Goal: Task Accomplishment & Management: Manage account settings

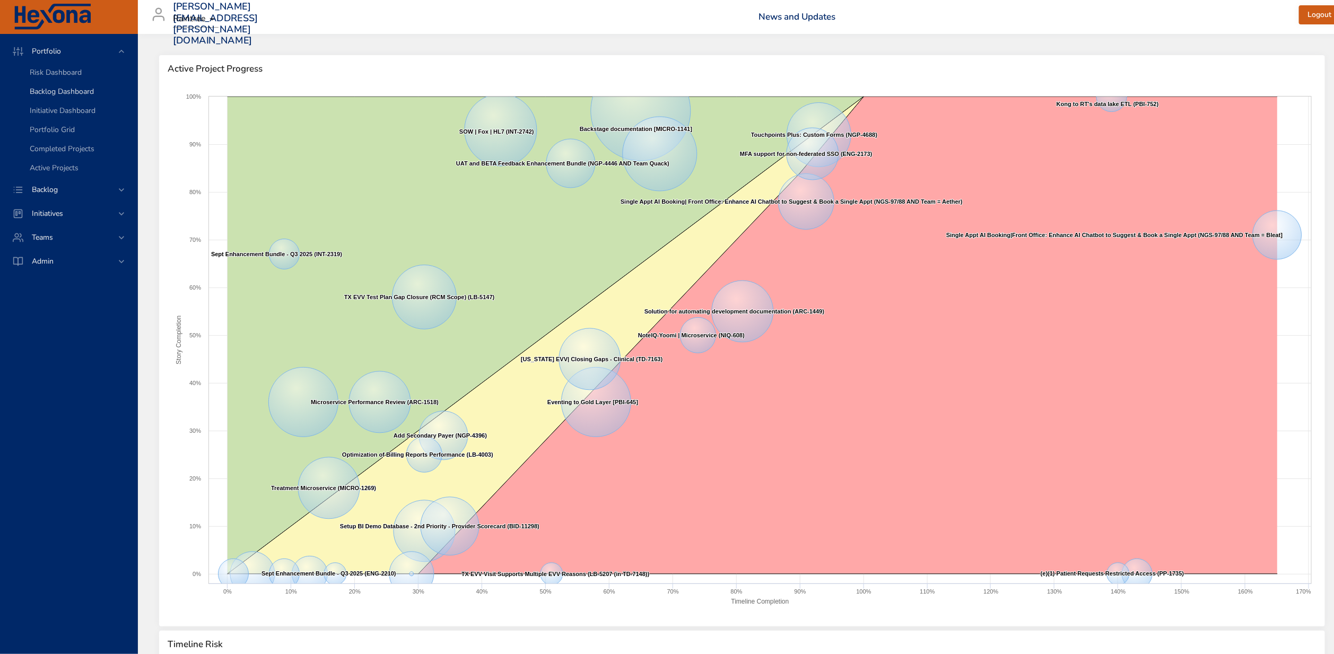
click at [74, 93] on span "Backlog Dashboard" at bounding box center [62, 91] width 64 height 10
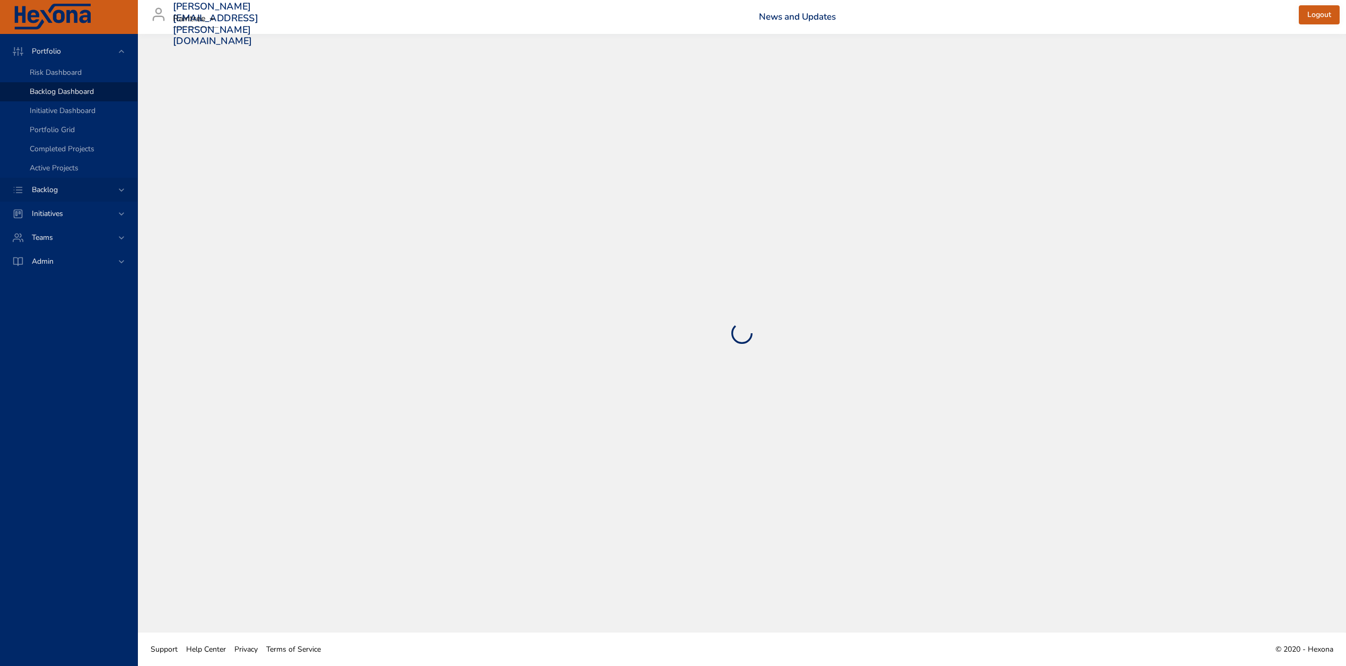
click at [72, 190] on div "Backlog" at bounding box center [69, 189] width 93 height 11
click at [66, 100] on span "Backlog Details" at bounding box center [55, 96] width 51 height 10
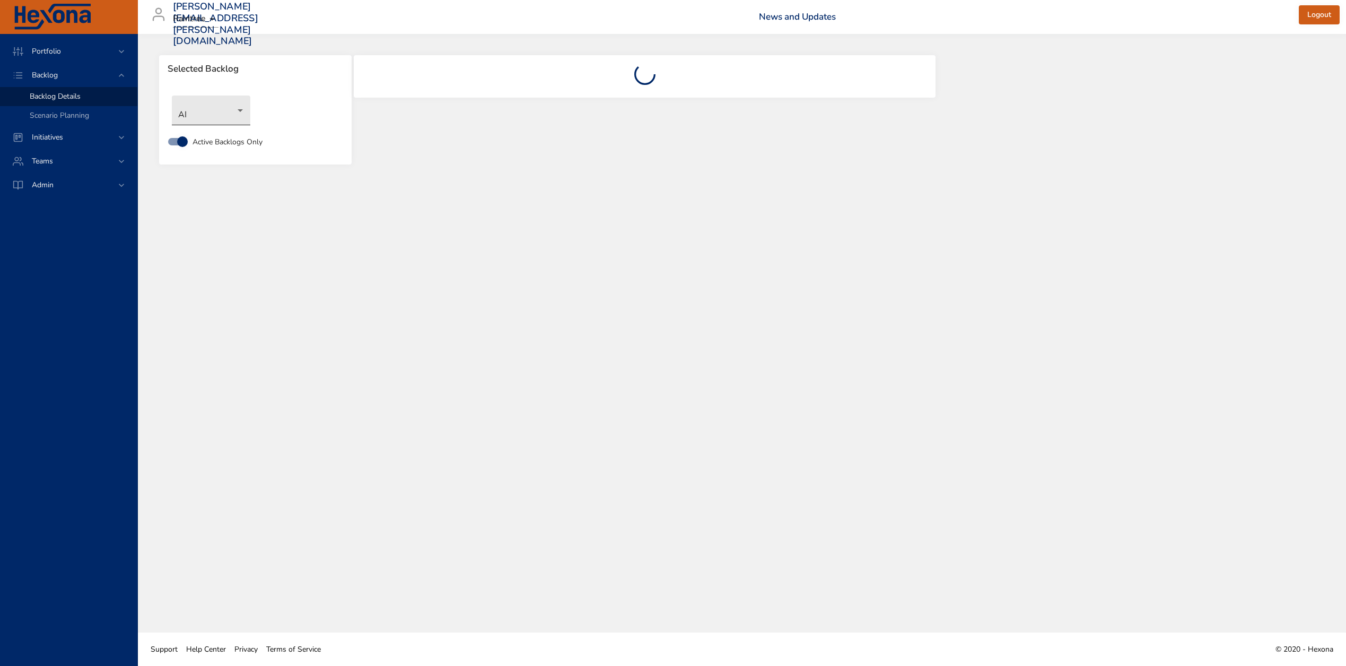
click at [217, 113] on body "Portfolio Backlog Backlog Details Scenario Planning Initiatives Teams Admin [EM…" at bounding box center [673, 333] width 1346 height 666
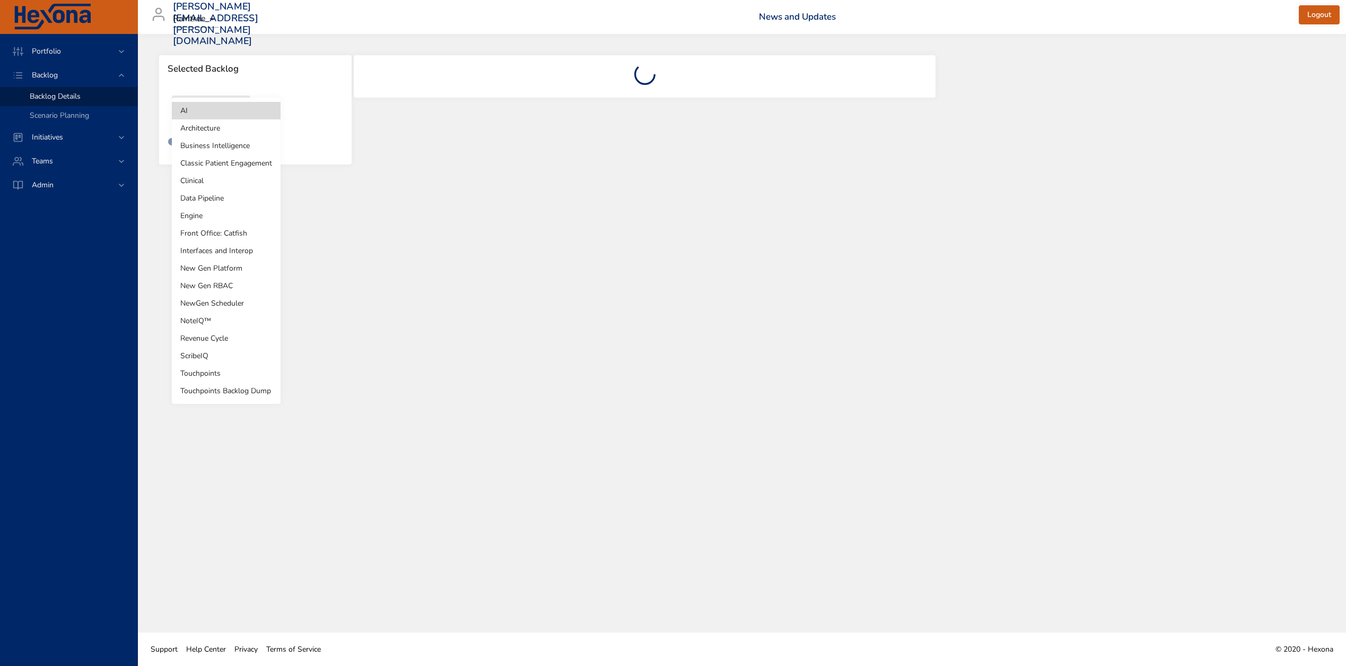
click at [201, 317] on li "NoteIQ™" at bounding box center [226, 321] width 109 height 18
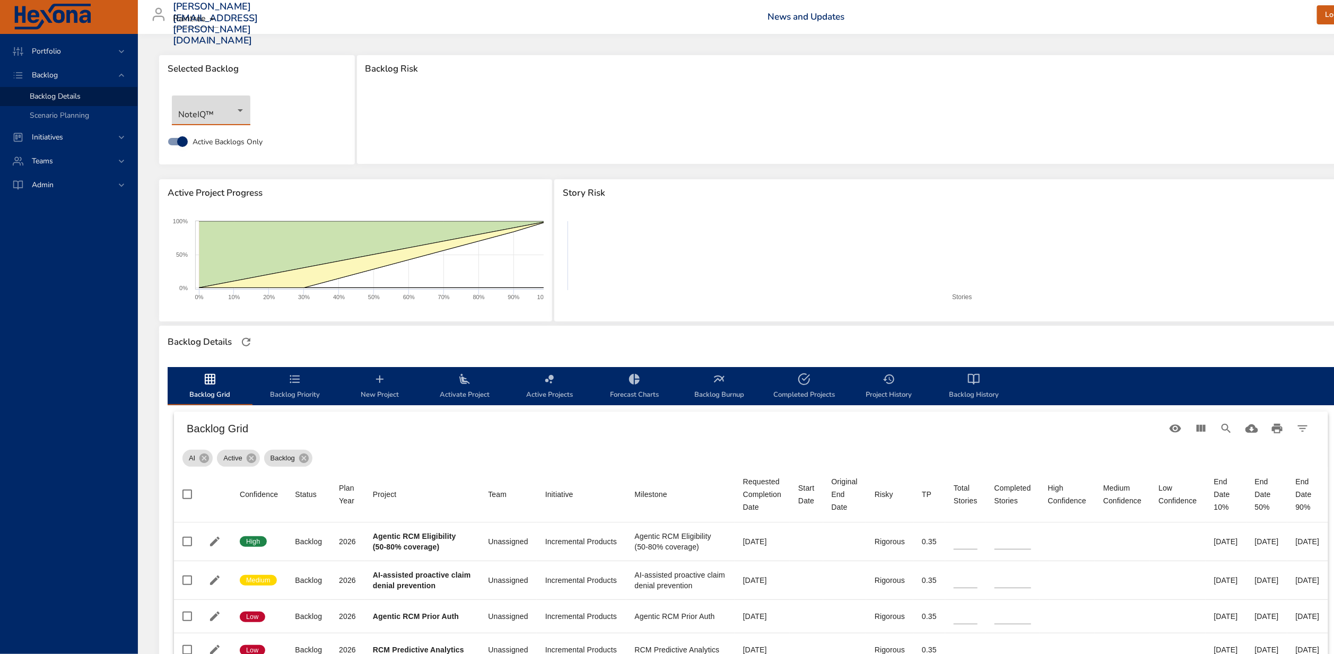
type input "*"
type input "**"
type input "*"
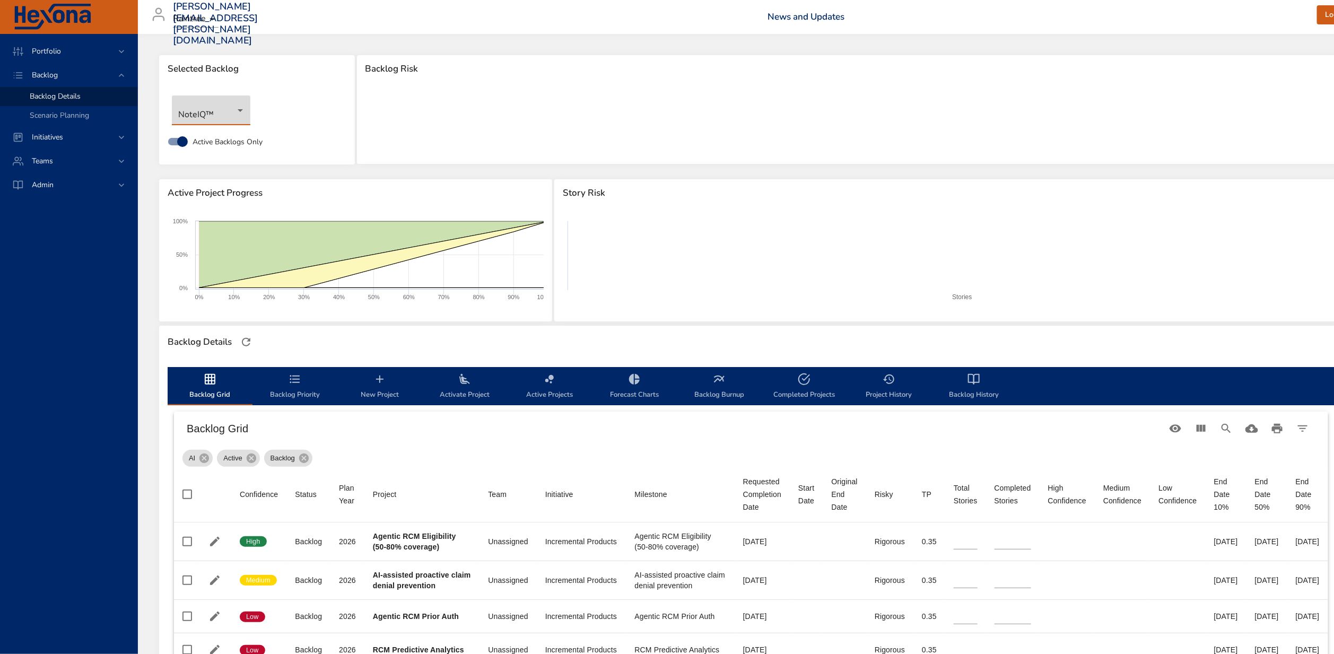
type input "*"
type input "**"
type input "*"
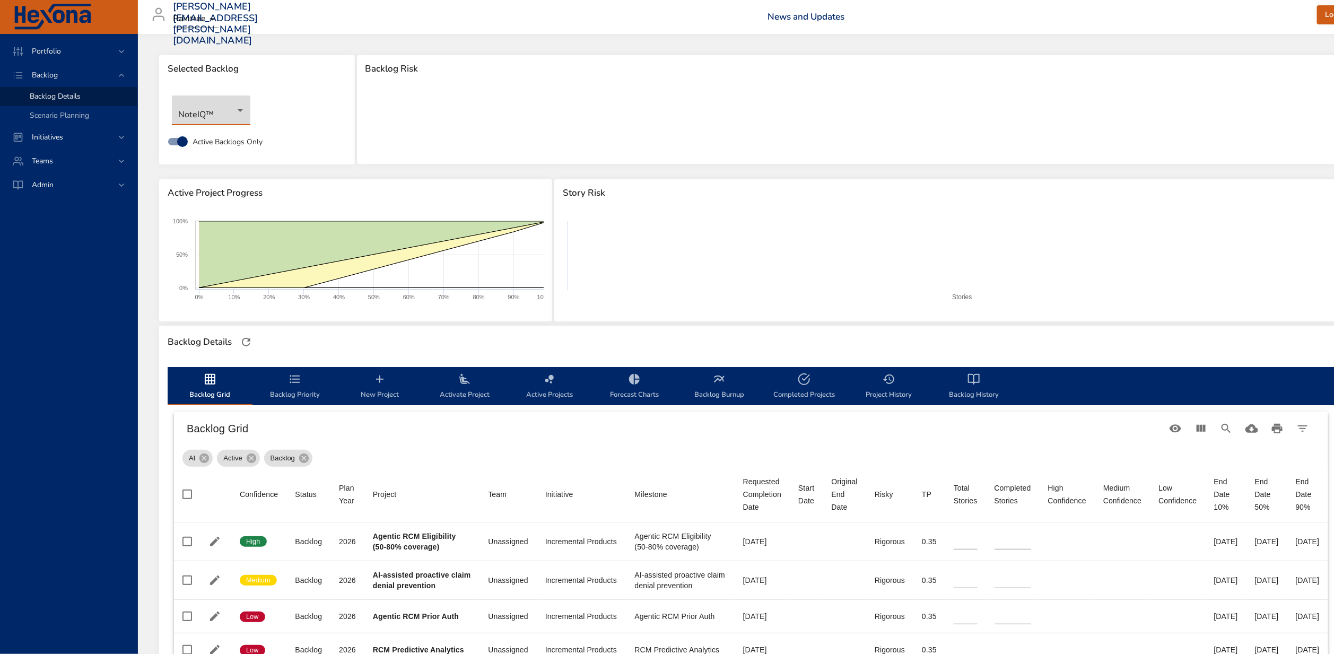
type input "*"
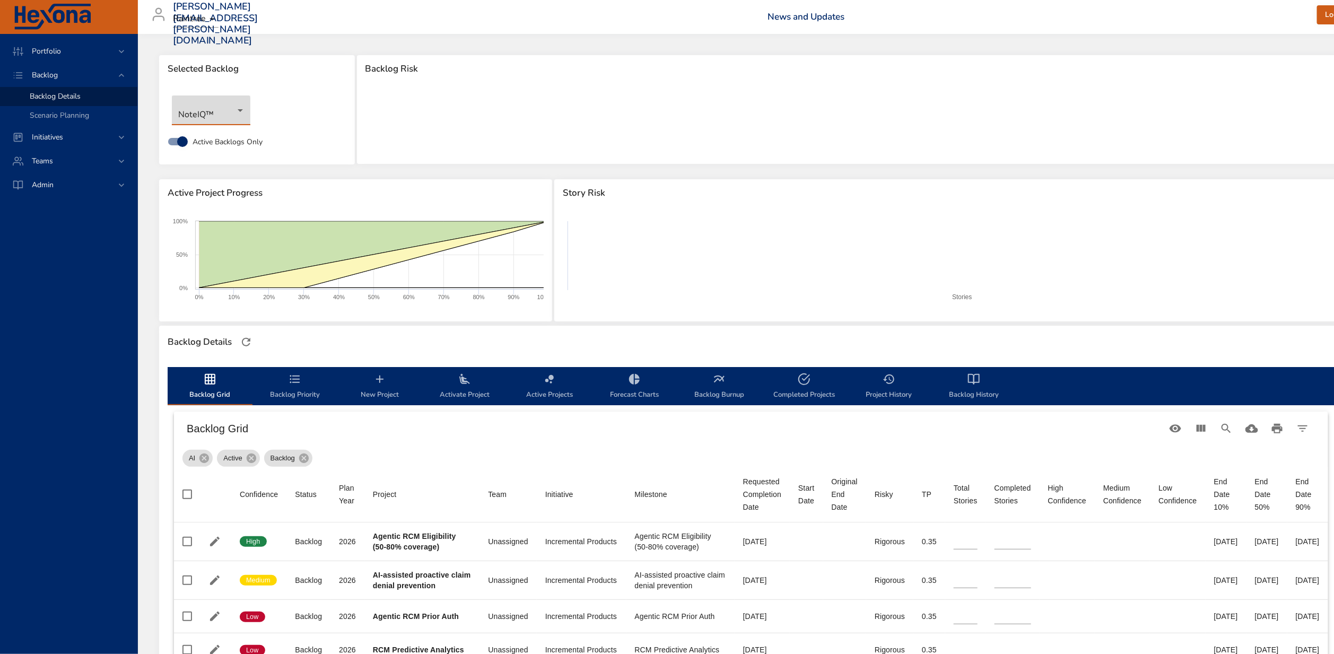
type input "*"
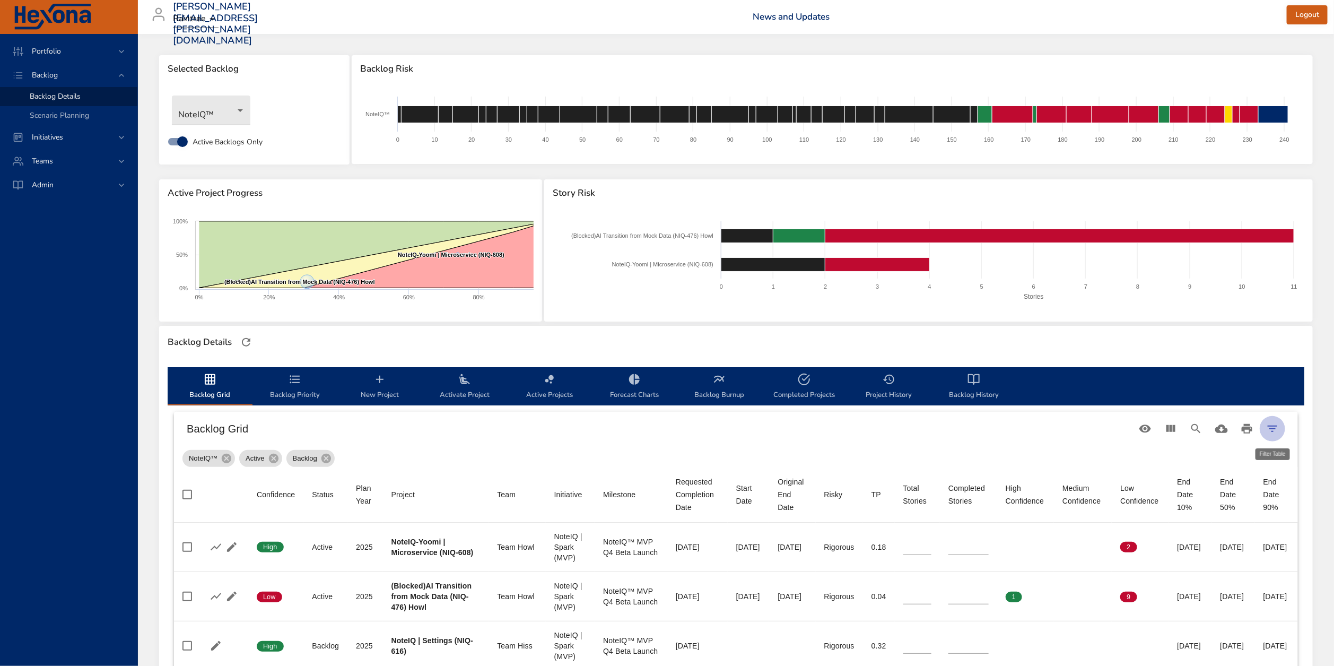
click at [1273, 426] on icon "Filter Table" at bounding box center [1272, 428] width 13 height 13
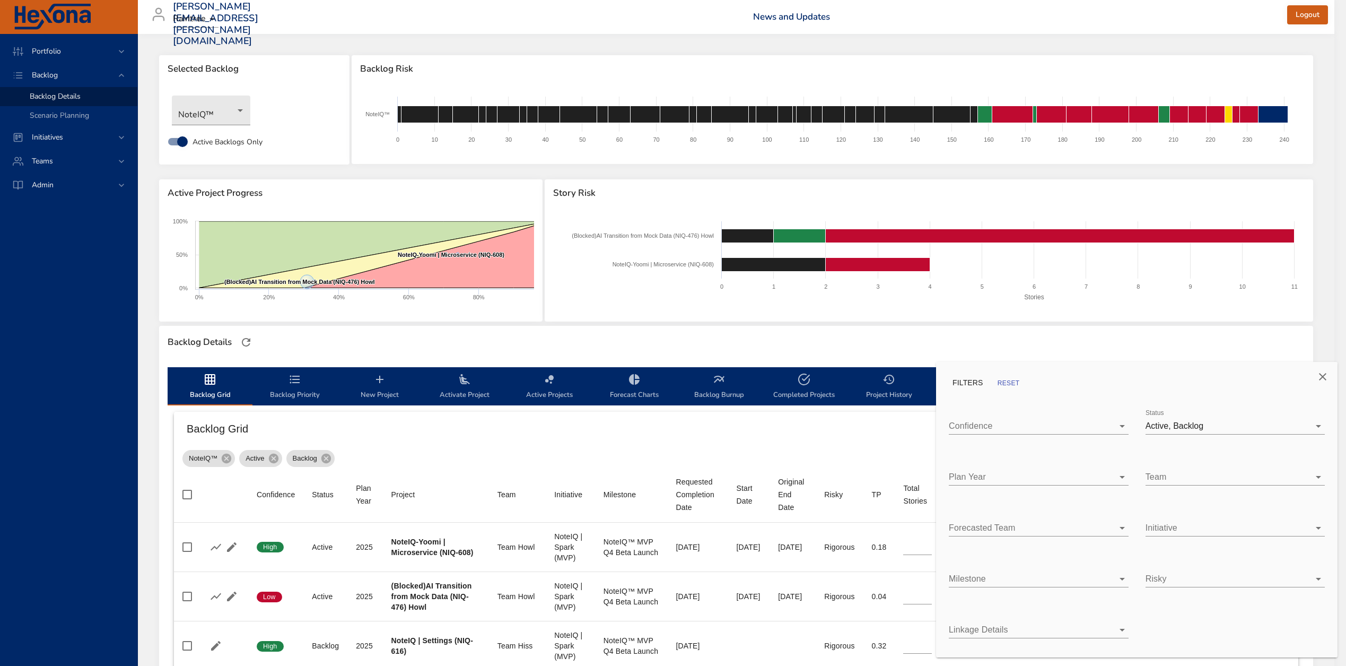
click at [1003, 472] on body "Portfolio Backlog Backlog Details Scenario Planning Initiatives Teams Admin [PE…" at bounding box center [673, 333] width 1346 height 666
click at [989, 502] on span "2026" at bounding box center [983, 499] width 19 height 9
type input "*"
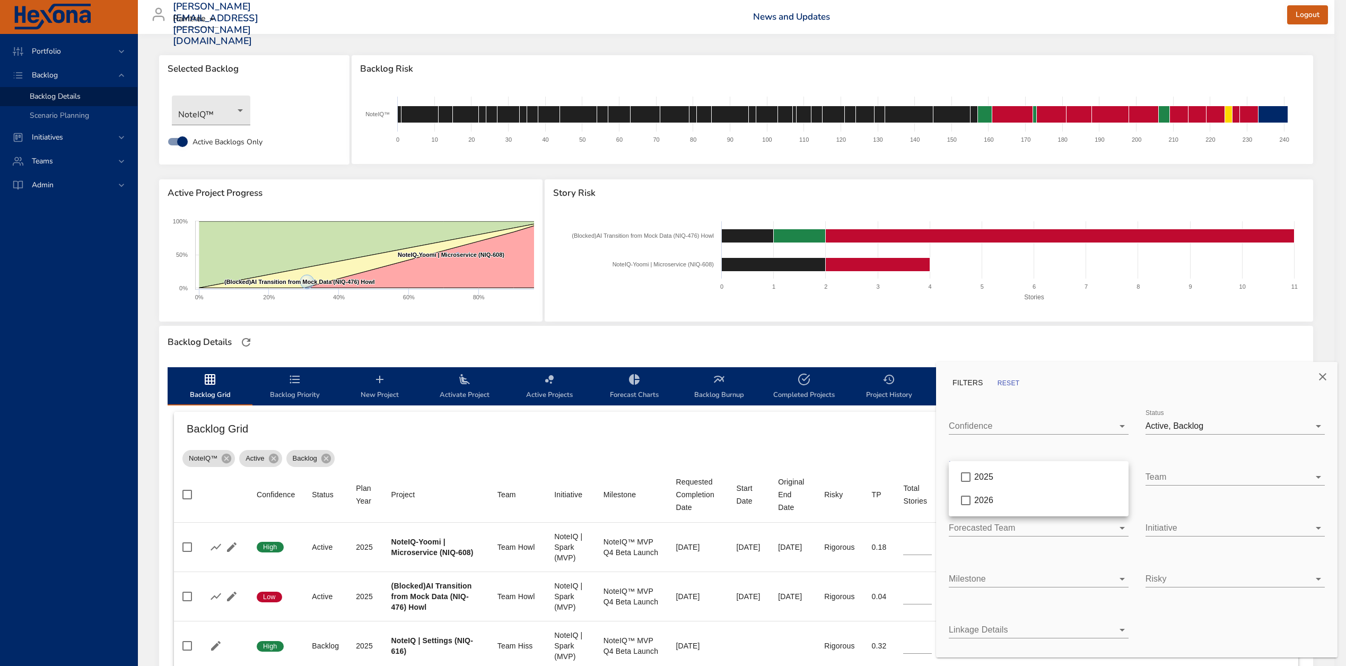
type input "*"
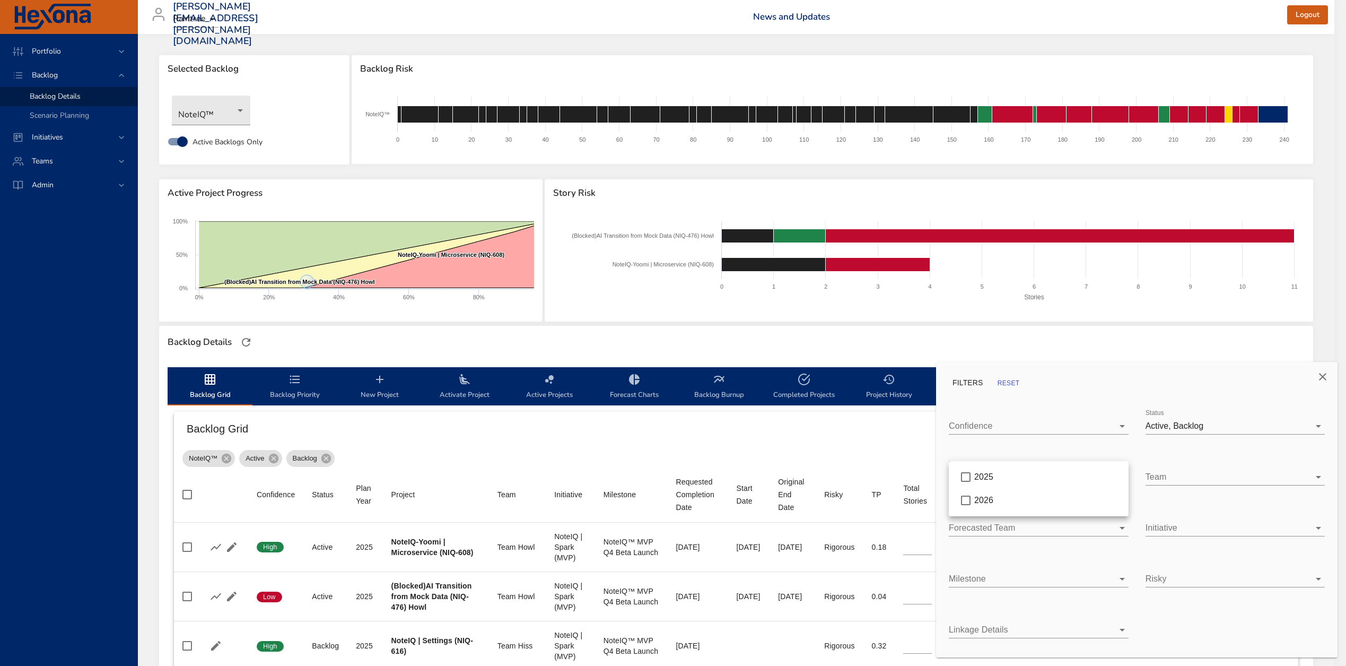
type input "*"
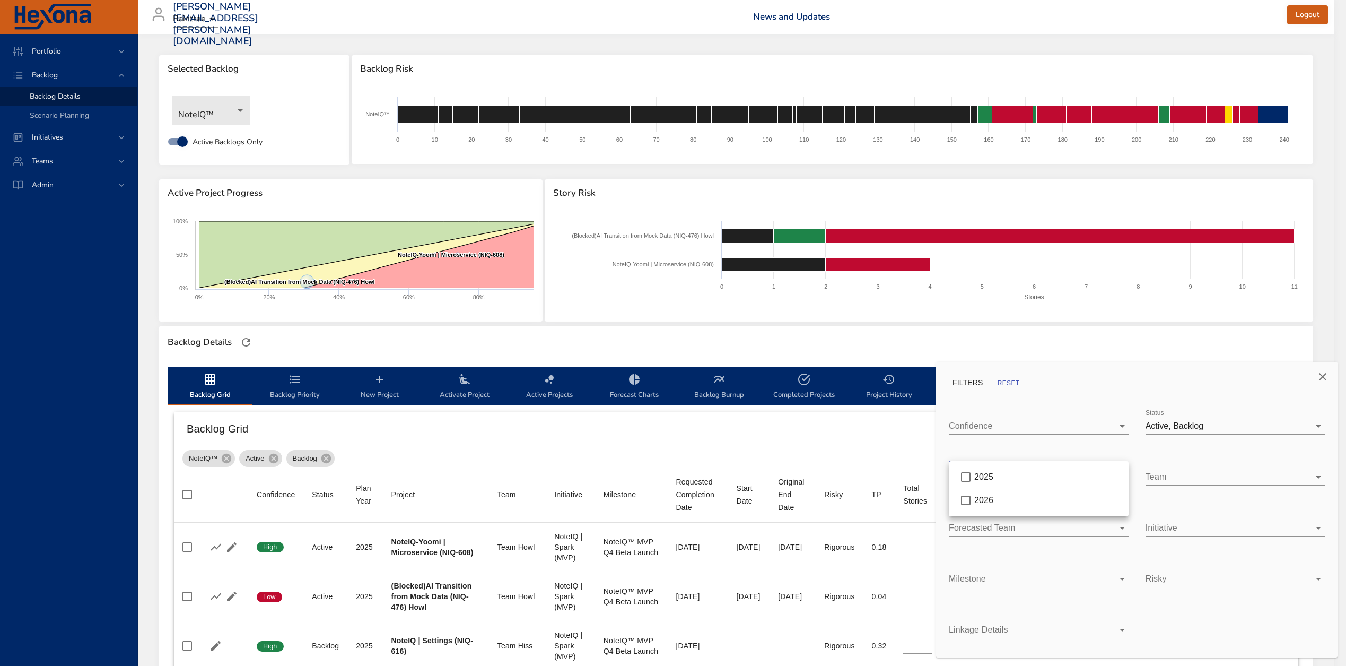
type input "*"
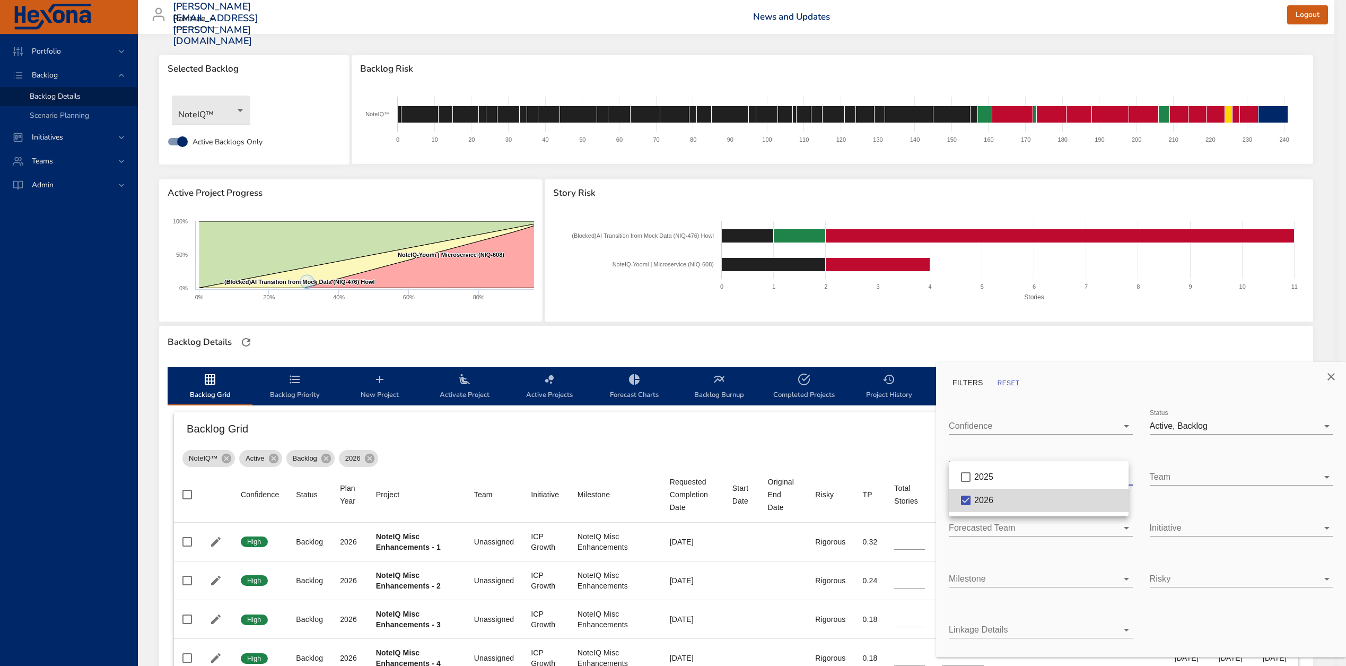
click at [826, 436] on div at bounding box center [673, 333] width 1346 height 666
click at [1327, 374] on icon "Close" at bounding box center [1331, 376] width 13 height 13
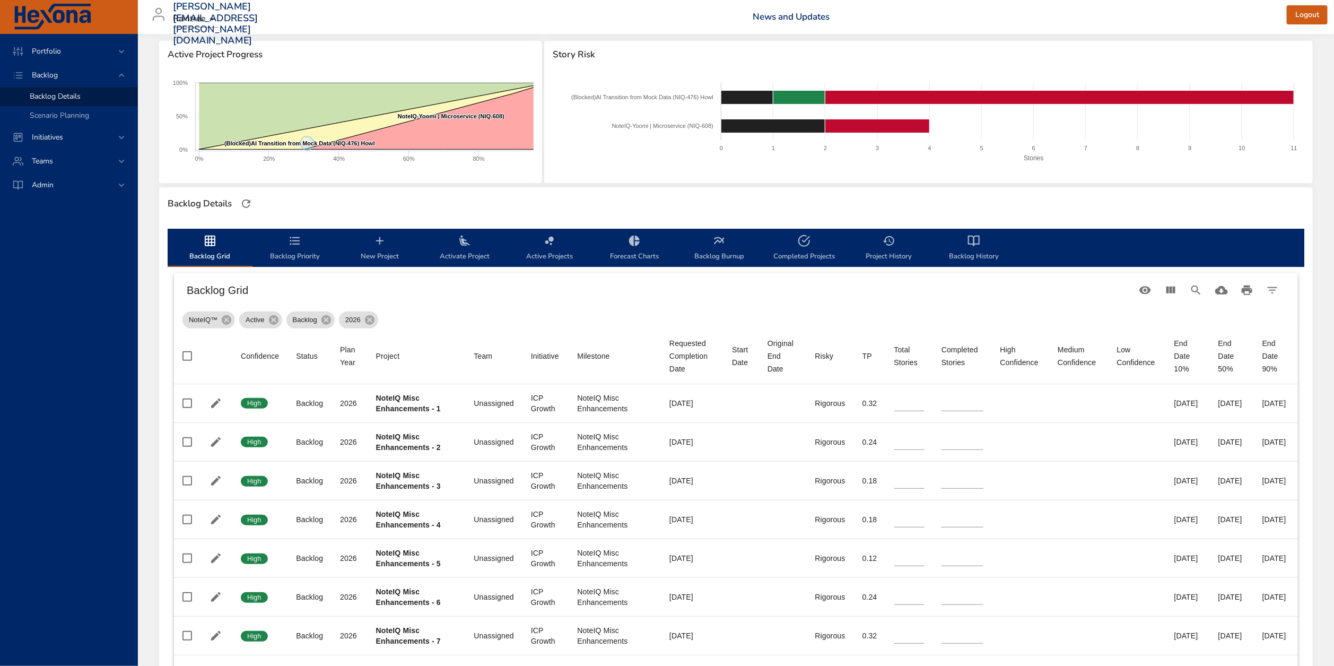
scroll to position [135, 0]
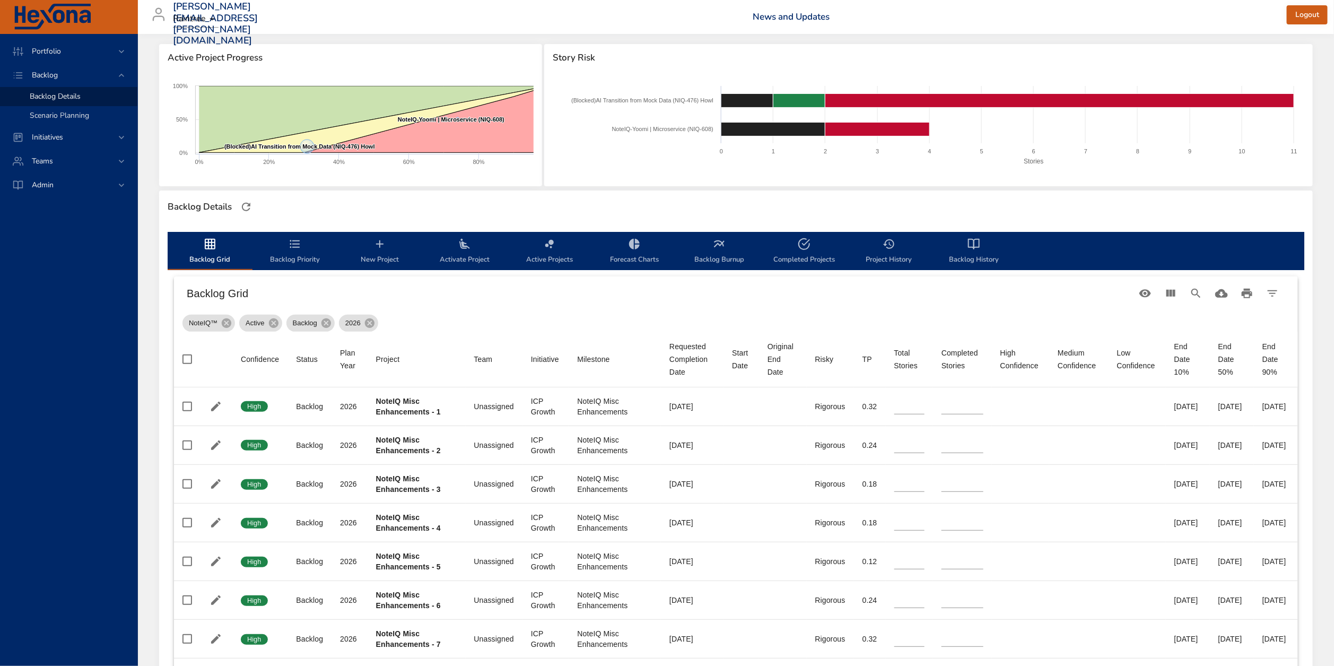
click at [78, 114] on span "Scenario Planning" at bounding box center [59, 115] width 59 height 10
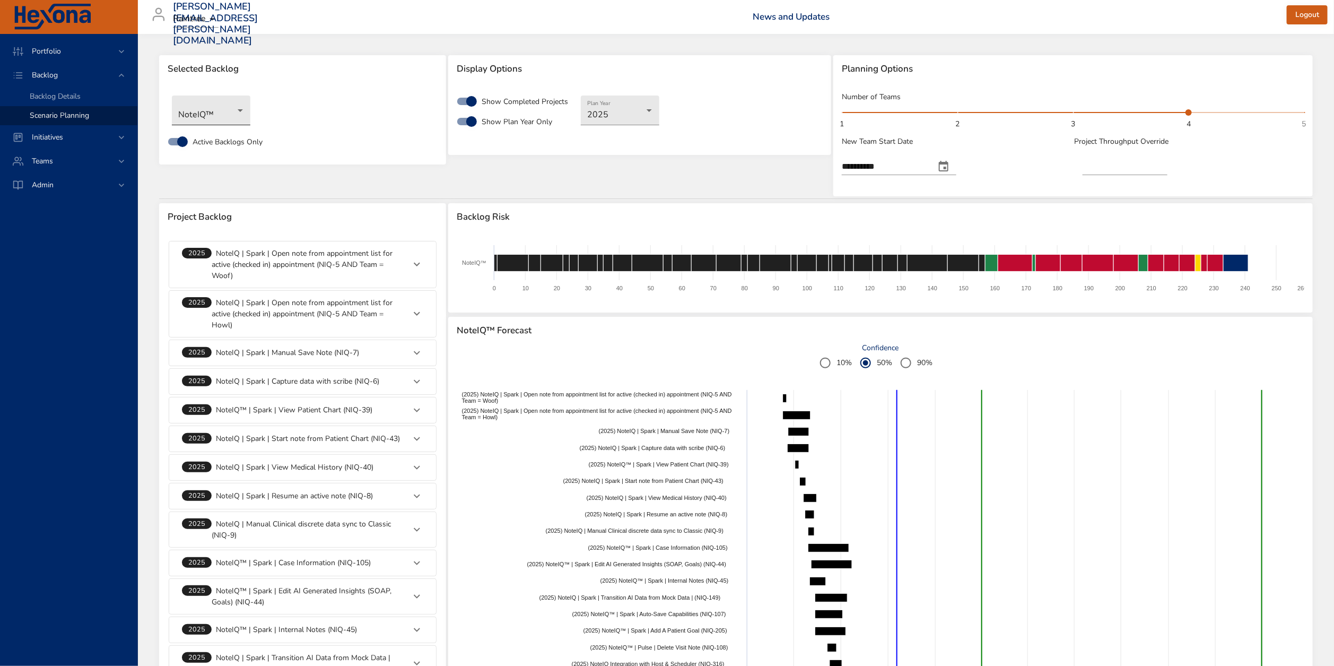
click at [222, 102] on body "**********" at bounding box center [667, 333] width 1334 height 666
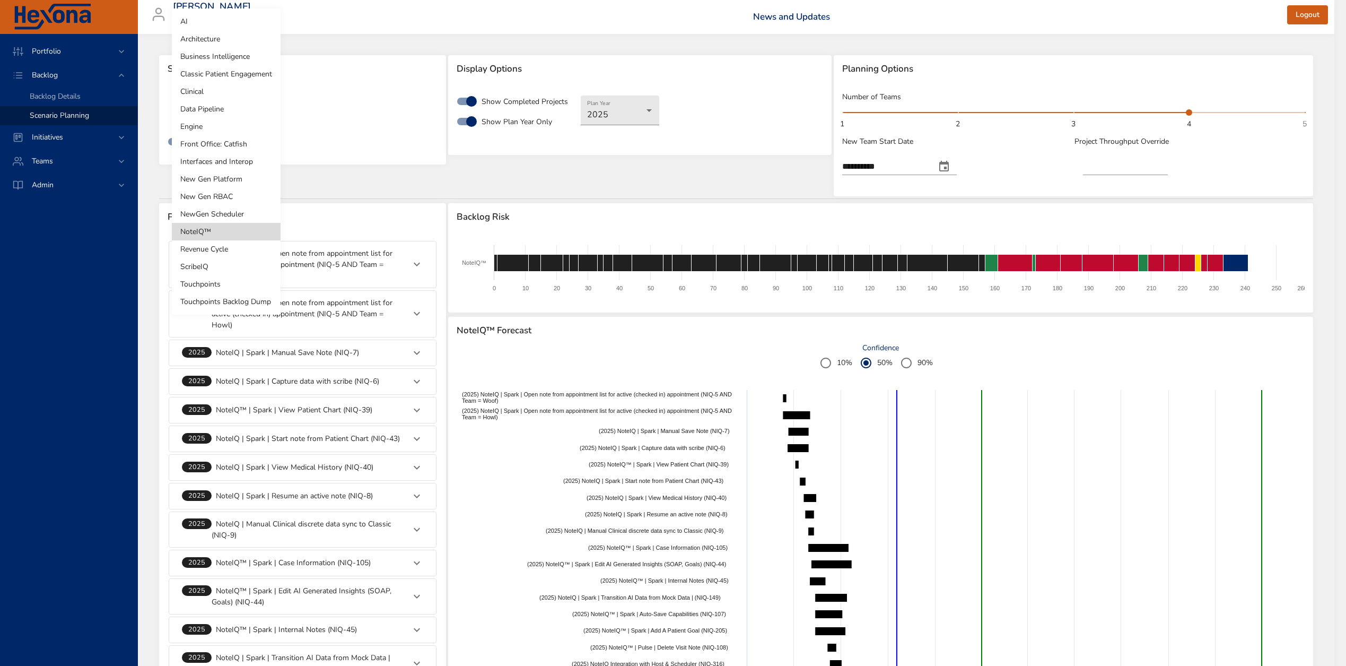
click at [364, 143] on div at bounding box center [673, 333] width 1346 height 666
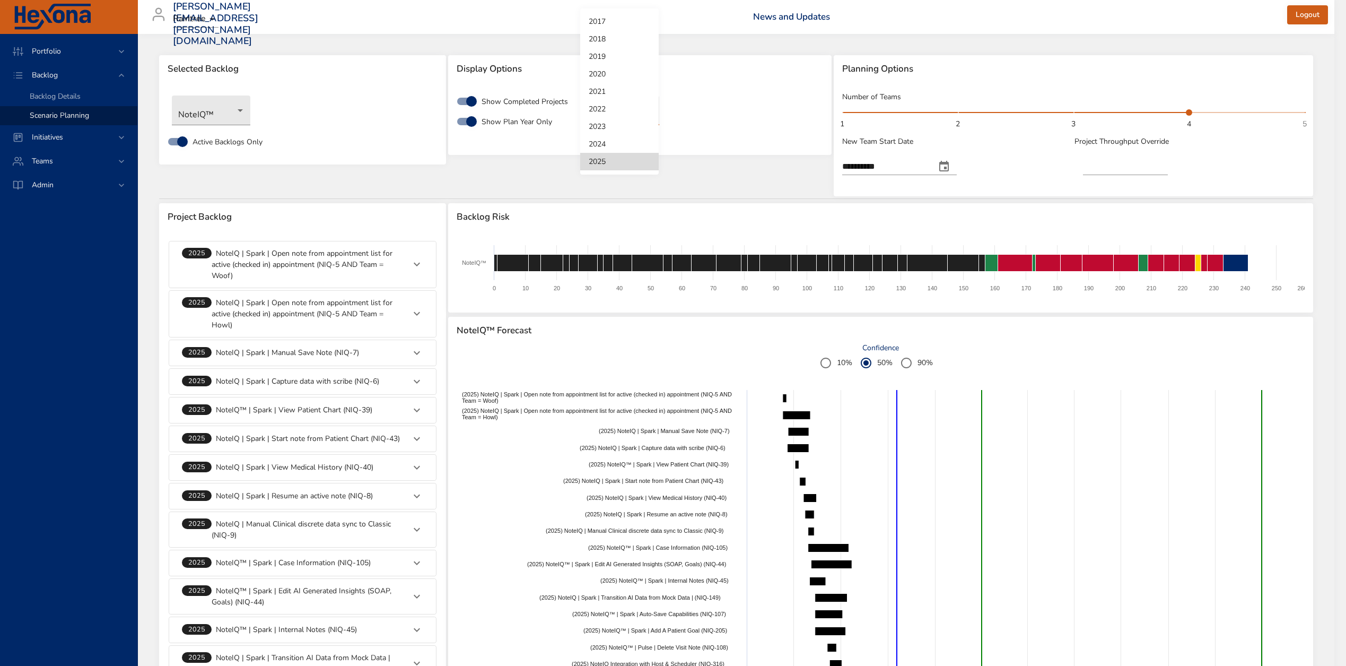
click at [625, 110] on body "**********" at bounding box center [673, 333] width 1346 height 666
click at [542, 177] on div at bounding box center [673, 333] width 1346 height 666
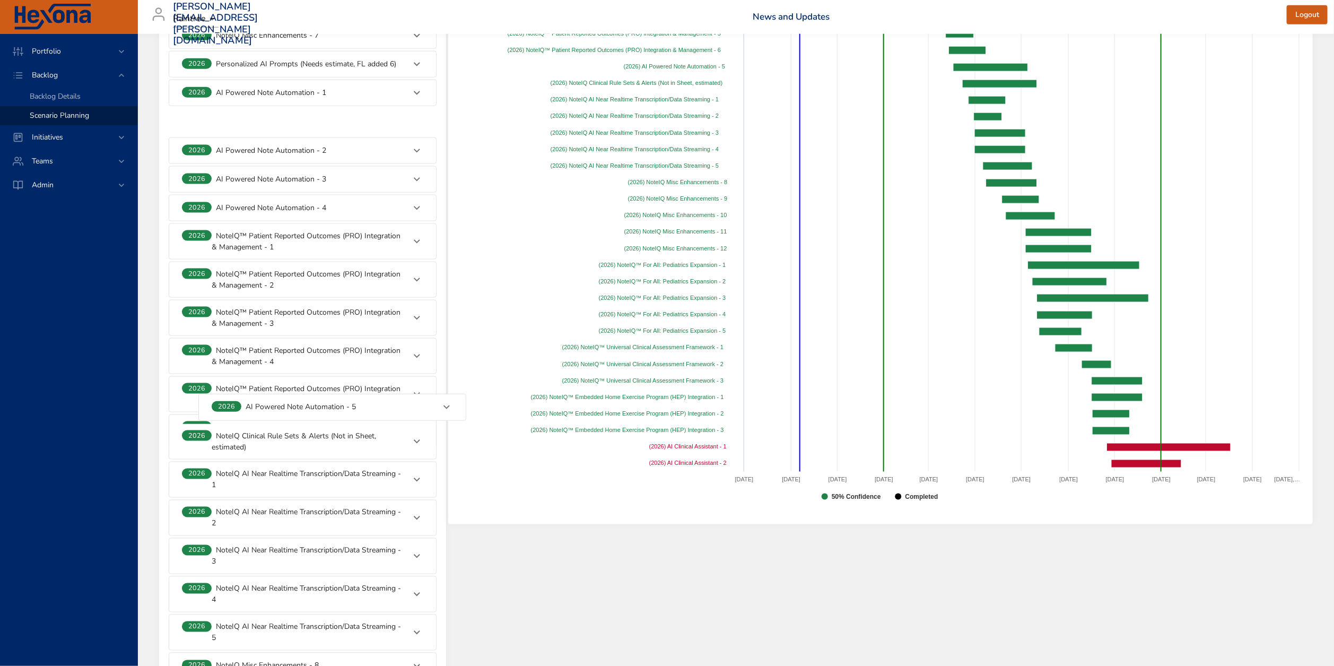
scroll to position [918, 0]
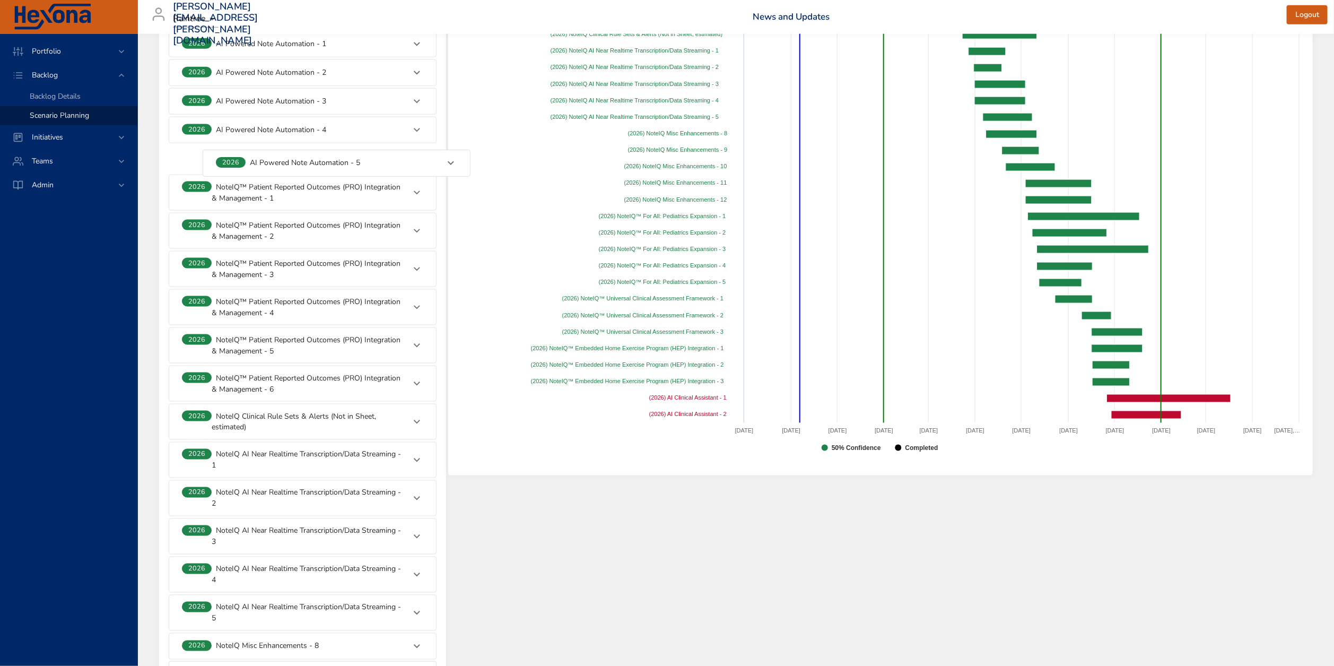
drag, startPoint x: 275, startPoint y: 432, endPoint x: 308, endPoint y: 156, distance: 277.8
click at [308, 156] on div "**********" at bounding box center [303, 254] width 270 height 1847
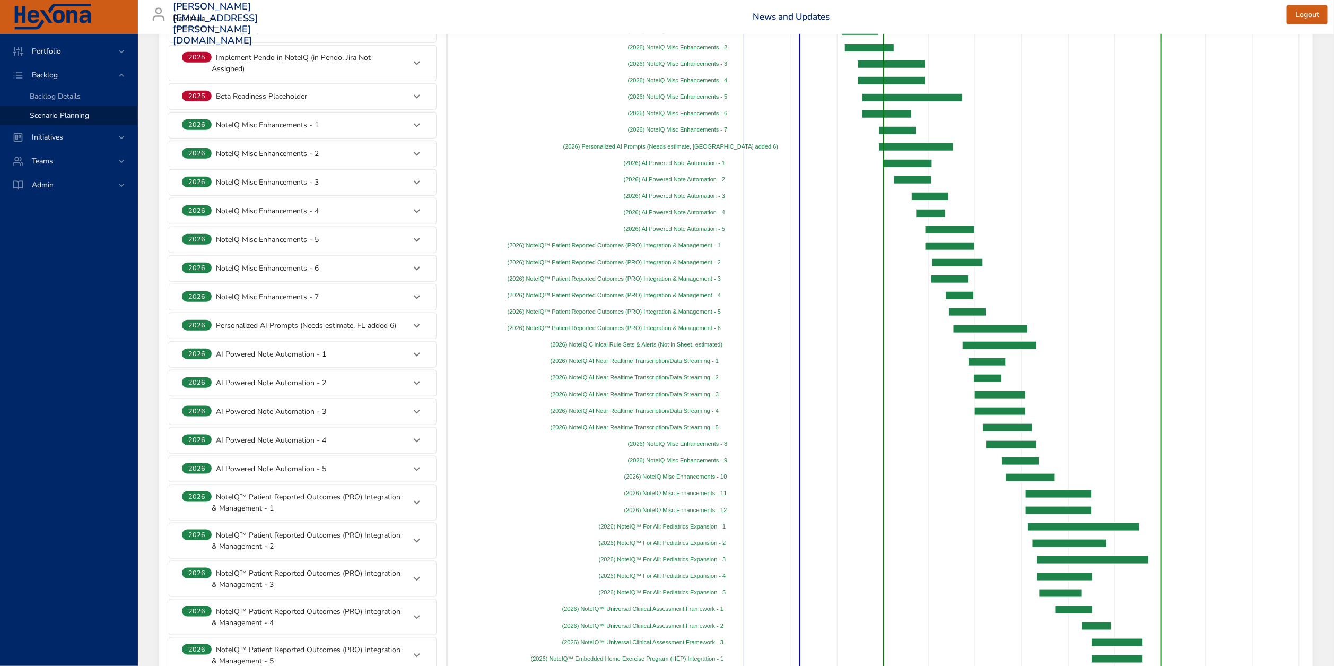
scroll to position [568, 0]
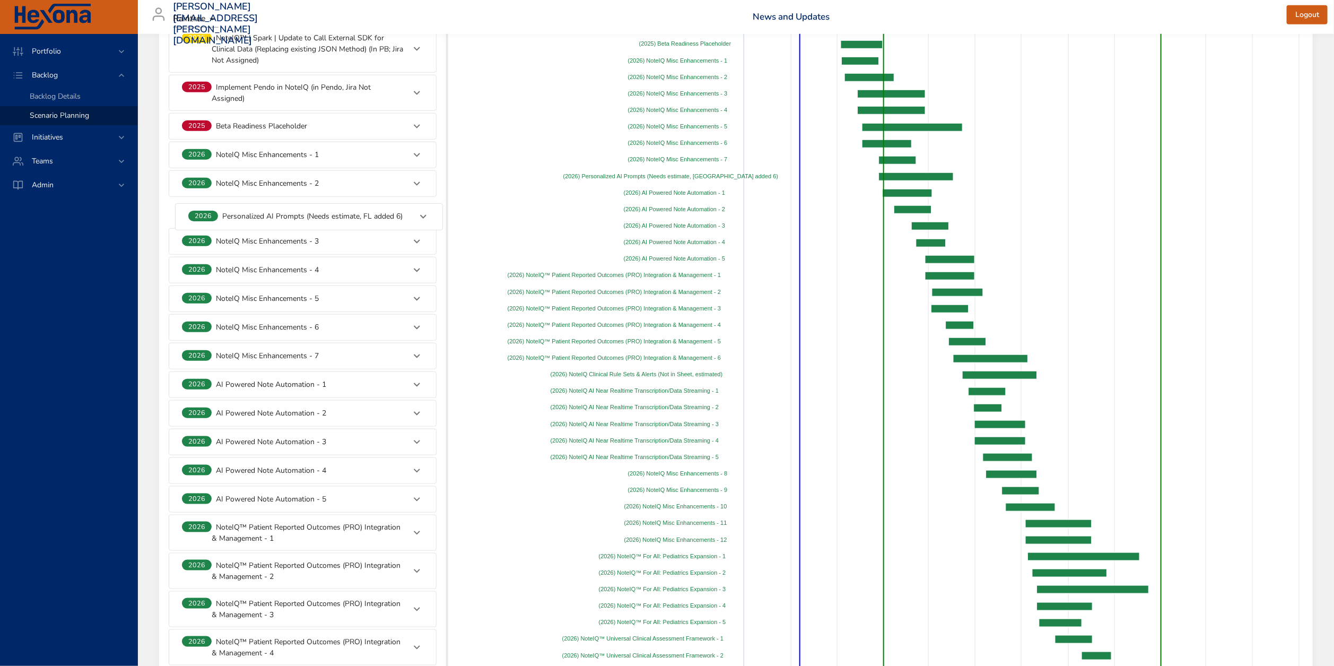
drag, startPoint x: 311, startPoint y: 363, endPoint x: 318, endPoint y: 211, distance: 152.4
click at [318, 211] on div "**********" at bounding box center [303, 594] width 270 height 1847
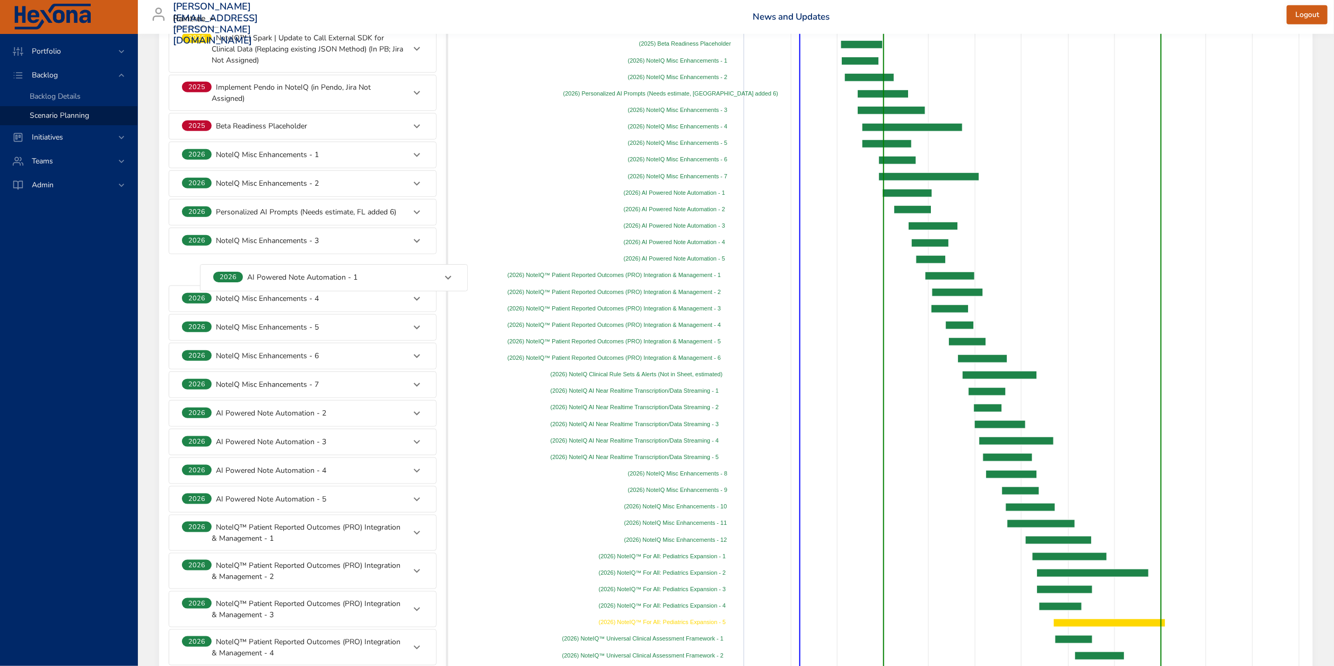
drag, startPoint x: 263, startPoint y: 400, endPoint x: 294, endPoint y: 279, distance: 124.4
click at [294, 279] on div "**********" at bounding box center [303, 594] width 270 height 1847
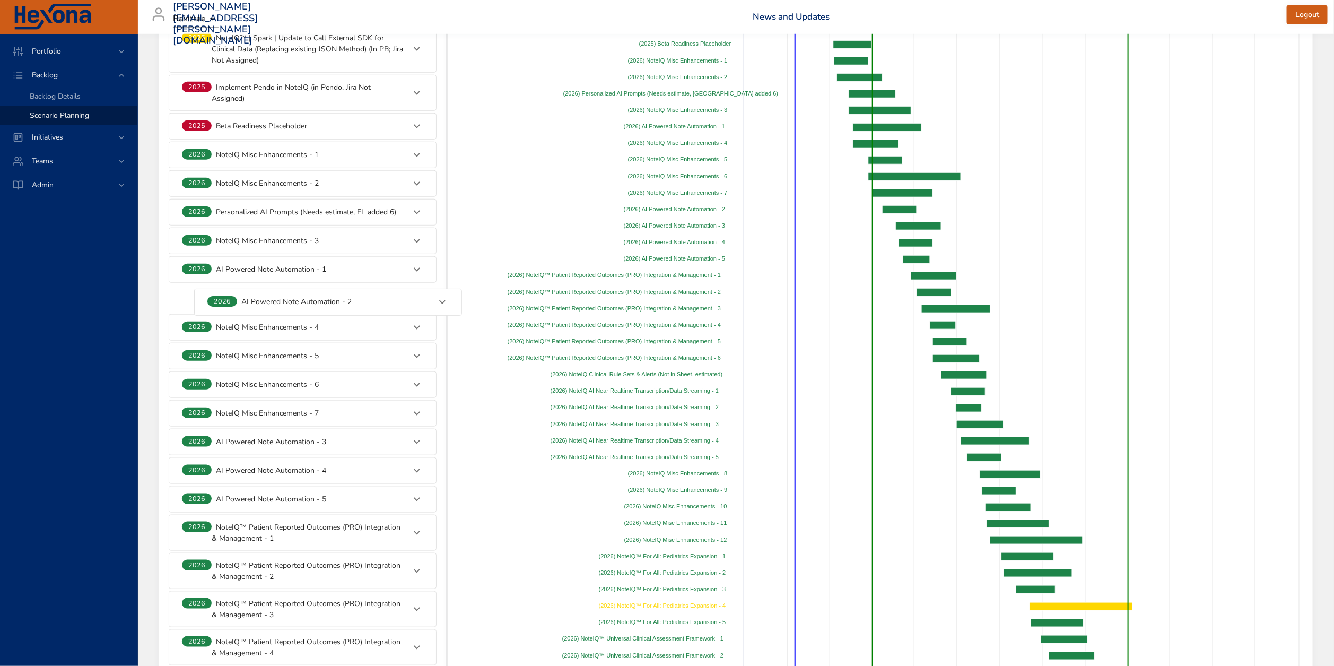
drag, startPoint x: 298, startPoint y: 429, endPoint x: 324, endPoint y: 303, distance: 129.0
click at [324, 303] on div "**********" at bounding box center [303, 594] width 270 height 1847
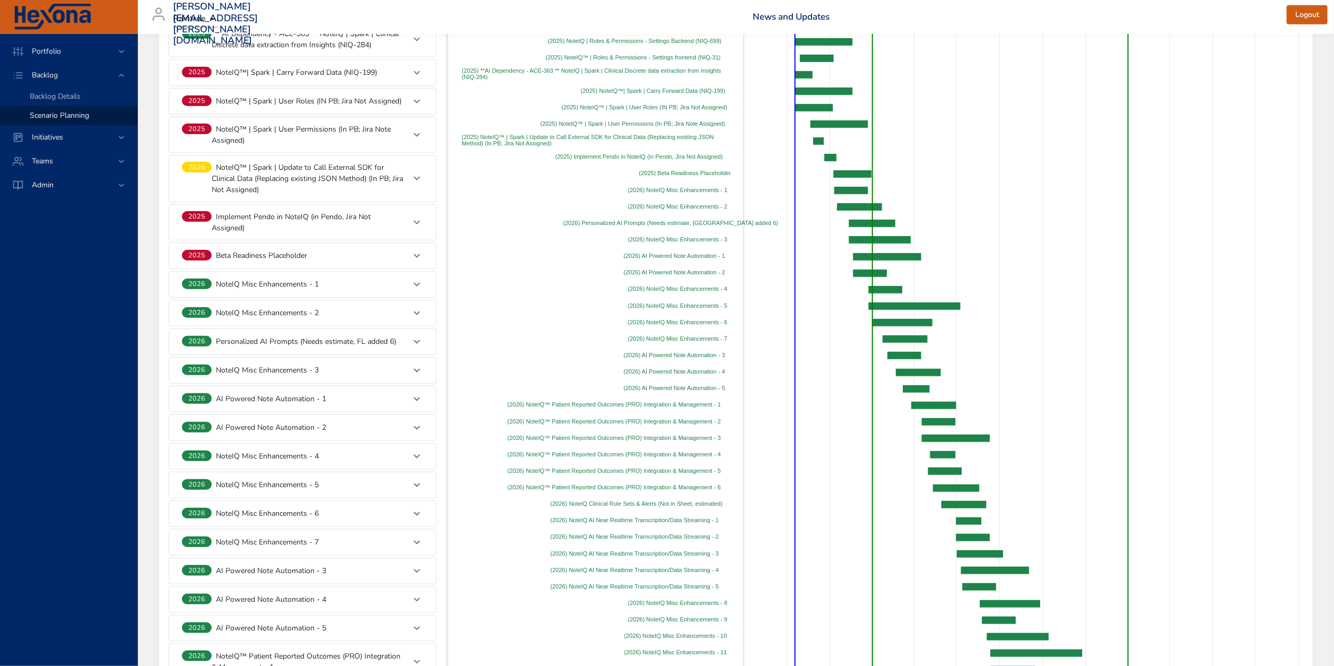
scroll to position [434, 0]
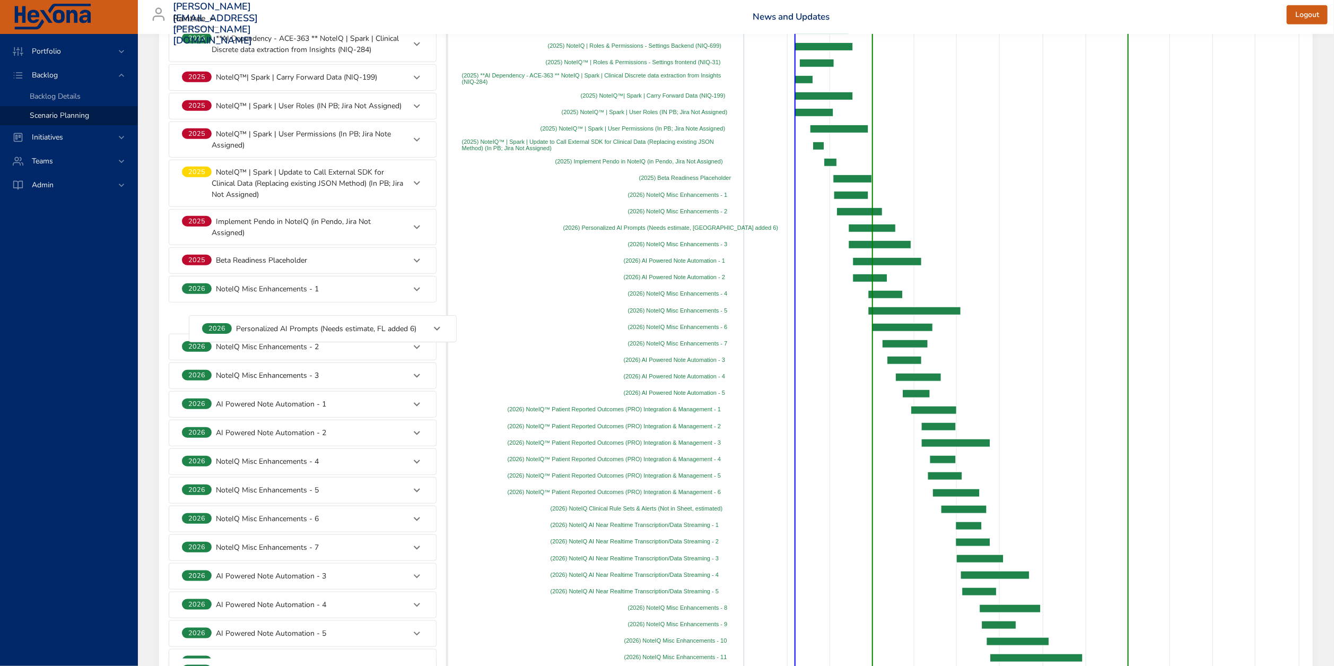
drag, startPoint x: 254, startPoint y: 352, endPoint x: 275, endPoint y: 323, distance: 35.3
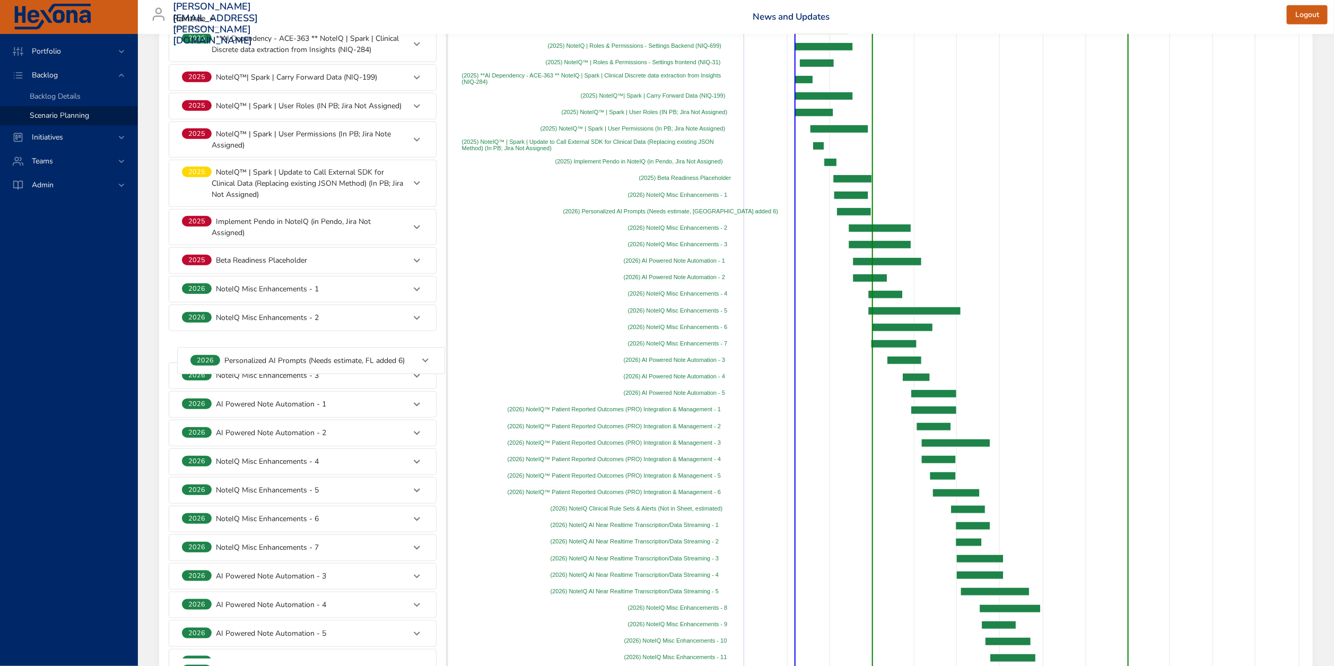
drag, startPoint x: 241, startPoint y: 319, endPoint x: 249, endPoint y: 356, distance: 38.6
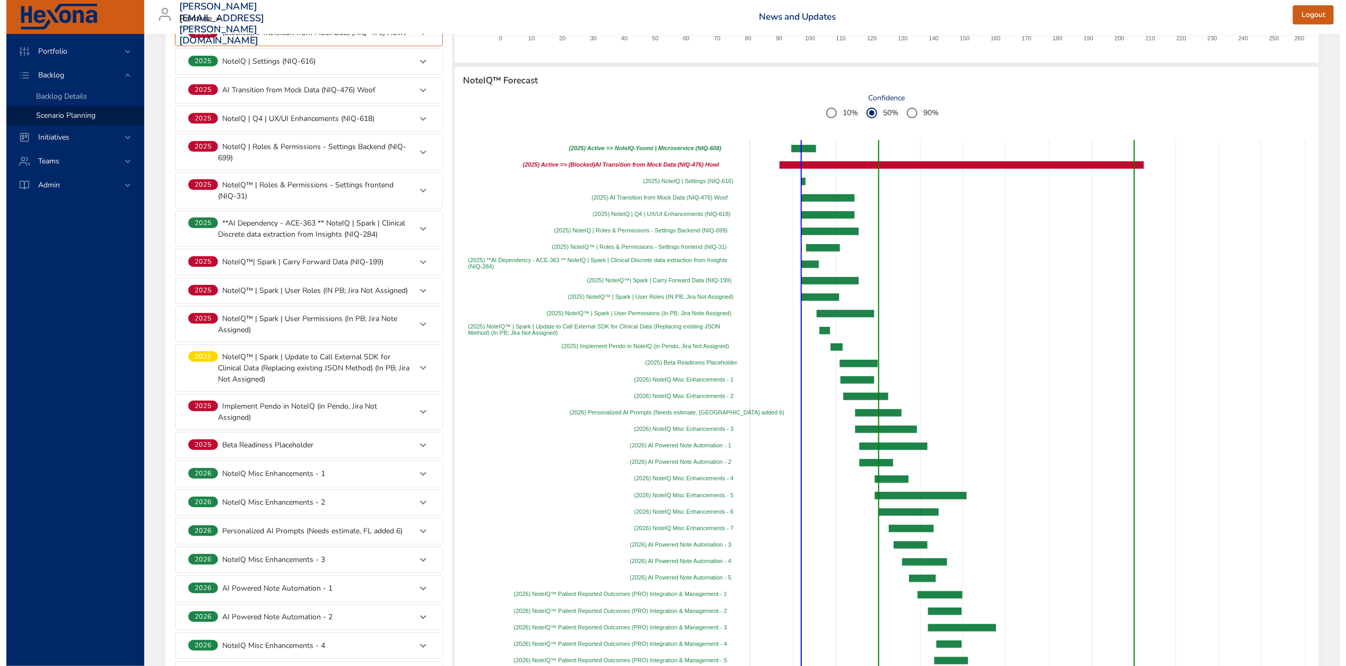
scroll to position [0, 0]
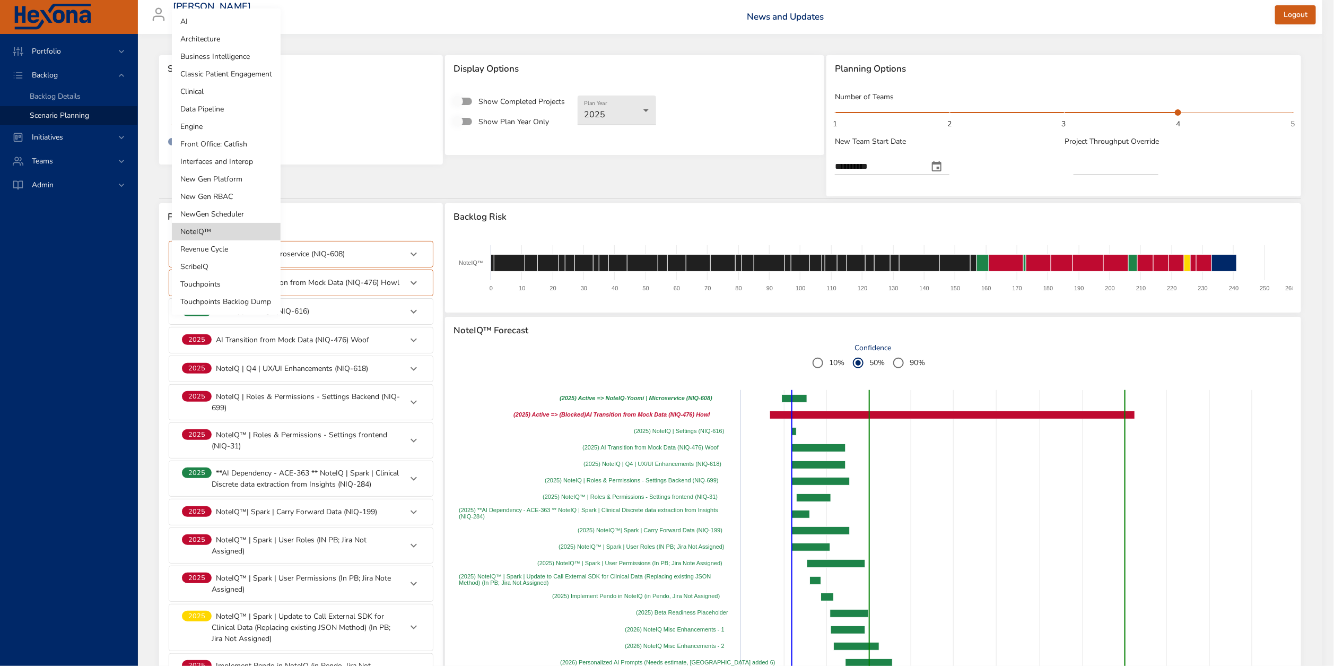
click at [213, 115] on body "**********" at bounding box center [667, 333] width 1334 height 666
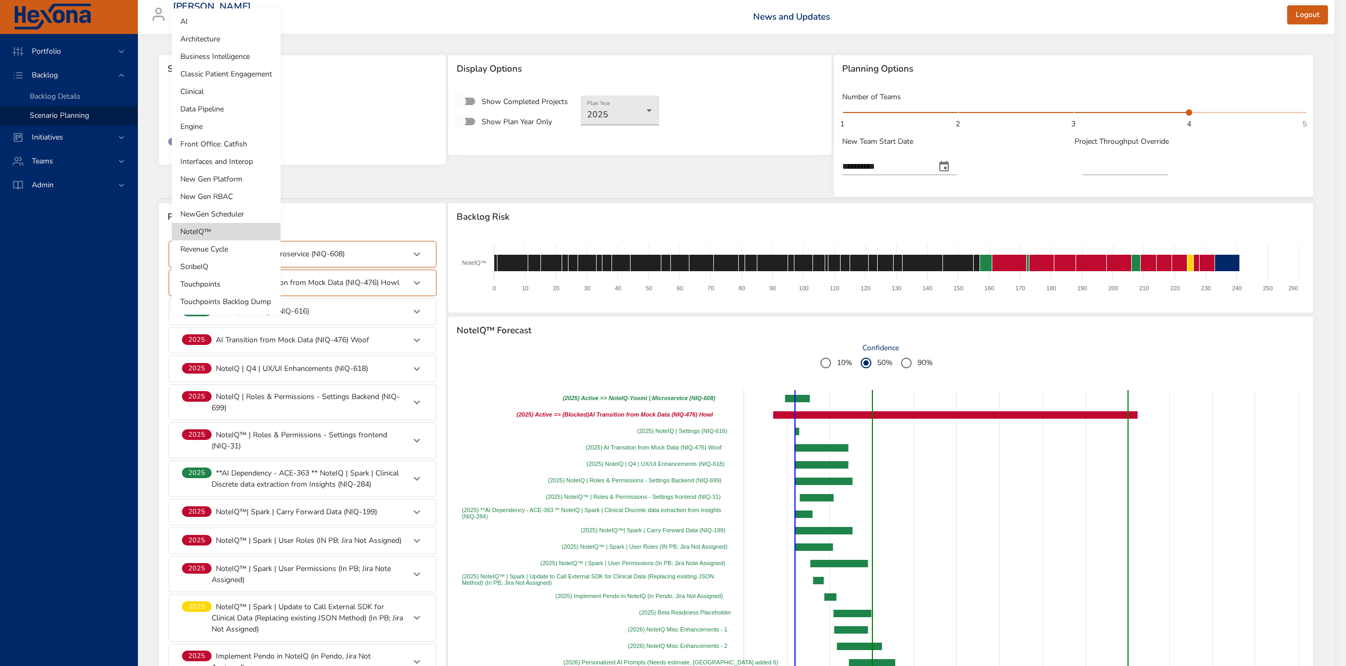
click at [201, 92] on li "Clinical" at bounding box center [226, 92] width 109 height 18
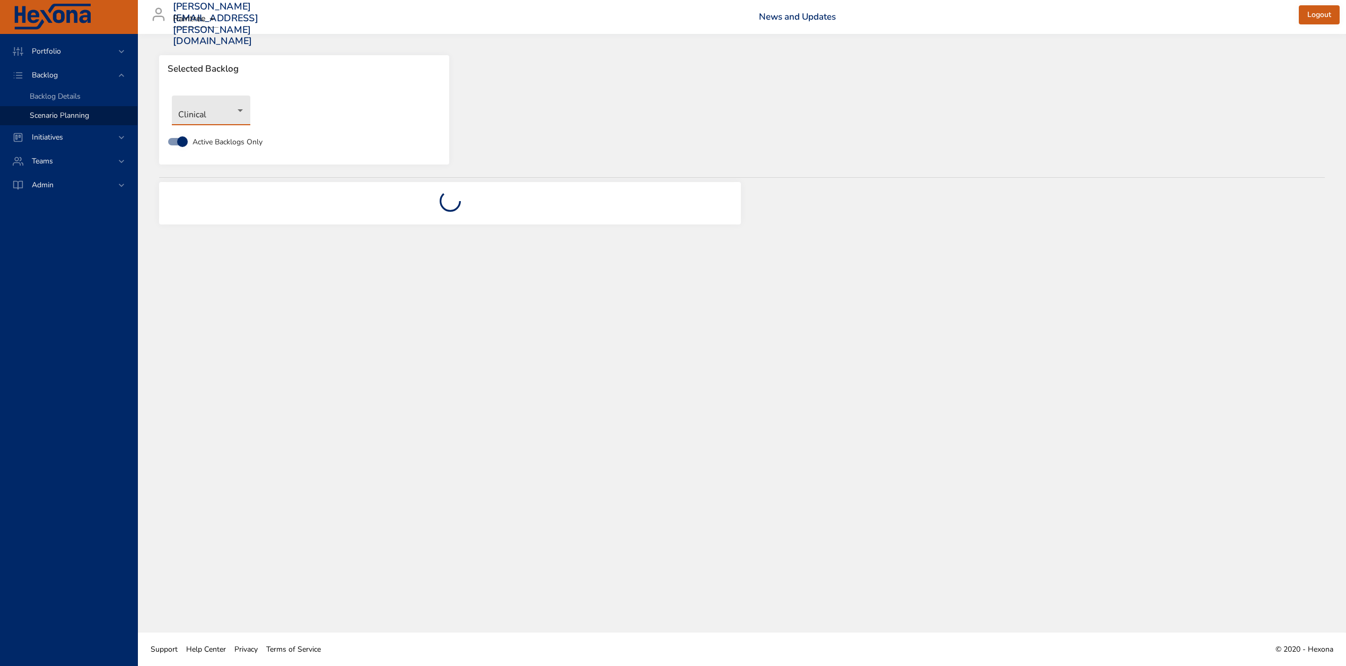
click at [198, 110] on body "Portfolio Backlog Backlog Details Scenario Planning Initiatives Teams Admin [EM…" at bounding box center [673, 333] width 1346 height 666
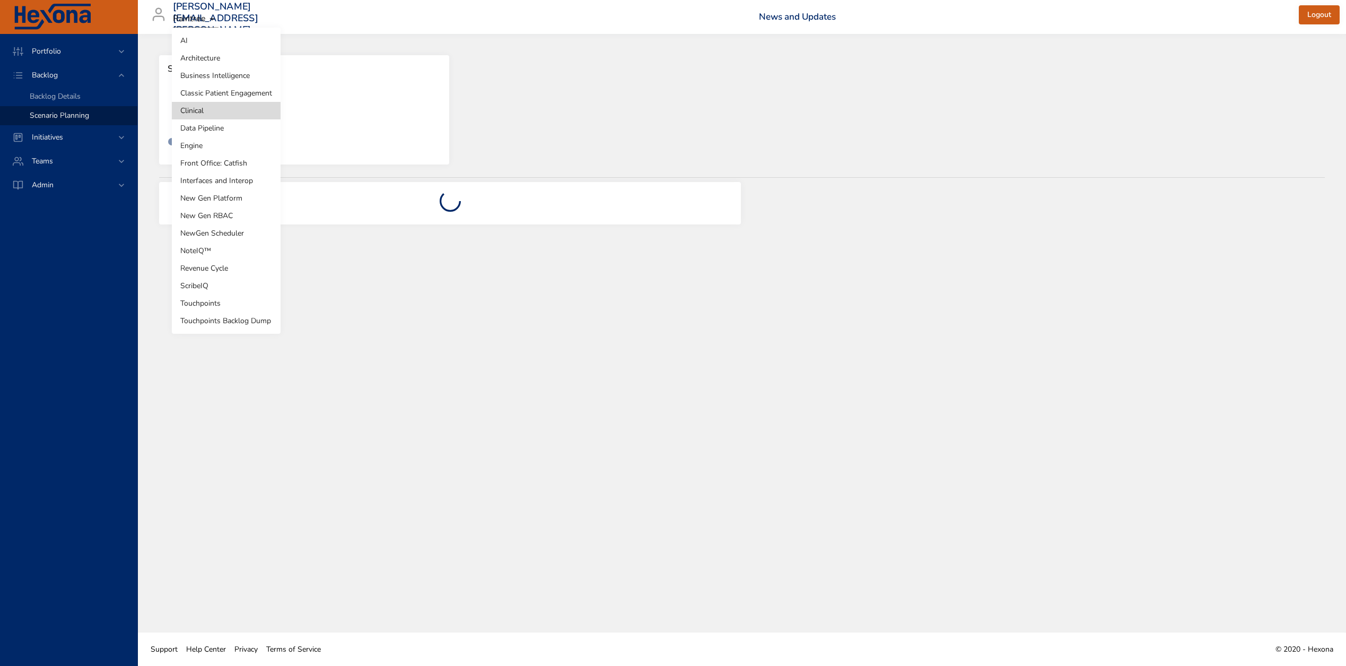
click at [92, 42] on div at bounding box center [673, 333] width 1346 height 666
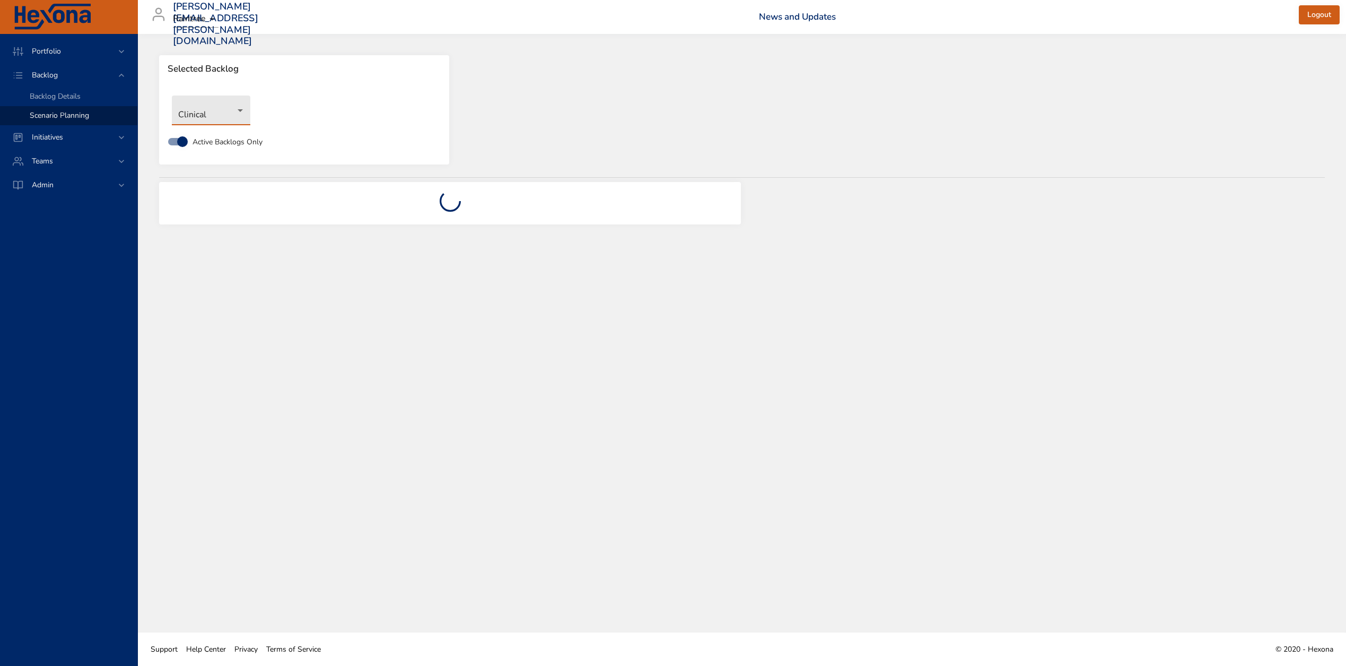
click at [80, 54] on div "AI Architecture Business Intelligence Classic Patient Engagement Clinical Data …" at bounding box center [673, 333] width 1346 height 666
click at [59, 50] on span "Portfolio" at bounding box center [46, 51] width 46 height 10
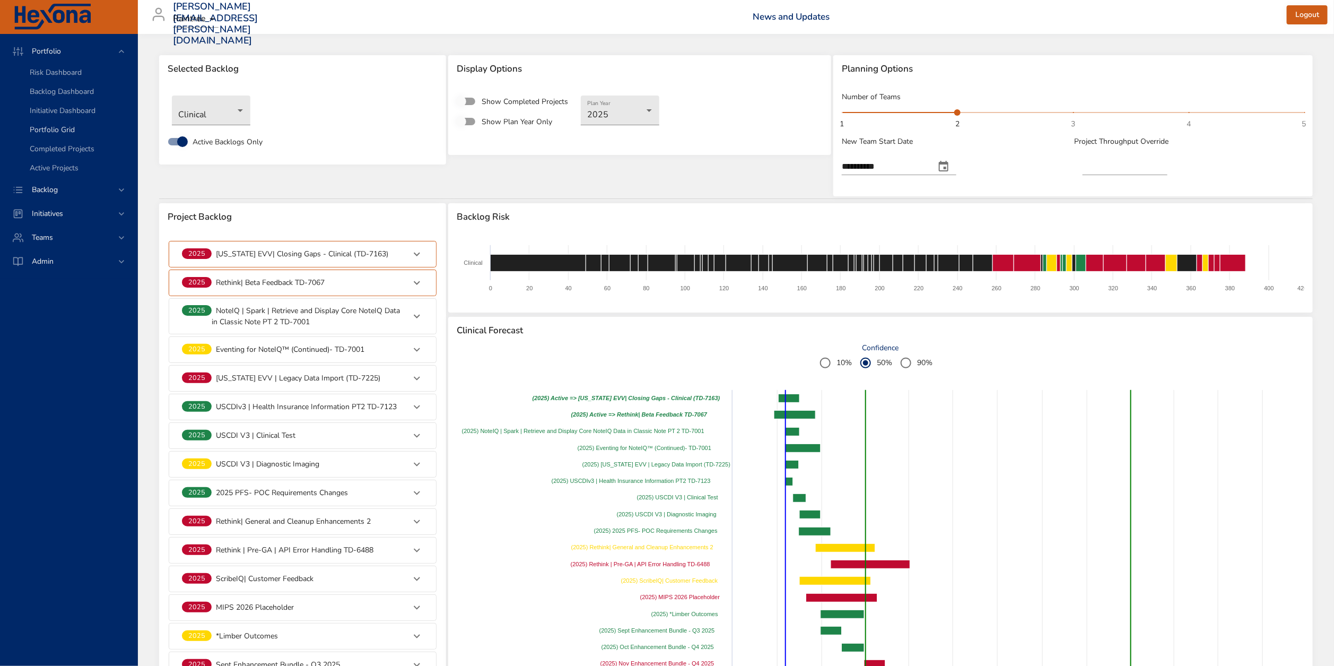
click at [91, 132] on div "Portfolio Grid" at bounding box center [79, 130] width 99 height 11
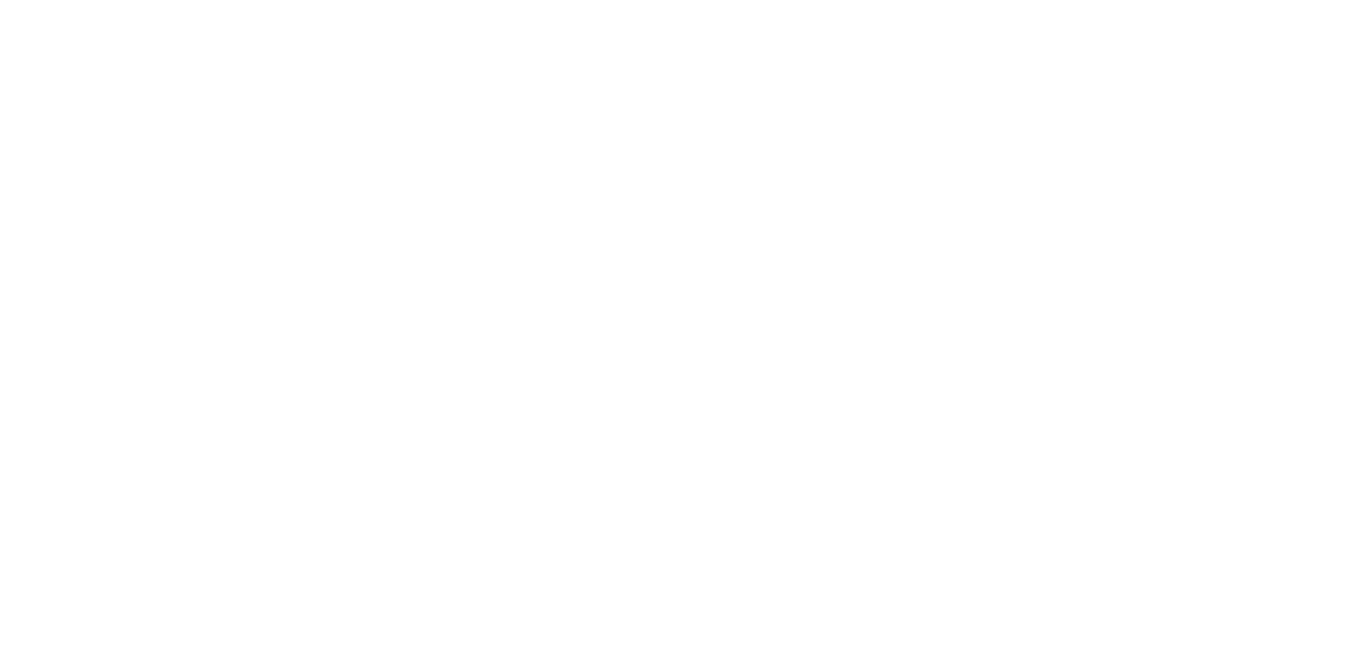
click at [358, 4] on html at bounding box center [673, 2] width 1346 height 4
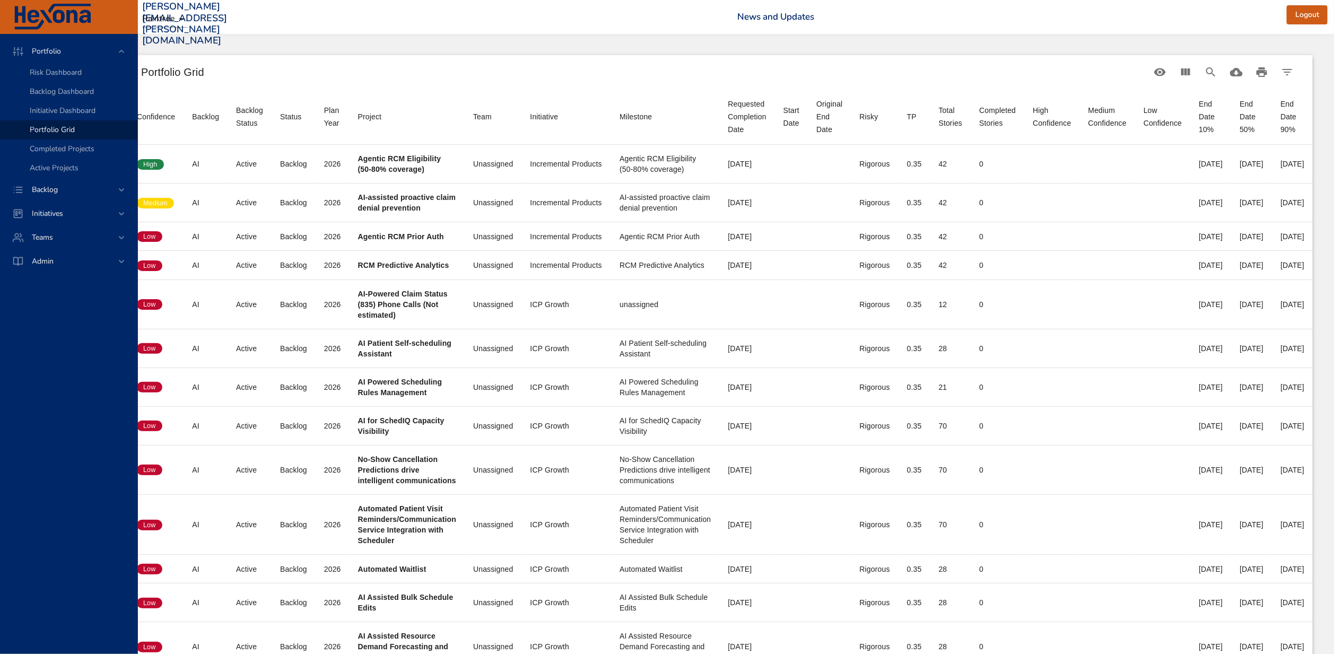
scroll to position [0, 72]
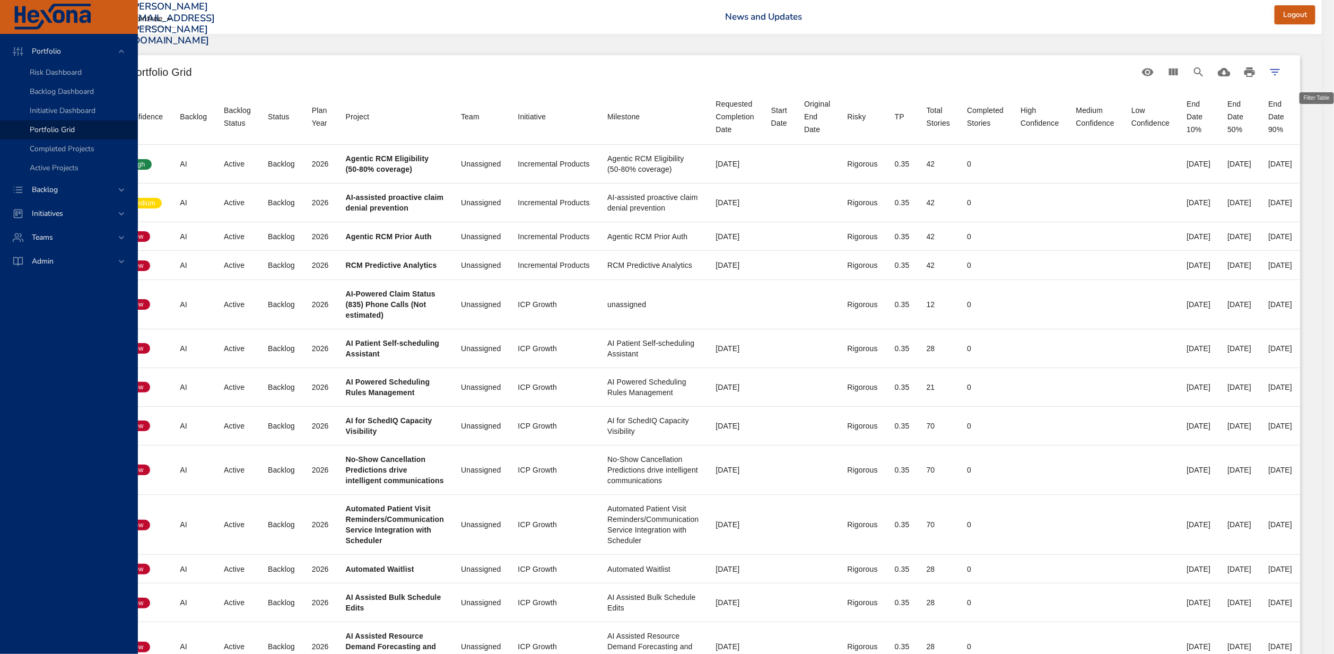
click at [1280, 69] on icon "Filter Table" at bounding box center [1275, 72] width 10 height 6
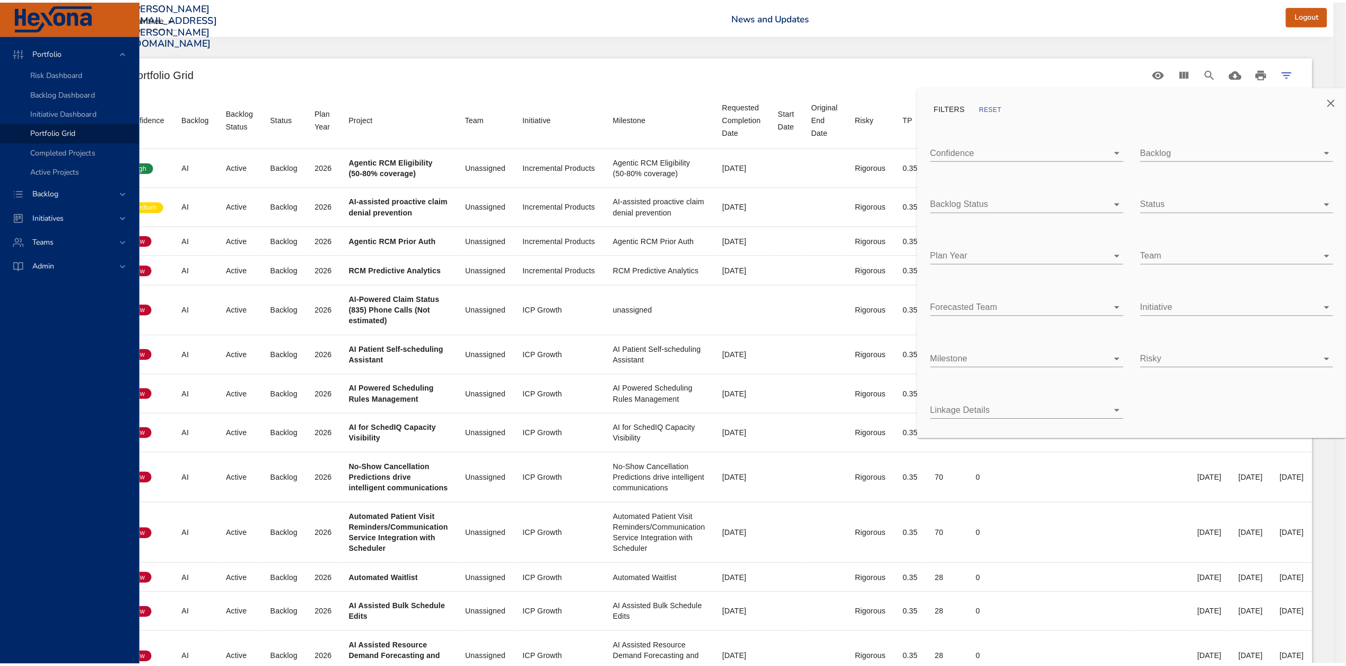
scroll to position [0, 60]
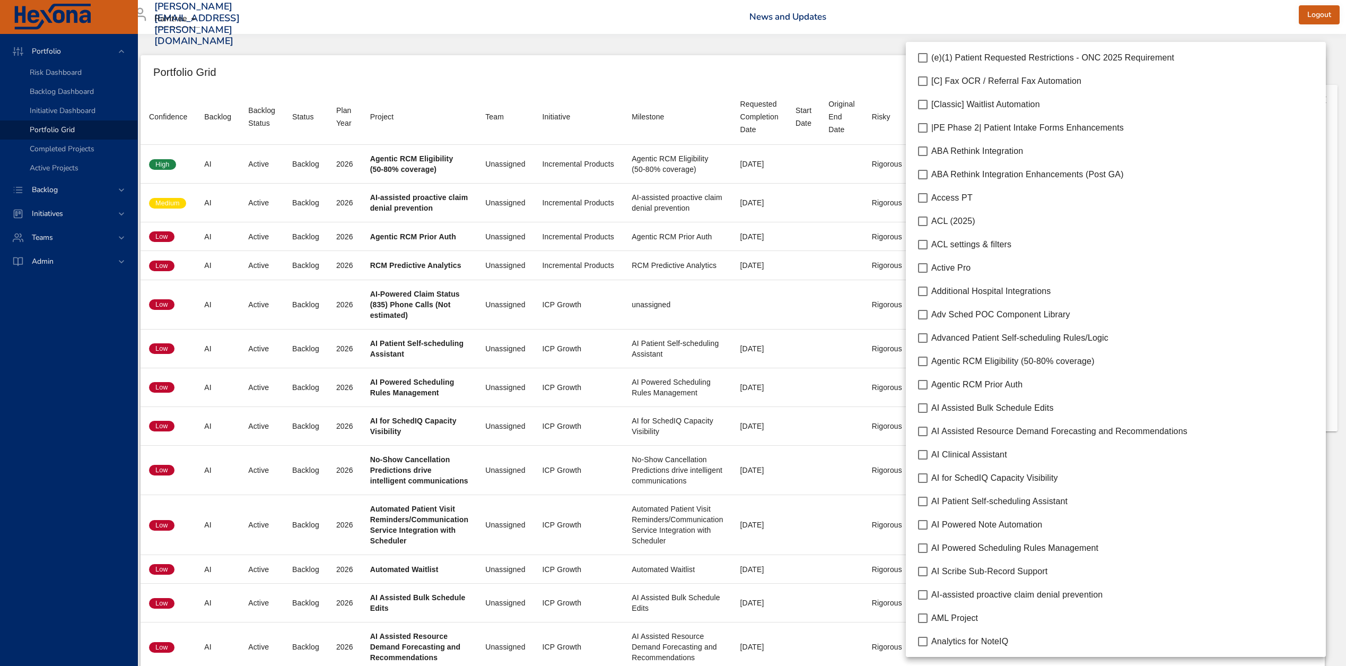
click at [1104, 348] on body "Portfolio Risk Dashboard Backlog Dashboard Initiative Dashboard Portfolio Grid …" at bounding box center [654, 333] width 1346 height 666
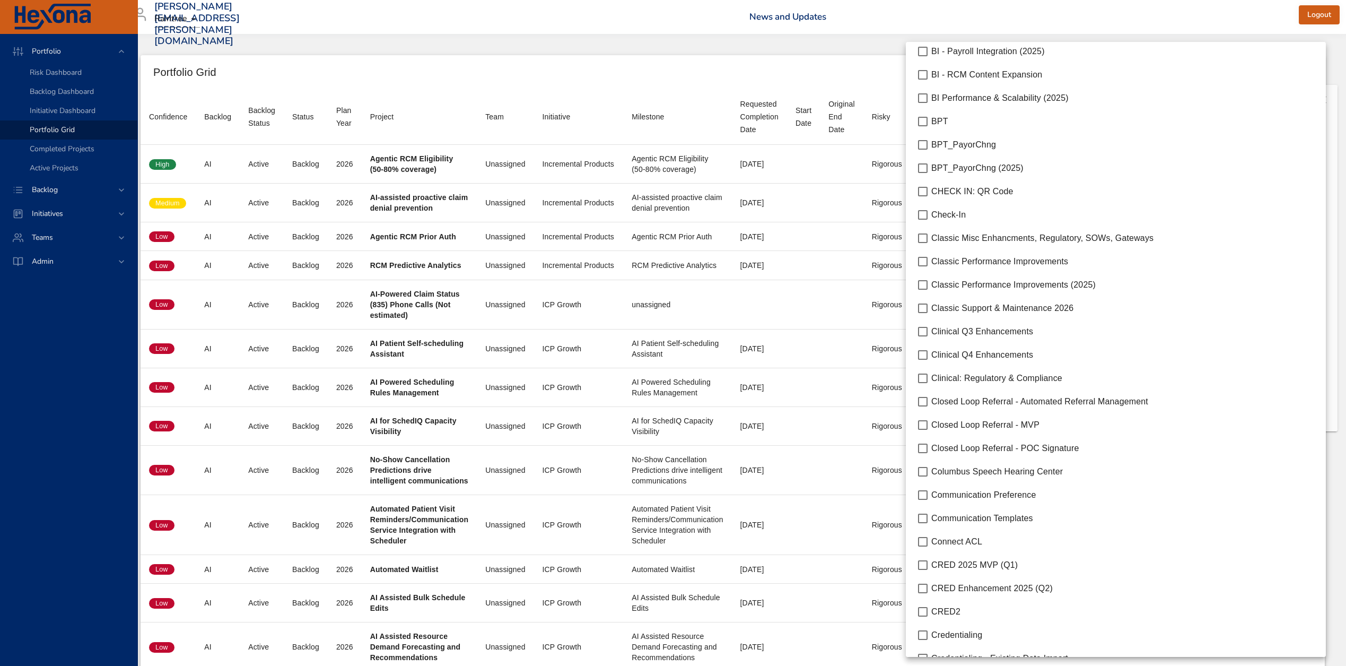
scroll to position [1855, 0]
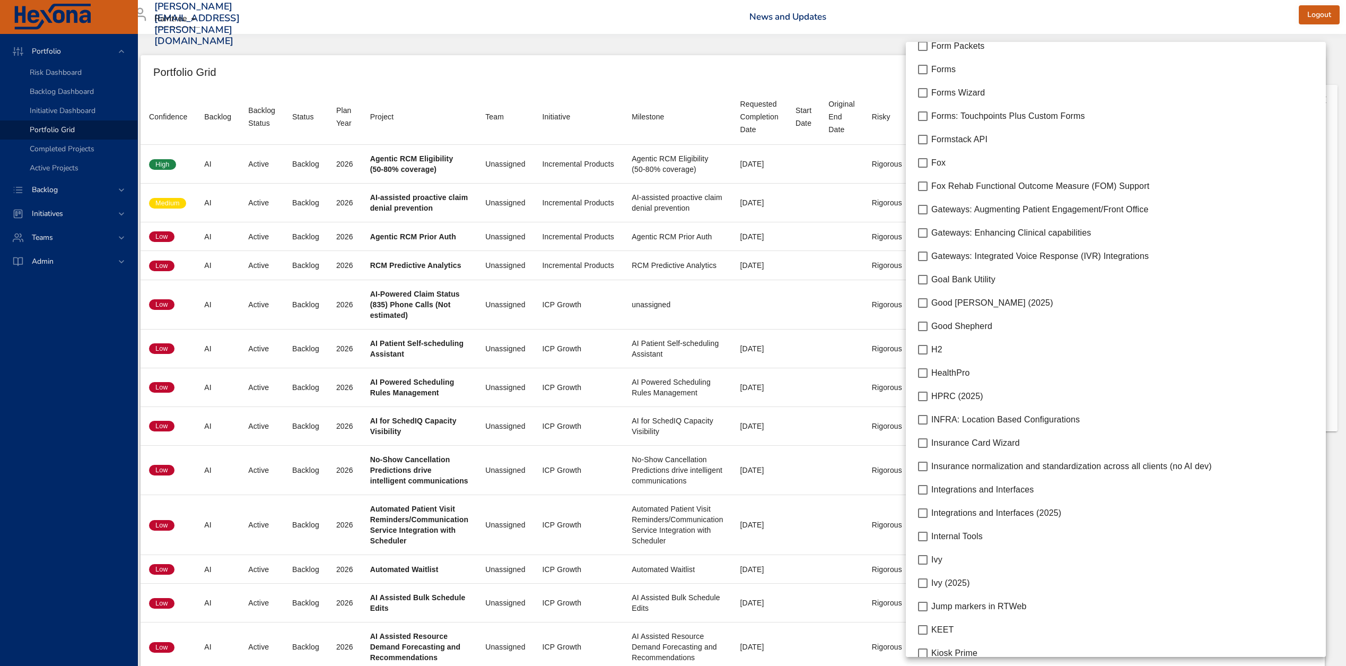
click at [1086, 188] on span "Fox Rehab Functional Outcome Measure (FOM) Support" at bounding box center [1040, 185] width 218 height 9
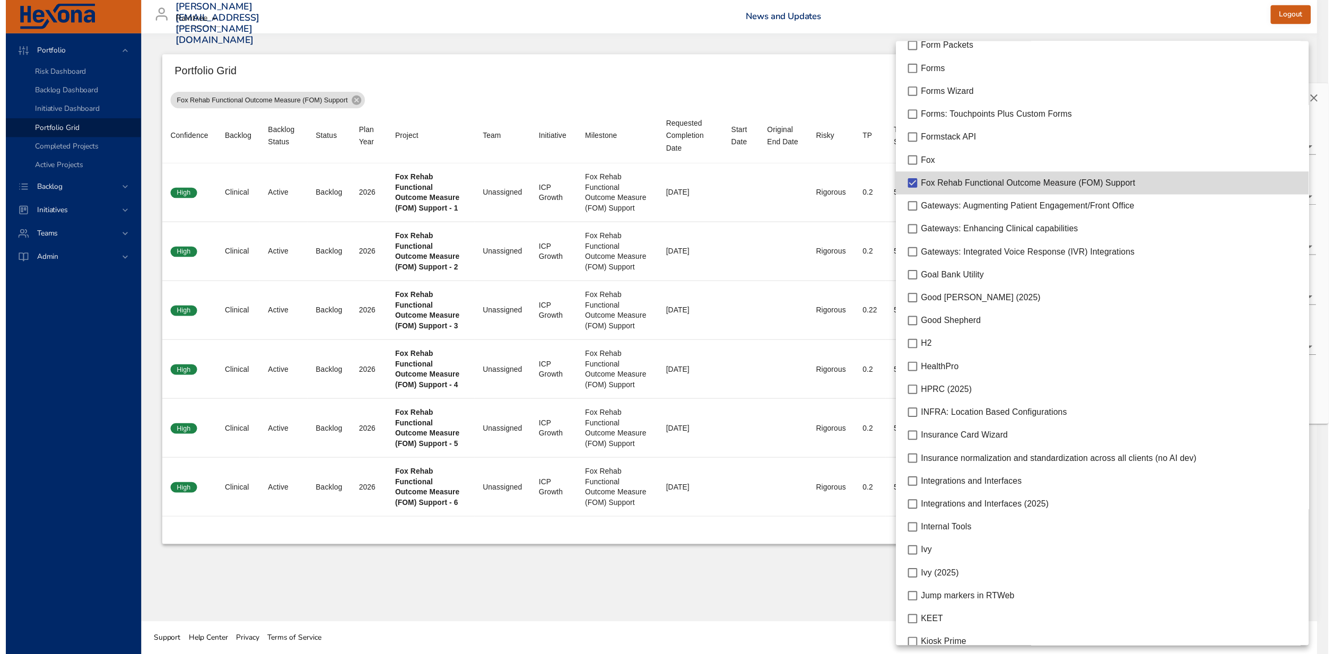
scroll to position [0, 0]
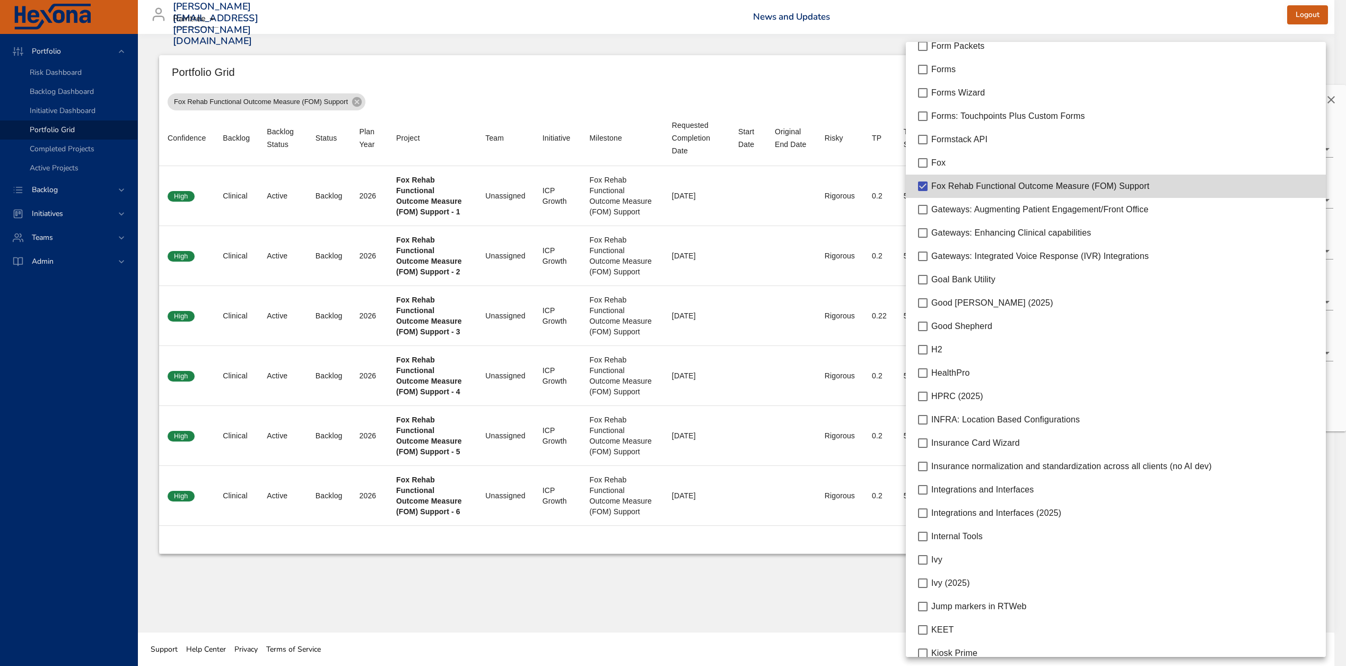
click at [570, 81] on div at bounding box center [673, 333] width 1346 height 666
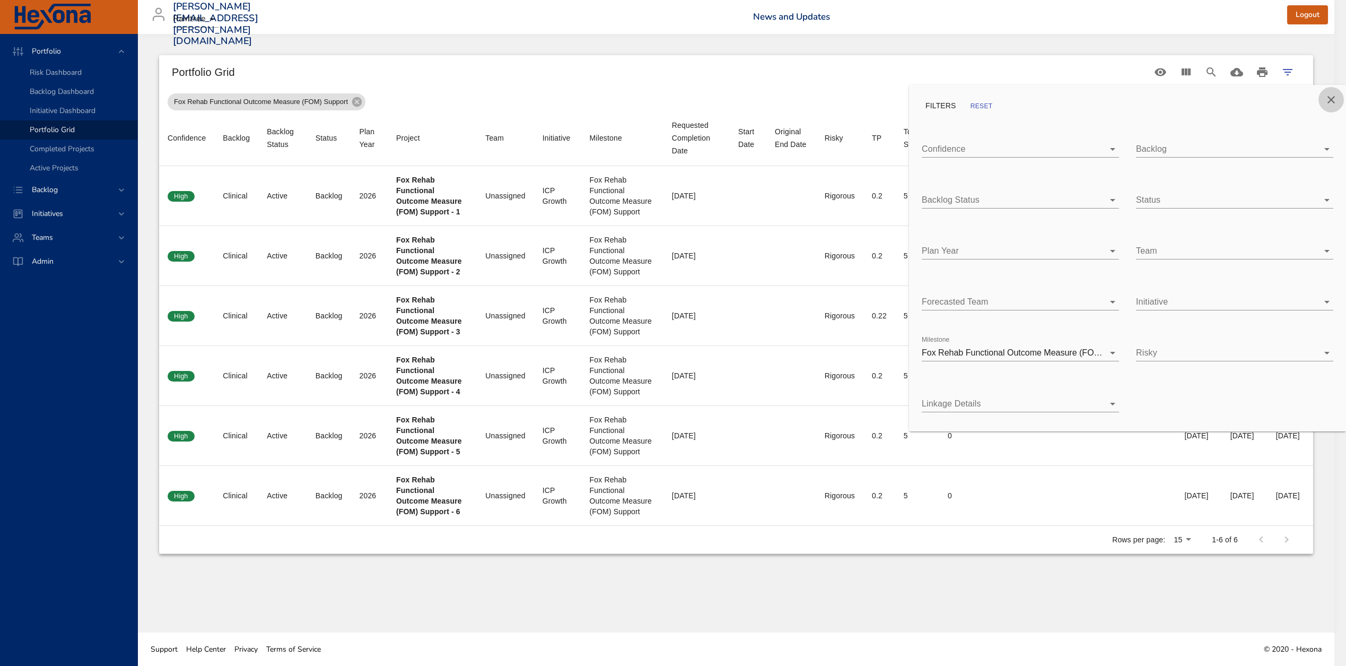
click at [1334, 101] on icon "Close" at bounding box center [1331, 99] width 13 height 13
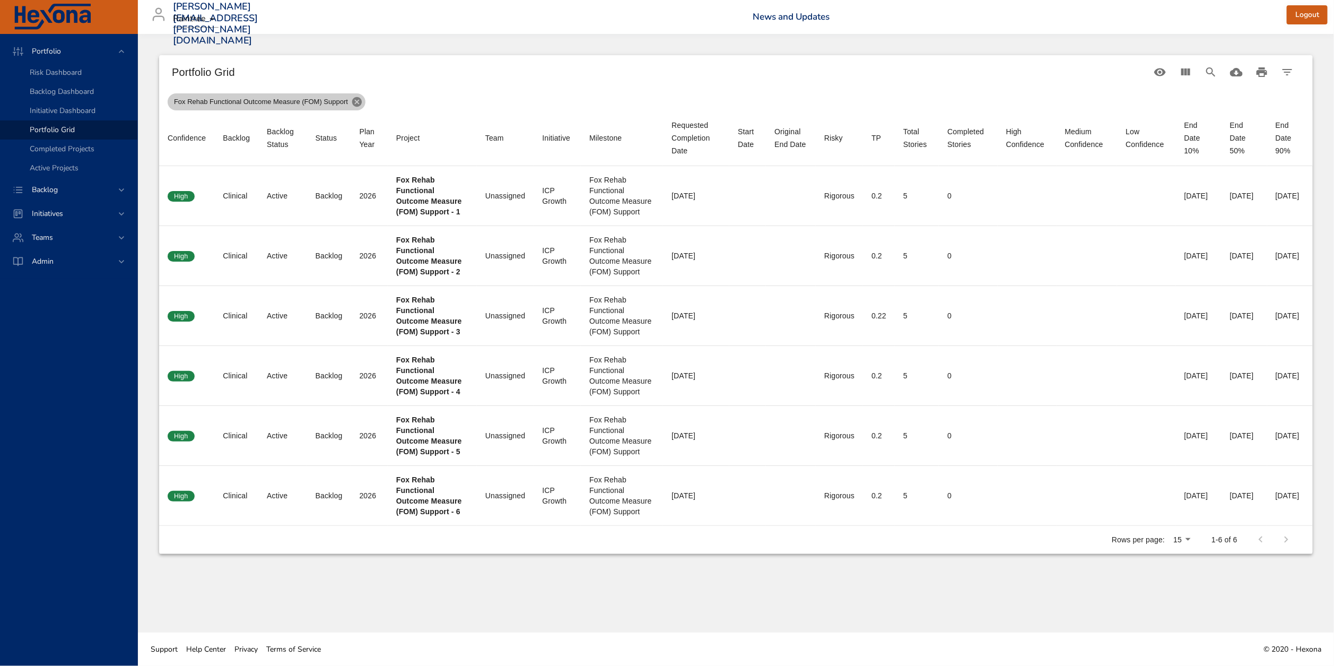
click at [353, 99] on icon at bounding box center [357, 102] width 10 height 10
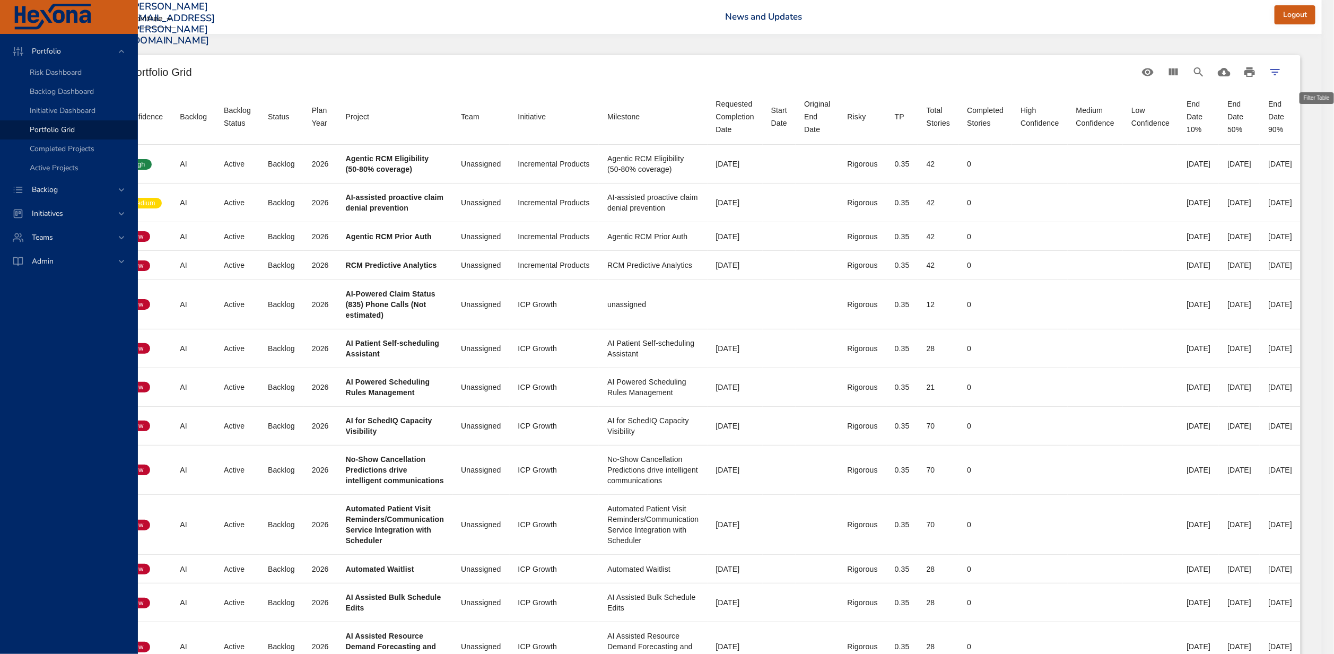
click at [1288, 64] on button "Filter Table" at bounding box center [1274, 71] width 25 height 25
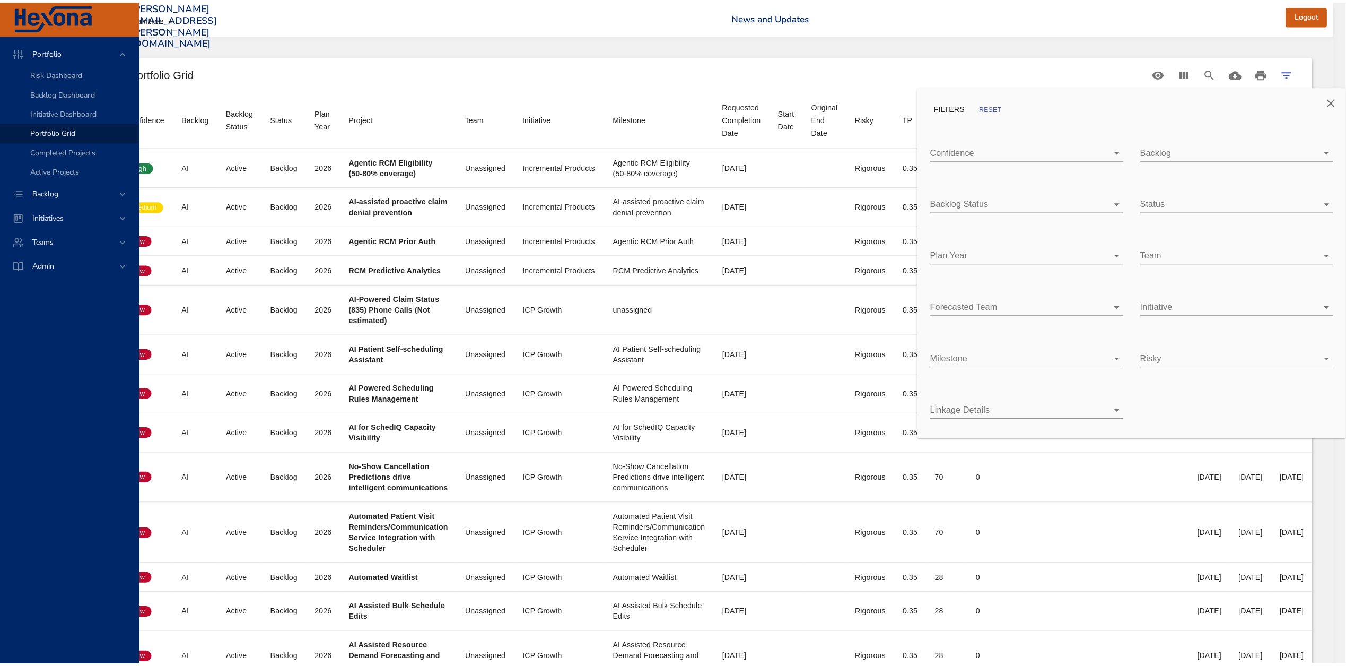
scroll to position [0, 60]
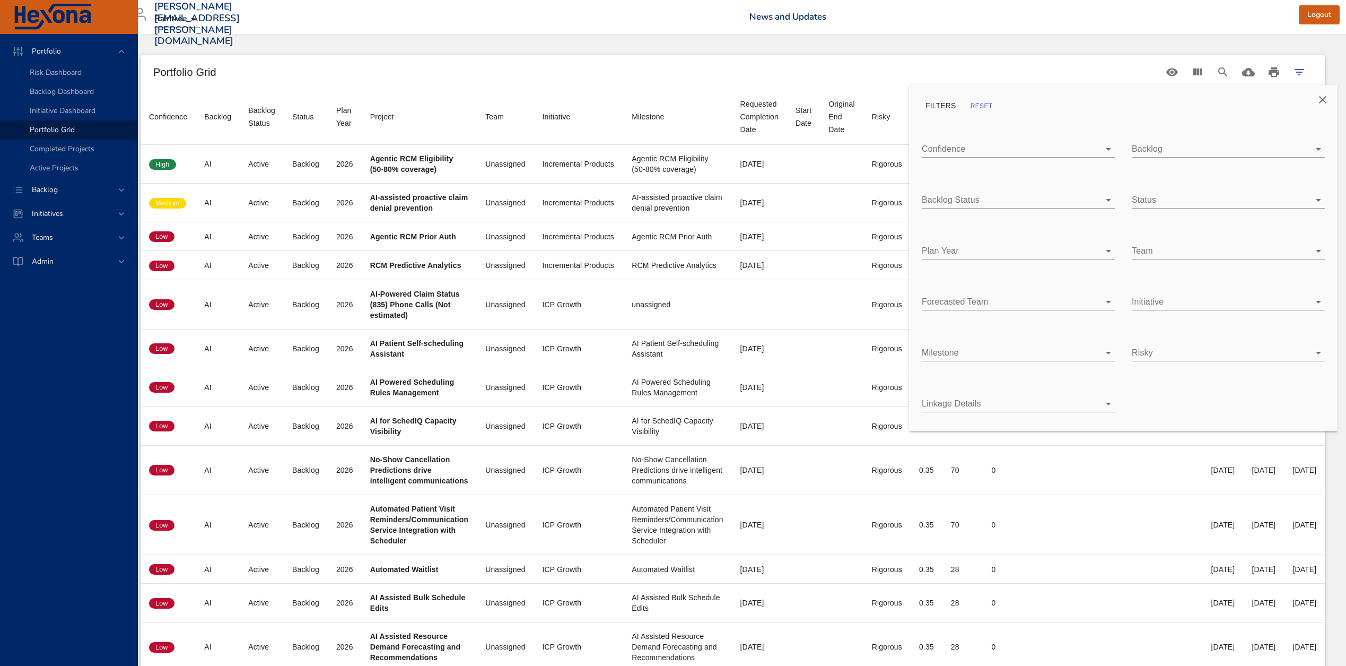
click at [1105, 351] on body "Portfolio Risk Dashboard Backlog Dashboard Initiative Dashboard Portfolio Grid …" at bounding box center [654, 333] width 1346 height 666
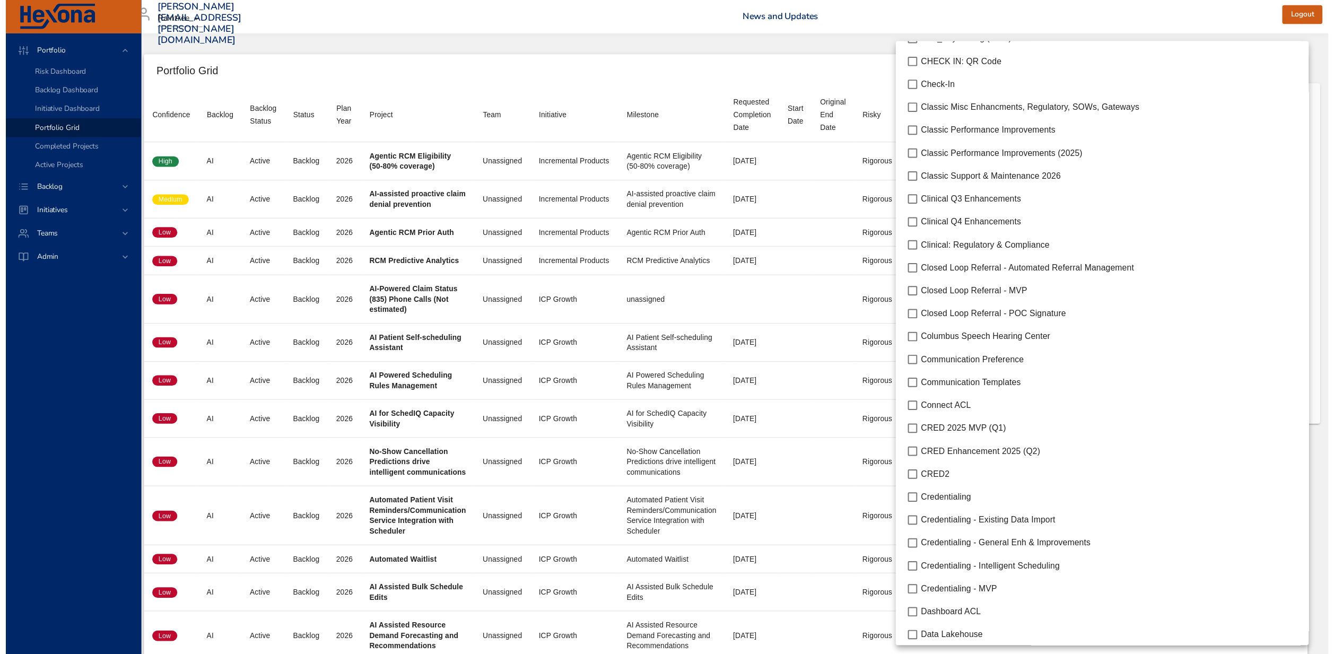
scroll to position [1227, 0]
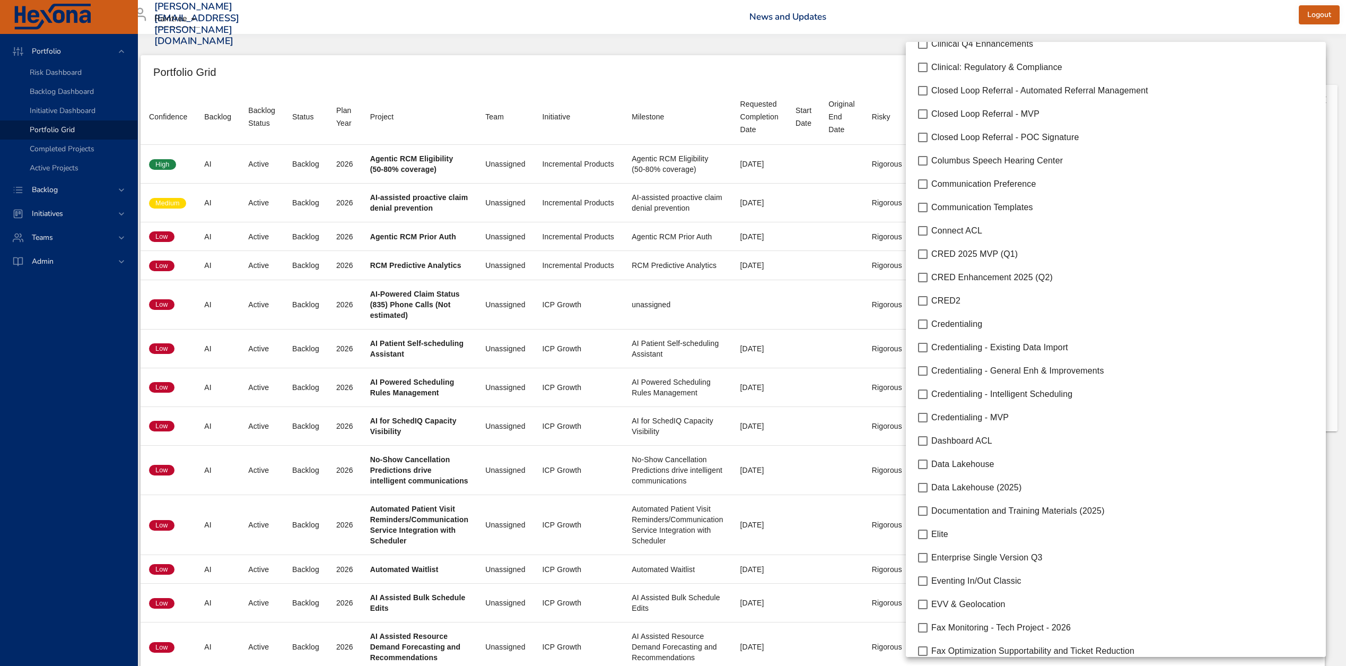
drag, startPoint x: 85, startPoint y: 169, endPoint x: 80, endPoint y: 125, distance: 43.7
click at [85, 167] on div at bounding box center [673, 333] width 1346 height 666
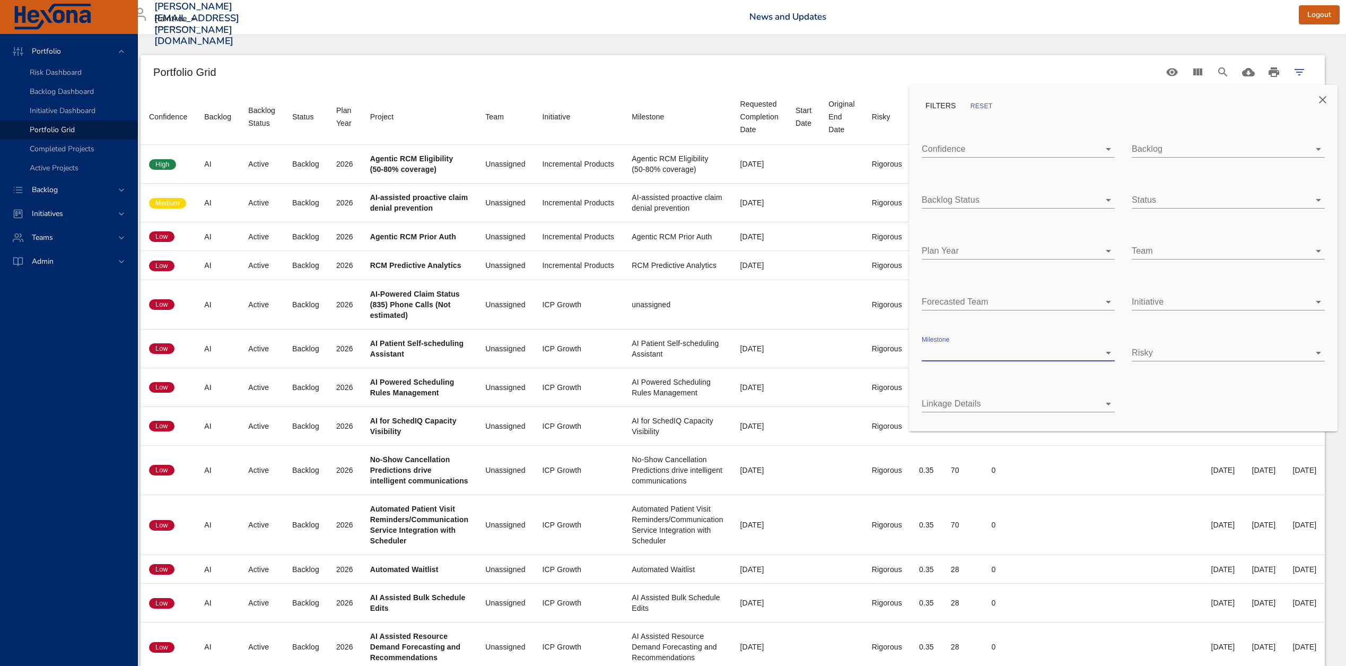
click at [81, 124] on div "(e)(1) Patient Requested Restrictions - ONC 2025 Requirement [C] Fax OCR / Refe…" at bounding box center [673, 333] width 1346 height 666
click at [67, 97] on div at bounding box center [673, 333] width 1346 height 666
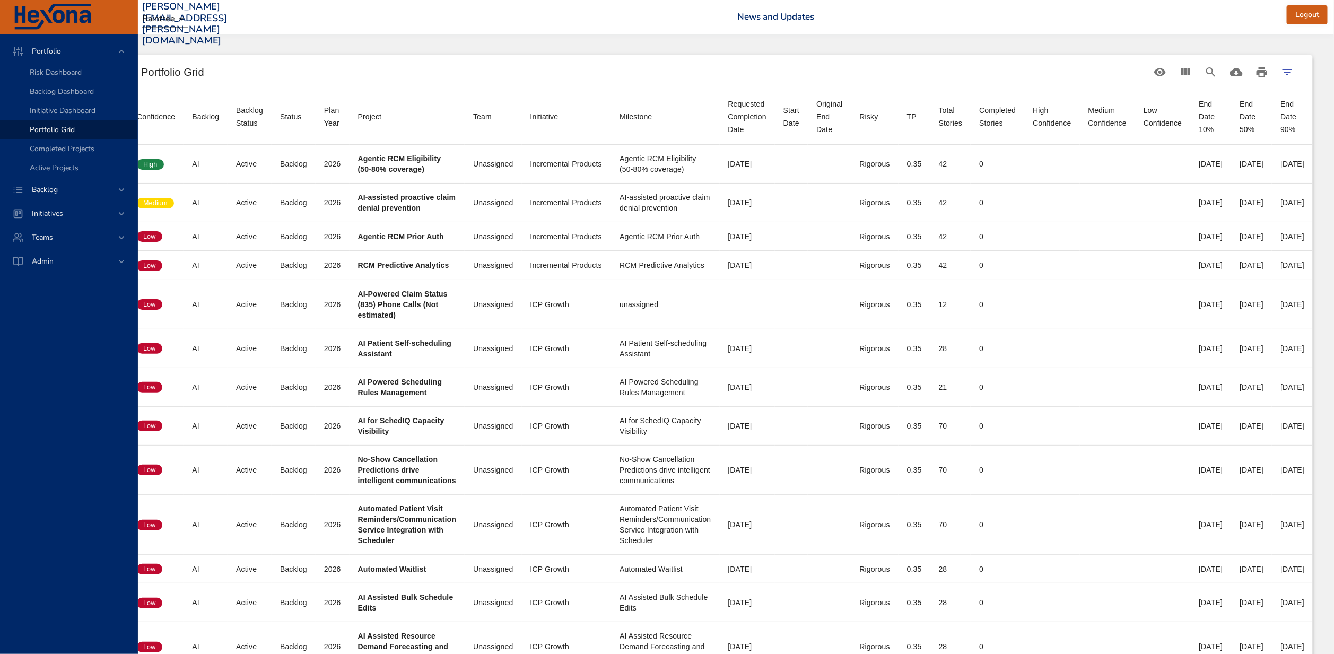
click at [67, 92] on div "FILTERS RESET Confidence ​ Backlog ​ Backlog Status ​ Status ​ Plan Year ​ Team…" at bounding box center [667, 327] width 1334 height 654
click at [69, 91] on span "Backlog Dashboard" at bounding box center [62, 91] width 64 height 10
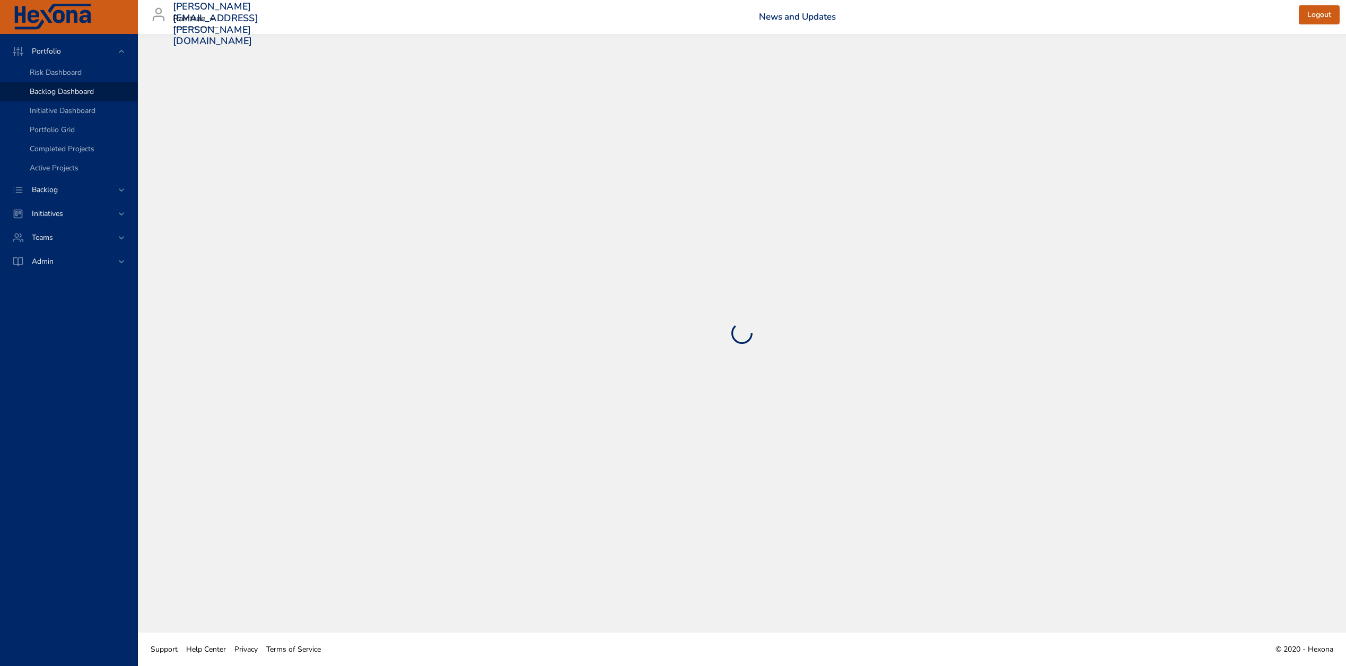
select select "***"
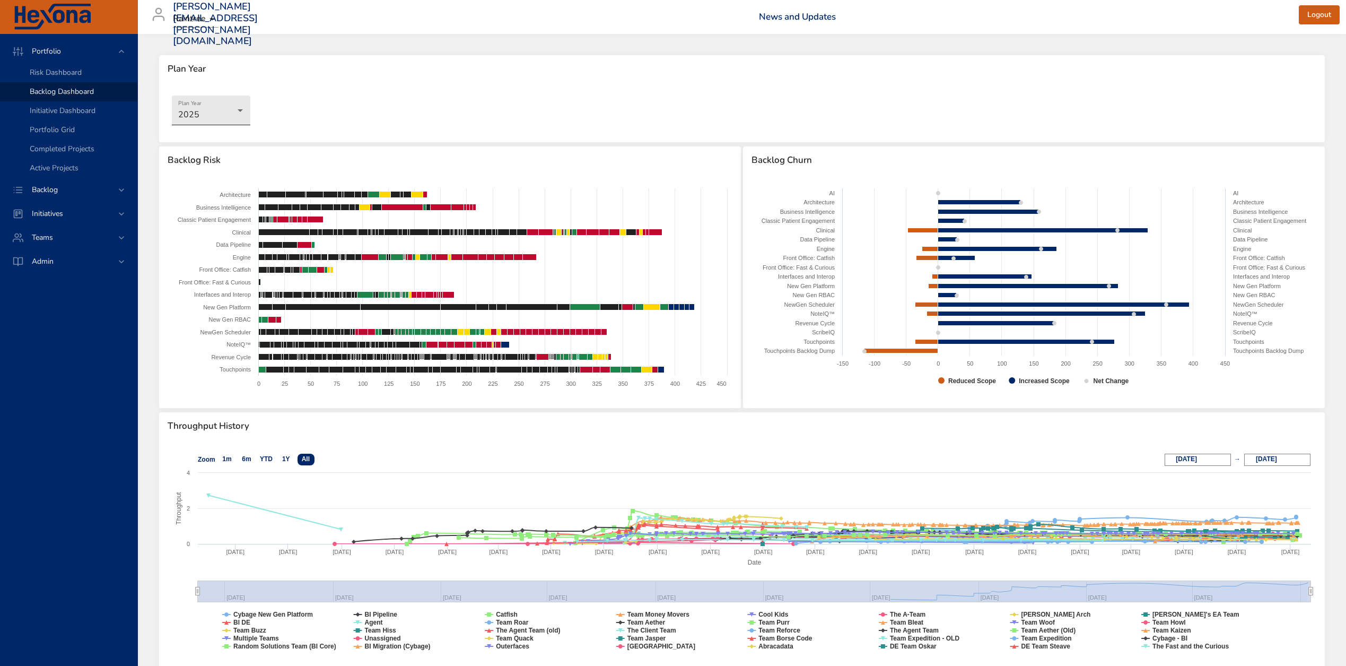
click at [232, 107] on body "Portfolio Risk Dashboard Backlog Dashboard Initiative Dashboard Portfolio Grid …" at bounding box center [673, 333] width 1346 height 666
click at [340, 100] on div at bounding box center [673, 333] width 1346 height 666
click at [206, 109] on body "Portfolio Risk Dashboard Backlog Dashboard Initiative Dashboard Portfolio Grid …" at bounding box center [673, 333] width 1346 height 666
click at [63, 183] on div at bounding box center [673, 333] width 1346 height 666
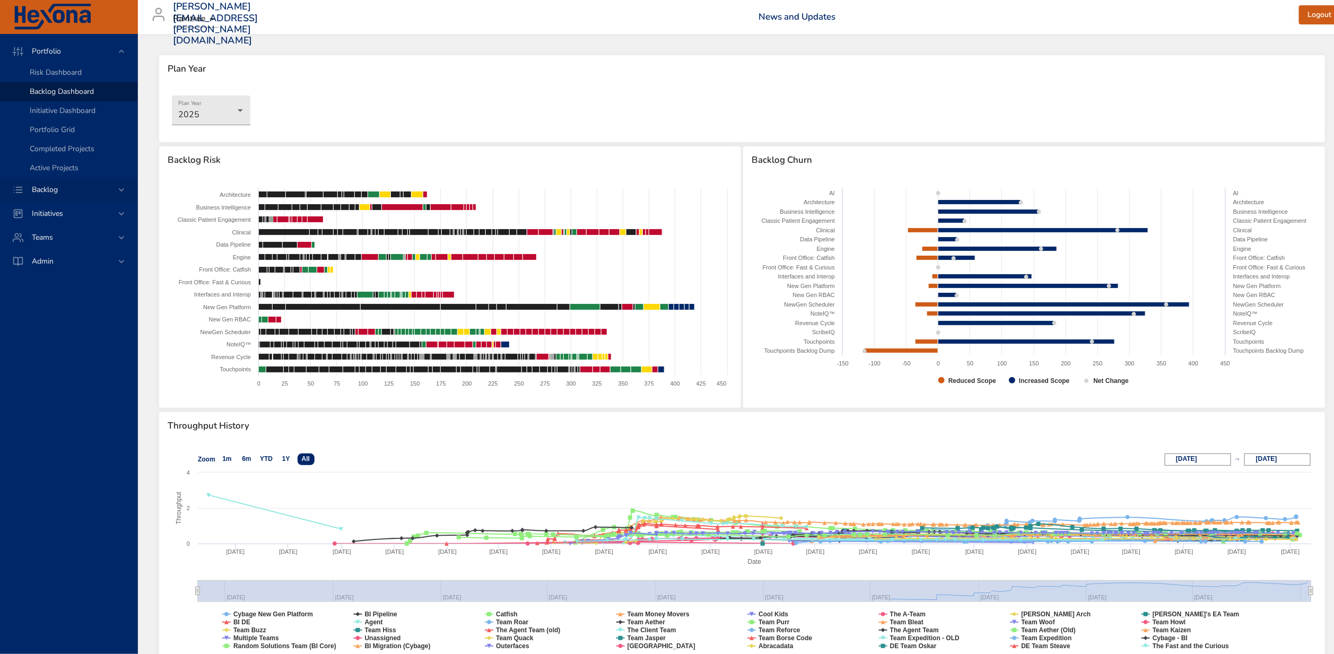
click at [85, 188] on div "Backlog" at bounding box center [69, 189] width 93 height 11
click at [77, 94] on span "Backlog Details" at bounding box center [55, 96] width 51 height 10
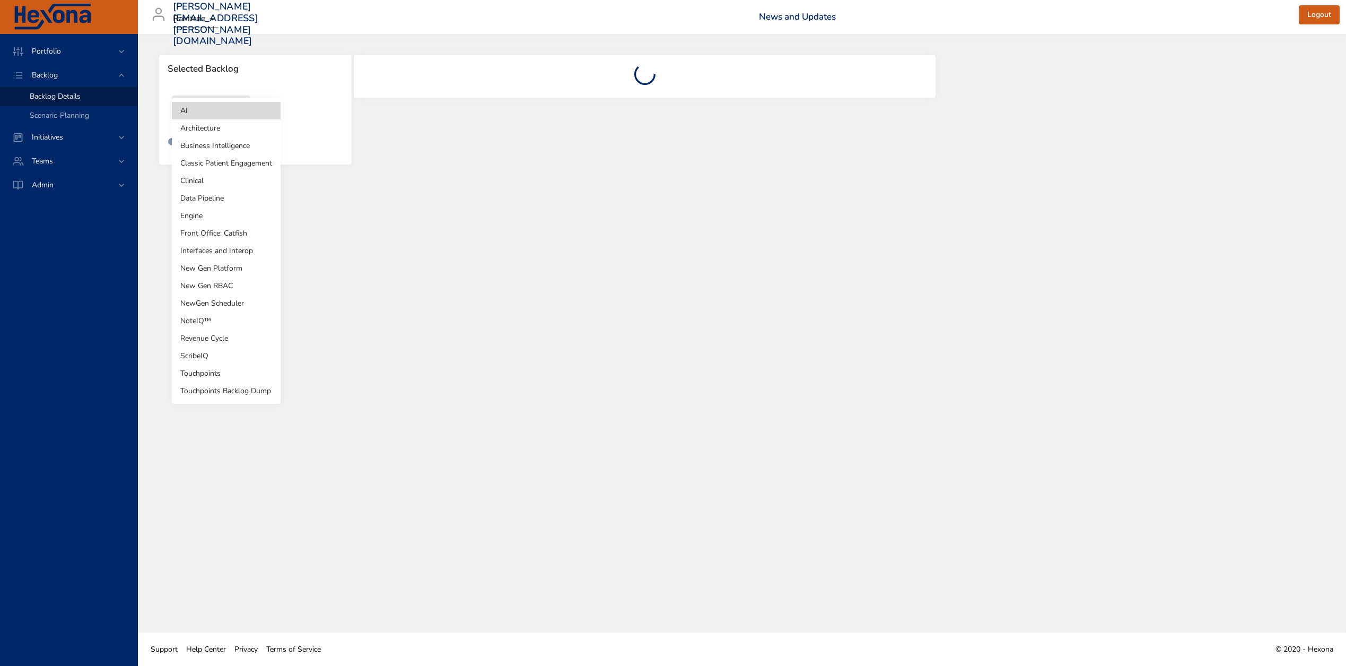
click at [231, 117] on body "Portfolio Backlog Backlog Details Scenario Planning Initiatives Teams Admin zac…" at bounding box center [673, 333] width 1346 height 666
click at [228, 179] on li "Clinical" at bounding box center [226, 181] width 109 height 18
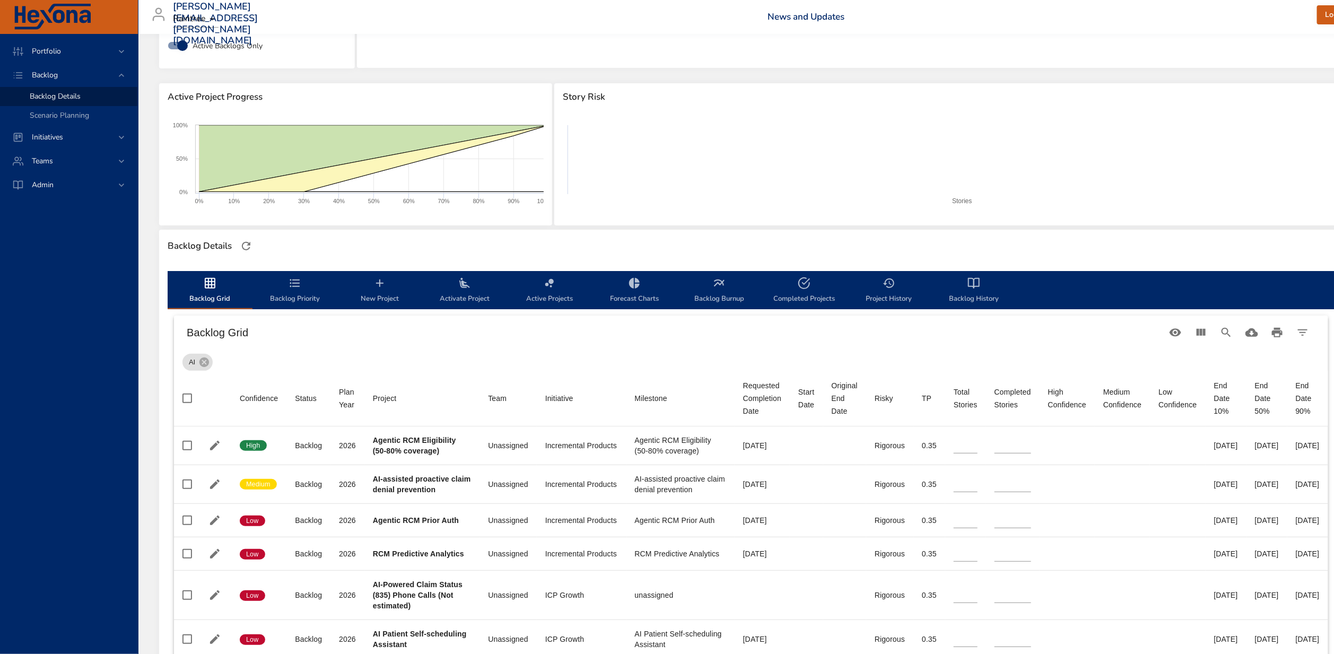
scroll to position [206, 0]
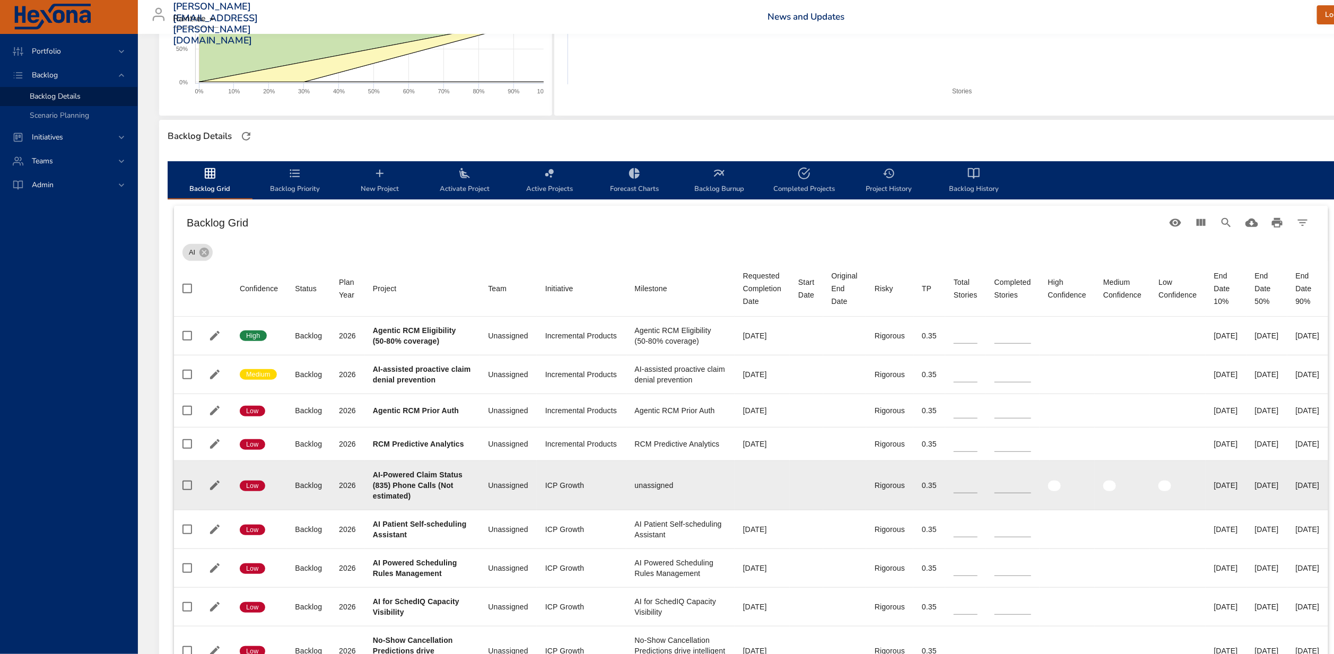
type input "*"
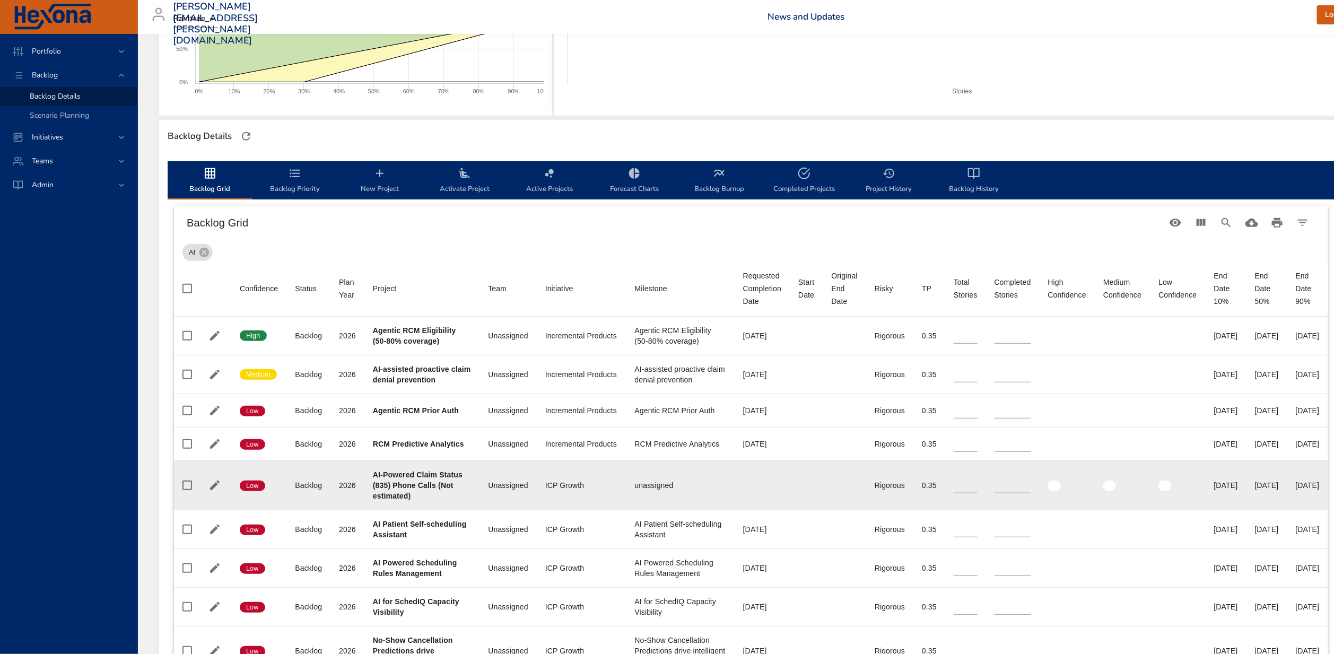
type input "*"
type input "**"
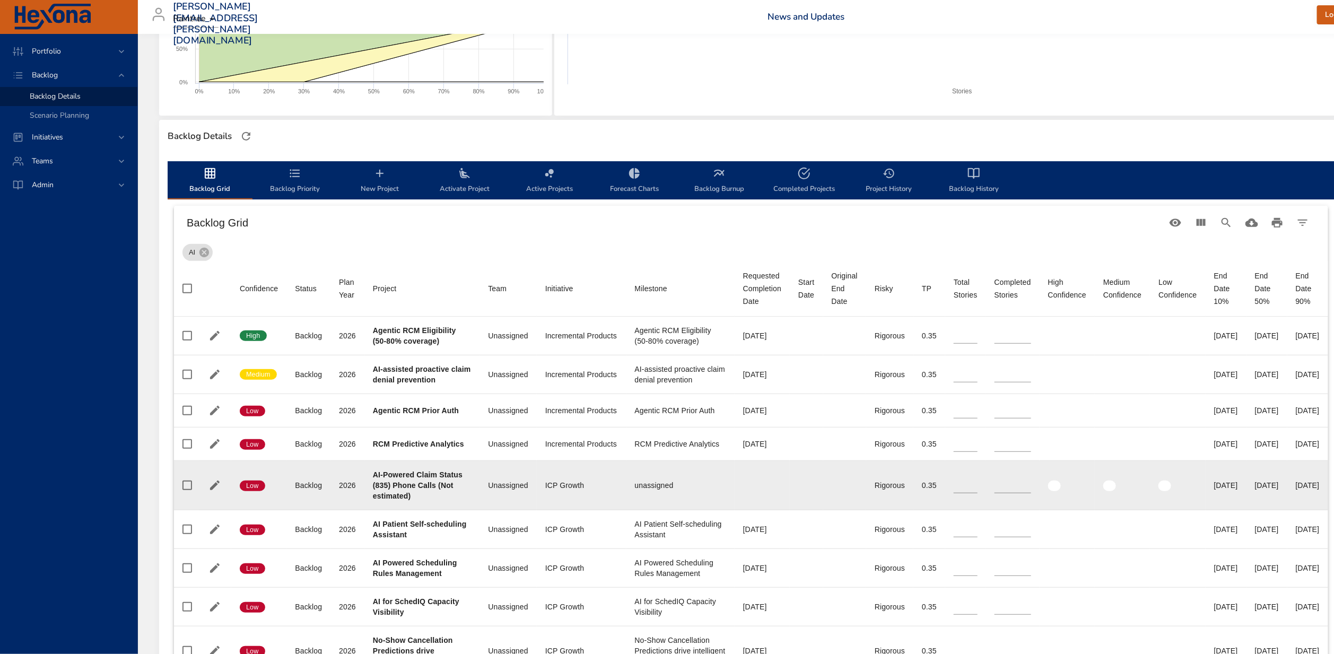
type input "**"
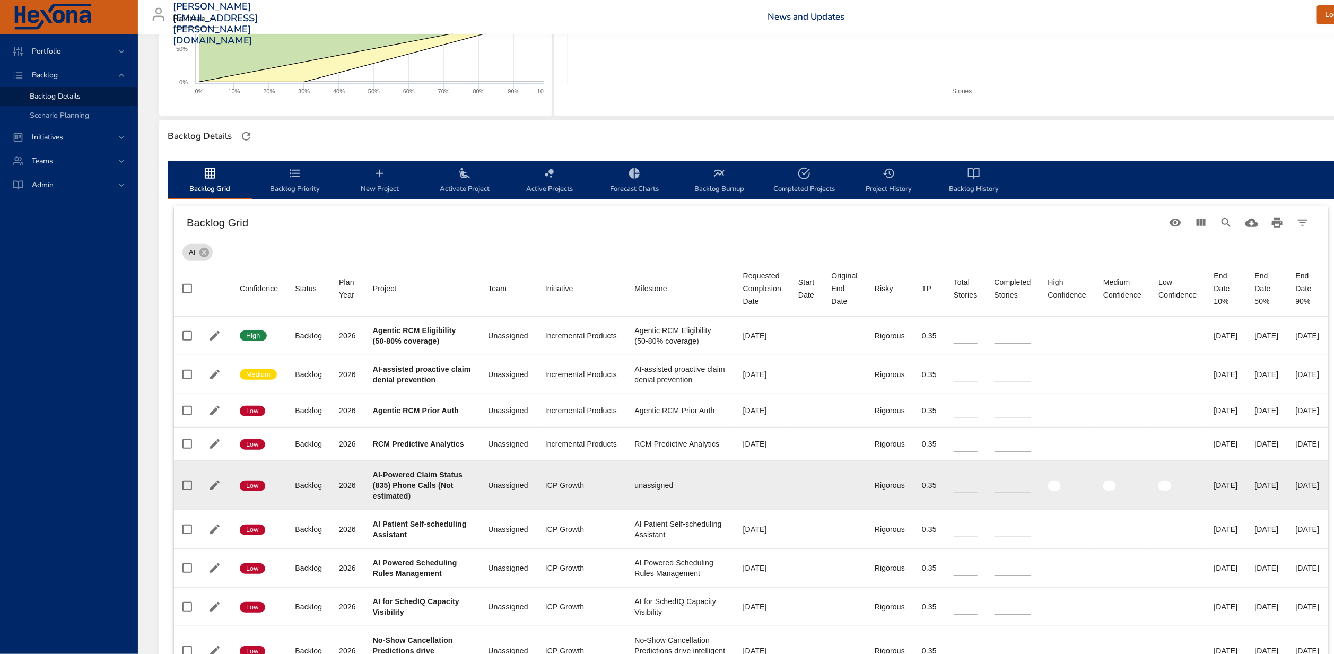
type input "**"
type input "*"
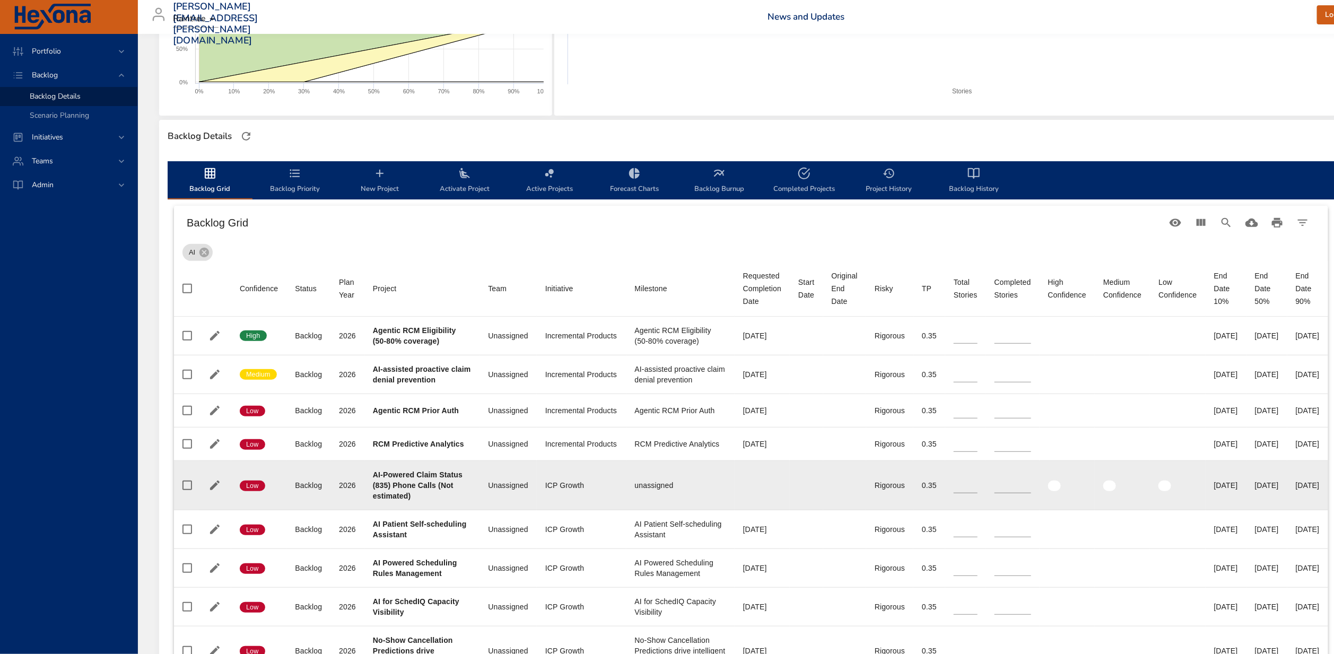
type input "*"
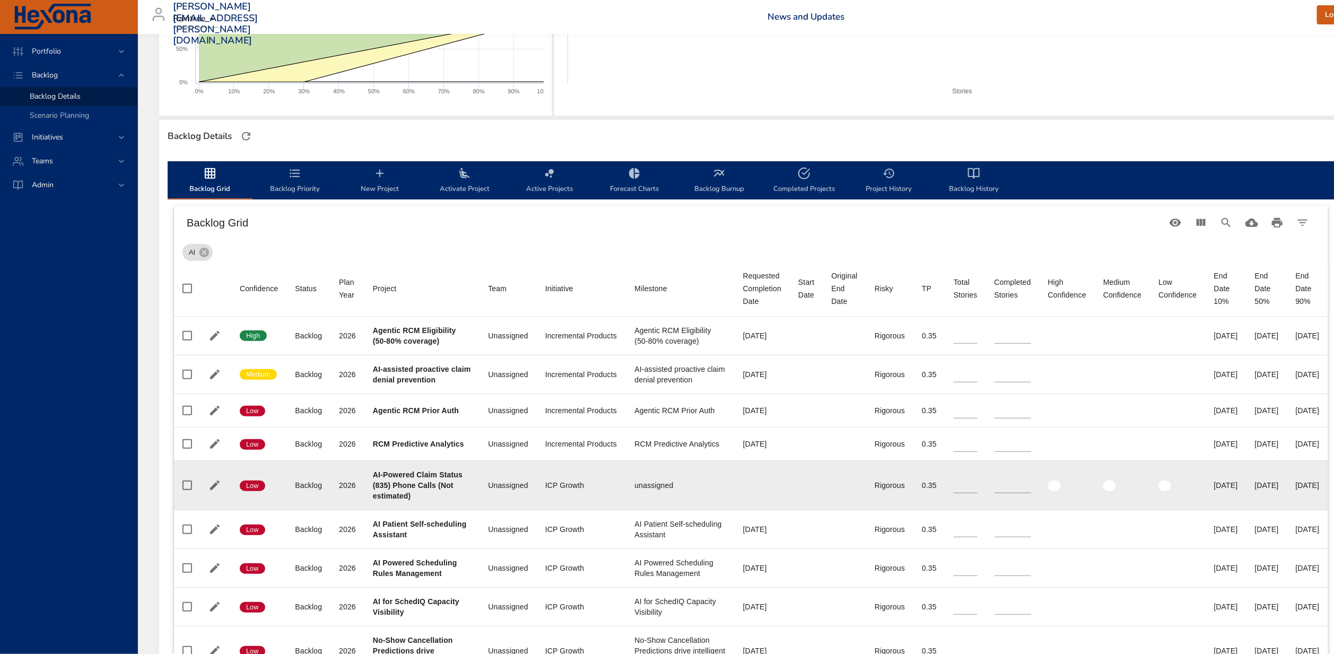
type input "*"
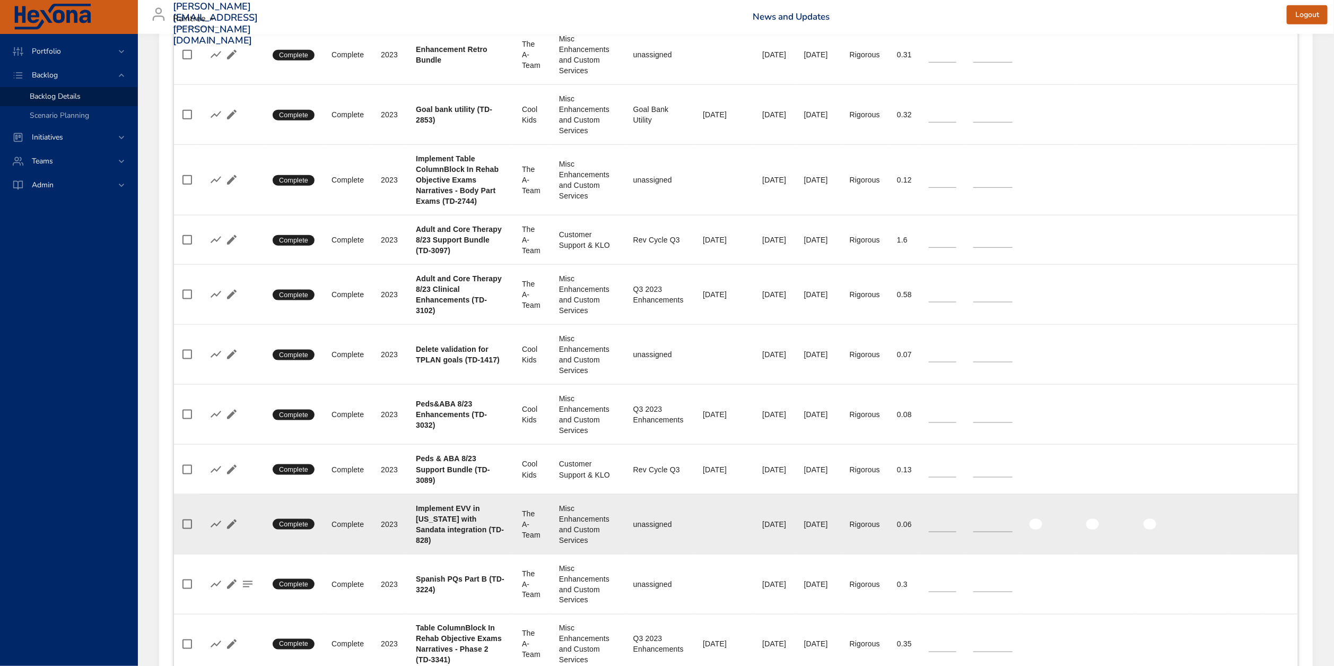
scroll to position [882, 0]
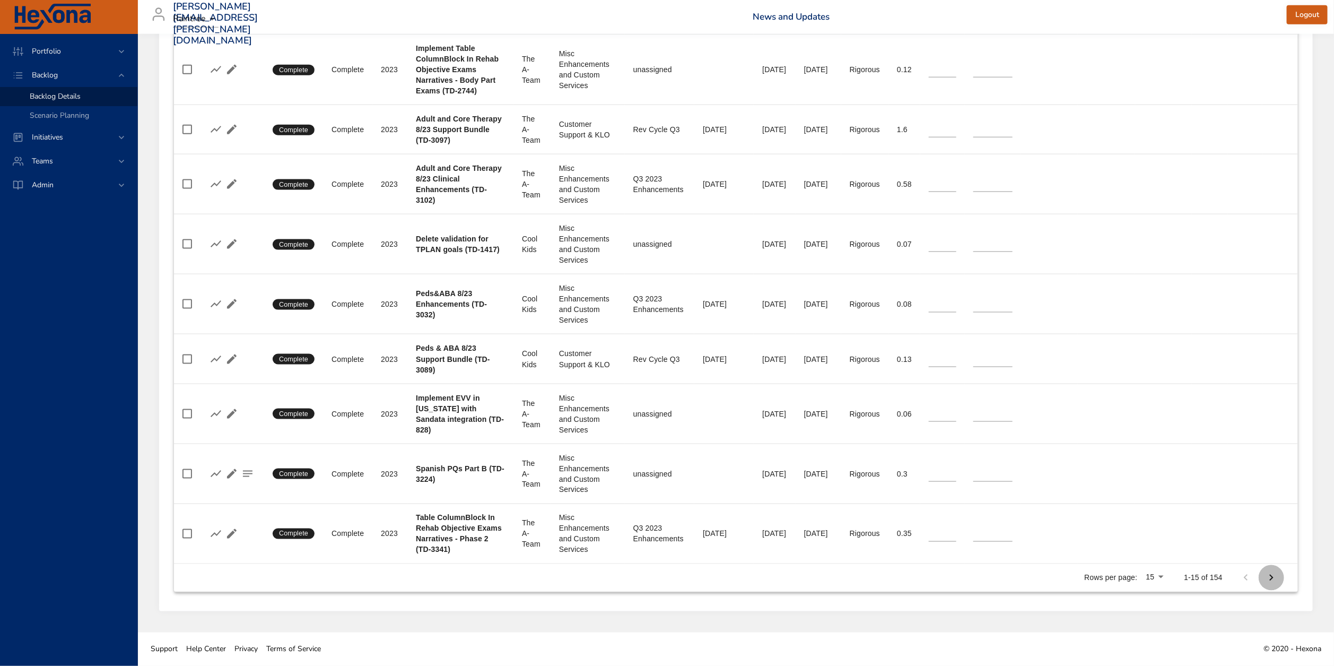
click at [1272, 576] on icon "Next Page" at bounding box center [1271, 577] width 13 height 13
type input "*"
type input "**"
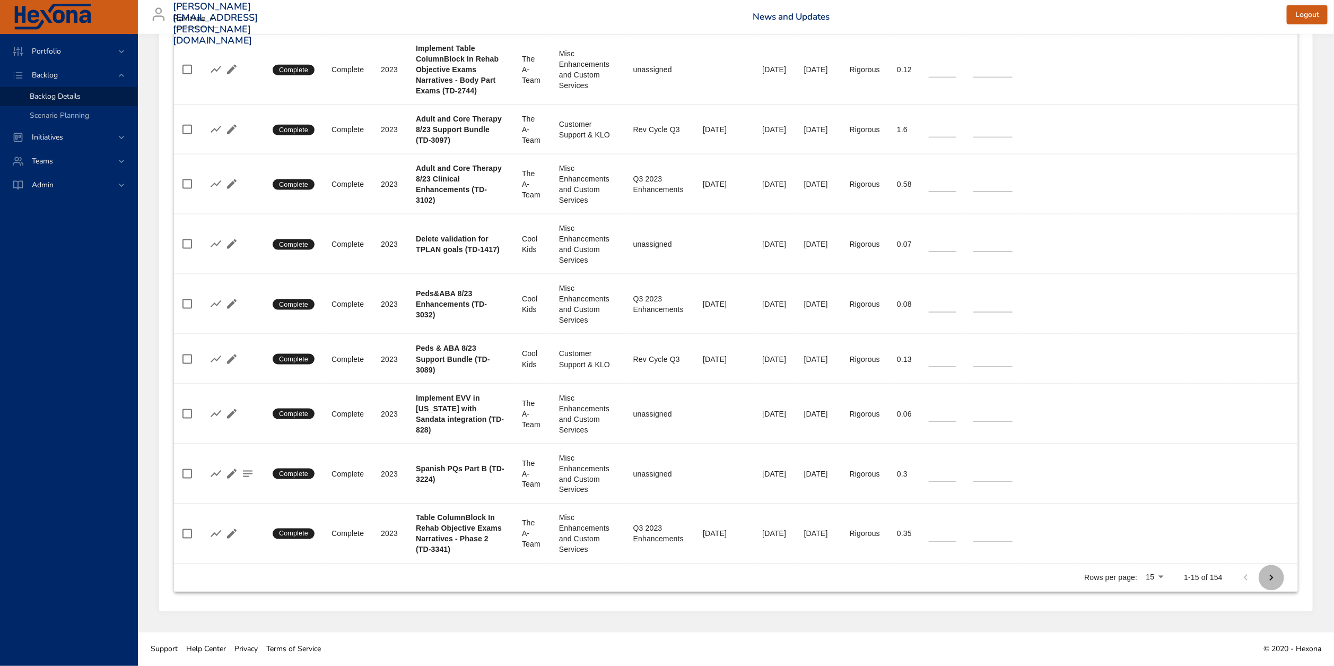
type input "*"
type input "**"
type input "*"
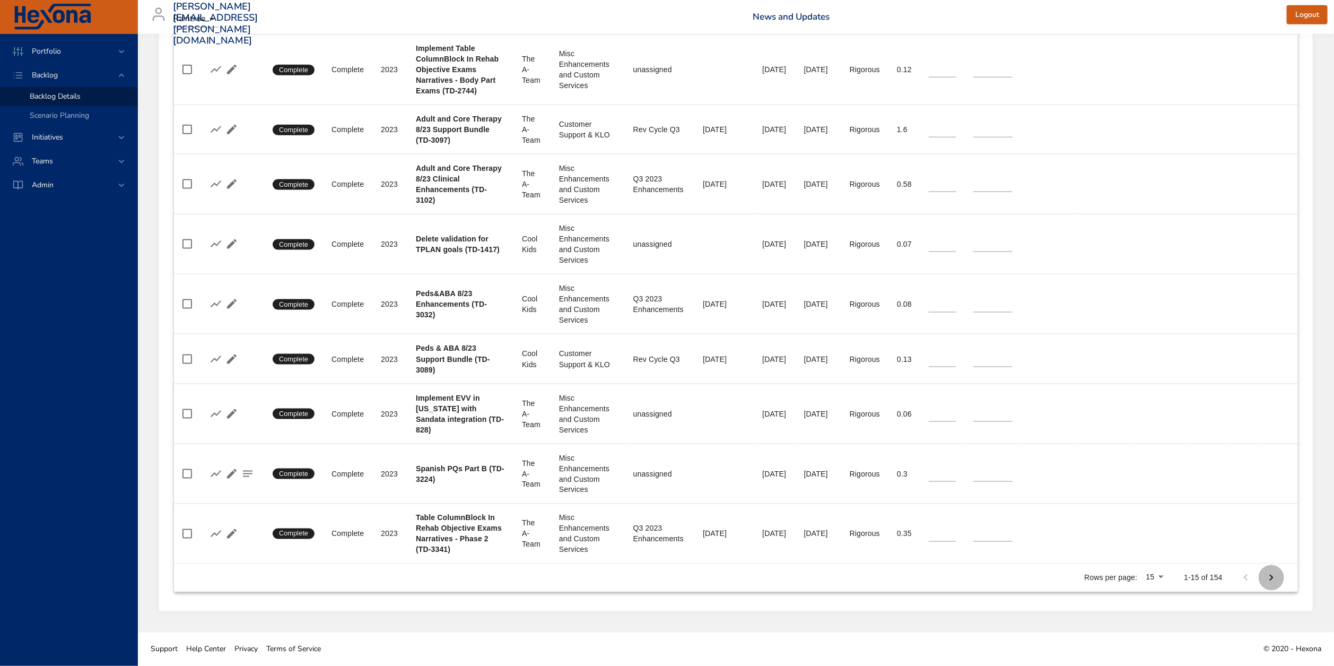
type input "*"
type input "**"
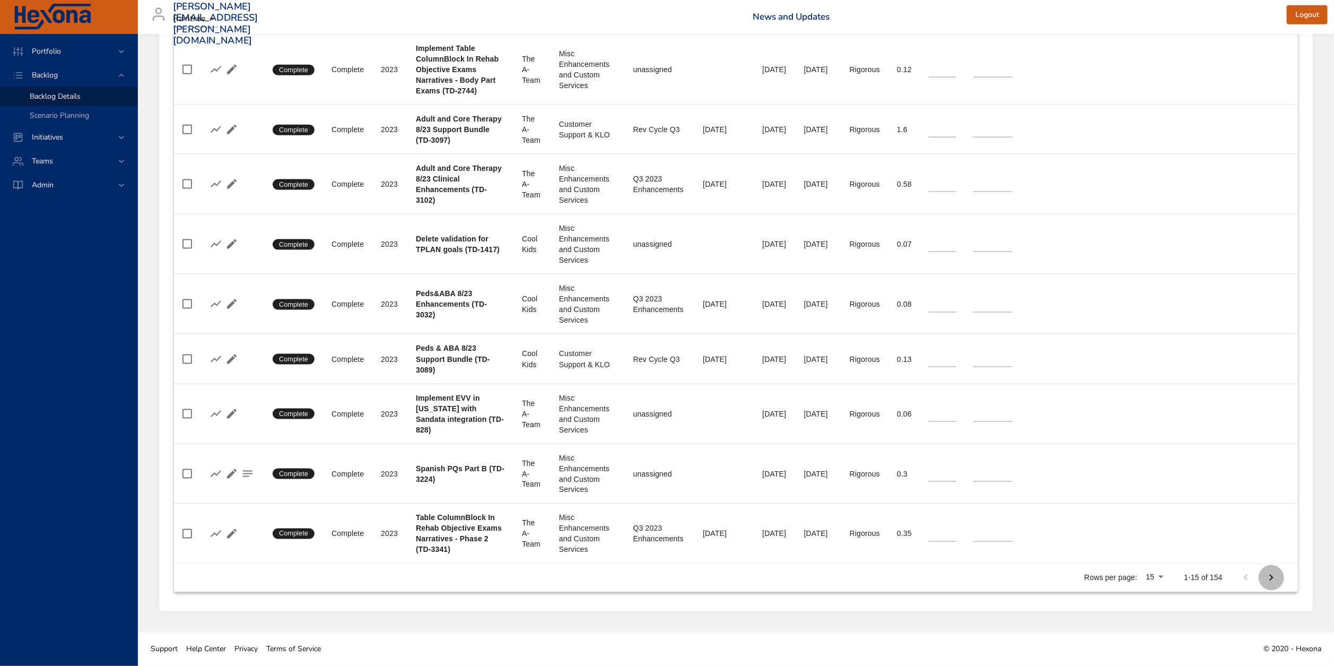
type input "**"
type input "*"
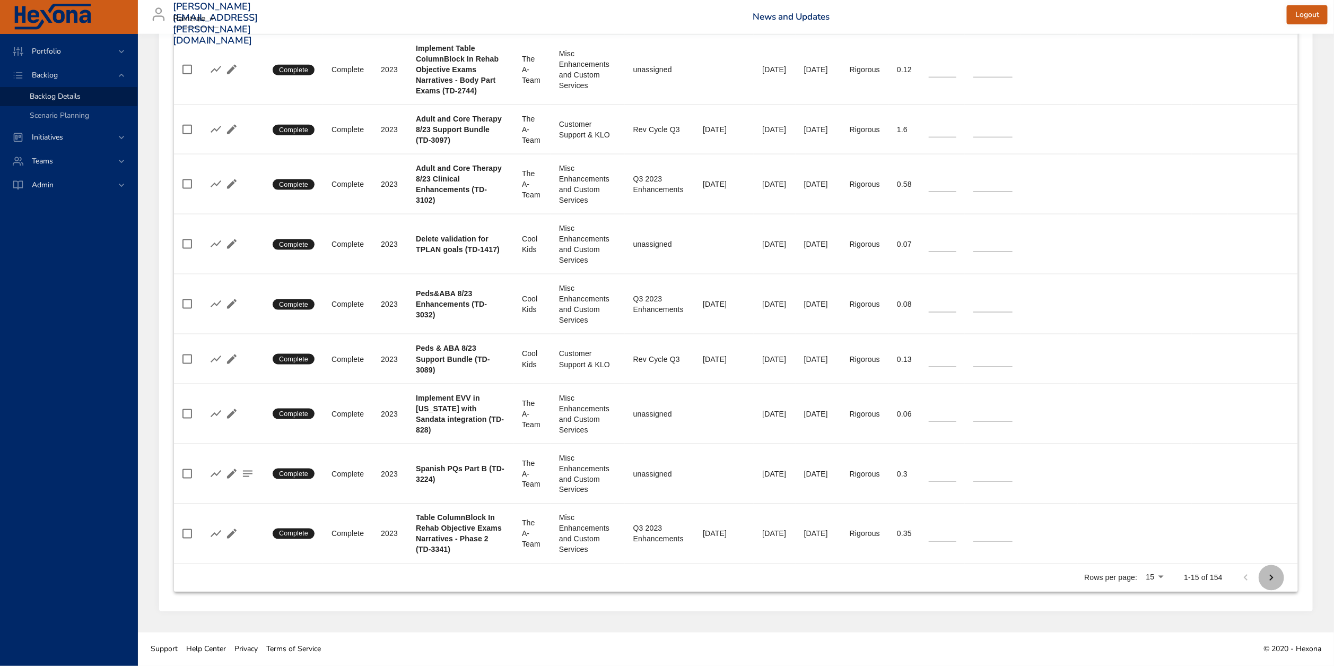
type input "*"
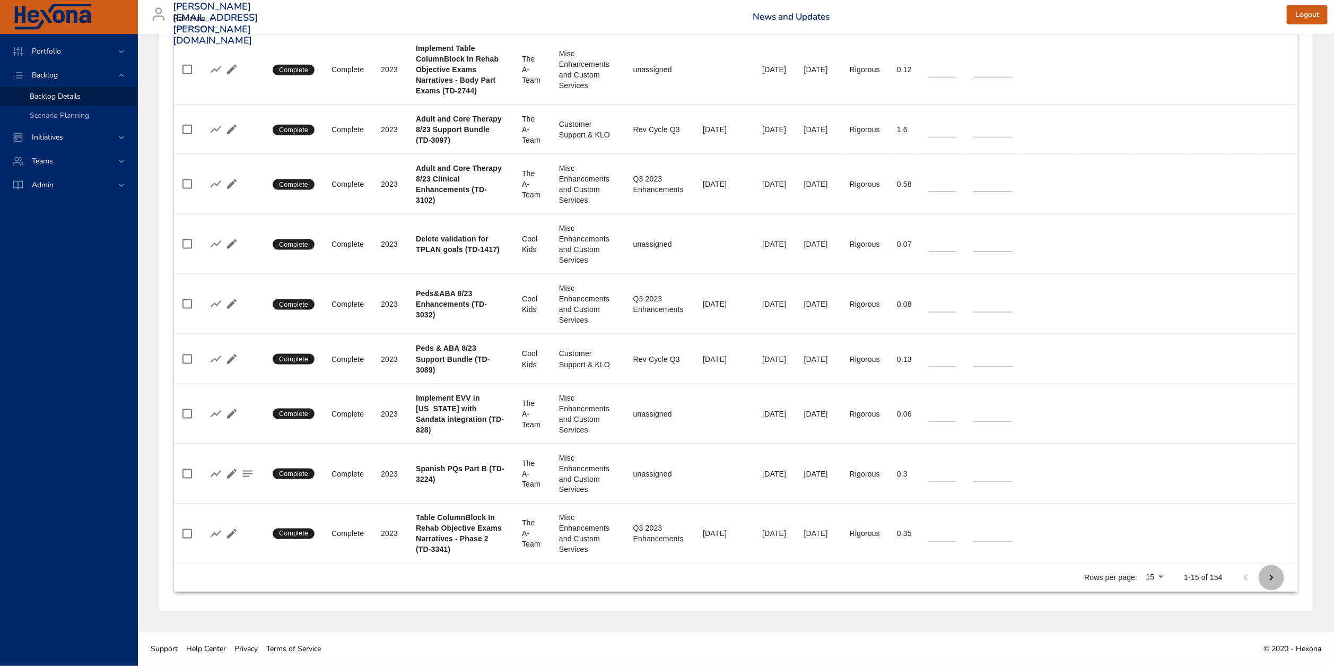
type input "*"
type input "**"
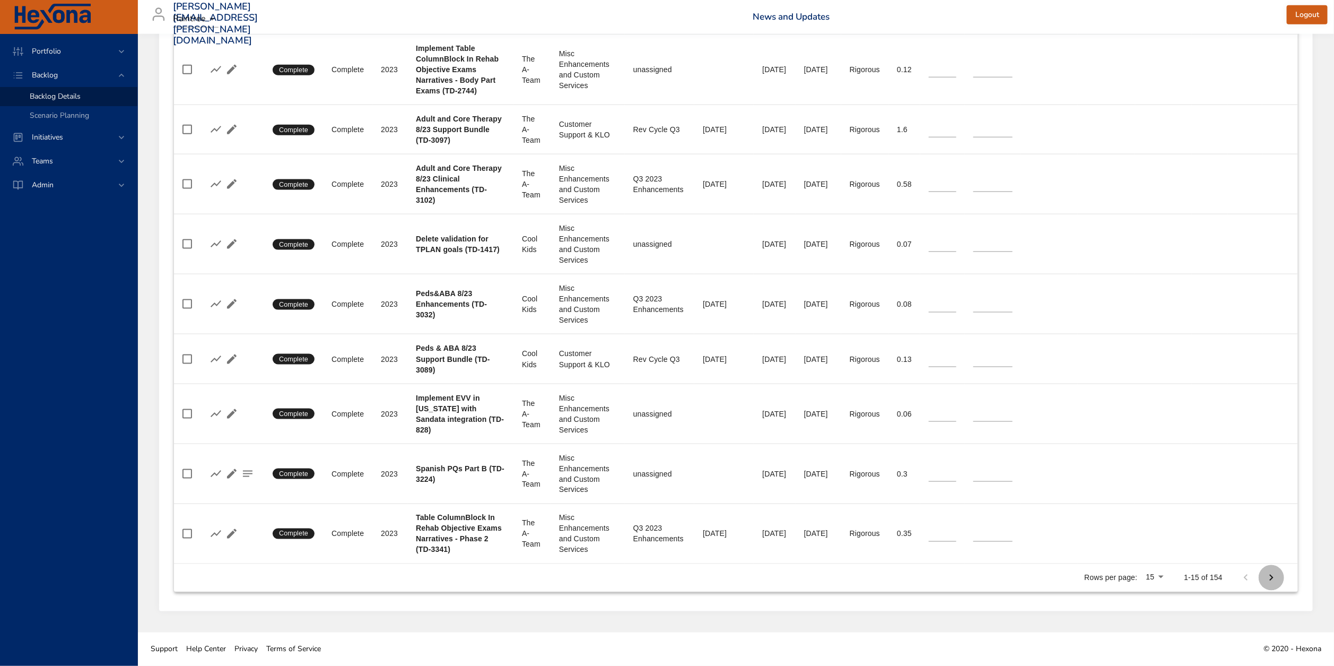
type input "**"
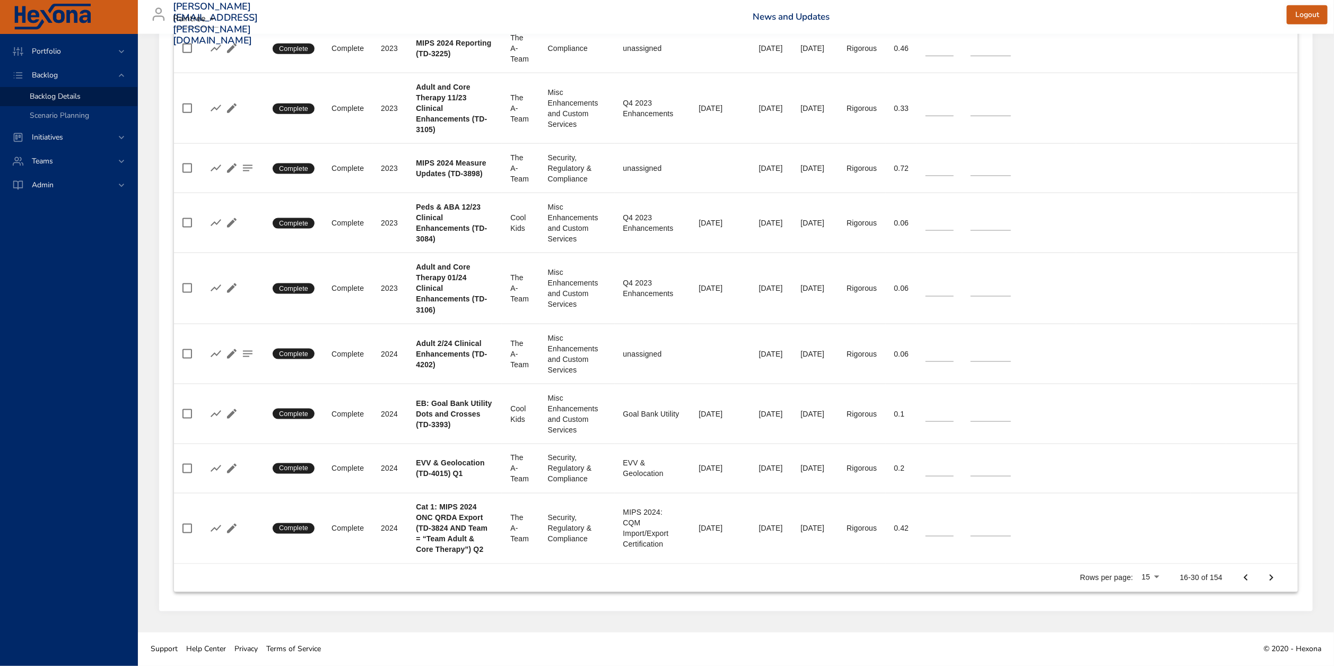
click at [1272, 563] on td "End Date 90%" at bounding box center [1280, 528] width 36 height 71
click at [1272, 584] on icon "Next Page" at bounding box center [1271, 577] width 13 height 13
type input "**"
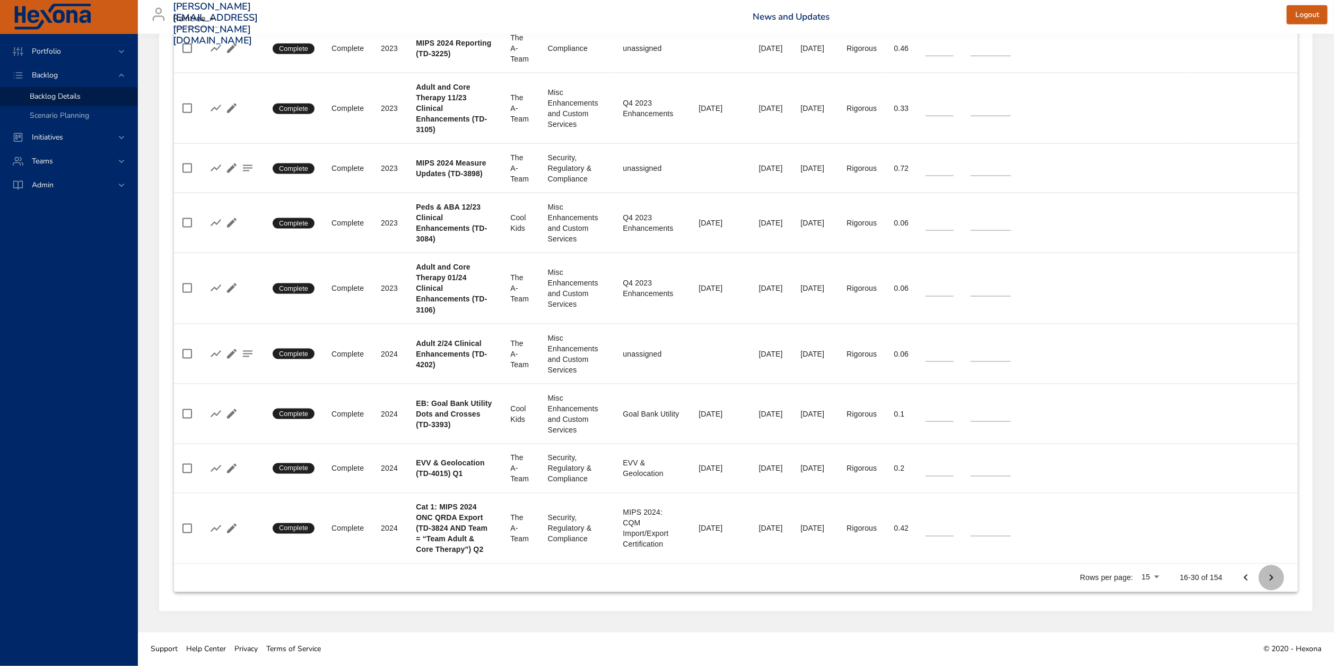
type input "**"
type input "*"
type input "**"
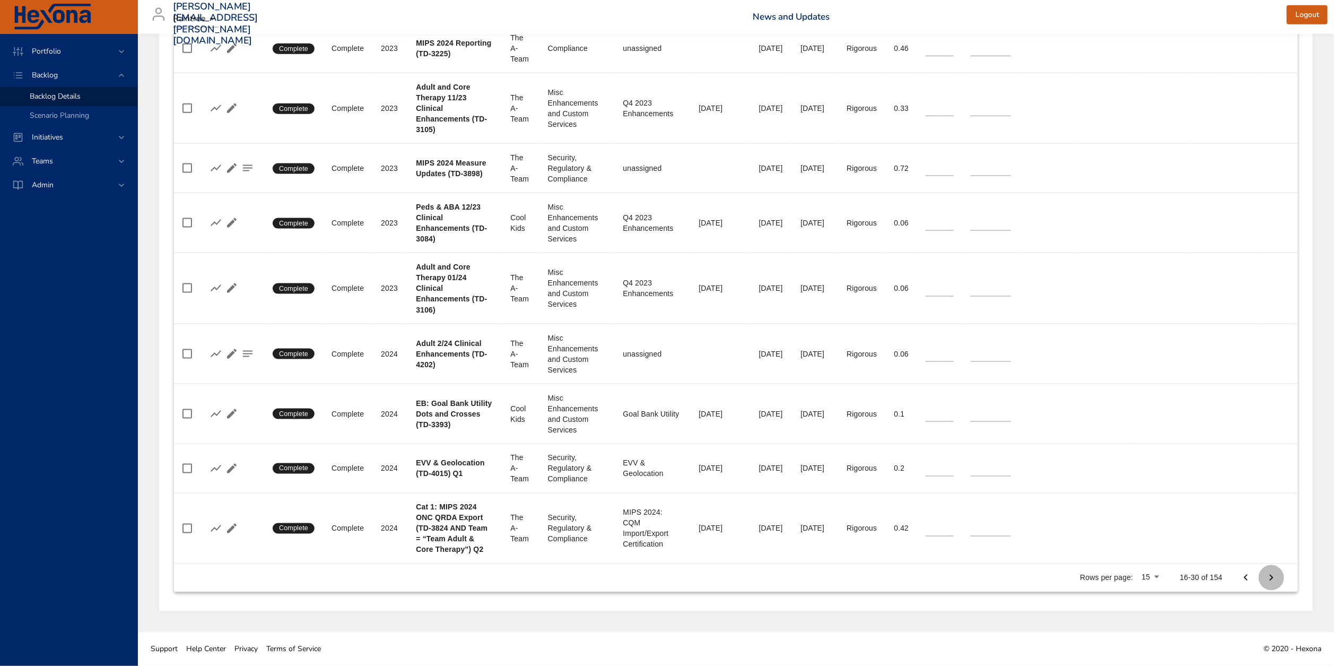
type input "*"
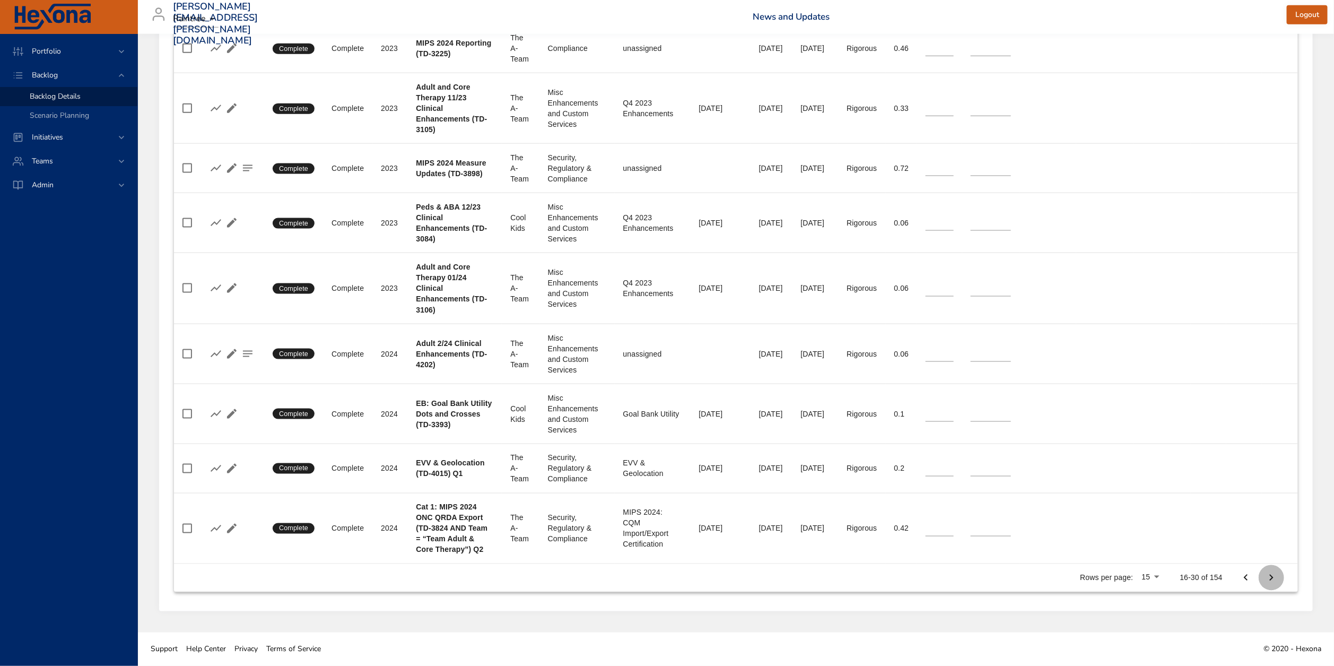
type input "*"
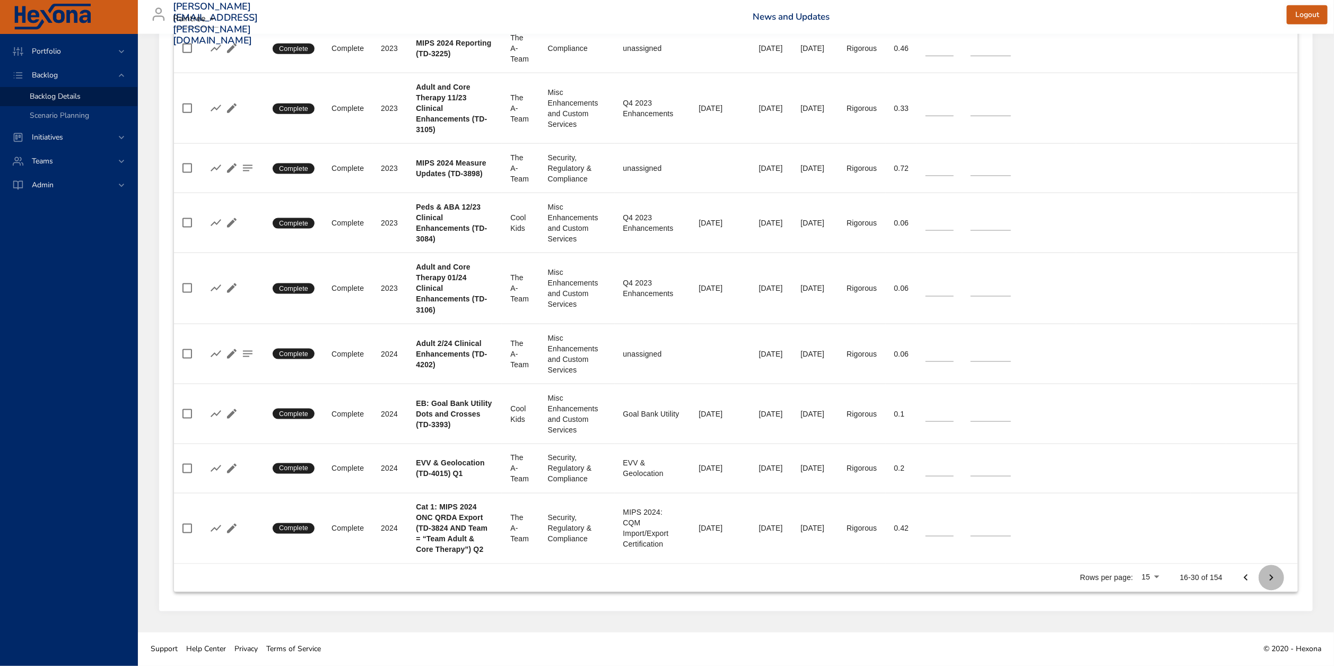
type input "*"
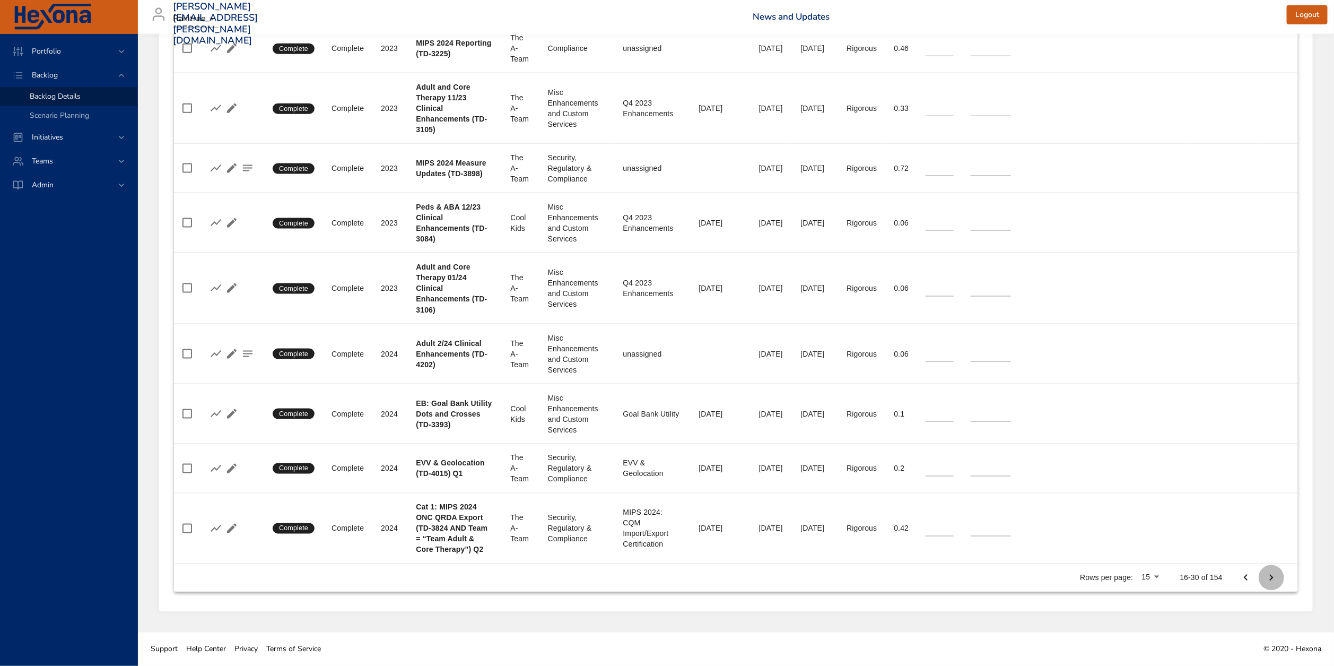
type input "*"
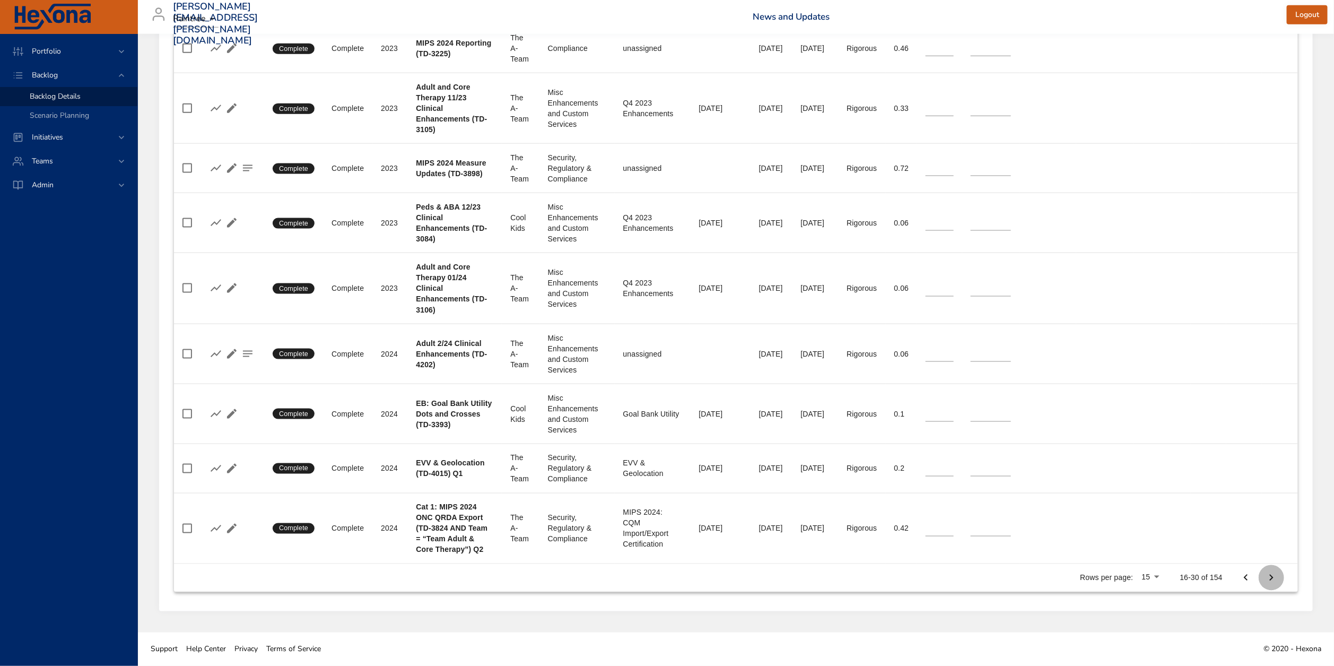
type input "*"
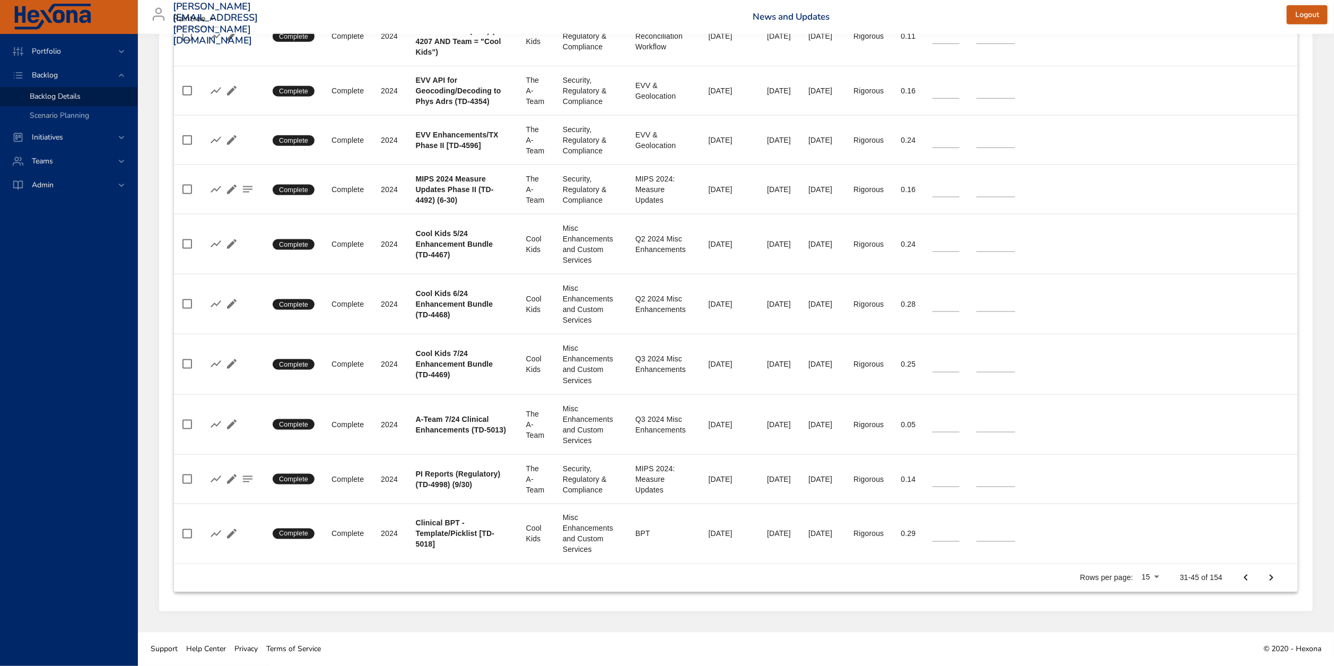
click at [1274, 580] on icon "Next Page" at bounding box center [1271, 577] width 13 height 13
type input "*"
type input "**"
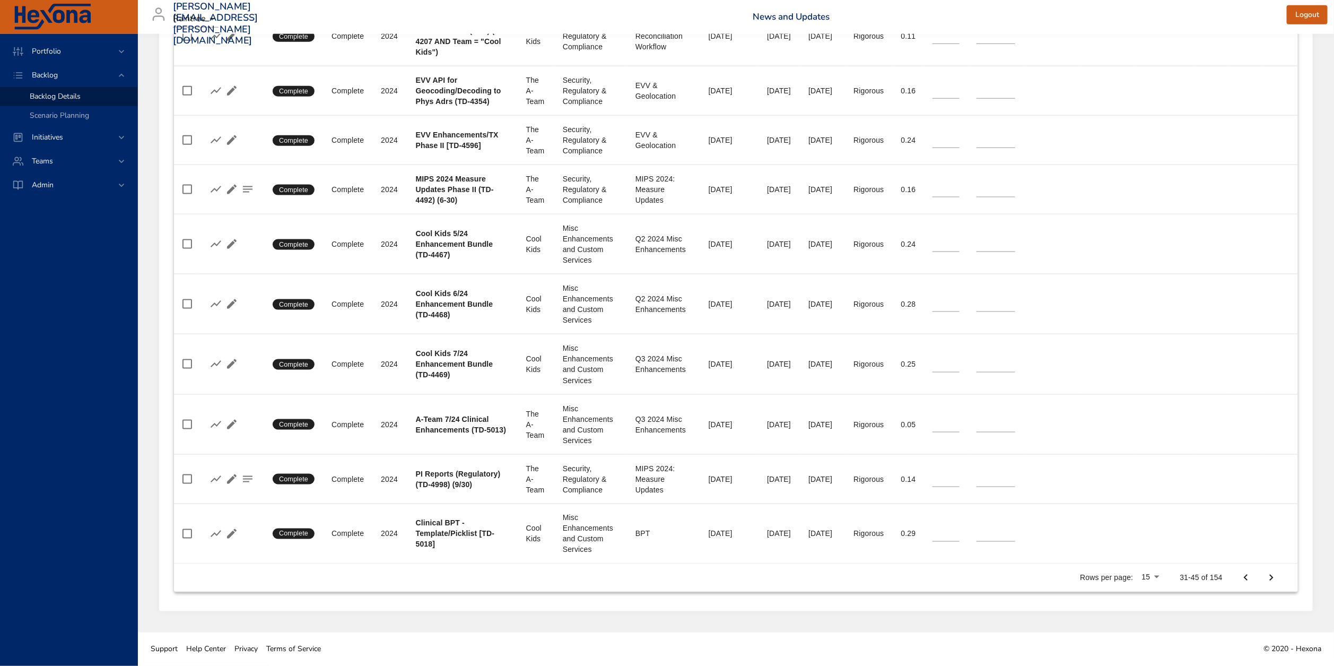
type input "*"
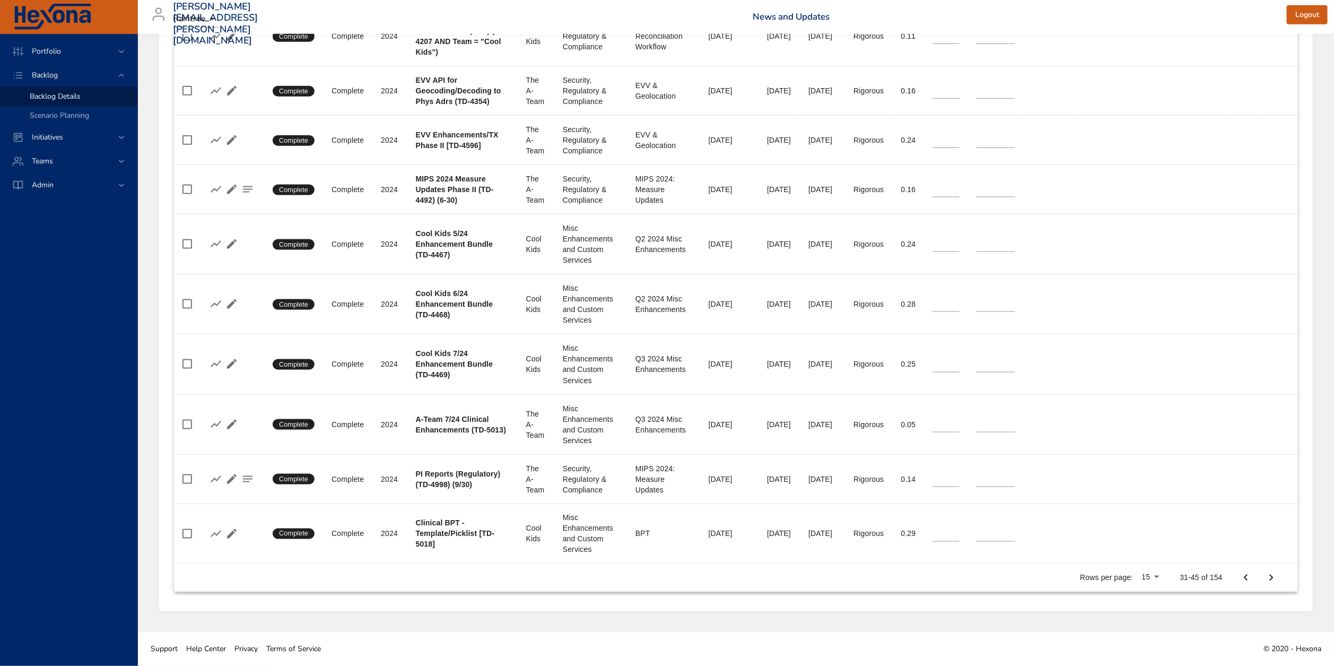
type input "*"
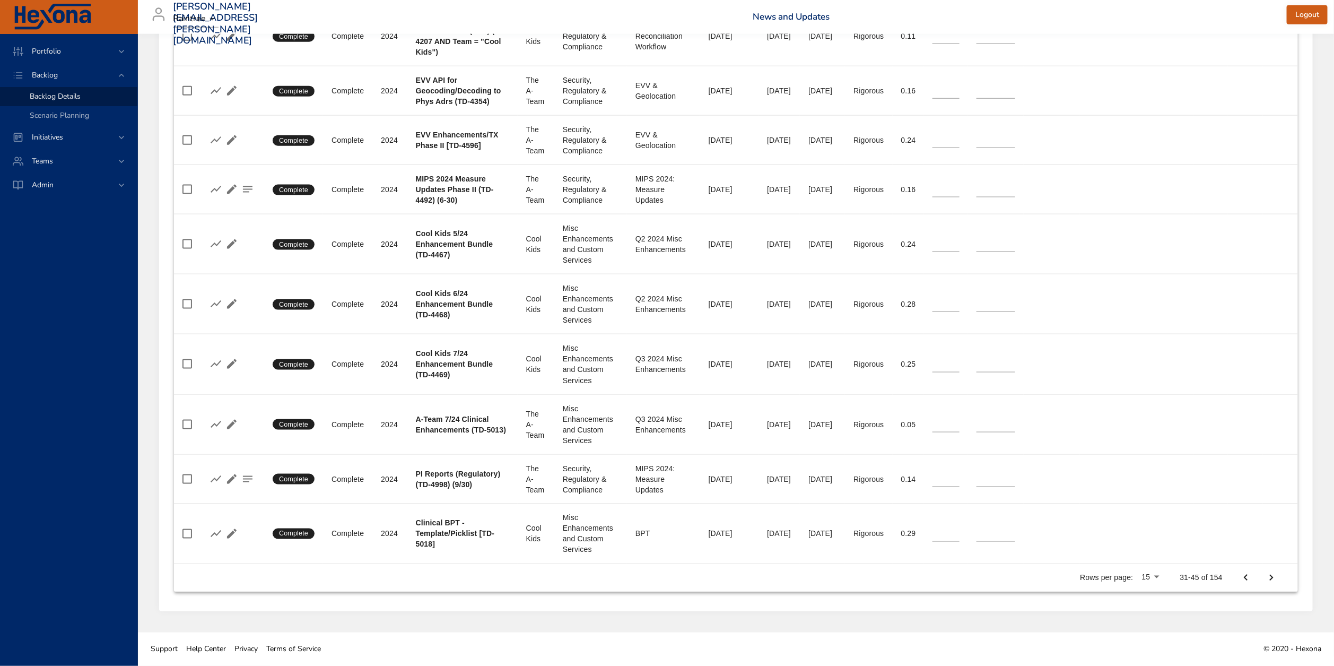
type input "*"
type input "**"
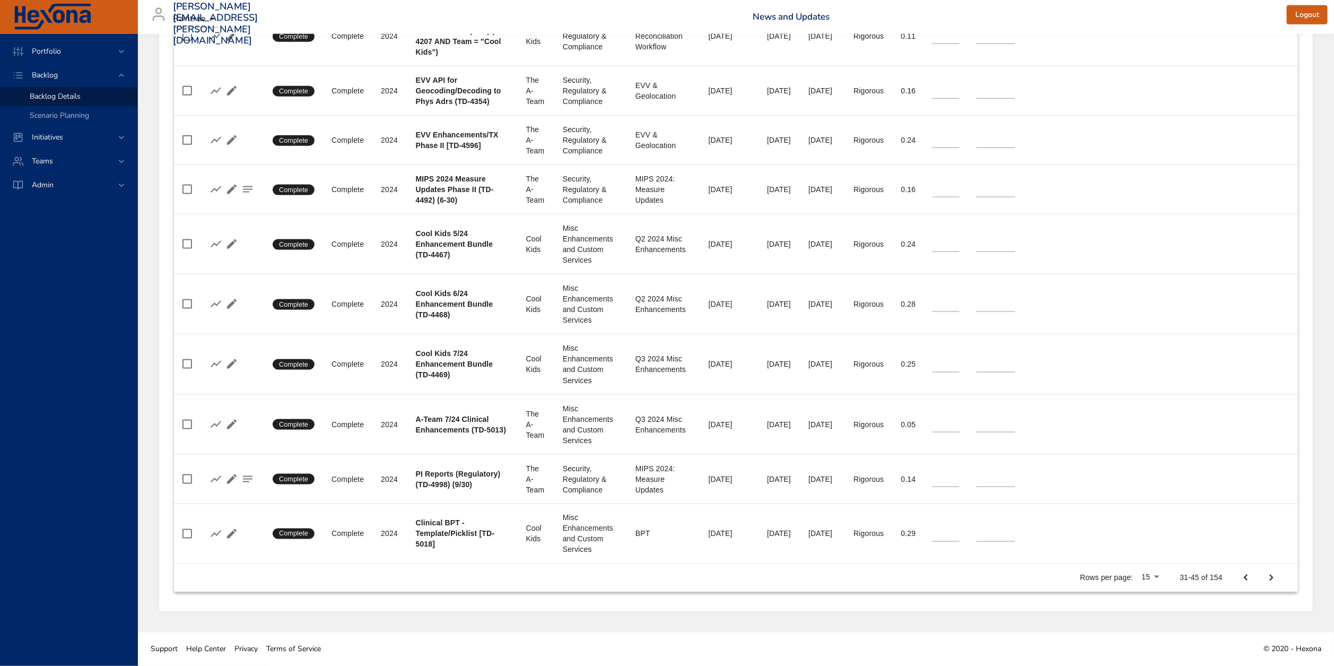
type input "**"
type input "*"
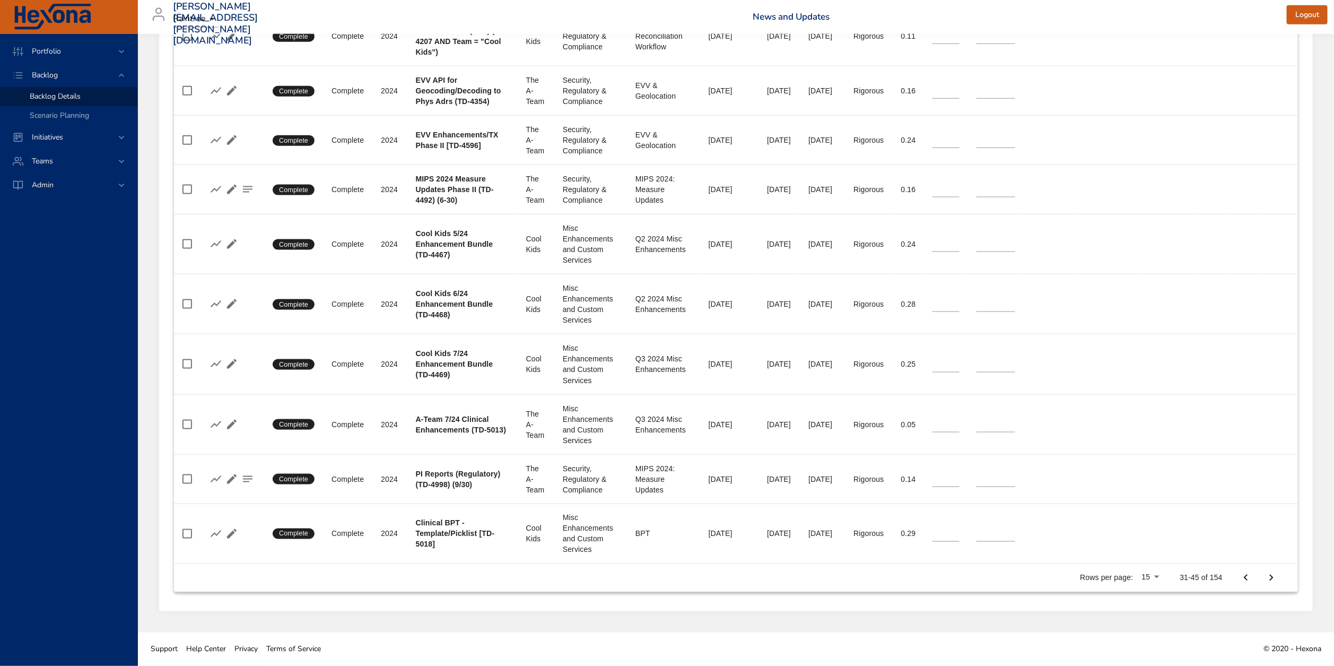
type input "*"
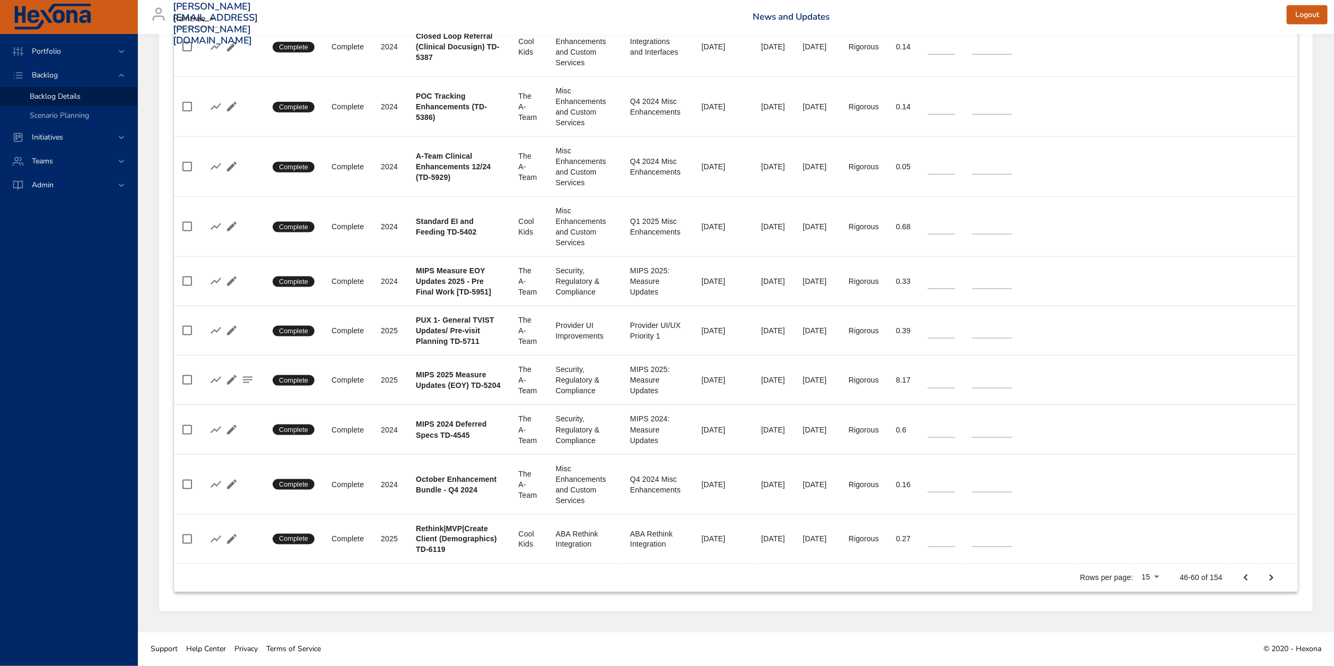
scroll to position [808, 0]
click at [1275, 577] on icon "Next Page" at bounding box center [1271, 577] width 13 height 13
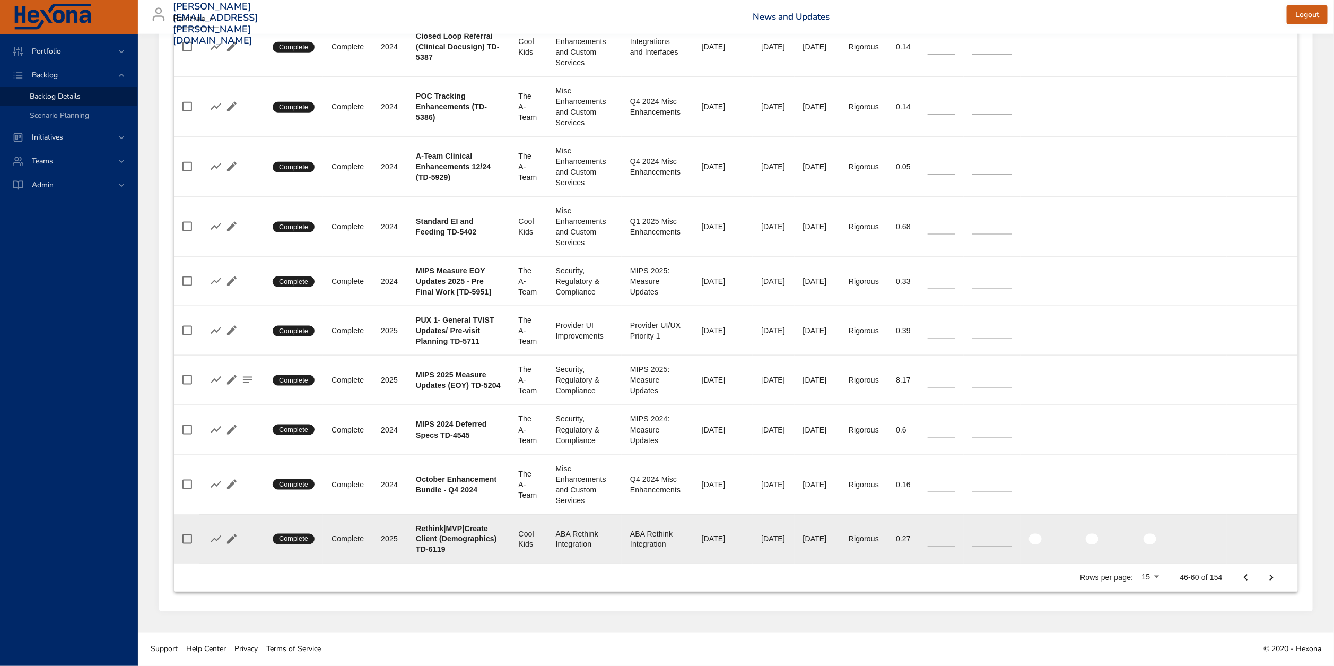
type input "*"
type input "**"
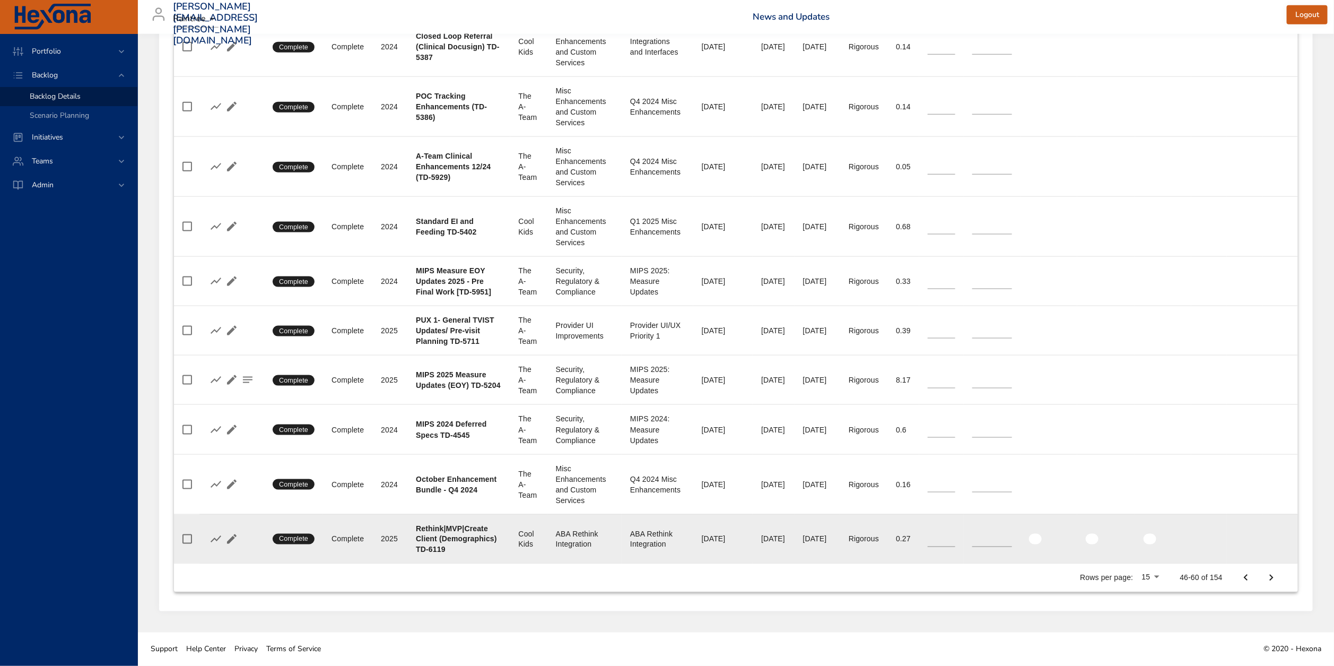
type input "**"
type input "*"
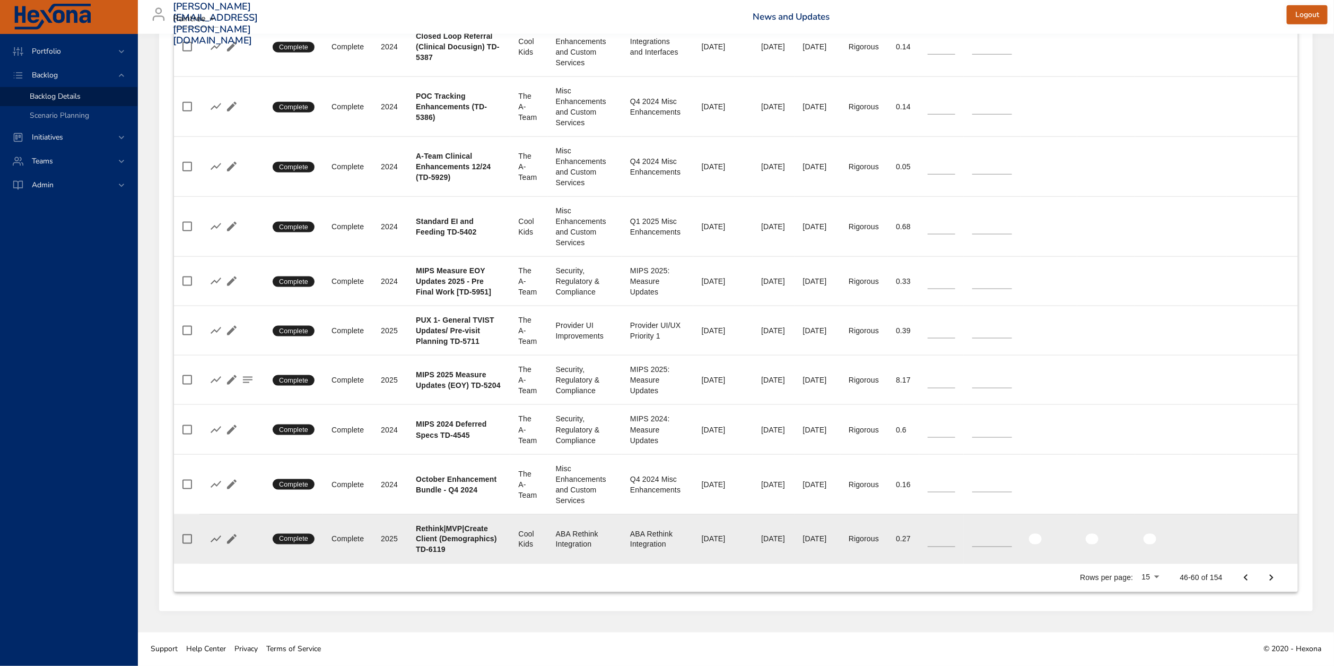
type input "*"
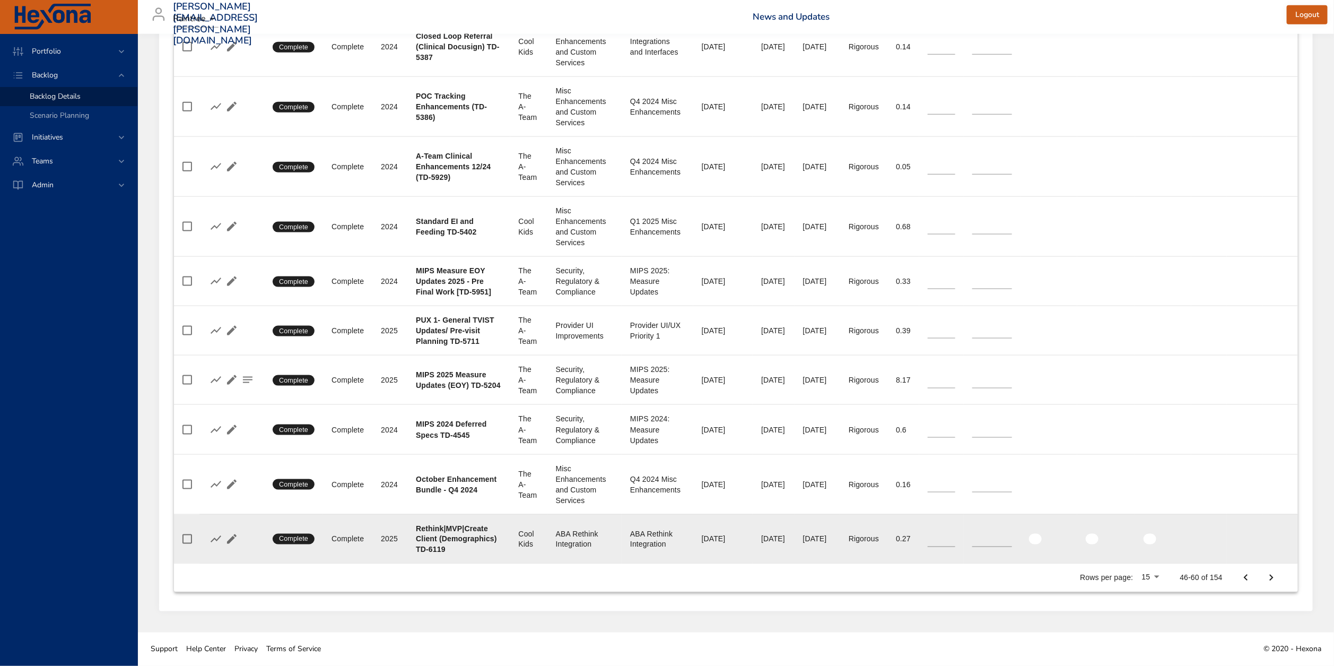
type input "*"
type input "**"
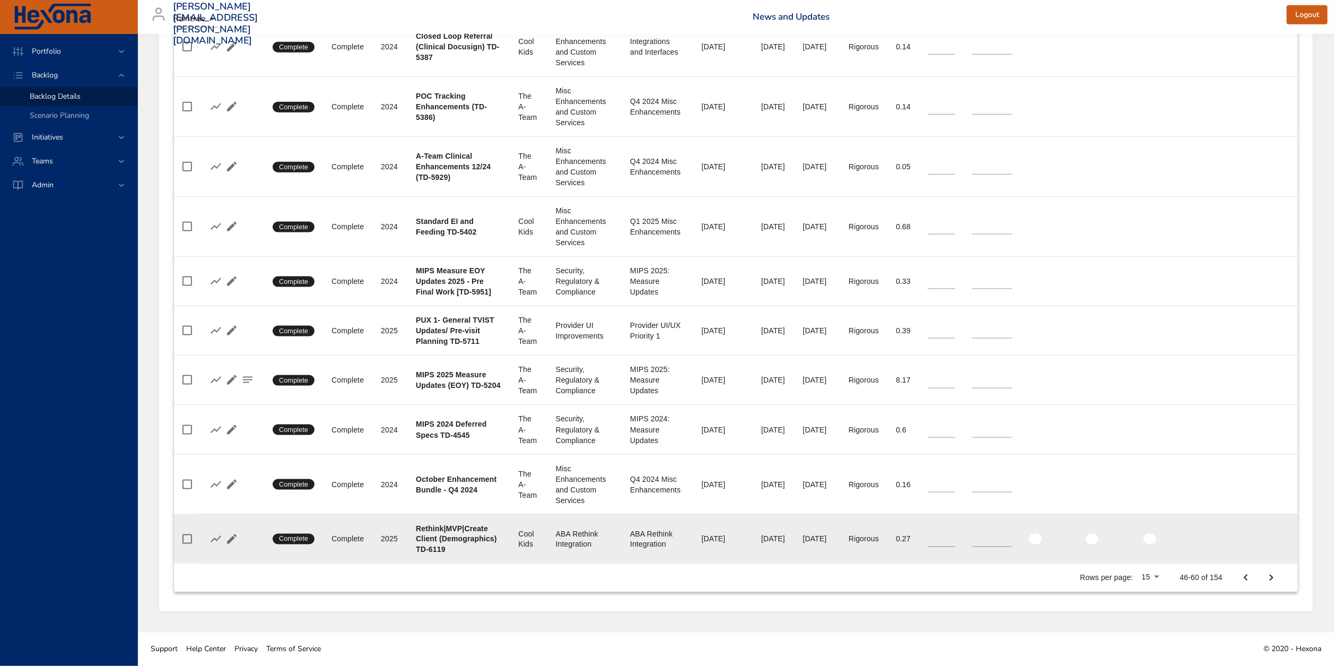
type input "*"
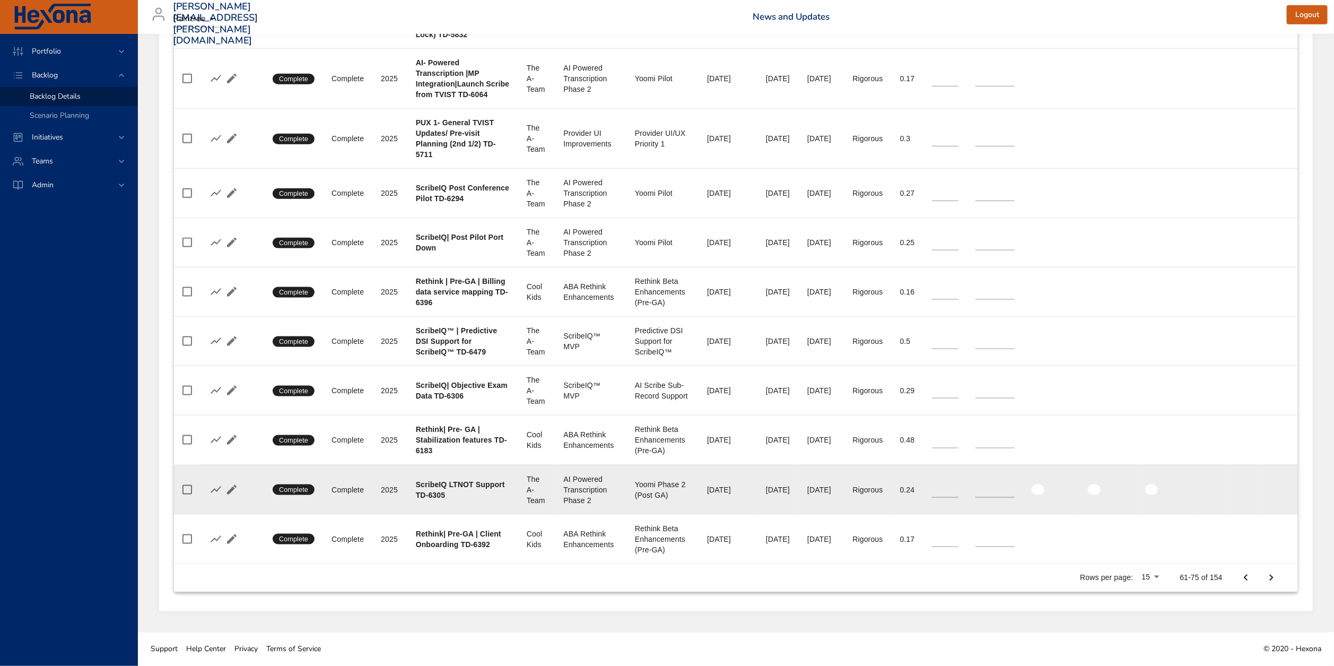
scroll to position [797, 0]
click at [931, 503] on td "Total Stories *" at bounding box center [945, 489] width 44 height 49
drag, startPoint x: 412, startPoint y: 483, endPoint x: 487, endPoint y: 490, distance: 75.1
click at [487, 490] on td "Project ScribeIQ LTNOT Support TD-6305" at bounding box center [462, 489] width 111 height 49
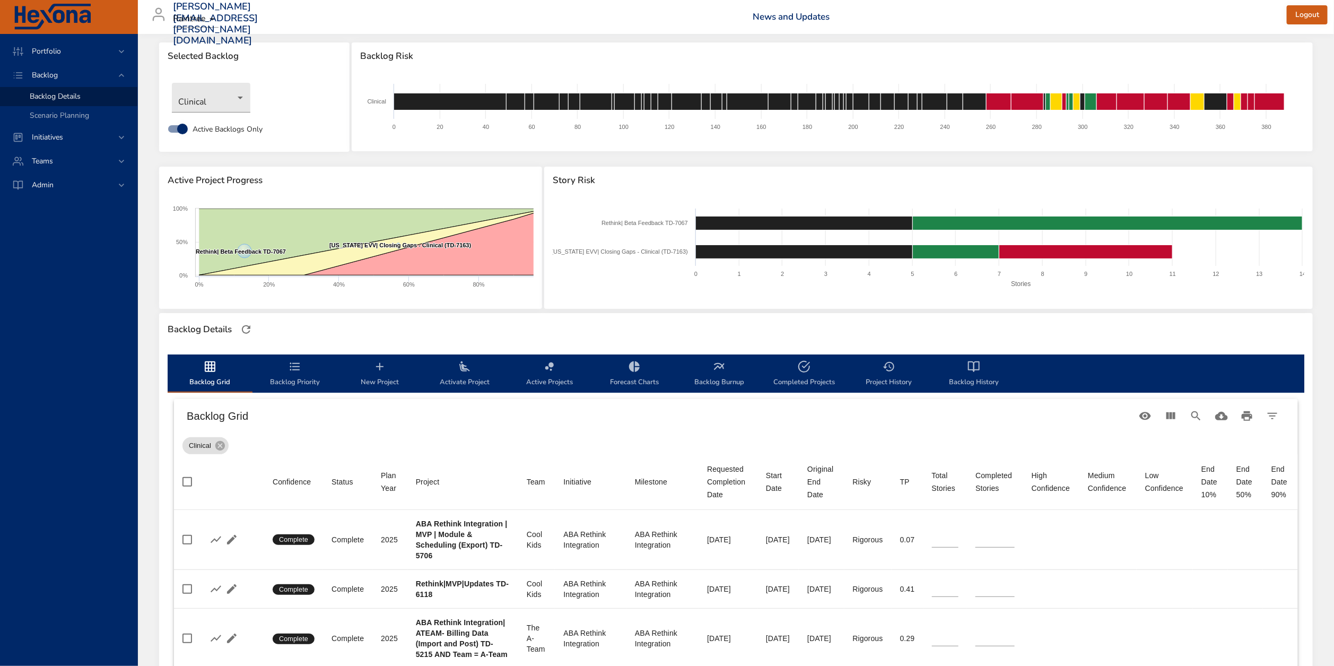
scroll to position [0, 0]
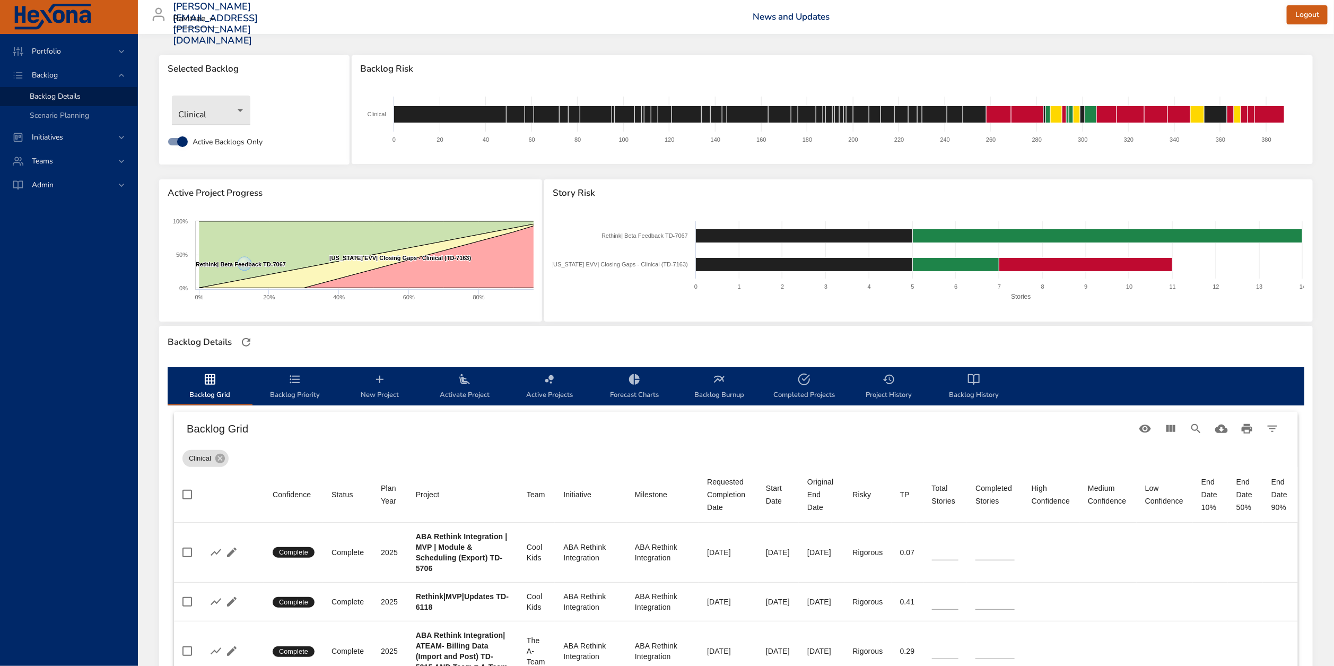
click at [223, 107] on body "Portfolio Backlog Backlog Details Scenario Planning Initiatives Teams Admin zac…" at bounding box center [667, 333] width 1334 height 666
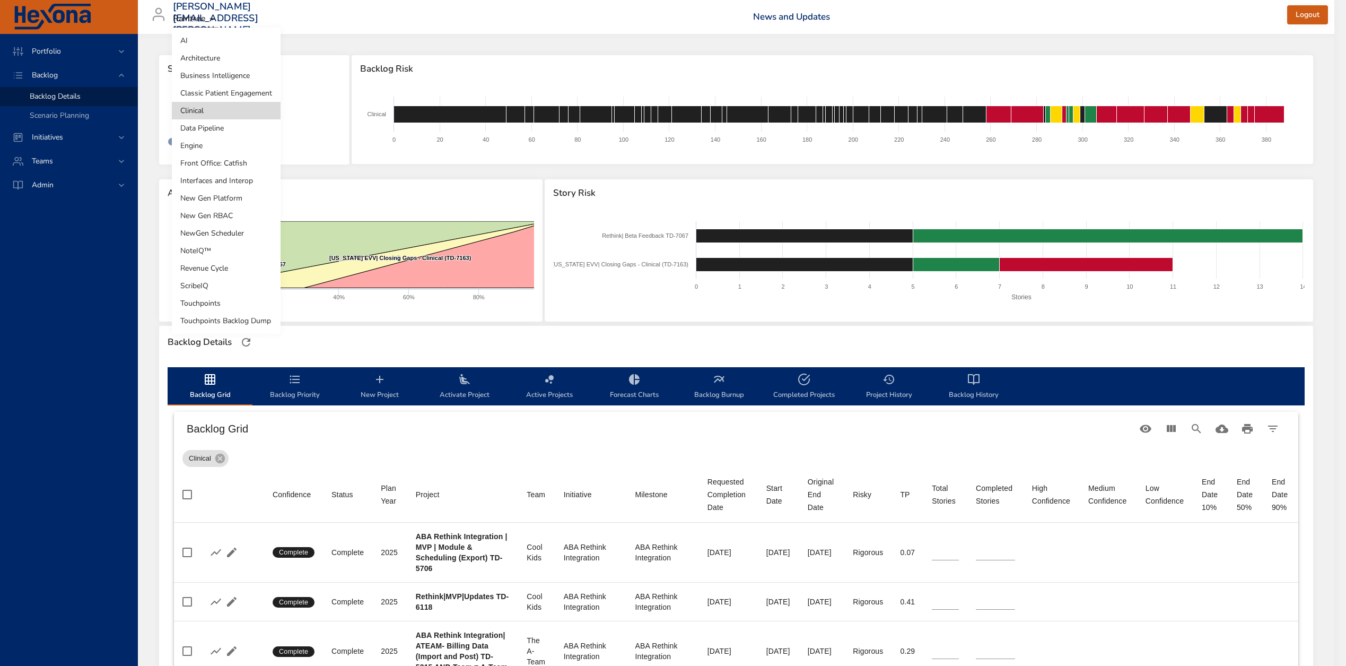
click at [382, 128] on div at bounding box center [673, 333] width 1346 height 666
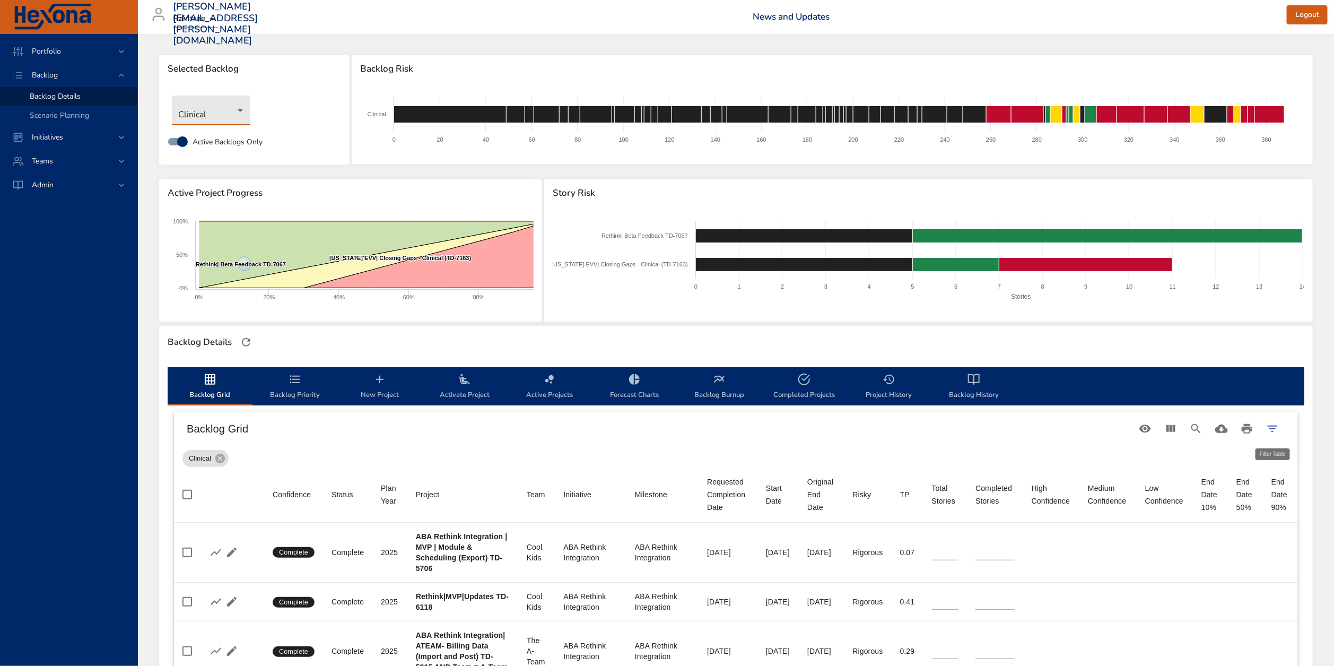
click at [1266, 424] on icon "Filter Table" at bounding box center [1272, 428] width 13 height 13
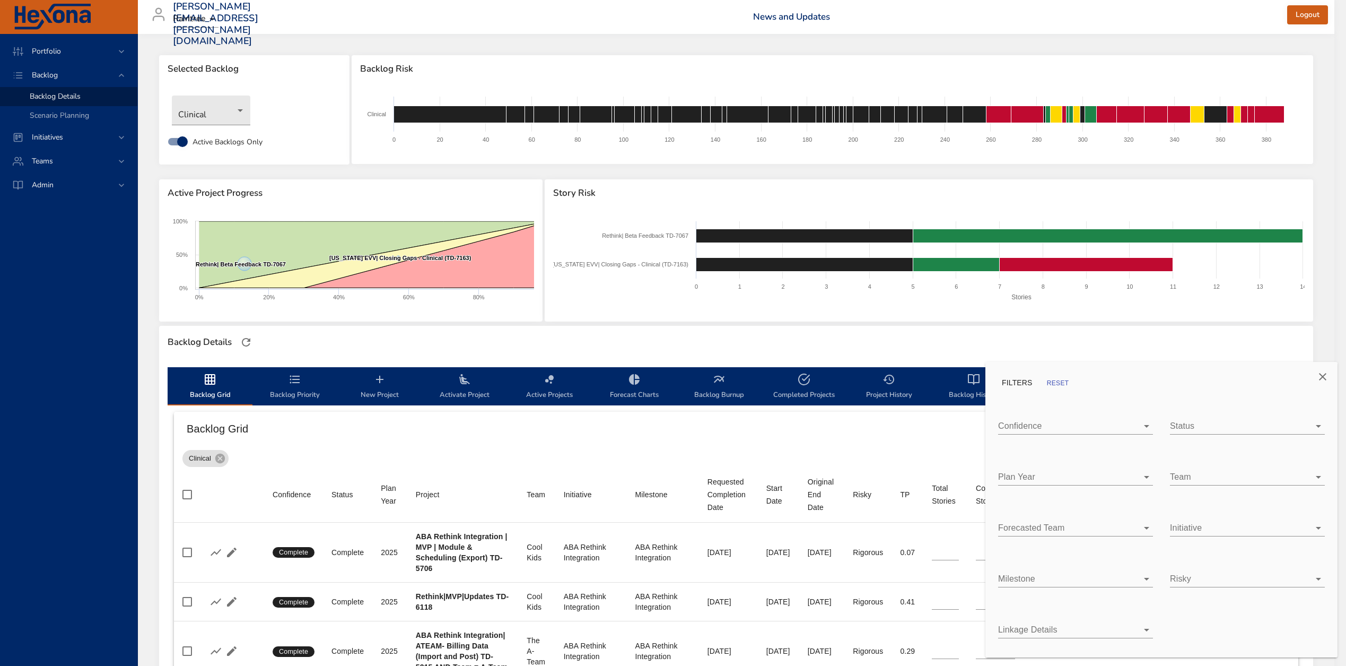
click at [1212, 527] on body "Portfolio Backlog Backlog Details Scenario Planning Initiatives Teams Admin zac…" at bounding box center [673, 333] width 1346 height 666
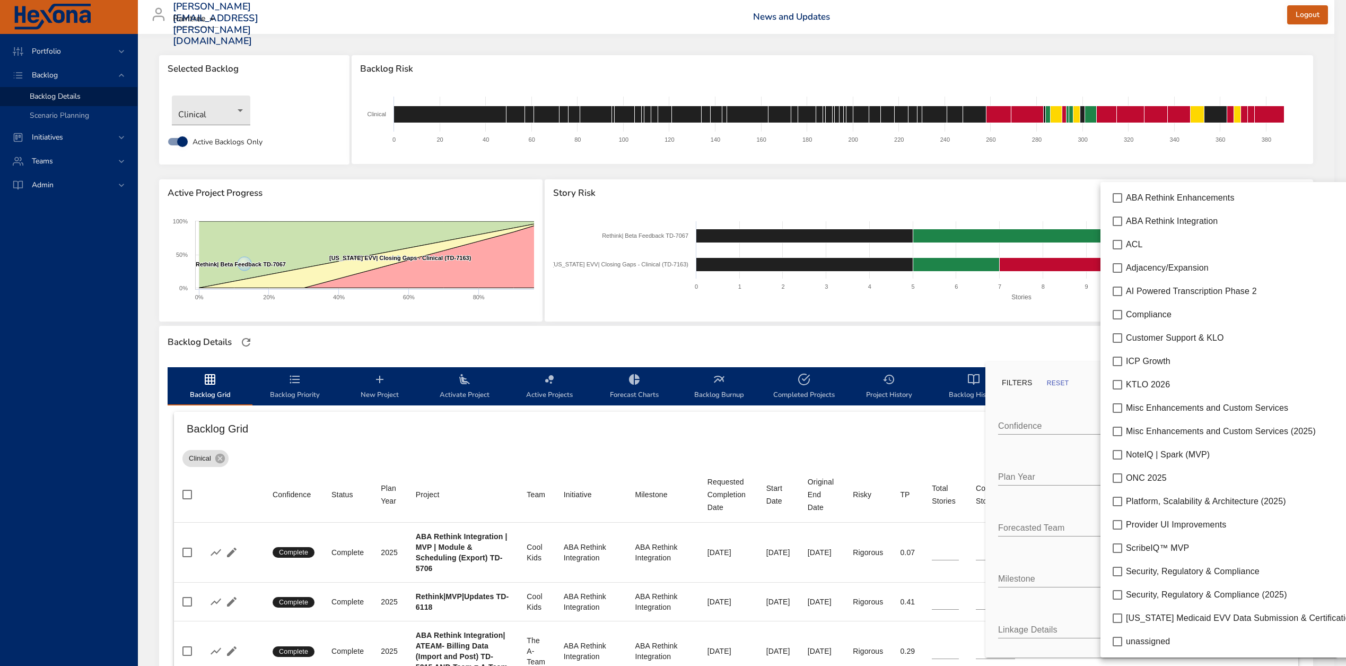
click at [1039, 476] on div at bounding box center [673, 333] width 1346 height 666
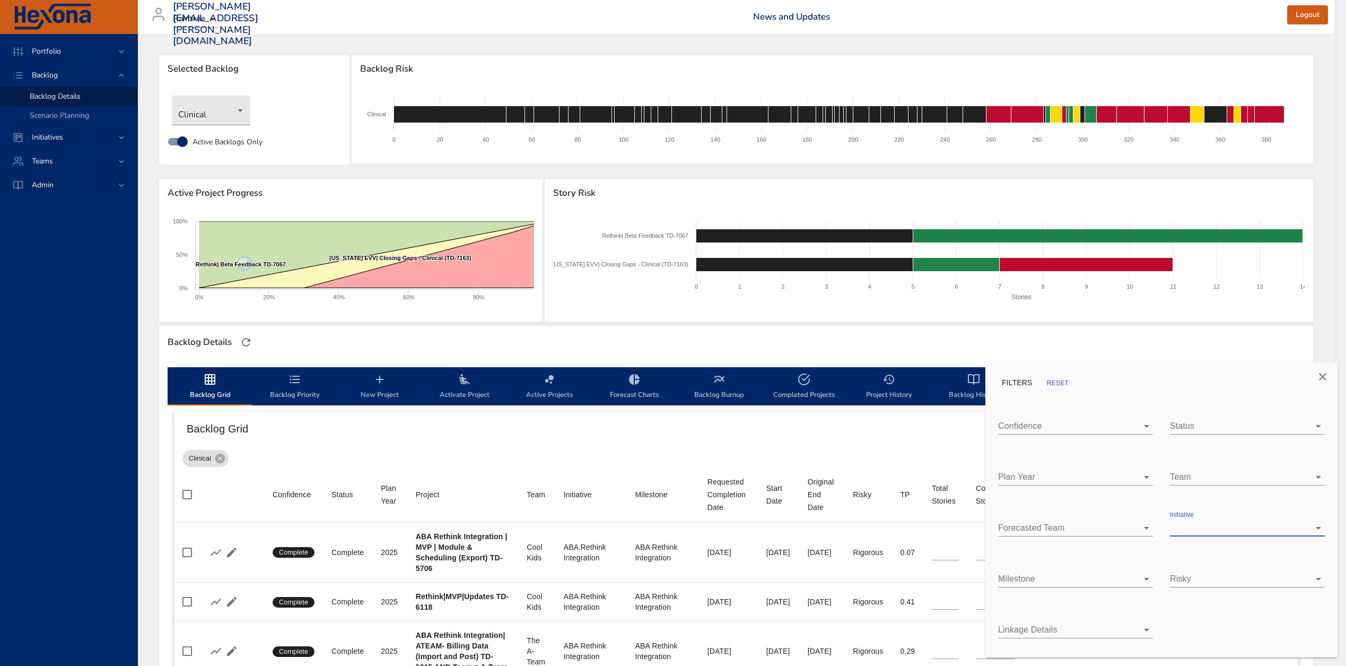
click at [1040, 475] on div "ABA Rethink Enhancements ABA Rethink Integration ACL Adjacency/Expansion AI Pow…" at bounding box center [673, 333] width 1346 height 666
click at [1131, 480] on body "Portfolio Backlog Backlog Details Scenario Planning Initiatives Teams Admin zac…" at bounding box center [673, 333] width 1346 height 666
click at [1036, 570] on span "2026" at bounding box center [1032, 569] width 19 height 9
type input "*"
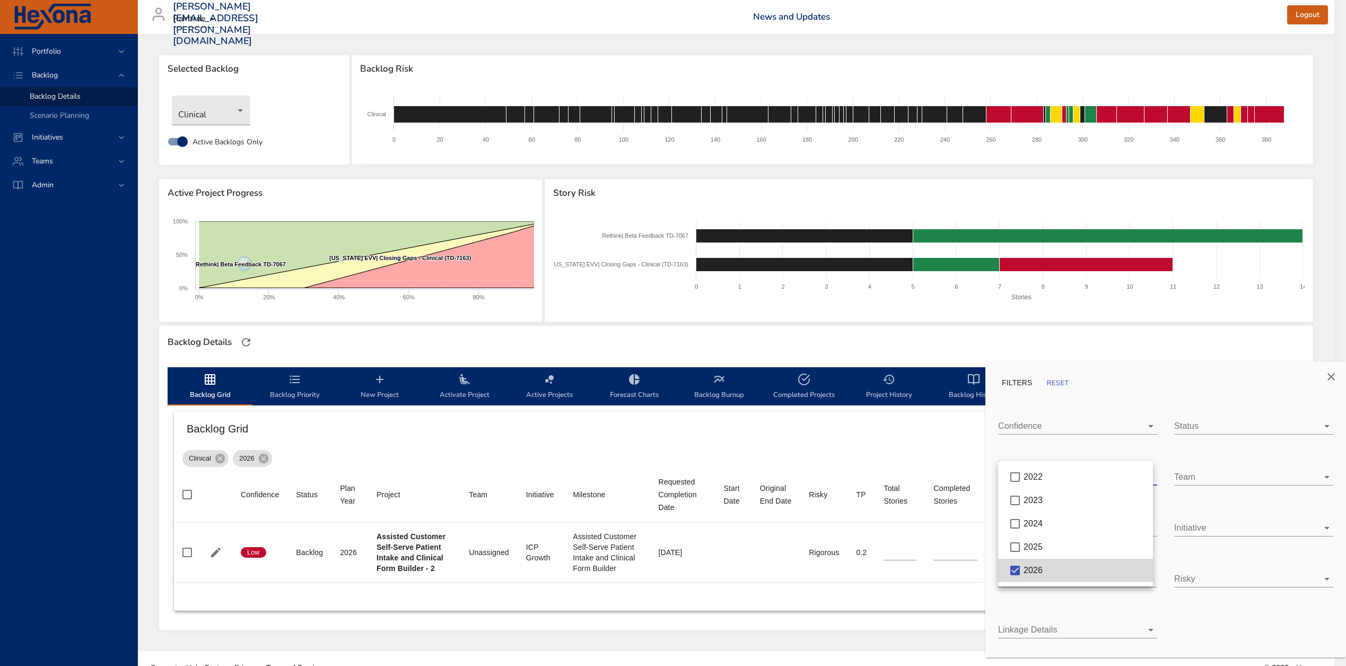
click at [1332, 374] on div at bounding box center [673, 333] width 1346 height 666
click at [493, 451] on div at bounding box center [673, 333] width 1346 height 666
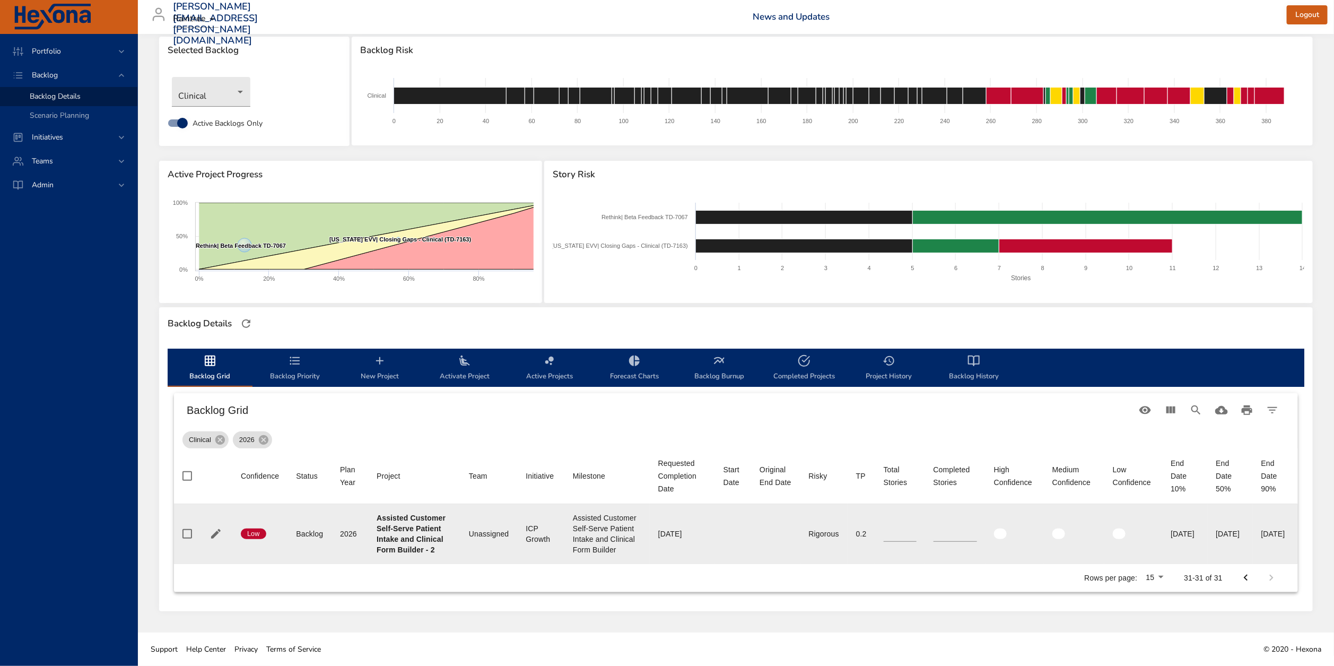
scroll to position [40, 0]
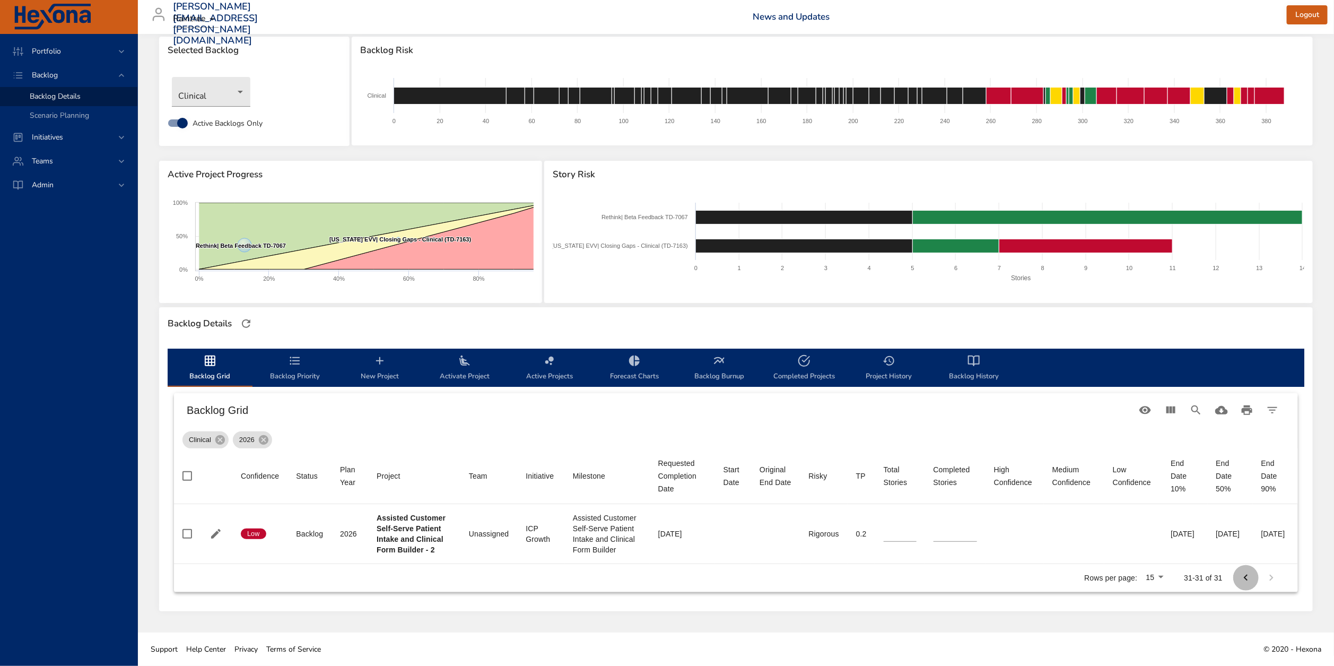
click at [1245, 576] on icon "Previous Page" at bounding box center [1245, 577] width 13 height 13
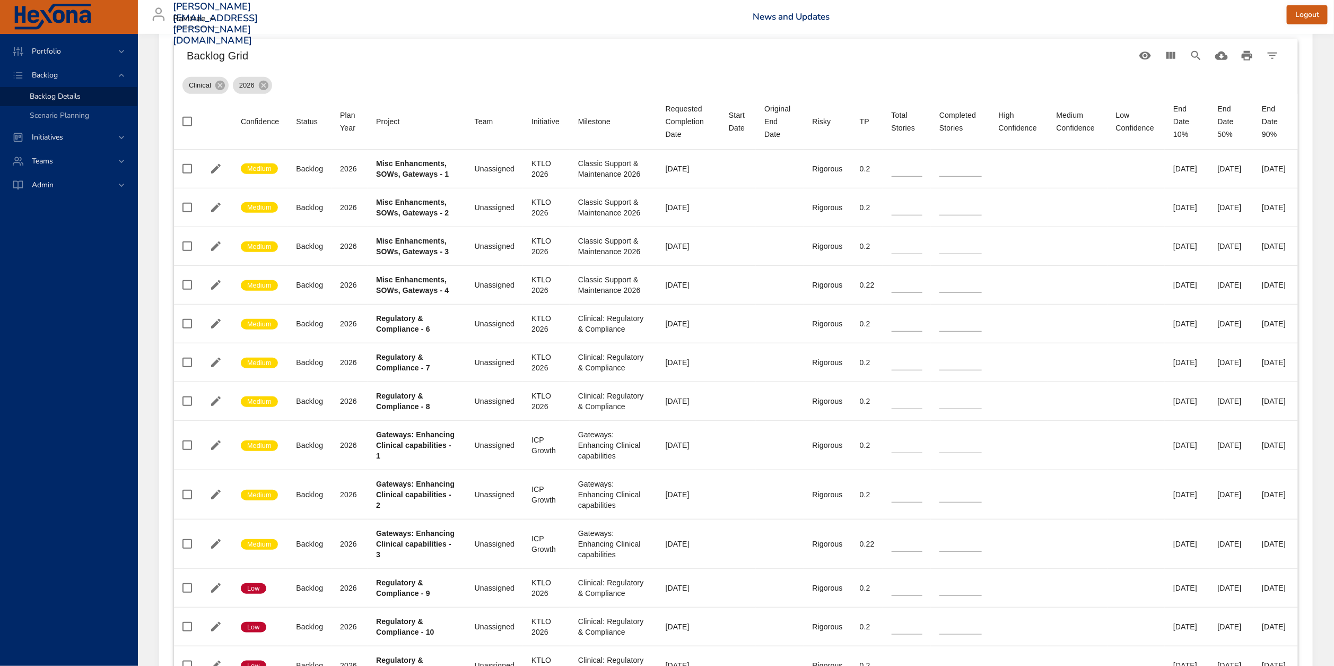
scroll to position [765, 0]
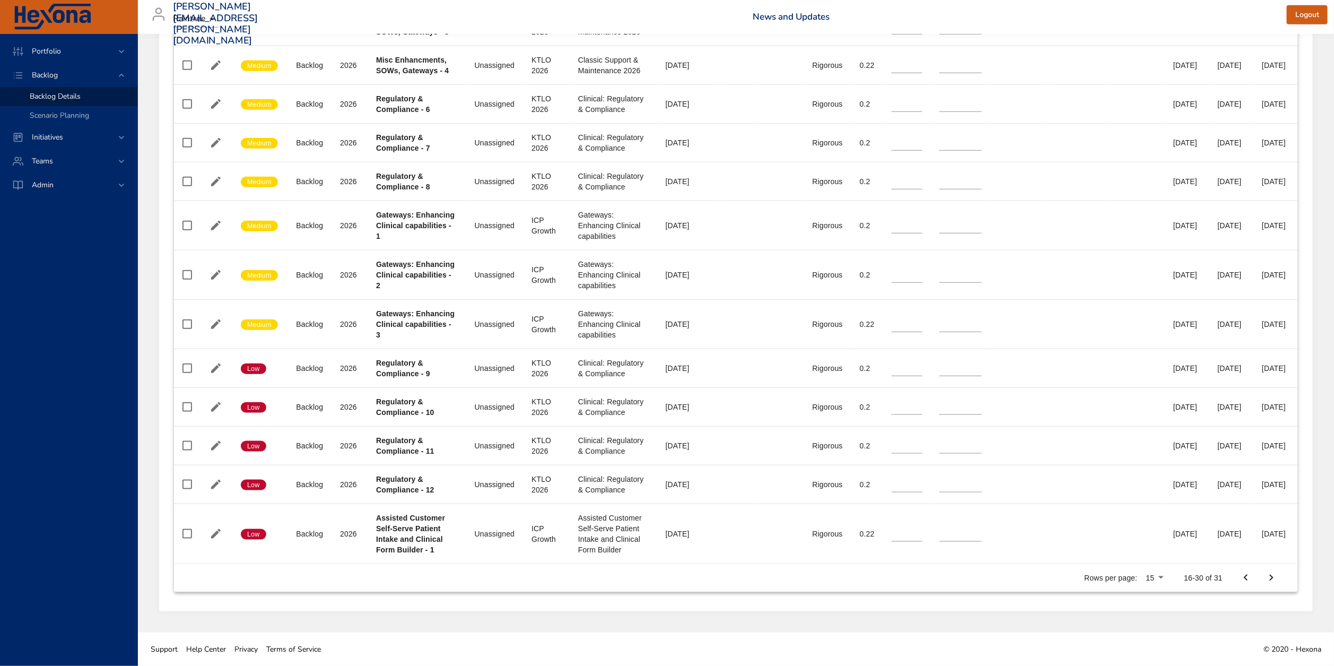
click at [1244, 575] on icon "Previous Page" at bounding box center [1245, 577] width 13 height 13
type input "*"
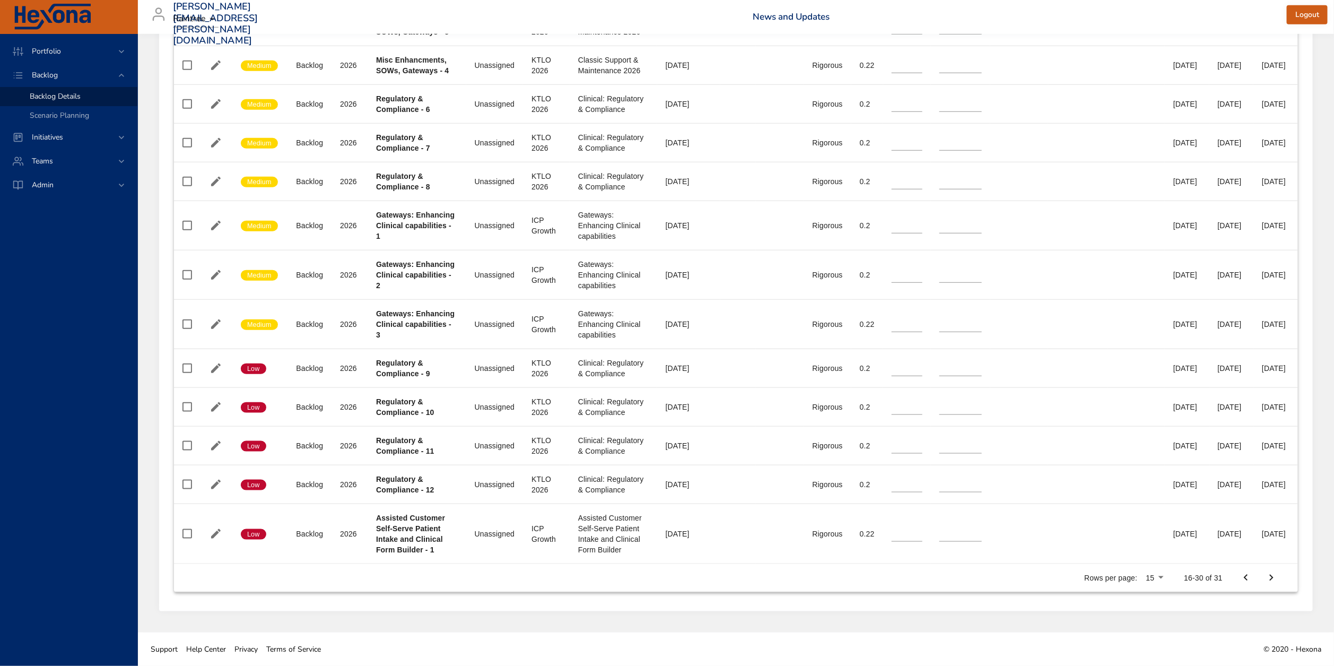
type input "**"
type input "*"
type input "**"
type input "*"
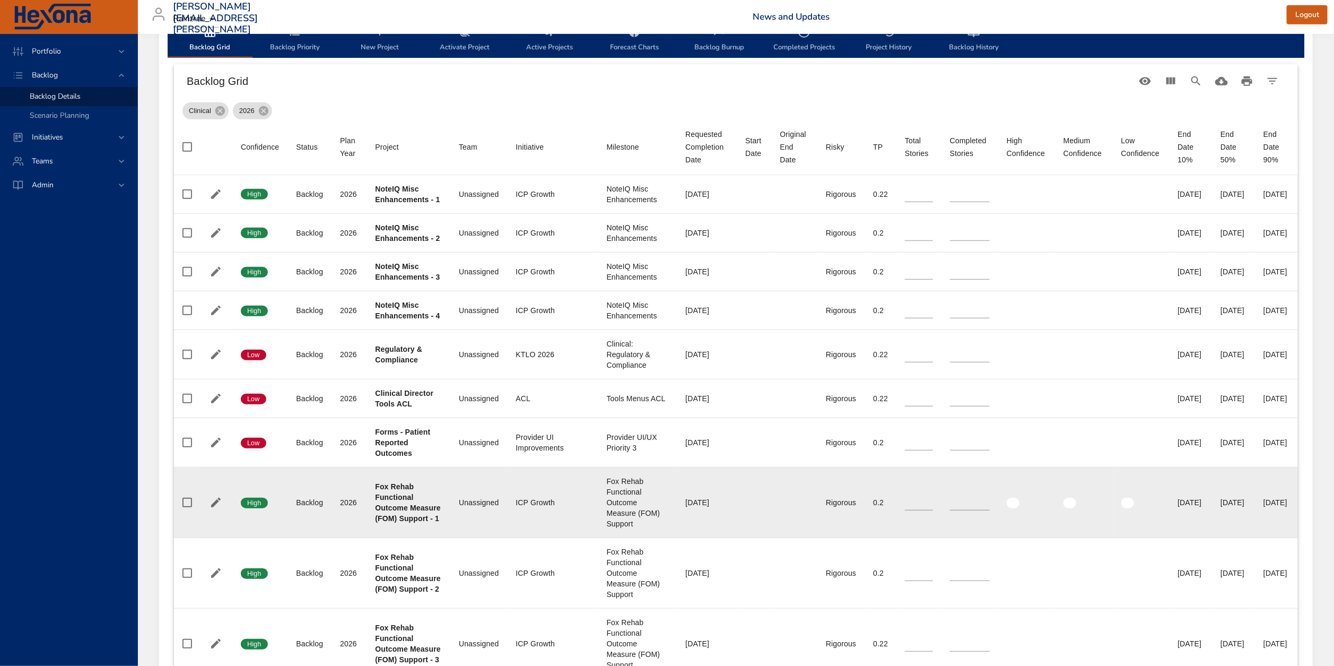
scroll to position [310, 0]
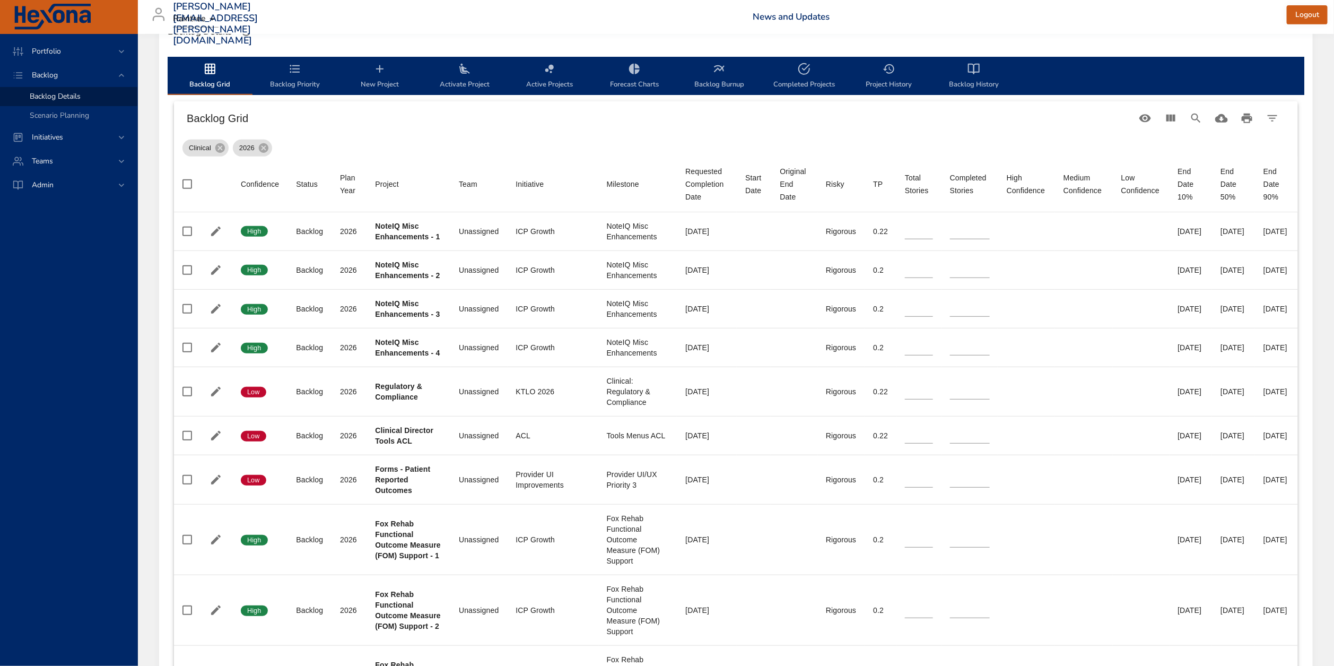
click at [282, 68] on span "Backlog Priority" at bounding box center [295, 77] width 72 height 28
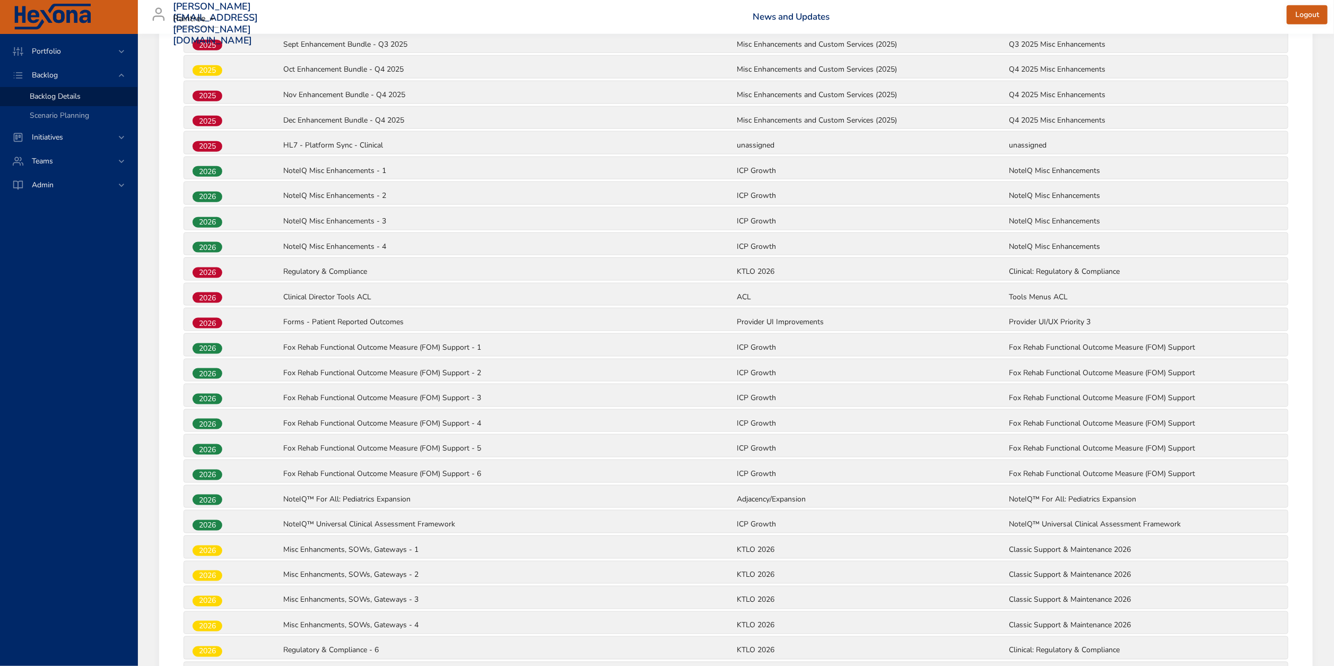
scroll to position [772, 0]
drag, startPoint x: 371, startPoint y: 225, endPoint x: 370, endPoint y: 238, distance: 13.3
click at [370, 238] on div "2025 Texas EVV| Closing Gaps - Clinical (TD-7163) Texas Medicaid EVV Data Submi…" at bounding box center [735, 308] width 1107 height 1264
click at [492, 229] on div "NoteIQ Misc Enhancements - 3" at bounding box center [508, 222] width 453 height 14
drag, startPoint x: 390, startPoint y: 302, endPoint x: 280, endPoint y: 305, distance: 110.3
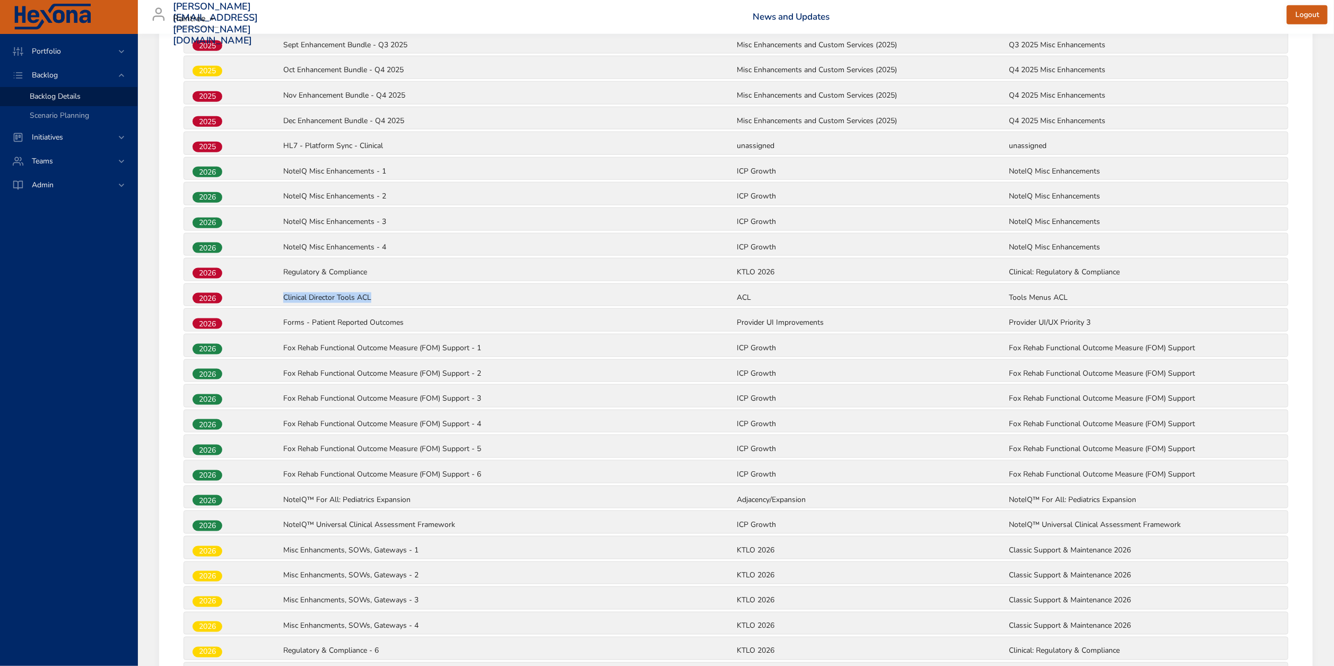
click at [280, 305] on div "2026 Clinical Director Tools ACL ACL Tools Menus ACL" at bounding box center [735, 298] width 1089 height 14
click at [302, 303] on p "Clinical Director Tools ACL" at bounding box center [508, 297] width 451 height 11
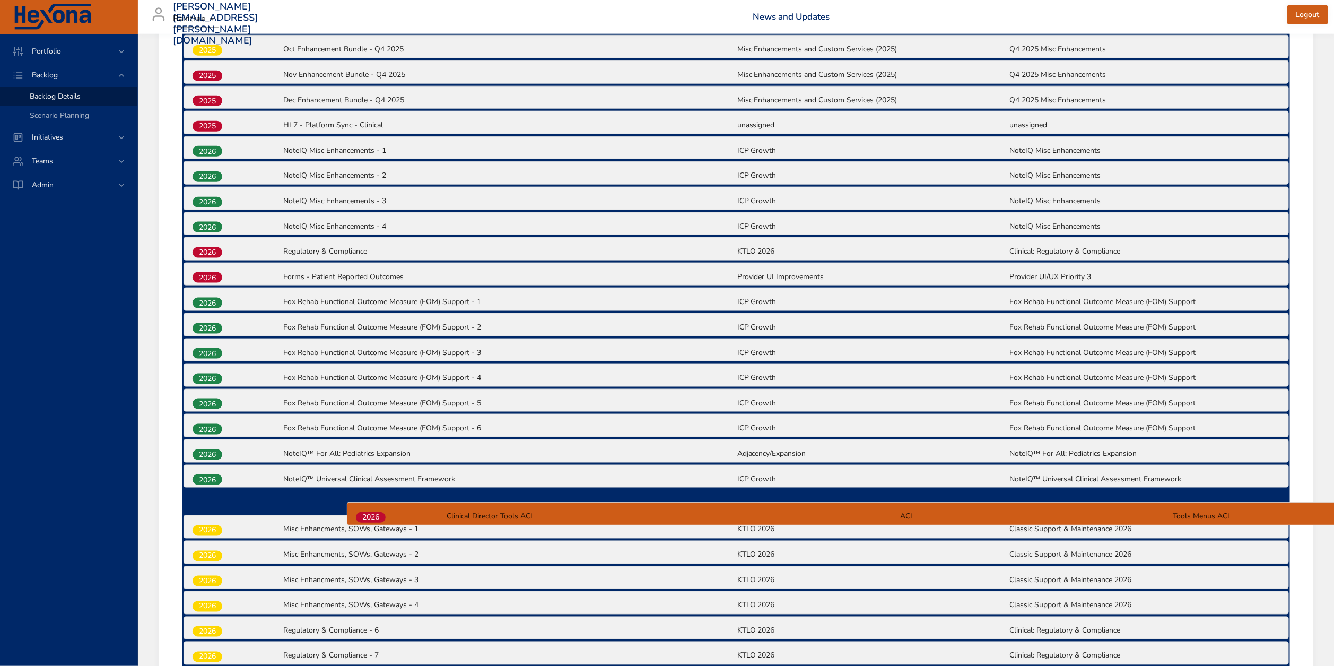
scroll to position [798, 0]
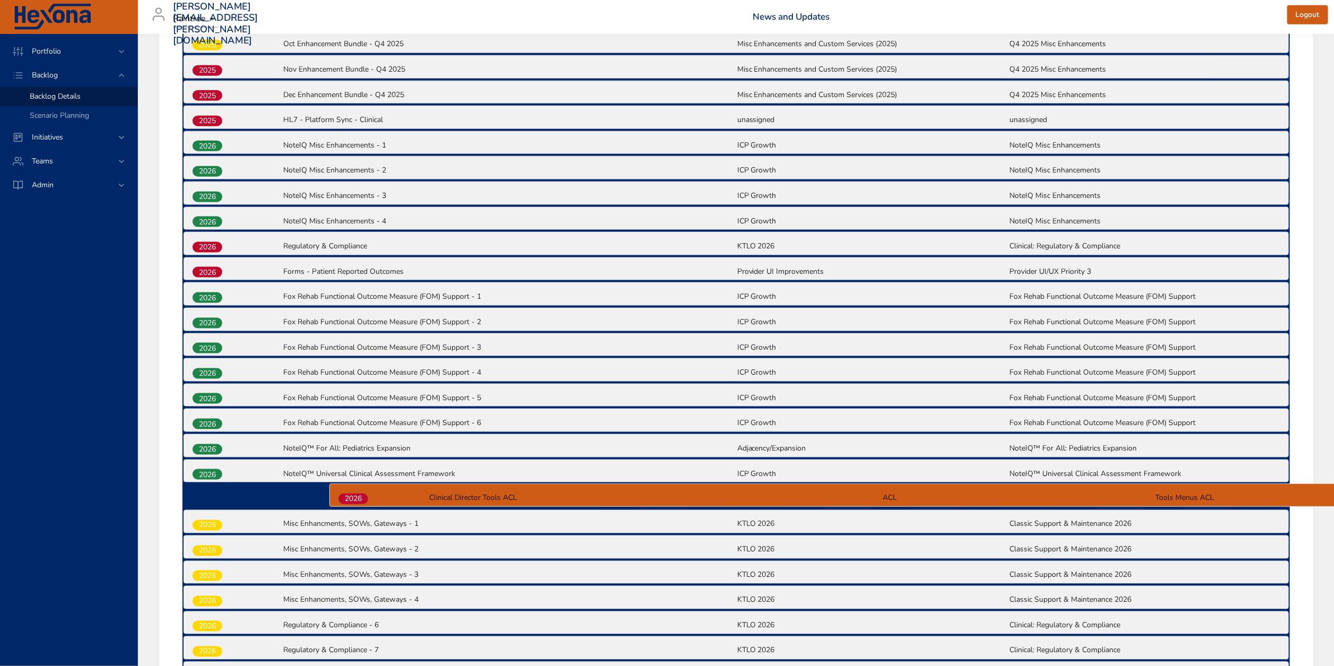
drag, startPoint x: 214, startPoint y: 301, endPoint x: 361, endPoint y: 501, distance: 248.5
click at [361, 501] on div "2025 Texas EVV| Closing Gaps - Clinical (TD-7163) Texas Medicaid EVV Data Submi…" at bounding box center [735, 282] width 1107 height 1265
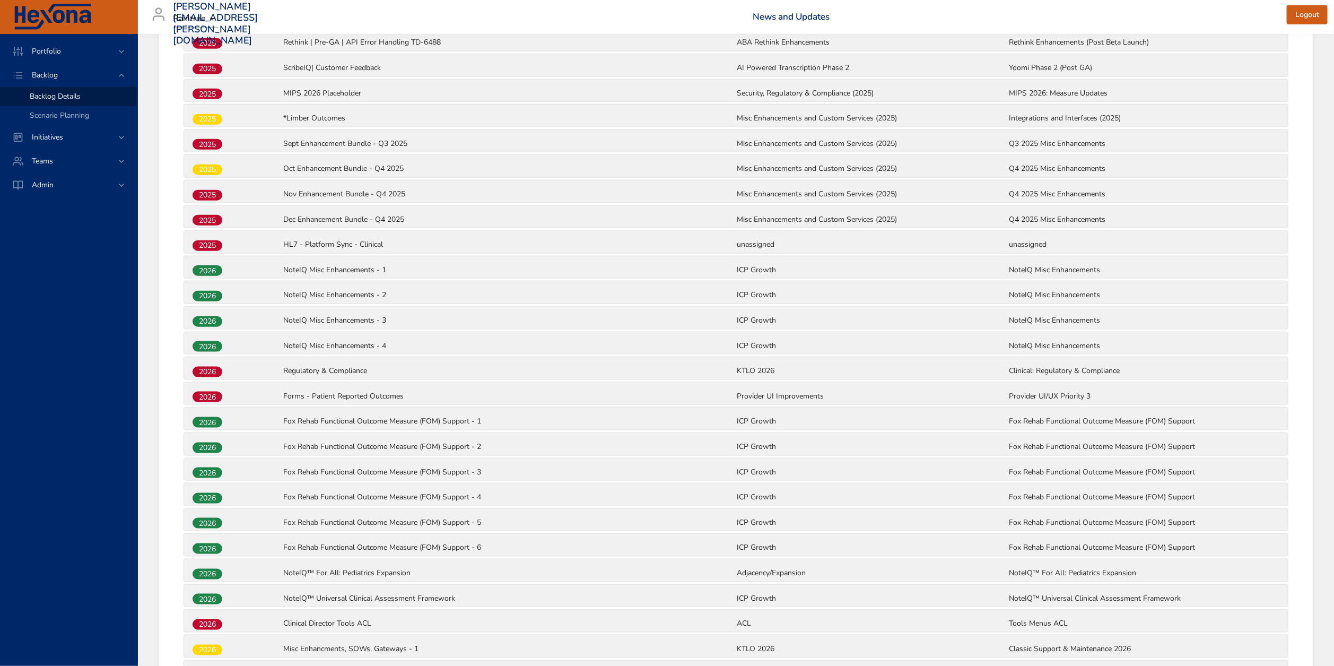
scroll to position [672, 0]
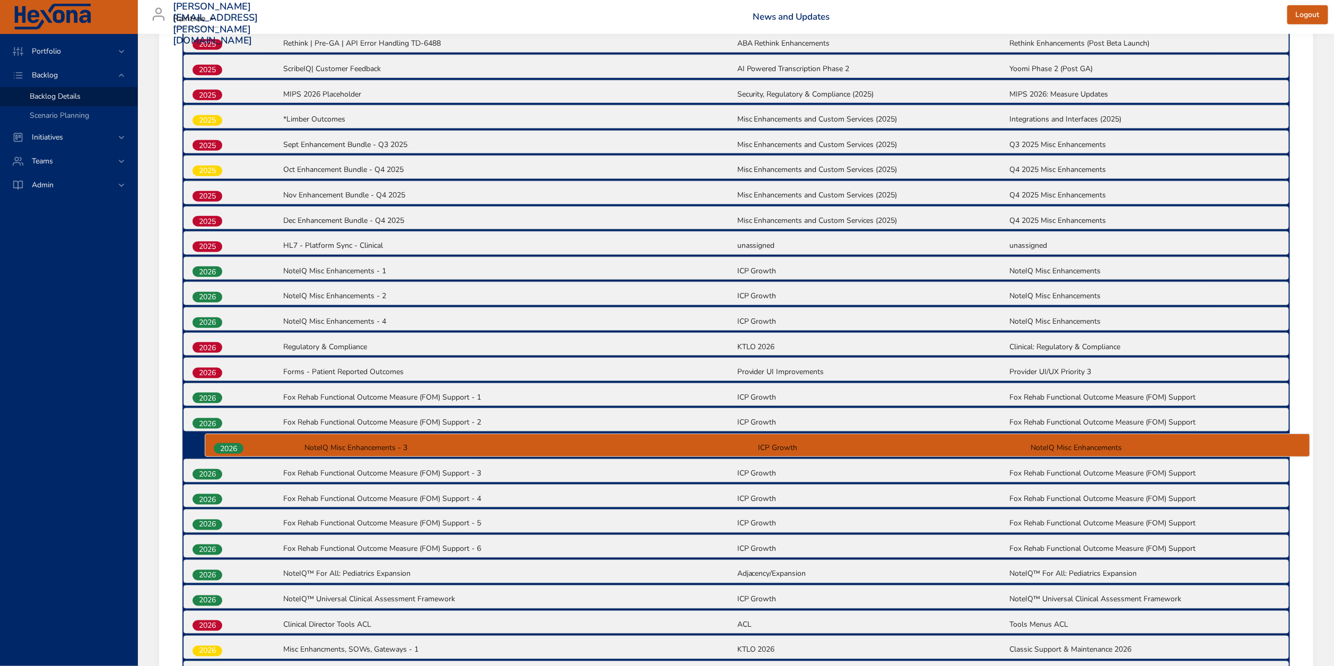
drag, startPoint x: 207, startPoint y: 328, endPoint x: 229, endPoint y: 453, distance: 127.5
click at [229, 453] on div "2025 Texas EVV| Closing Gaps - Clinical (TD-7163) Texas Medicaid EVV Data Submi…" at bounding box center [735, 408] width 1107 height 1265
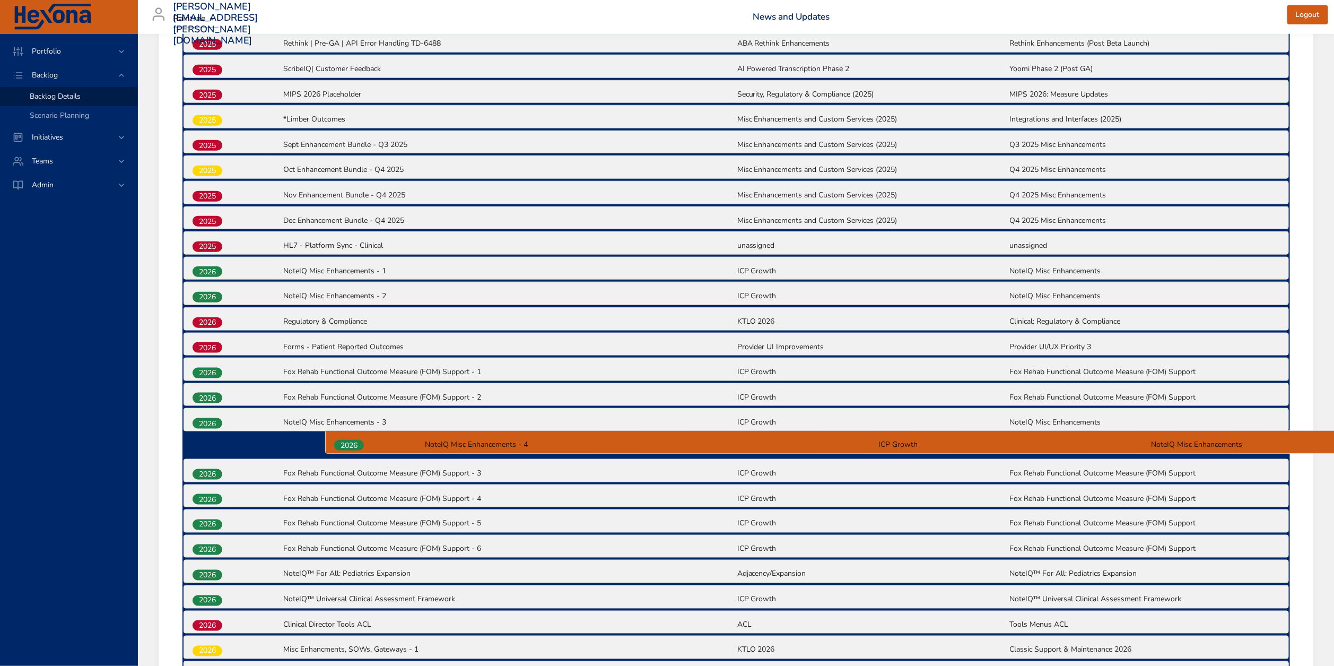
drag, startPoint x: 212, startPoint y: 323, endPoint x: 355, endPoint y: 446, distance: 188.8
click at [355, 446] on div "2025 Texas EVV| Closing Gaps - Clinical (TD-7163) Texas Medicaid EVV Data Submi…" at bounding box center [735, 408] width 1107 height 1265
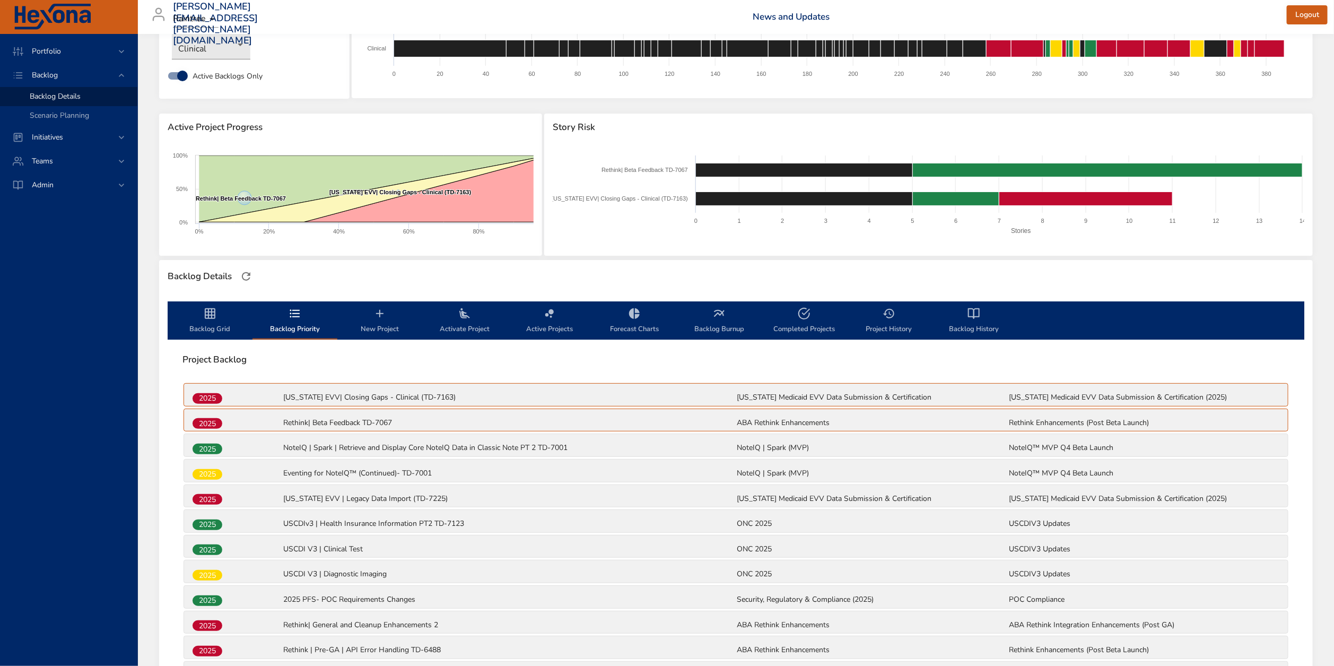
scroll to position [10, 0]
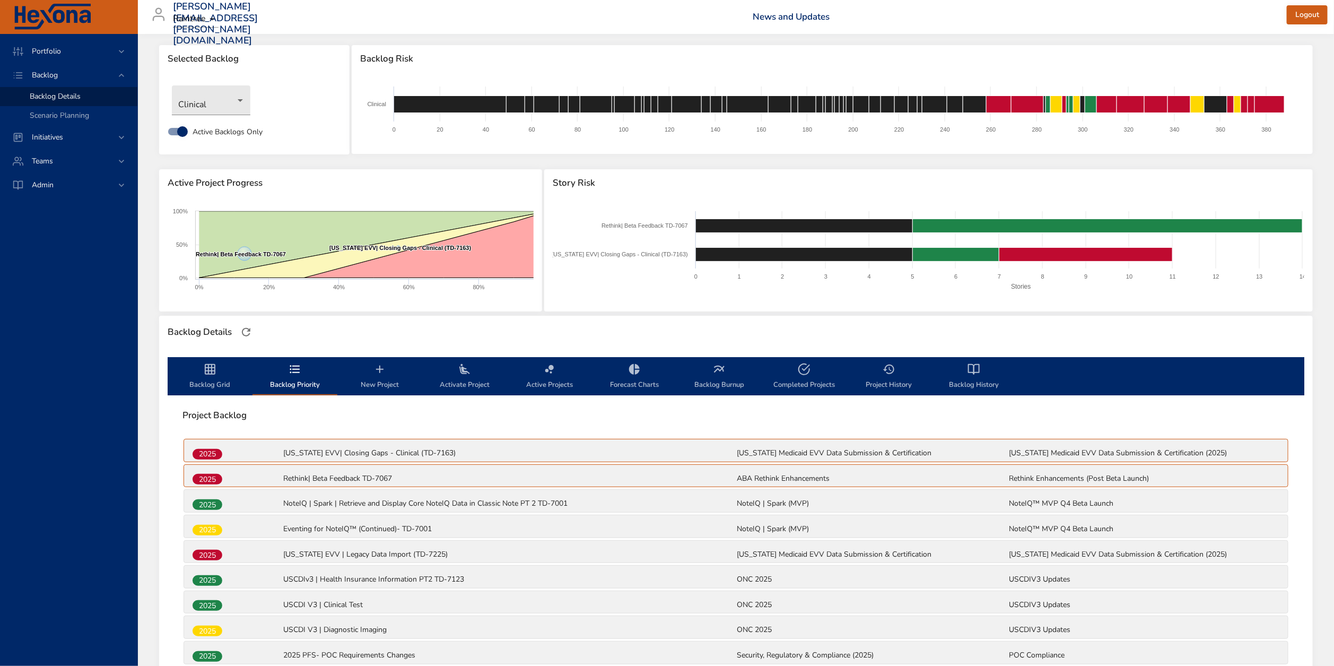
drag, startPoint x: 218, startPoint y: 380, endPoint x: 347, endPoint y: 413, distance: 133.0
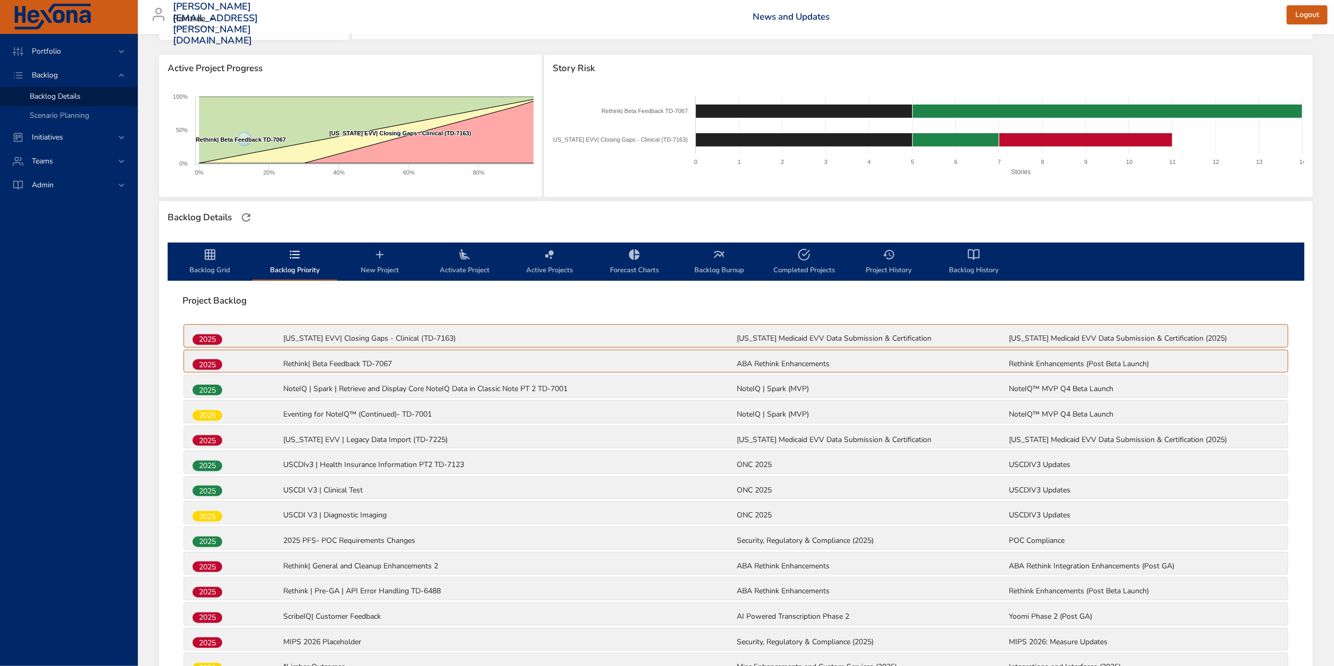
scroll to position [0, 0]
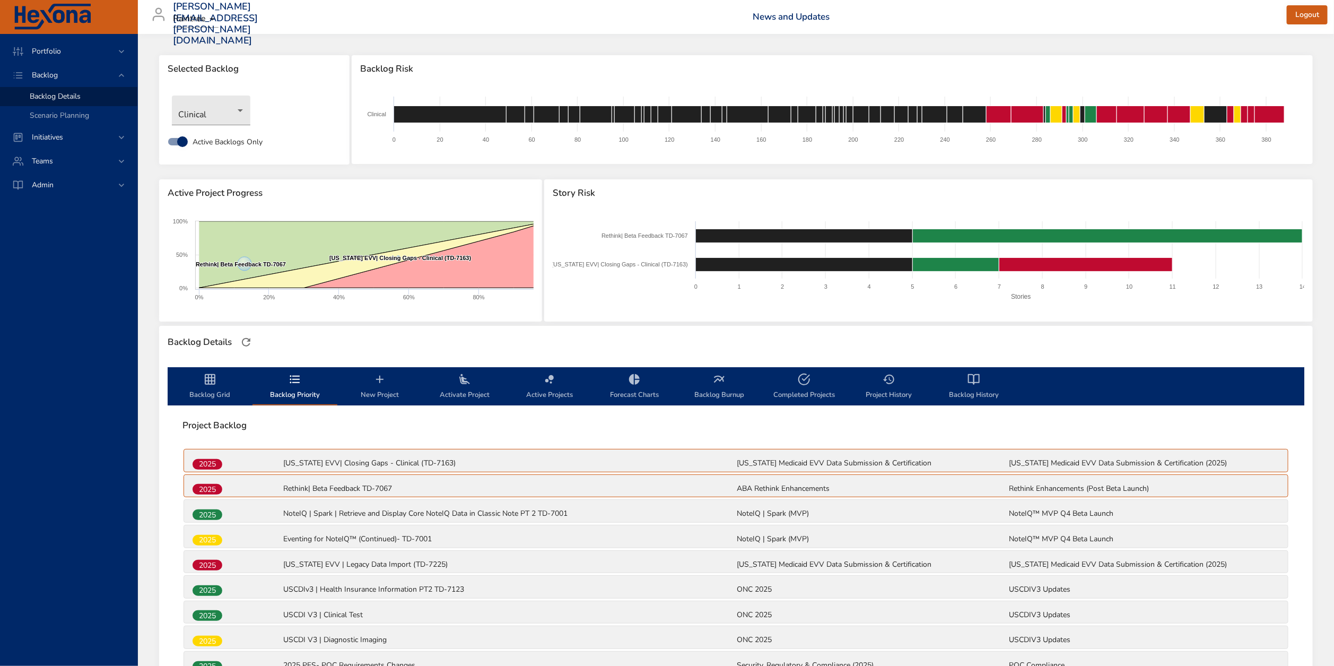
click at [217, 384] on span "Backlog Grid" at bounding box center [210, 387] width 72 height 28
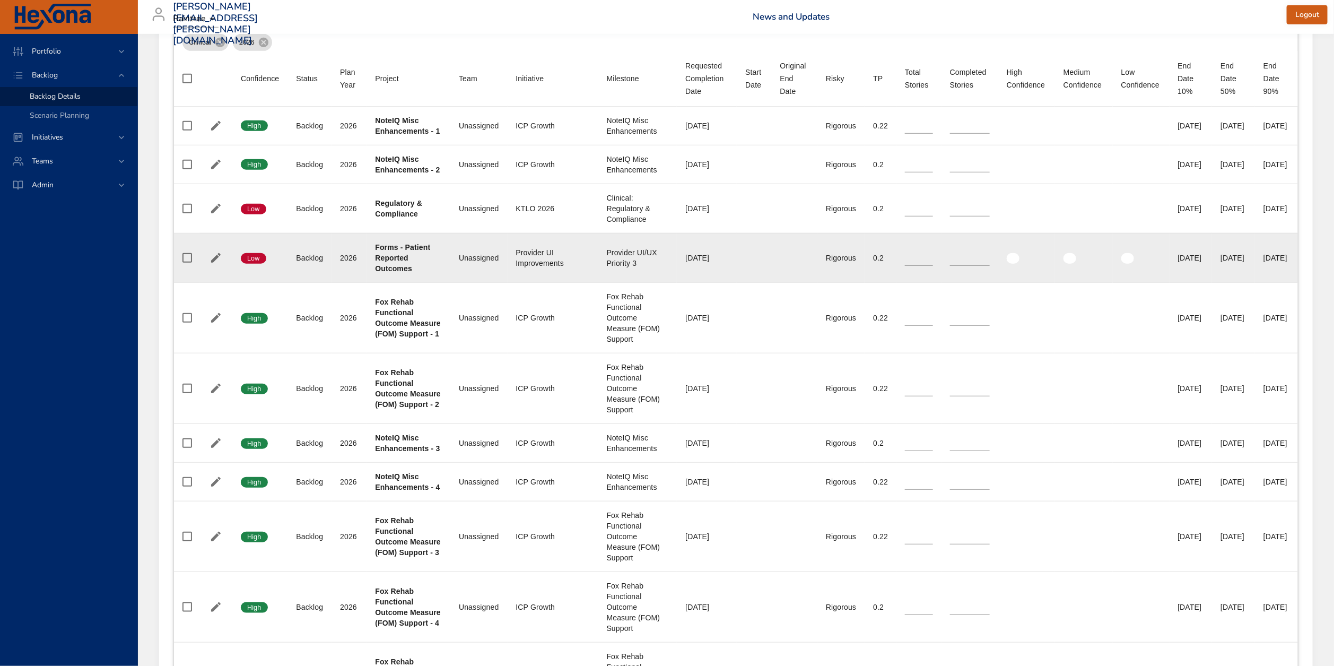
scroll to position [410, 0]
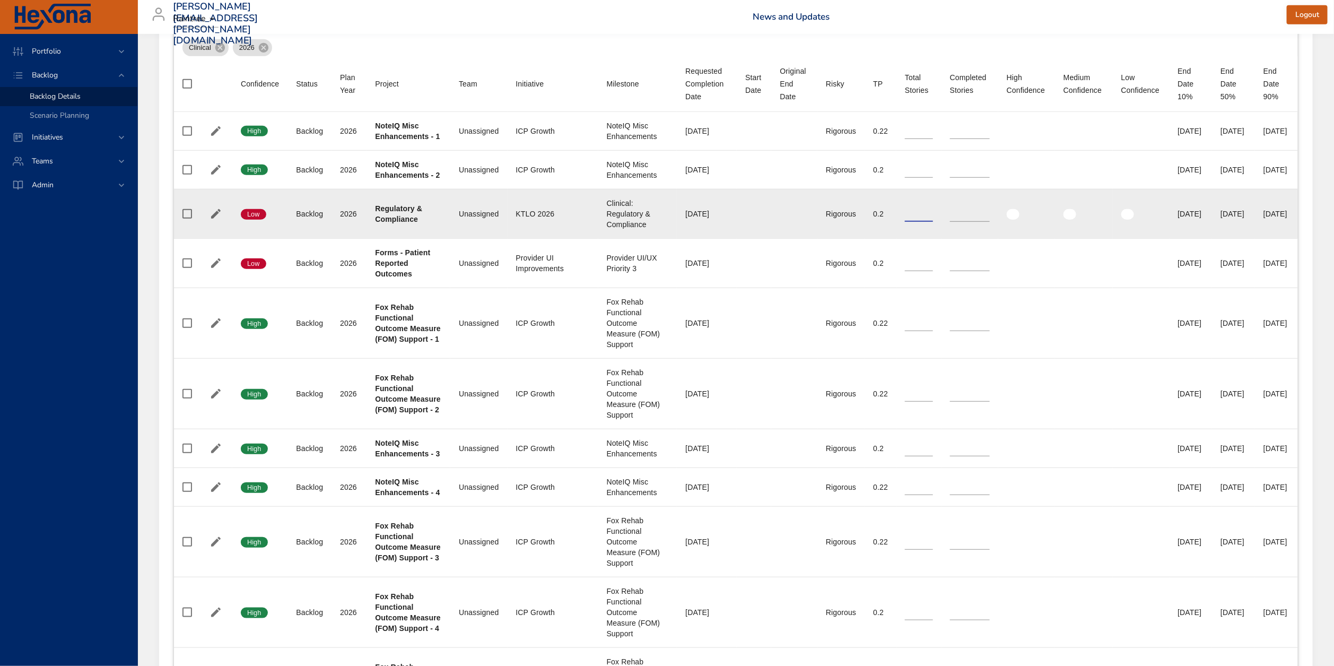
drag, startPoint x: 890, startPoint y: 235, endPoint x: 863, endPoint y: 235, distance: 26.5
click at [863, 235] on tr "Confidence Low Status Backlog Plan Year 2026 Project Regulatory & Compliance Te…" at bounding box center [736, 213] width 1124 height 49
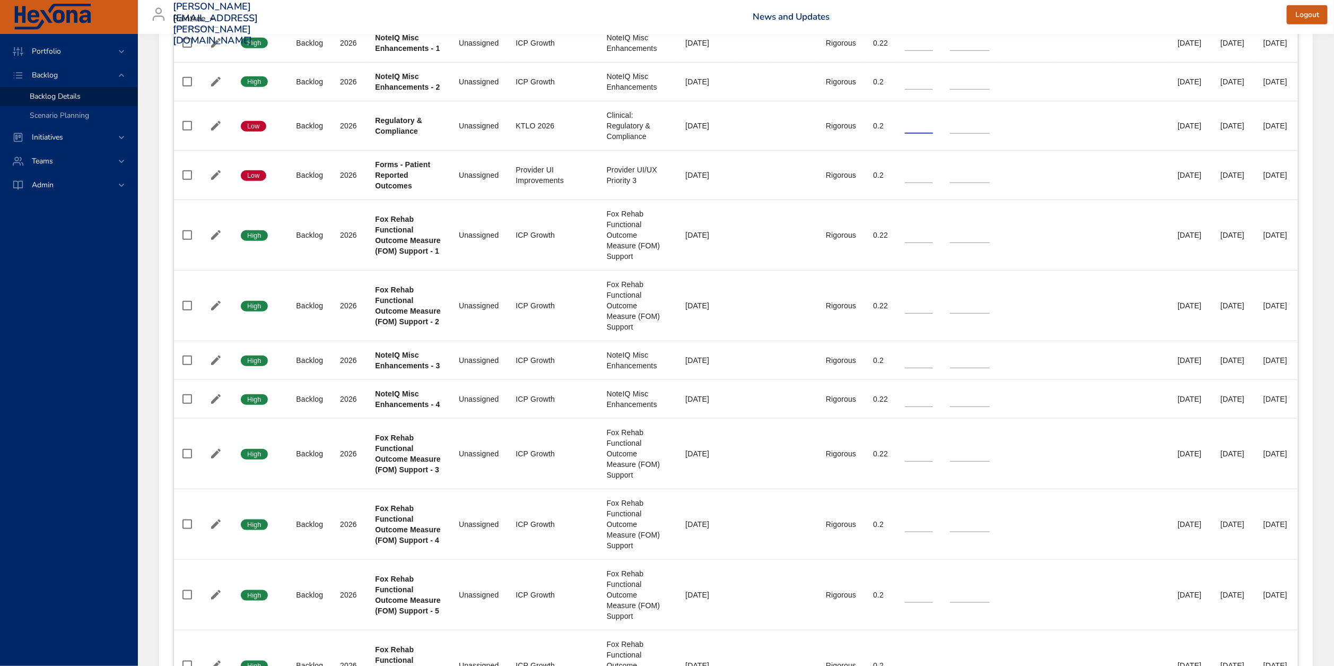
scroll to position [80, 0]
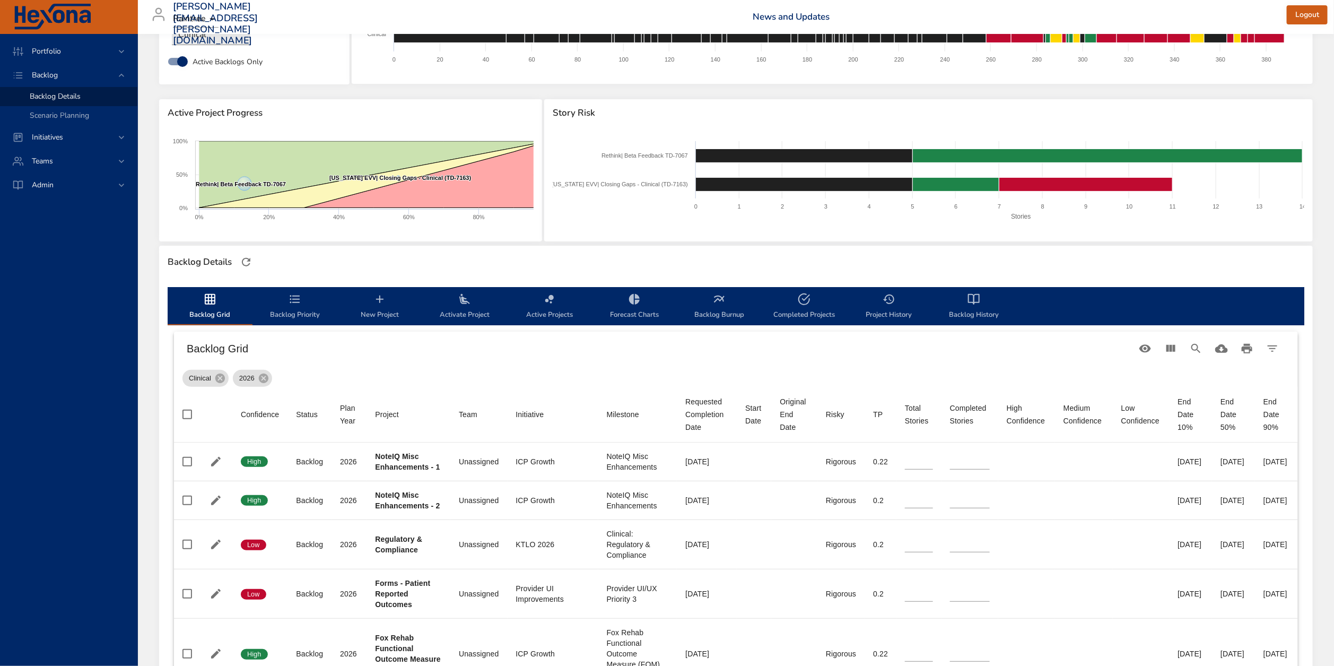
click at [295, 308] on span "Backlog Priority" at bounding box center [295, 307] width 72 height 28
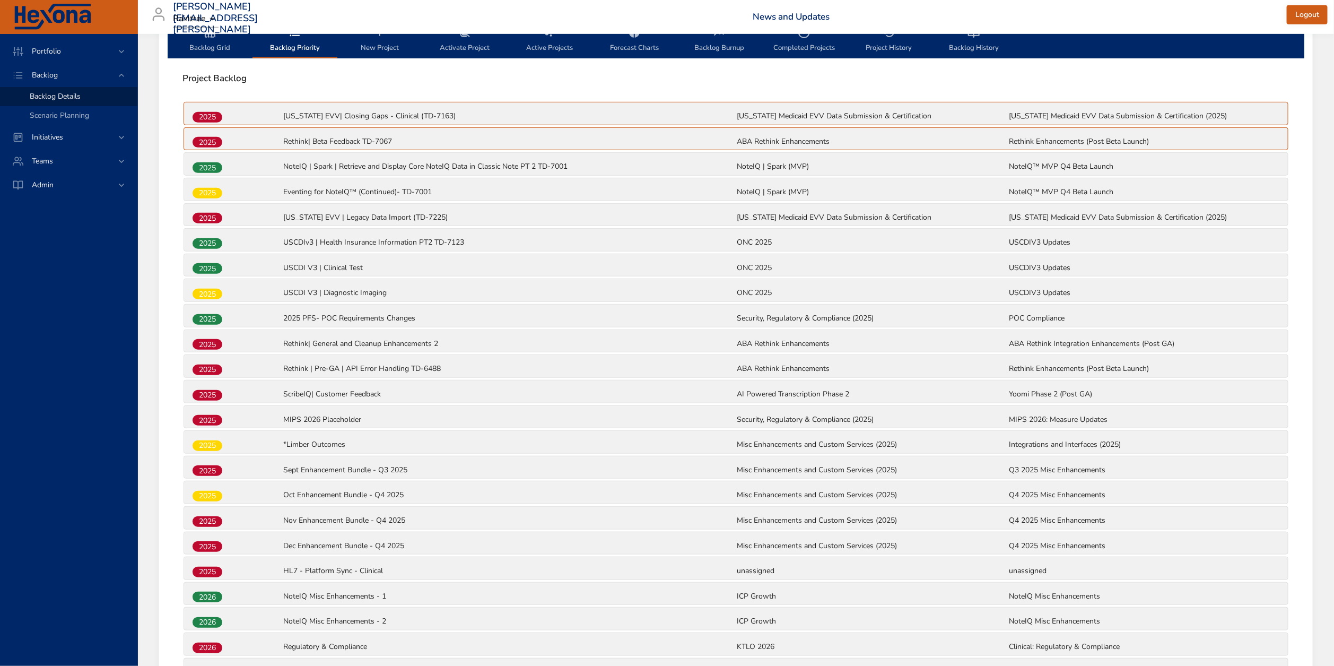
scroll to position [0, 0]
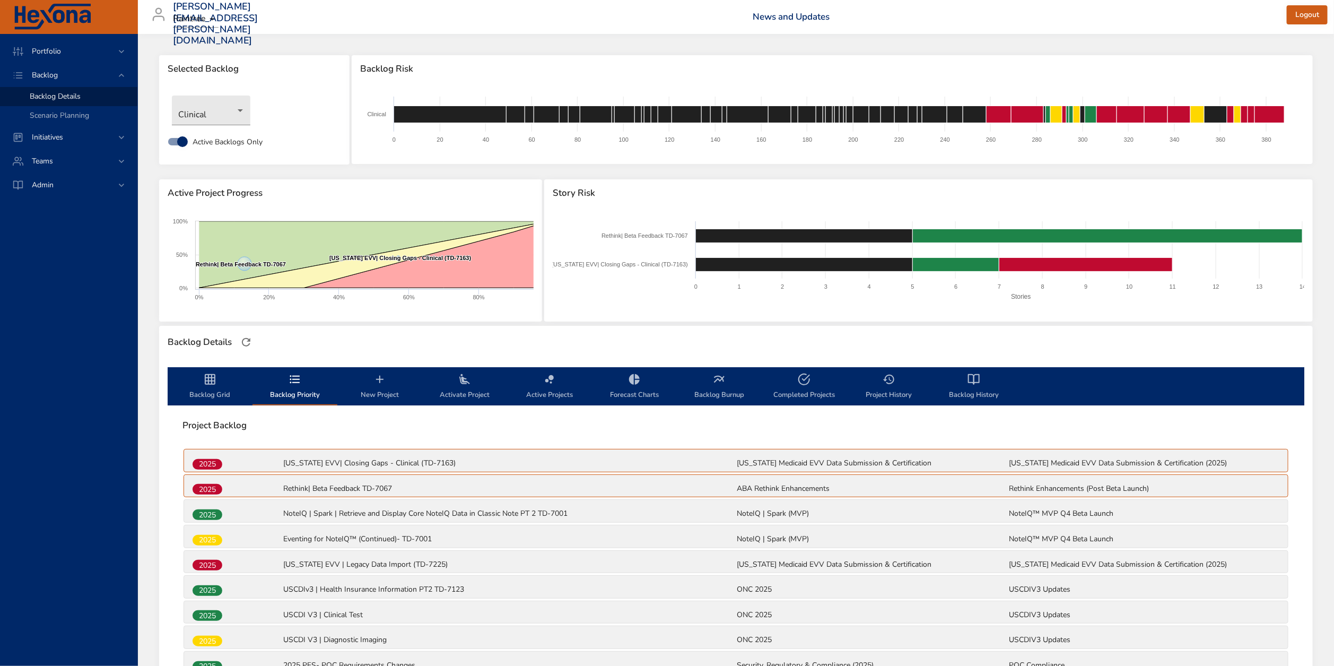
click at [219, 389] on span "Backlog Grid" at bounding box center [210, 387] width 72 height 28
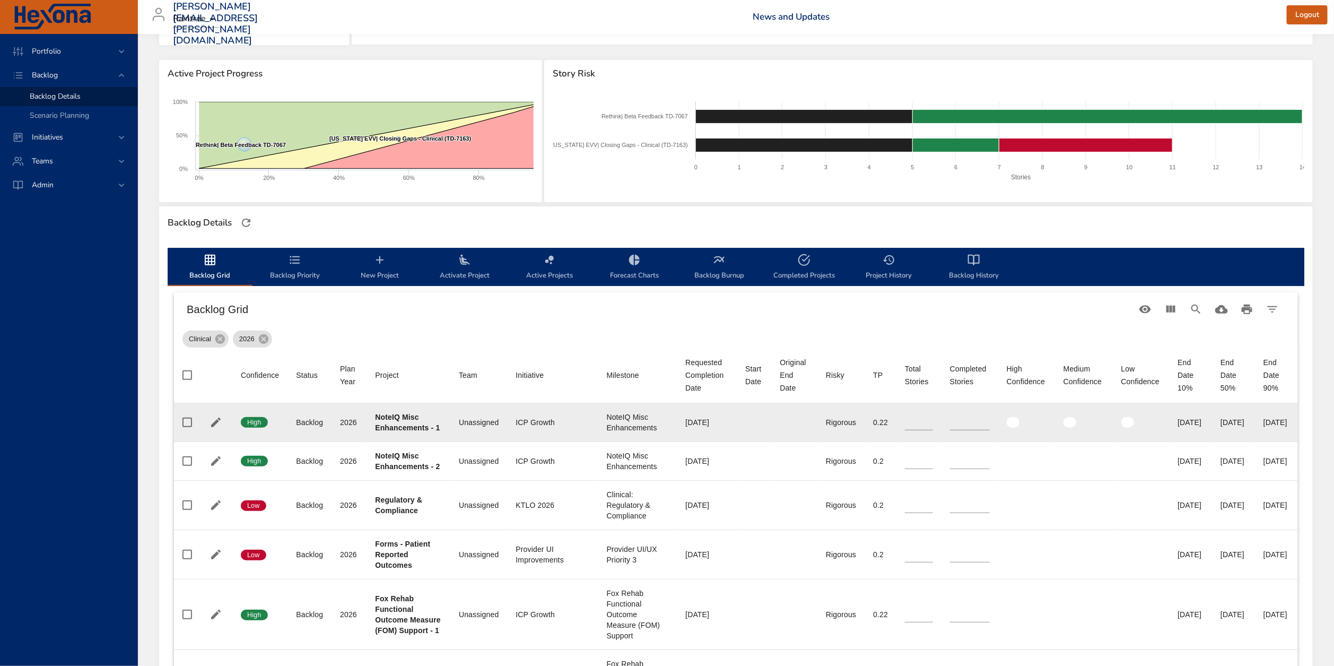
scroll to position [128, 0]
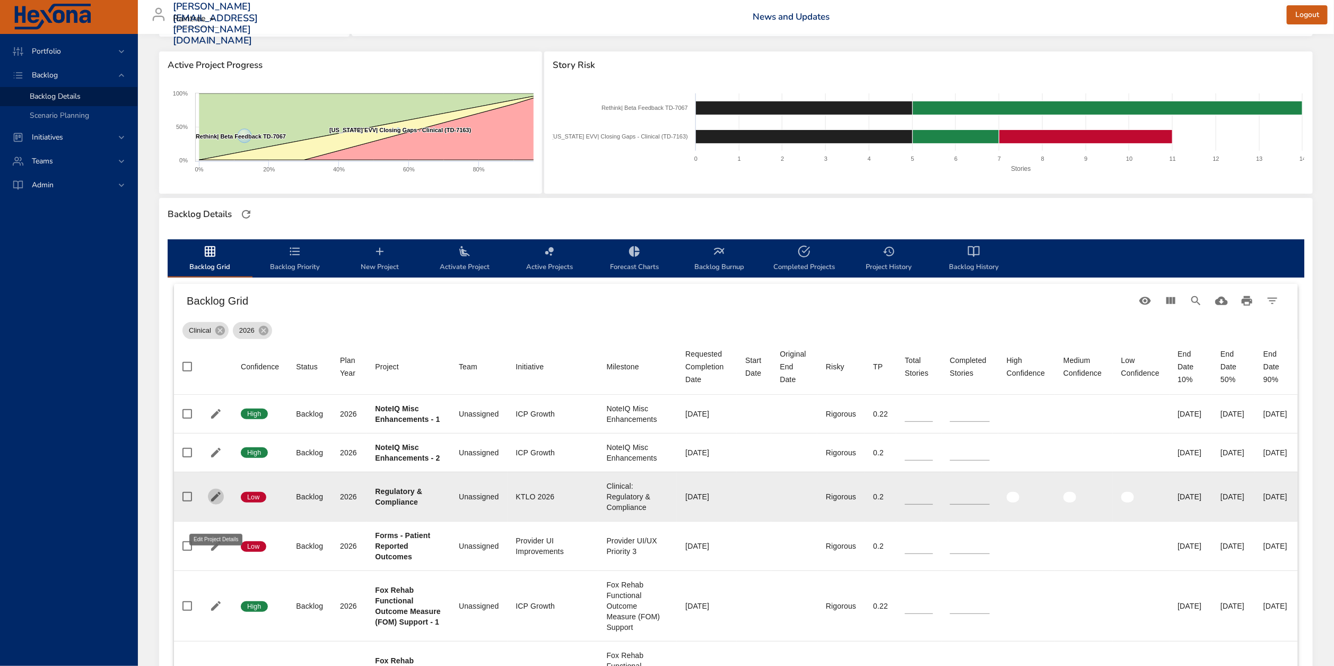
click at [217, 501] on icon "button" at bounding box center [216, 497] width 10 height 10
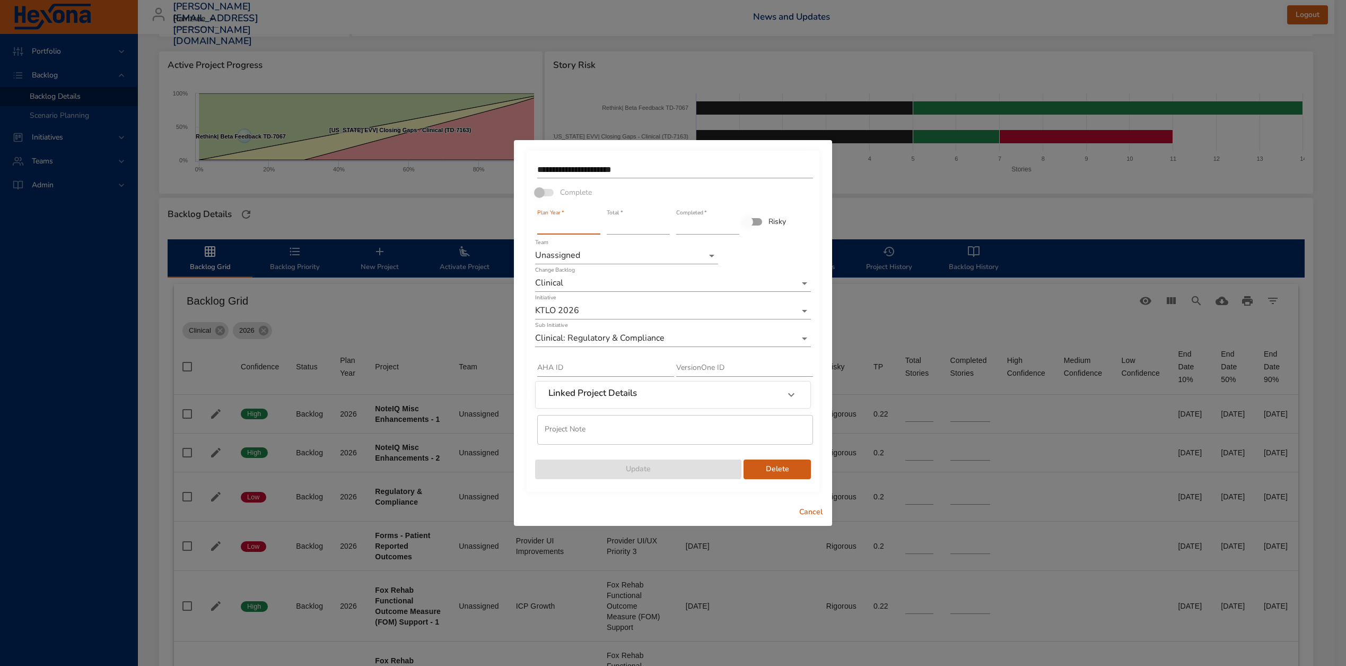
click at [587, 225] on input "****" at bounding box center [568, 225] width 63 height 17
type input "****"
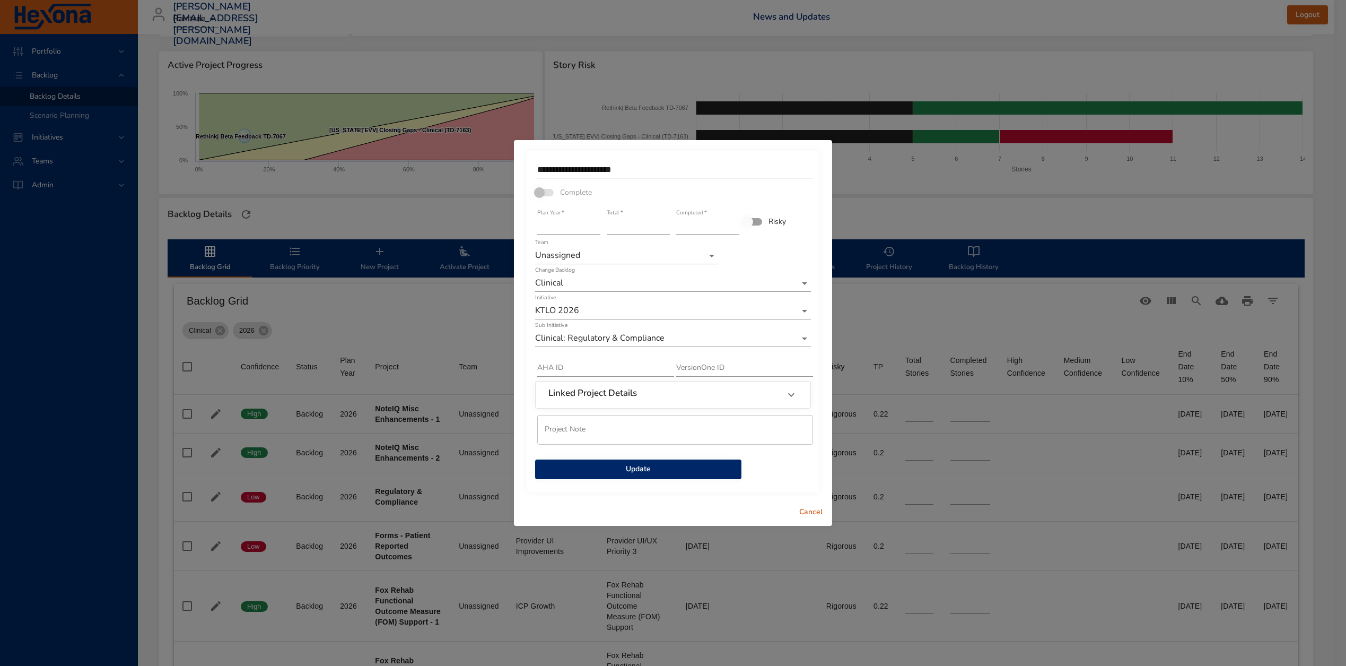
click at [691, 467] on span "Update" at bounding box center [638, 468] width 189 height 13
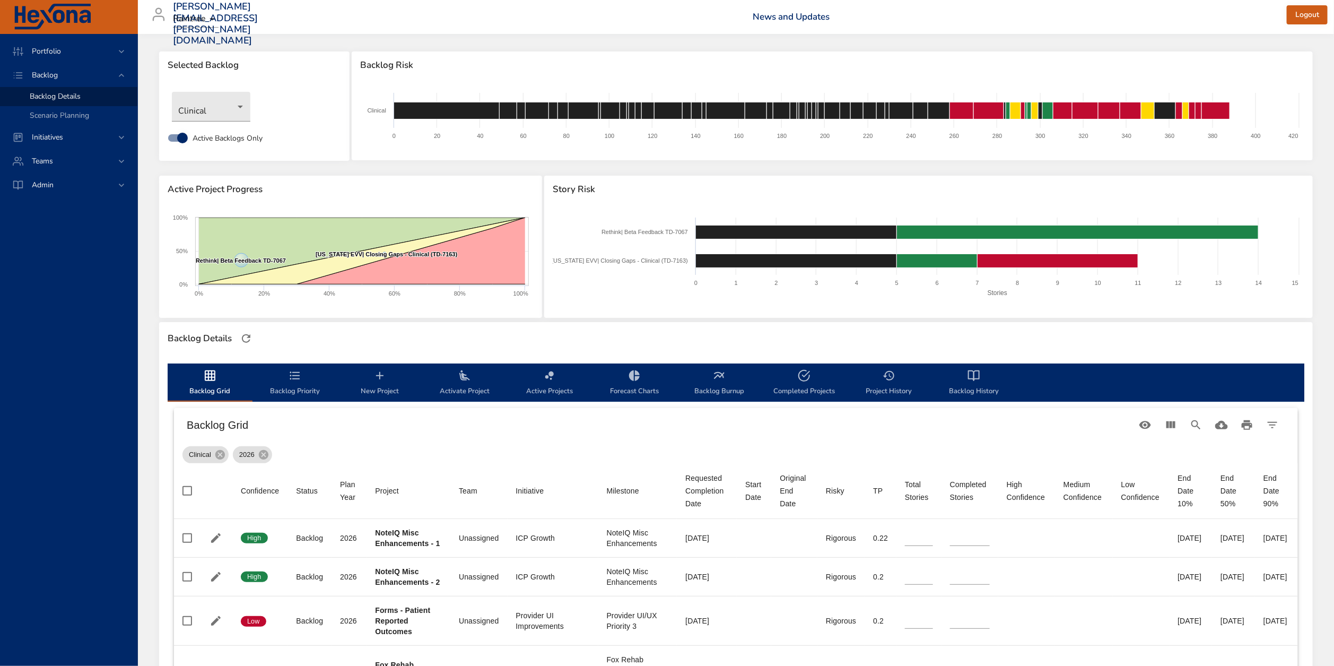
scroll to position [0, 0]
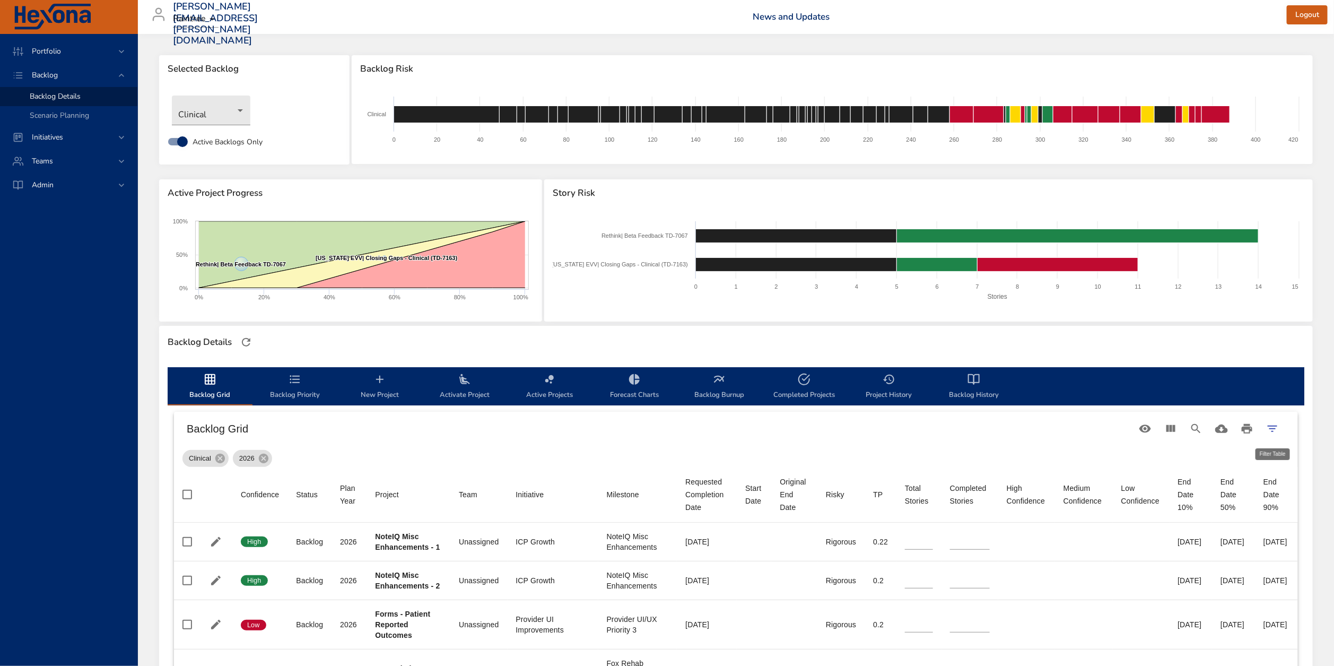
click at [1265, 428] on button "Filter Table" at bounding box center [1271, 428] width 25 height 25
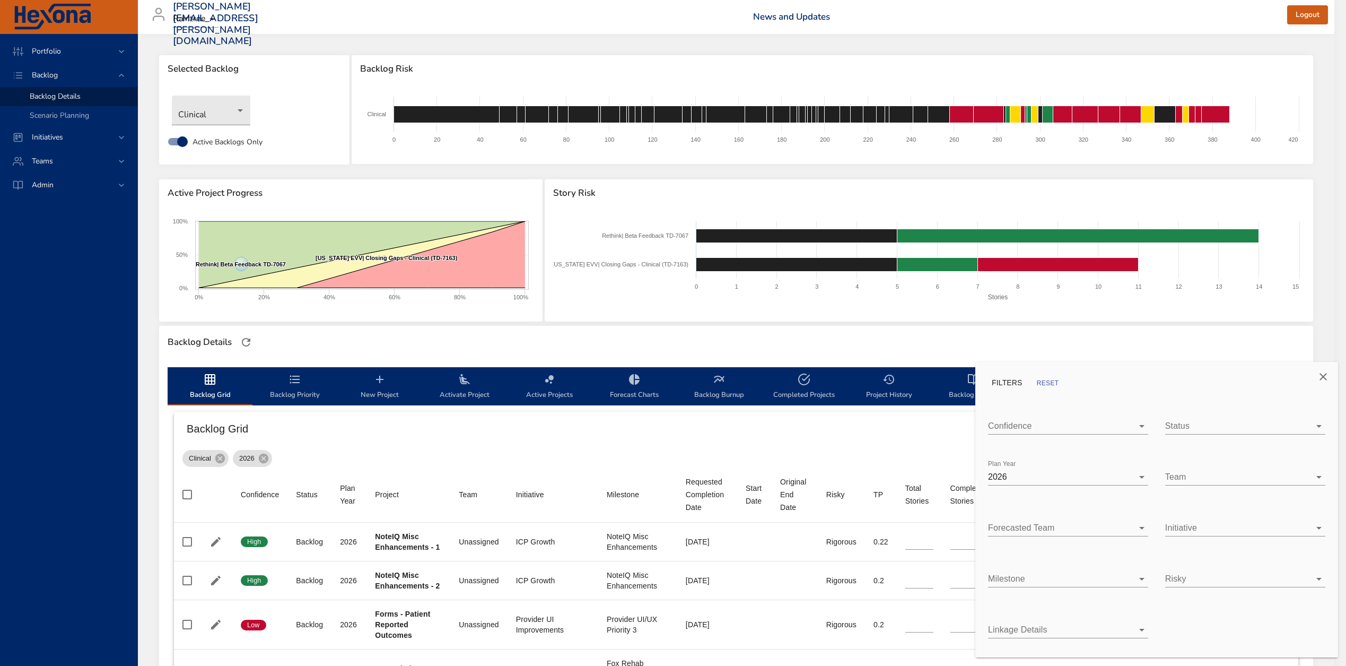
click at [1101, 477] on body "Portfolio Backlog Backlog Details Scenario Planning Initiatives Teams Admin zac…" at bounding box center [673, 333] width 1346 height 666
click at [1057, 457] on div "2025" at bounding box center [1076, 453] width 126 height 13
type input "*"
type input "**"
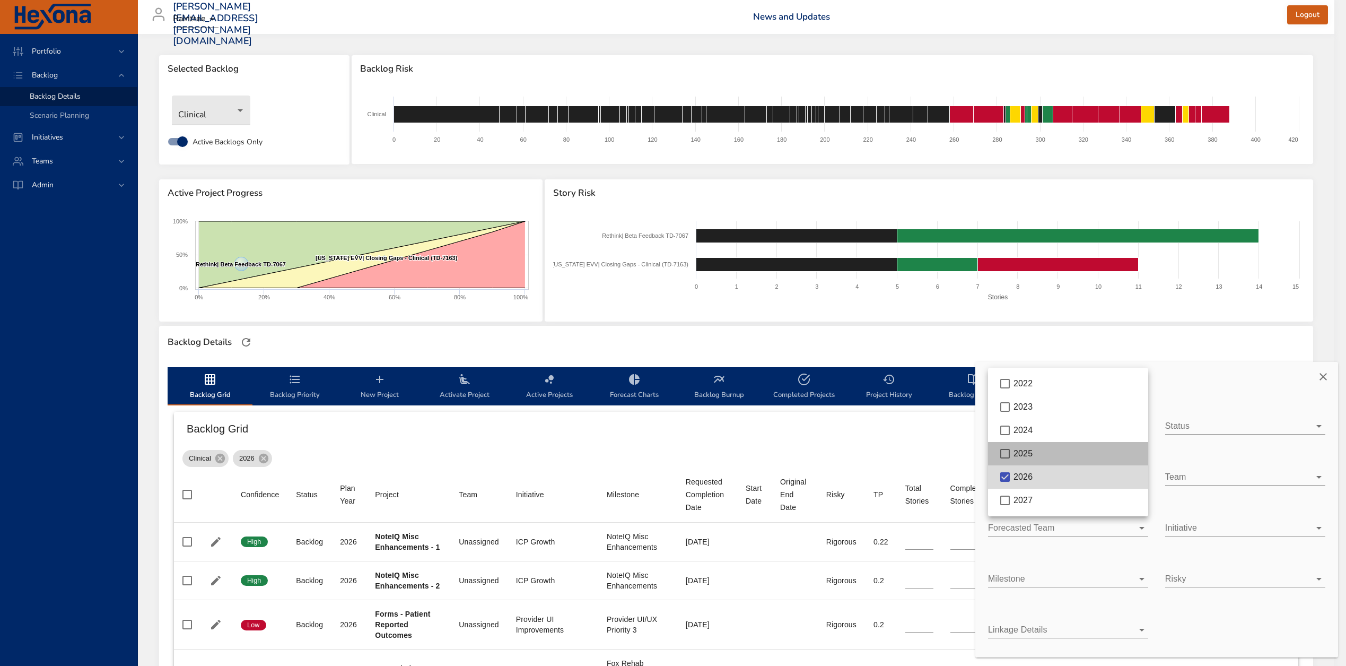
type input "**"
type input "*"
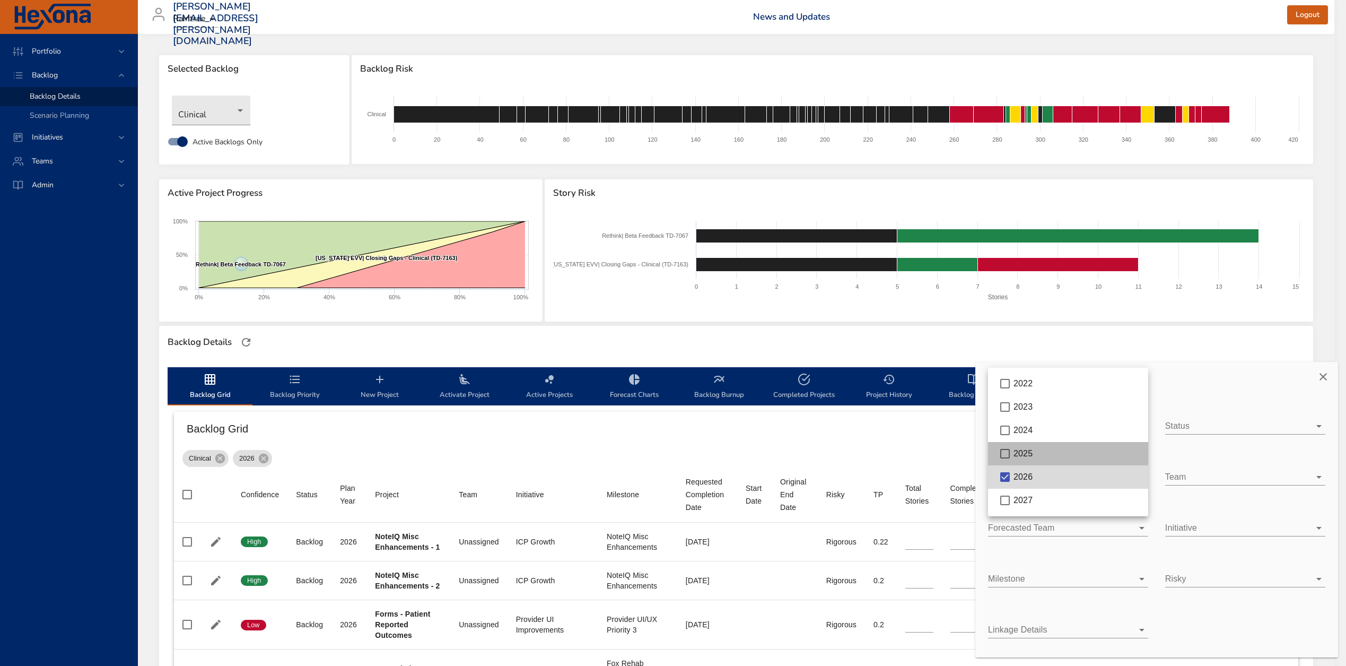
type input "**"
type input "*"
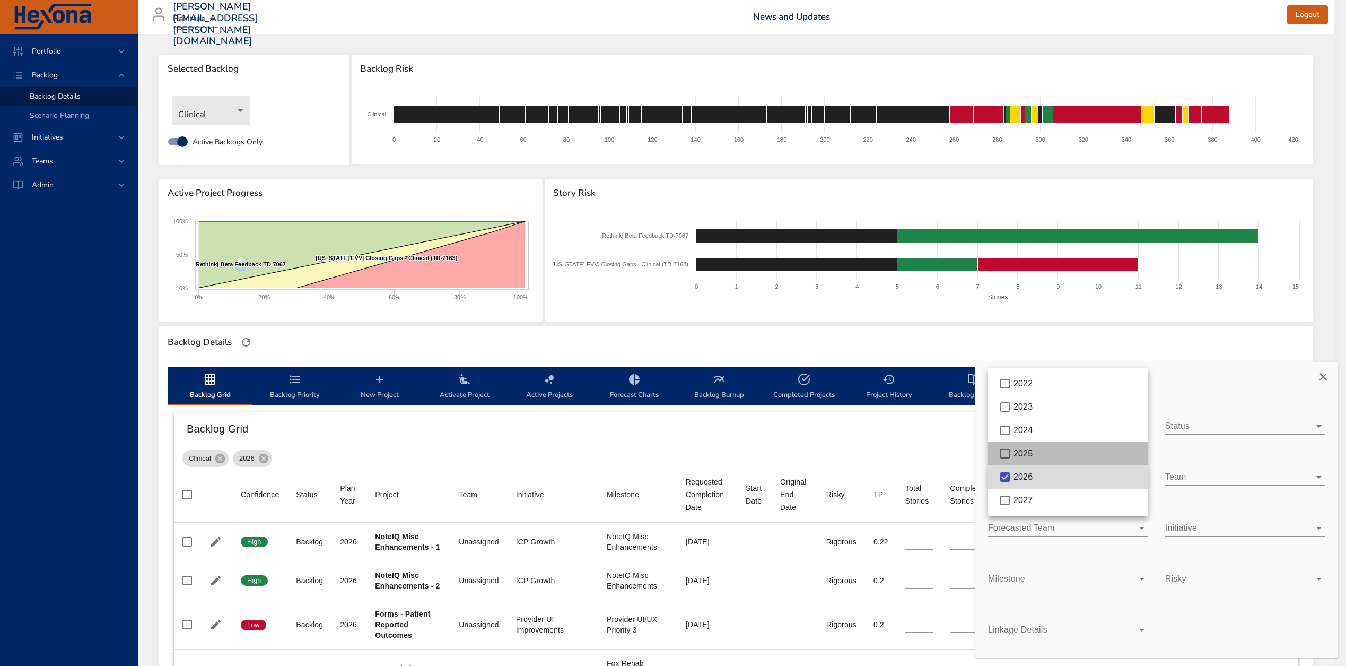
type input "*"
type input "**"
type input "*"
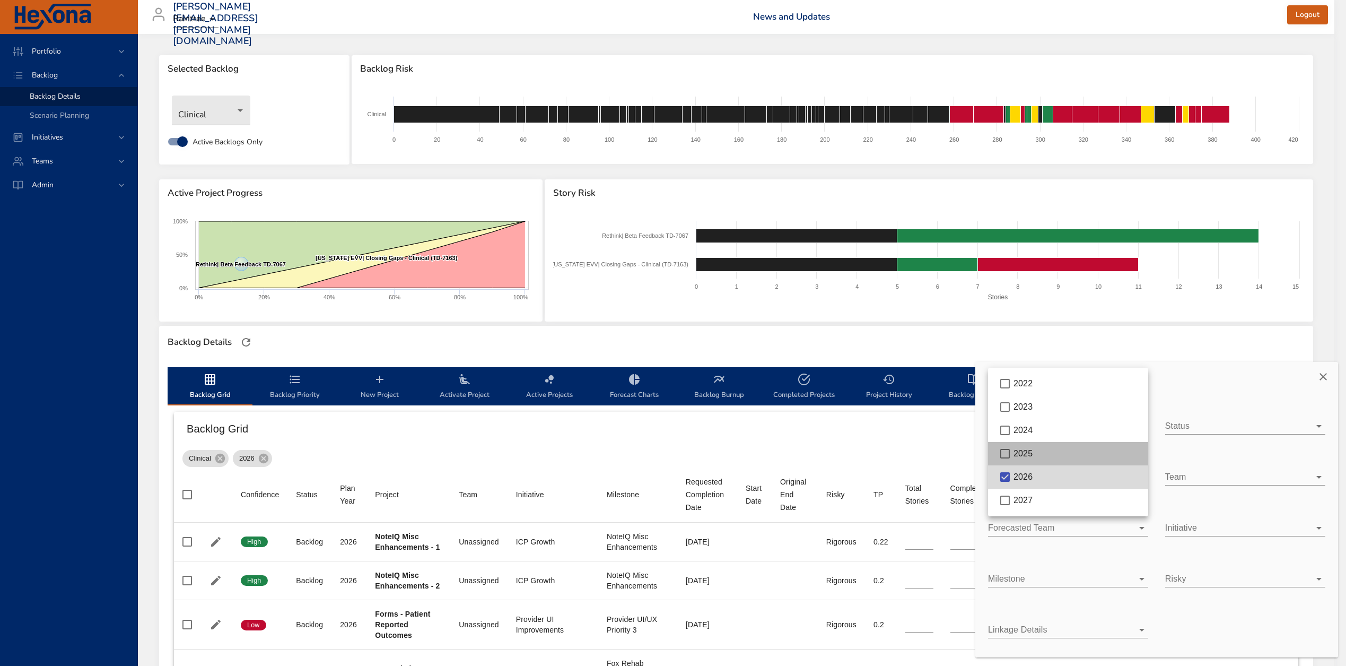
type input "*"
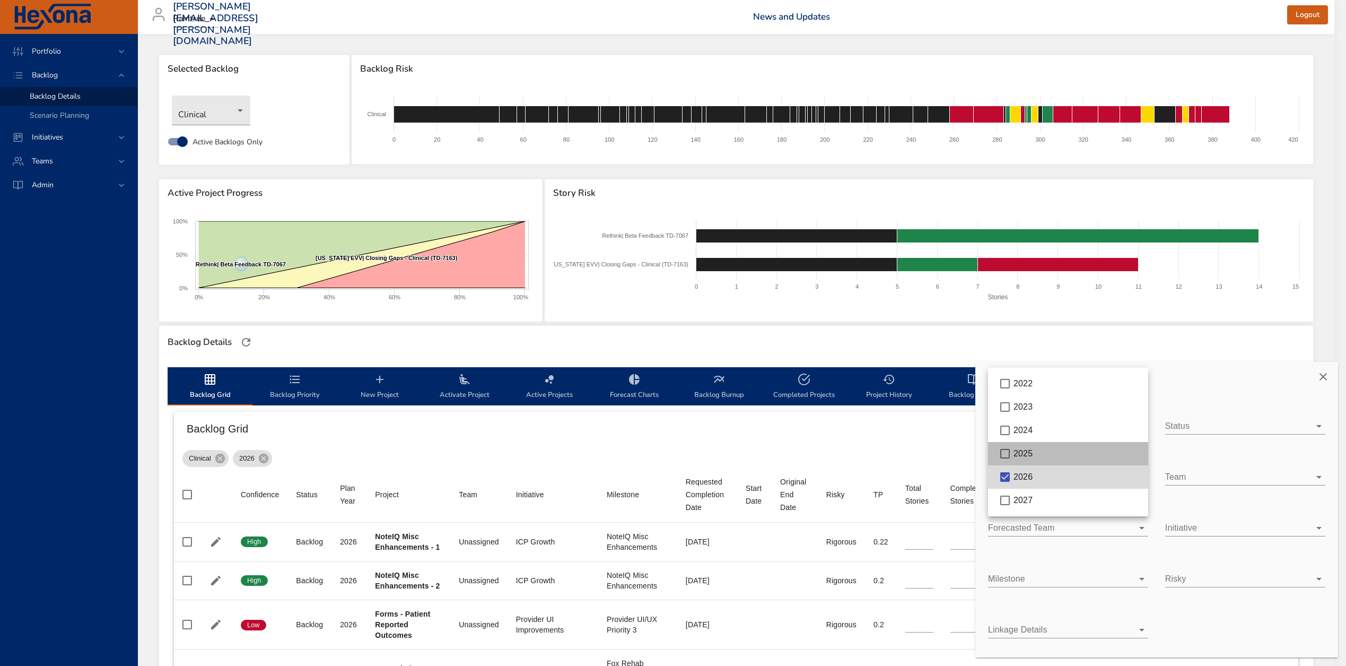
type input "*"
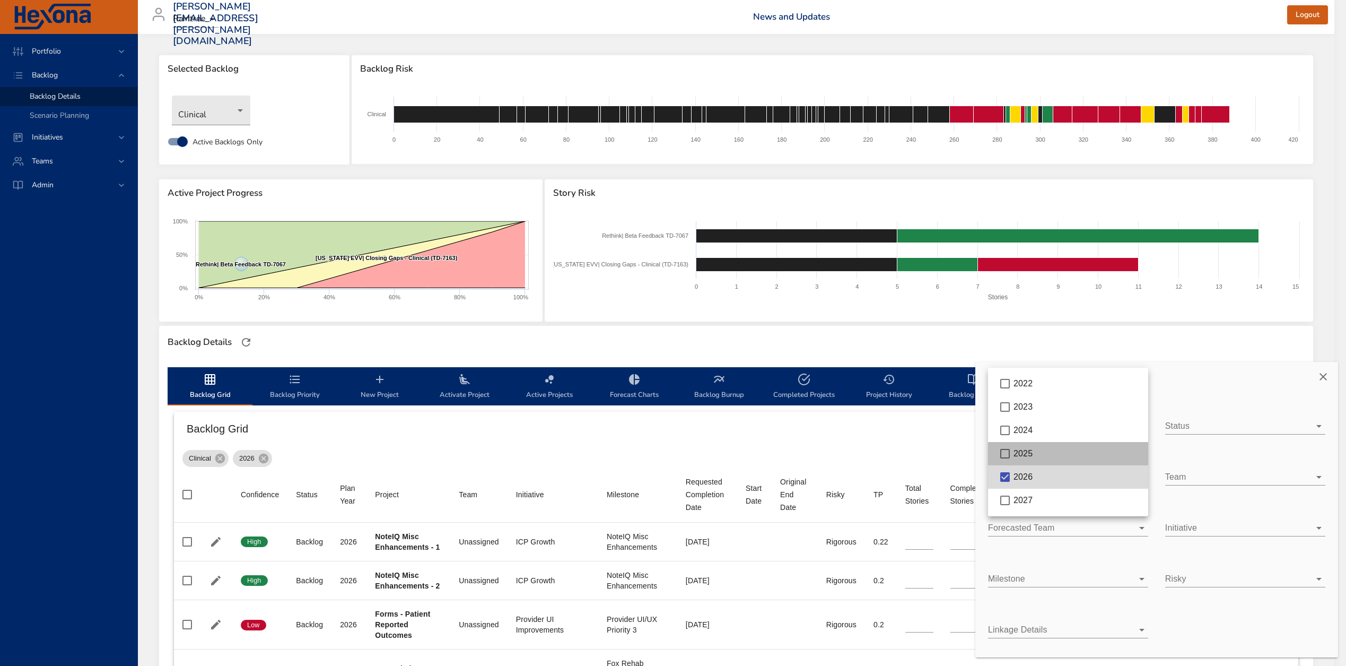
type input "*"
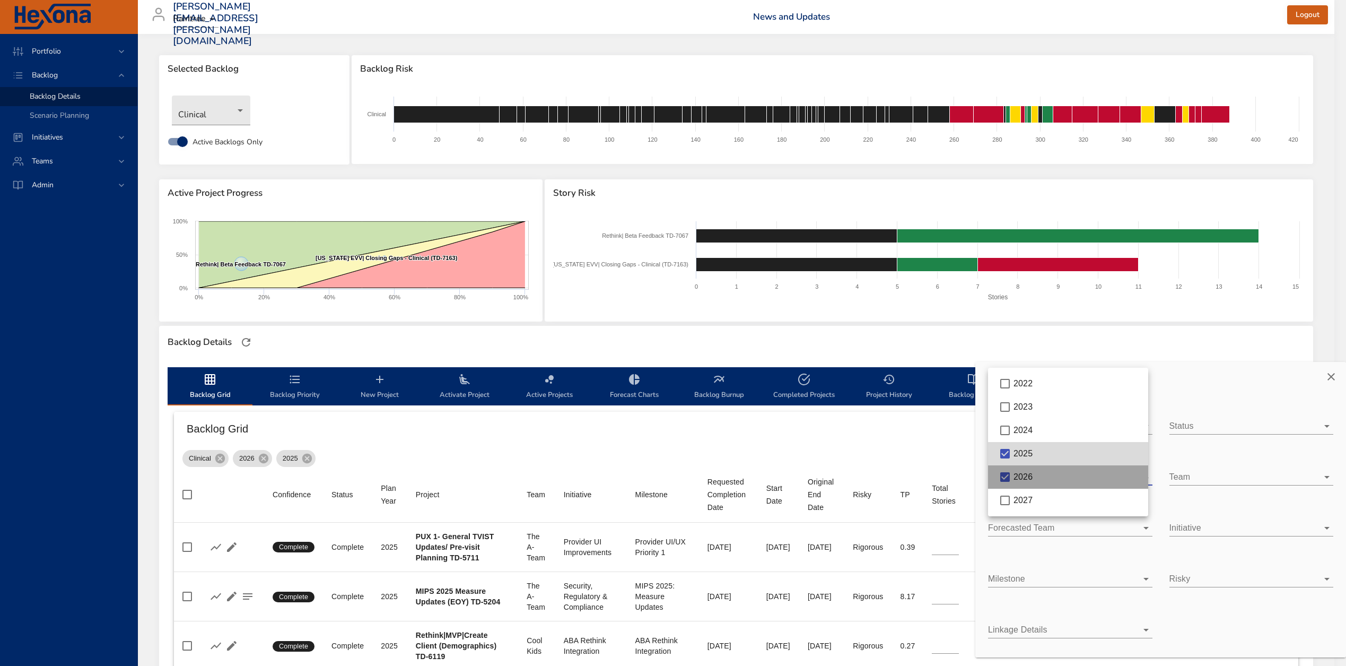
click at [988, 474] on li "2026" at bounding box center [1068, 476] width 160 height 23
click at [292, 447] on div at bounding box center [673, 333] width 1346 height 666
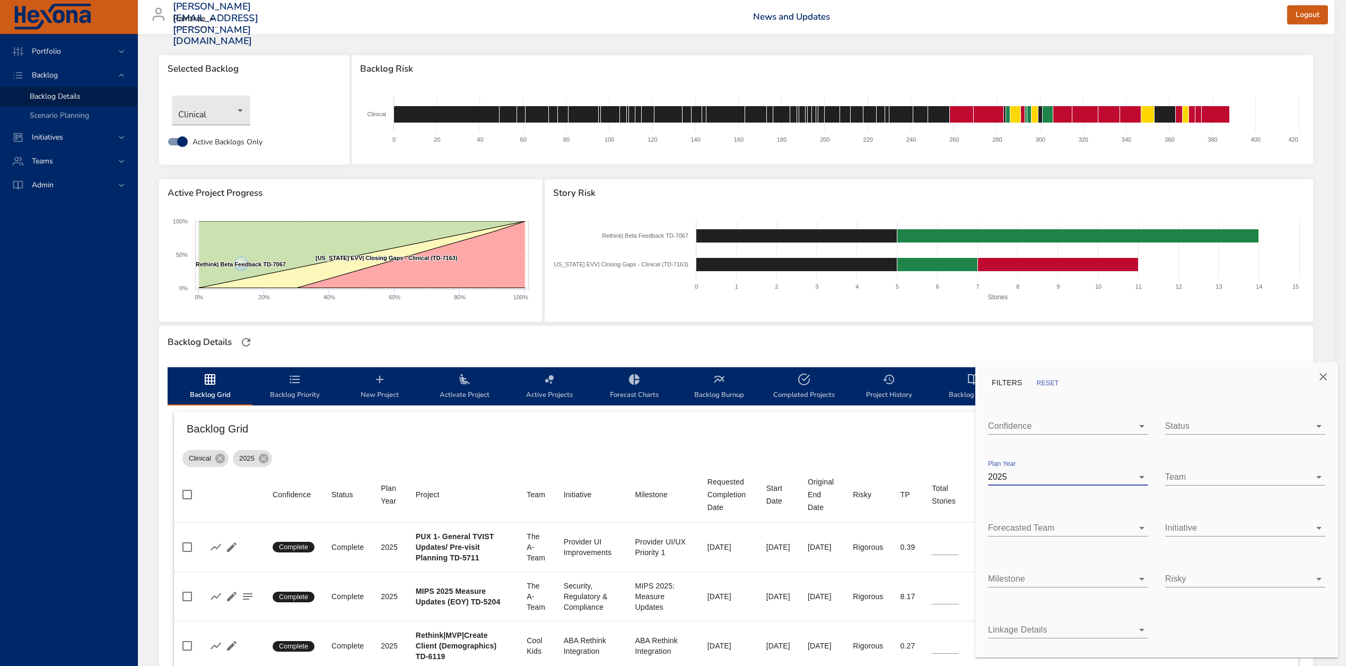
drag, startPoint x: 656, startPoint y: 432, endPoint x: 1035, endPoint y: 398, distance: 380.2
click at [665, 430] on div at bounding box center [673, 333] width 1346 height 666
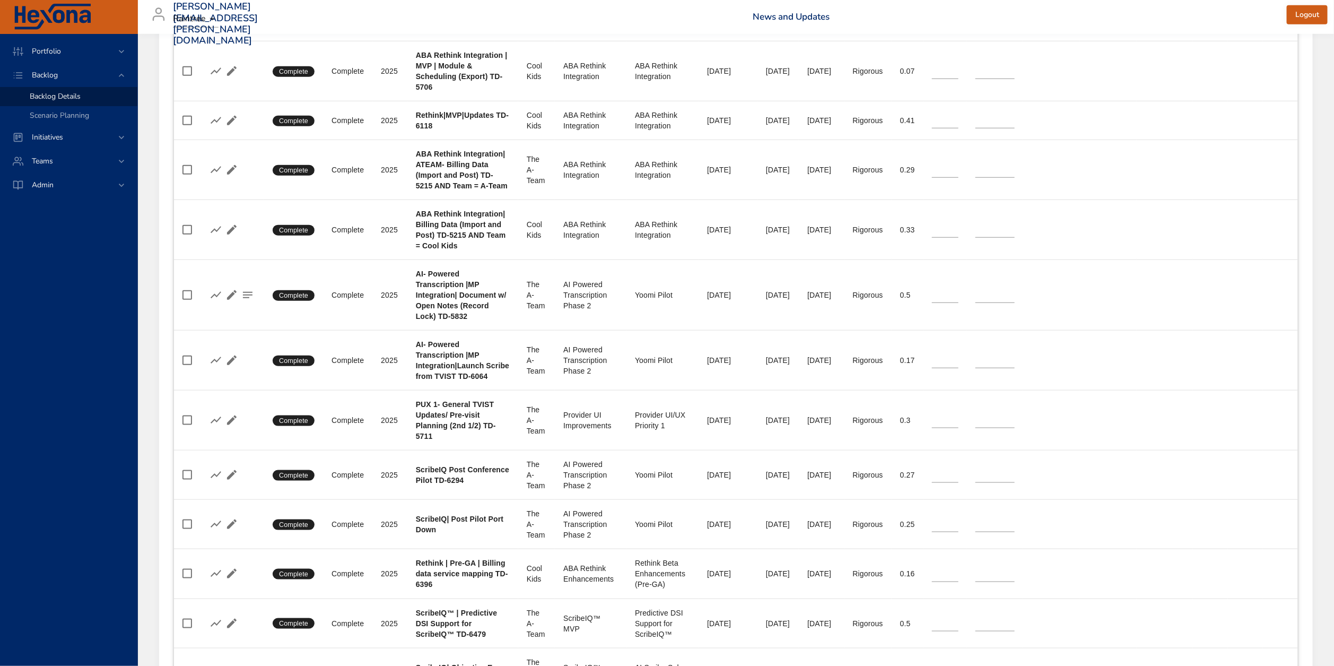
scroll to position [797, 0]
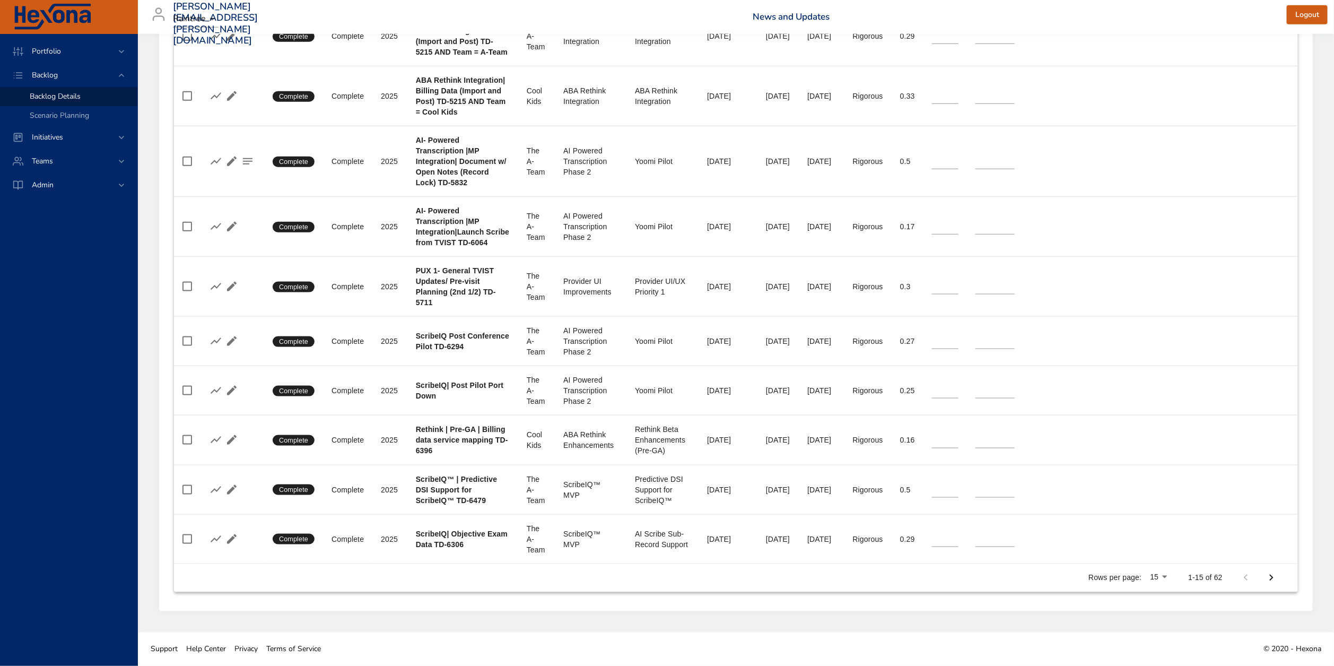
click at [1277, 573] on icon "Next Page" at bounding box center [1271, 577] width 13 height 13
type input "**"
type input "*"
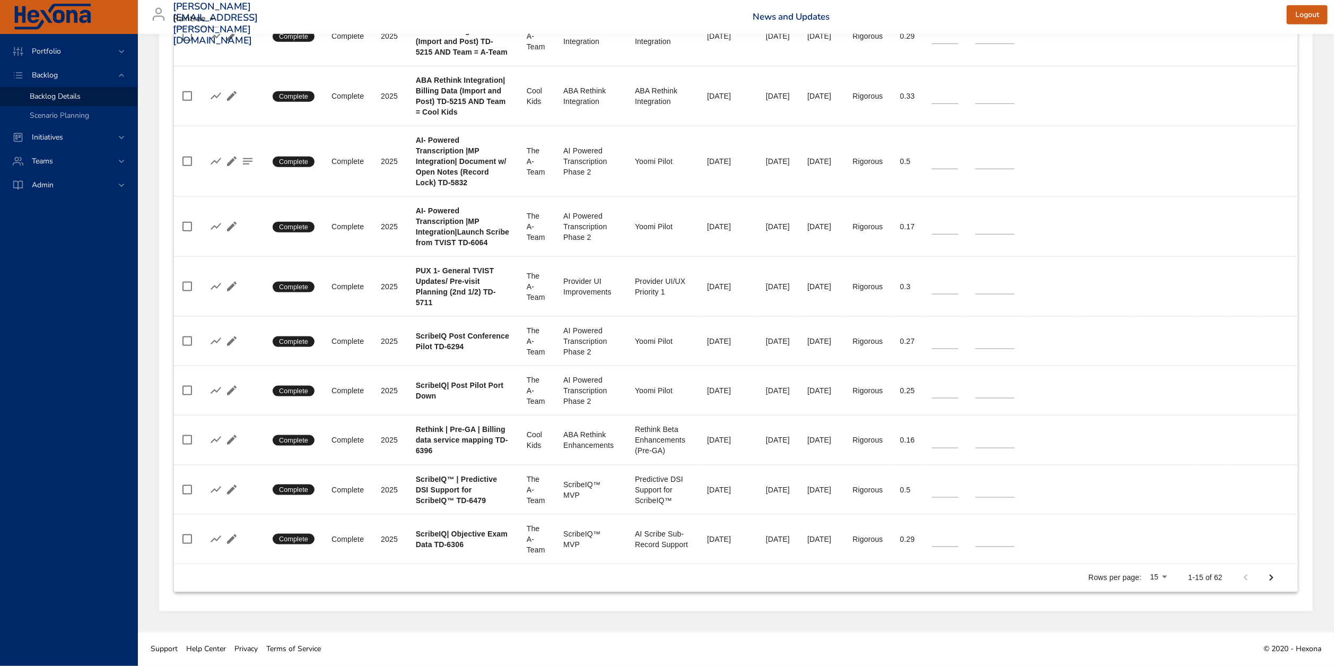
type input "*"
type input "**"
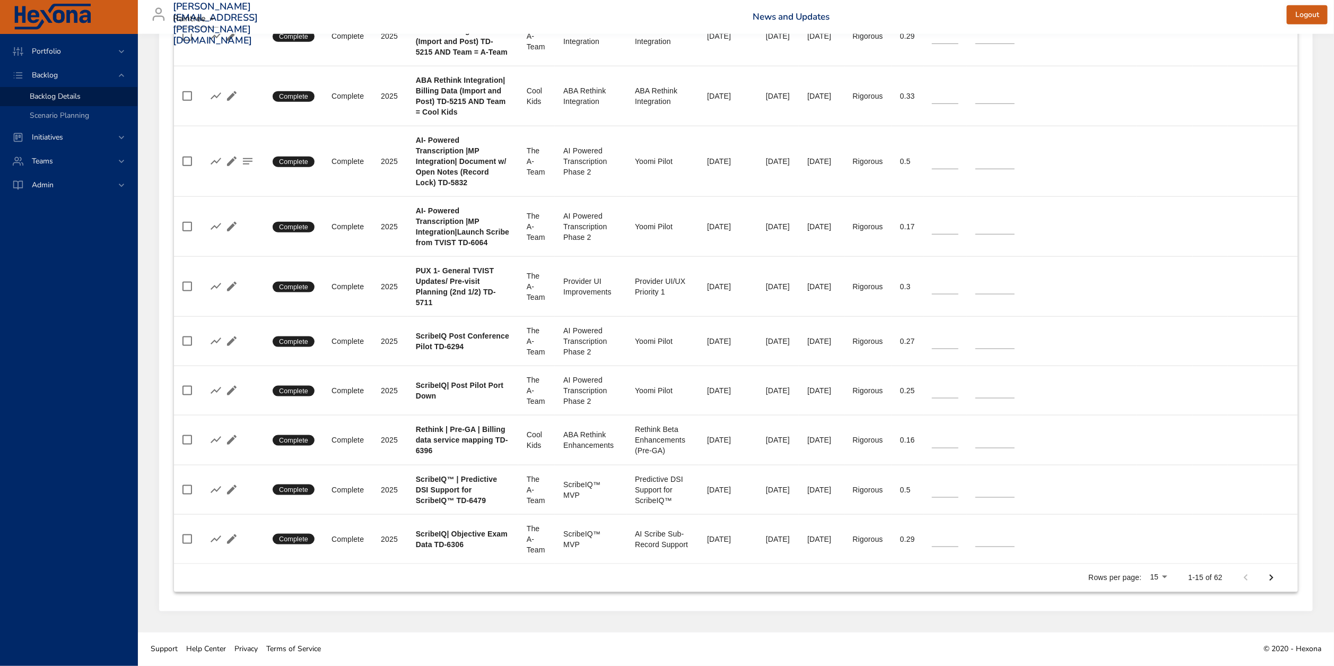
type input "**"
type input "*"
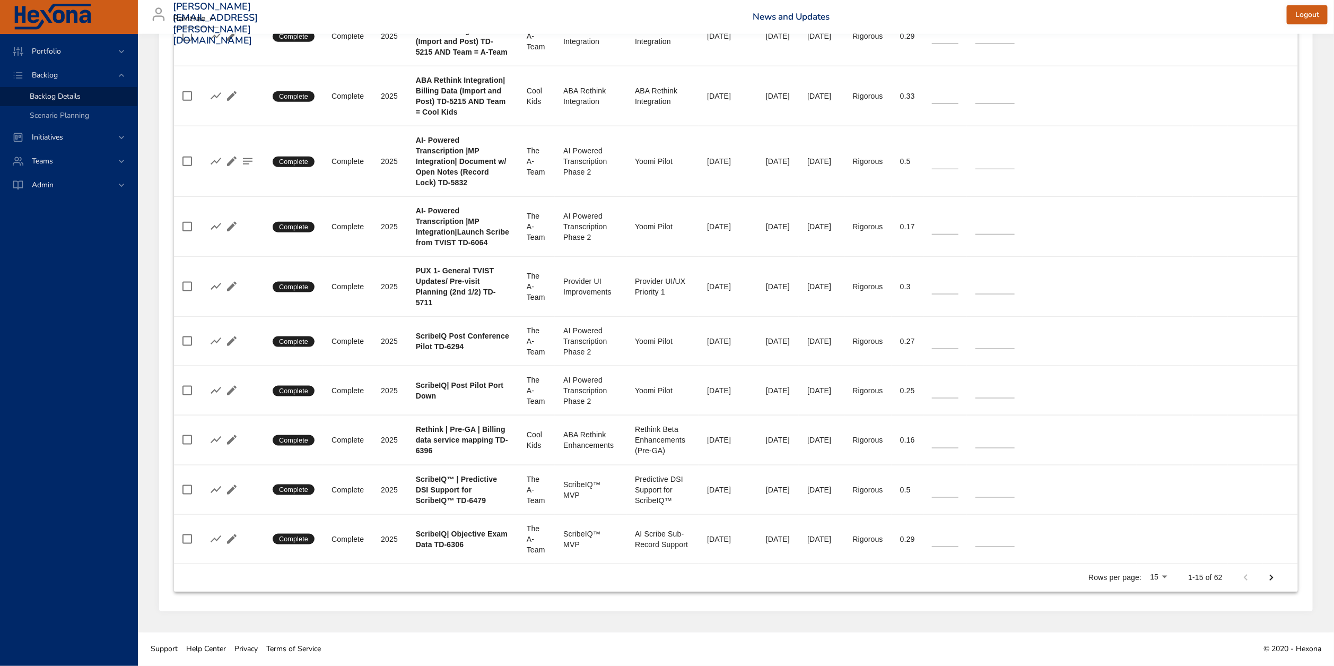
type input "*"
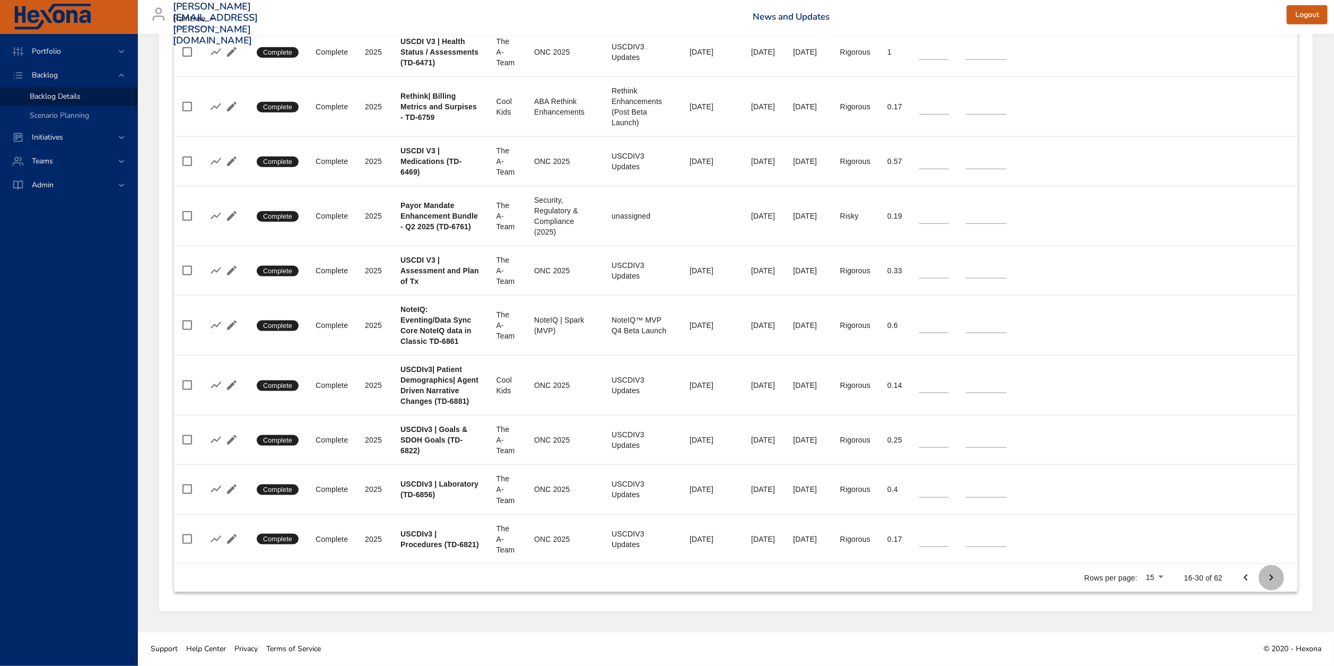
click at [1275, 578] on icon "Next Page" at bounding box center [1271, 577] width 13 height 13
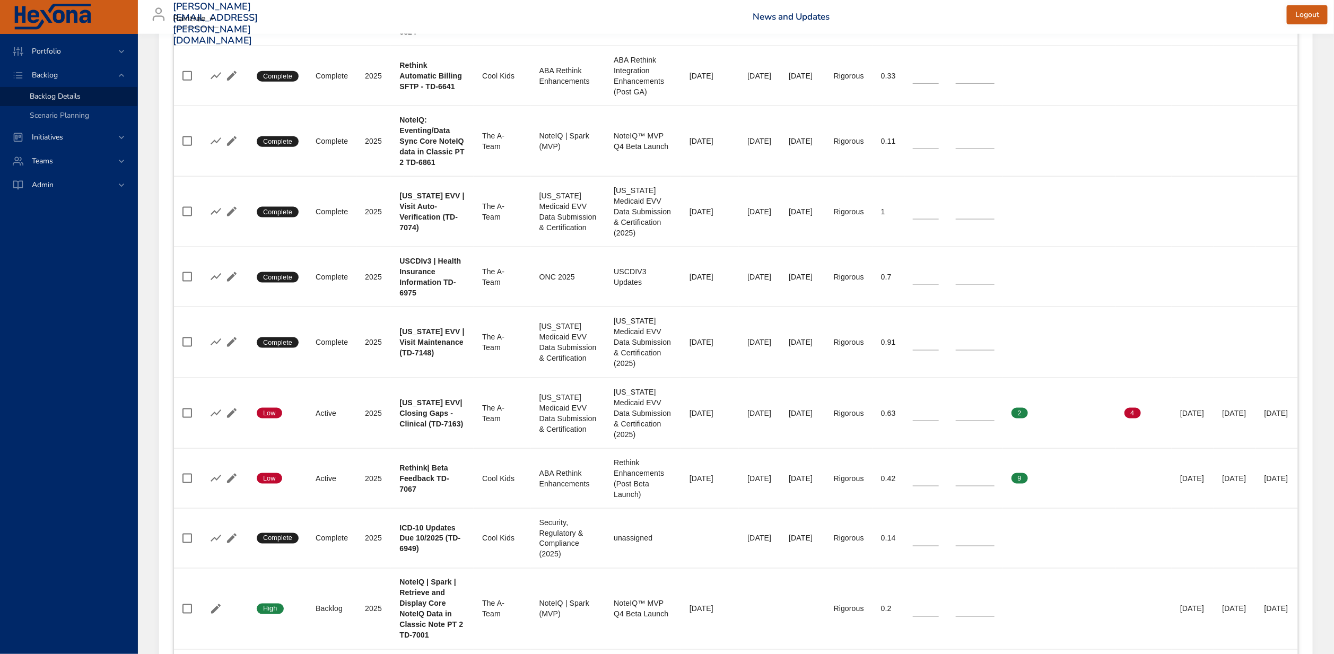
click at [1275, 508] on td "End Date 90% 11/05/2025" at bounding box center [1277, 478] width 42 height 60
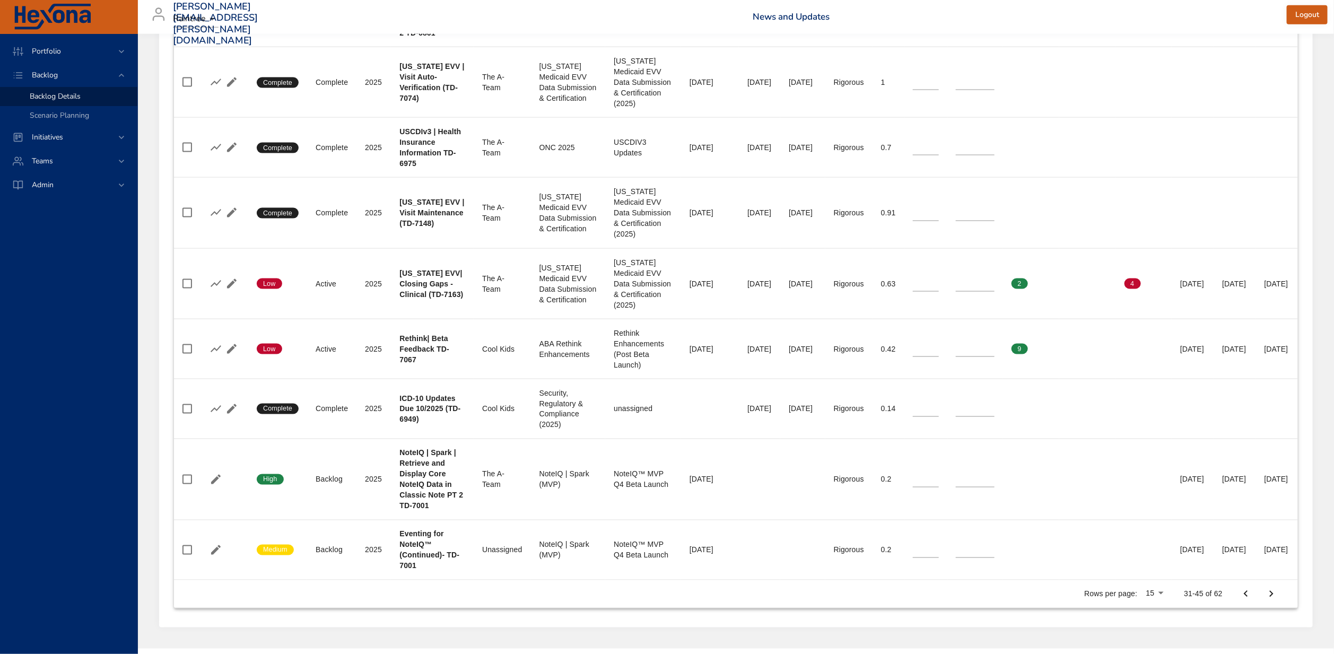
scroll to position [1031, 0]
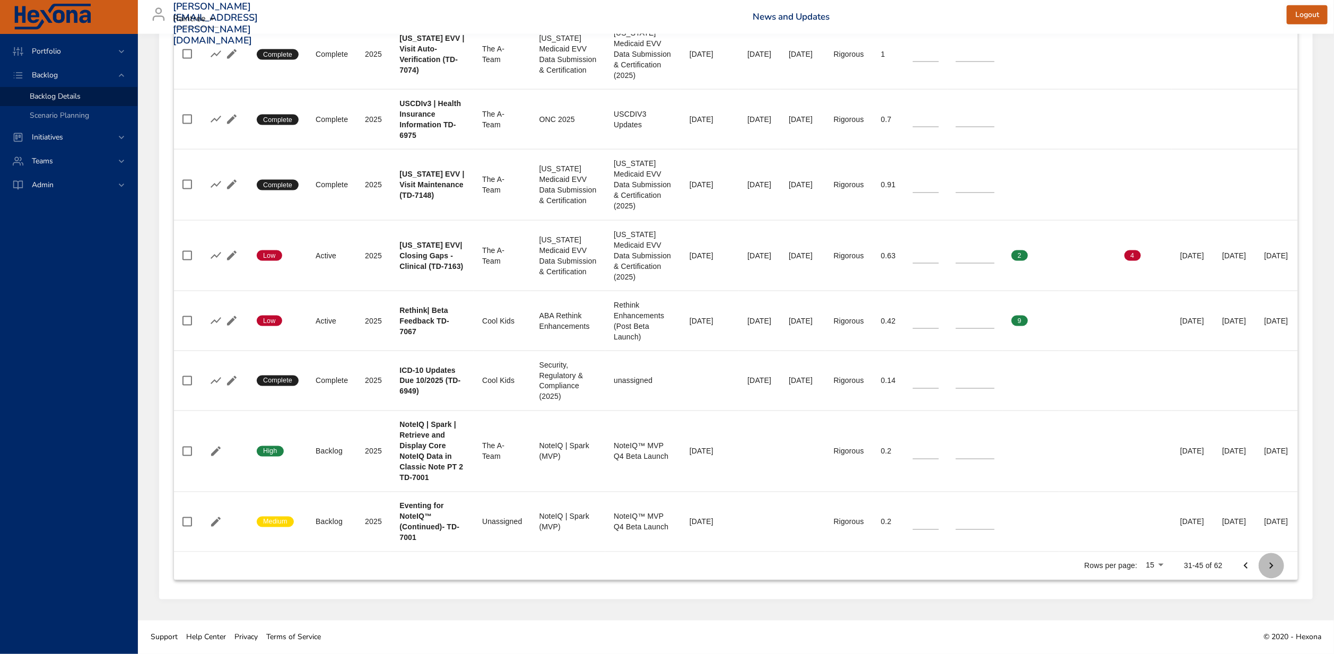
click at [1278, 564] on icon "Next Page" at bounding box center [1271, 565] width 13 height 13
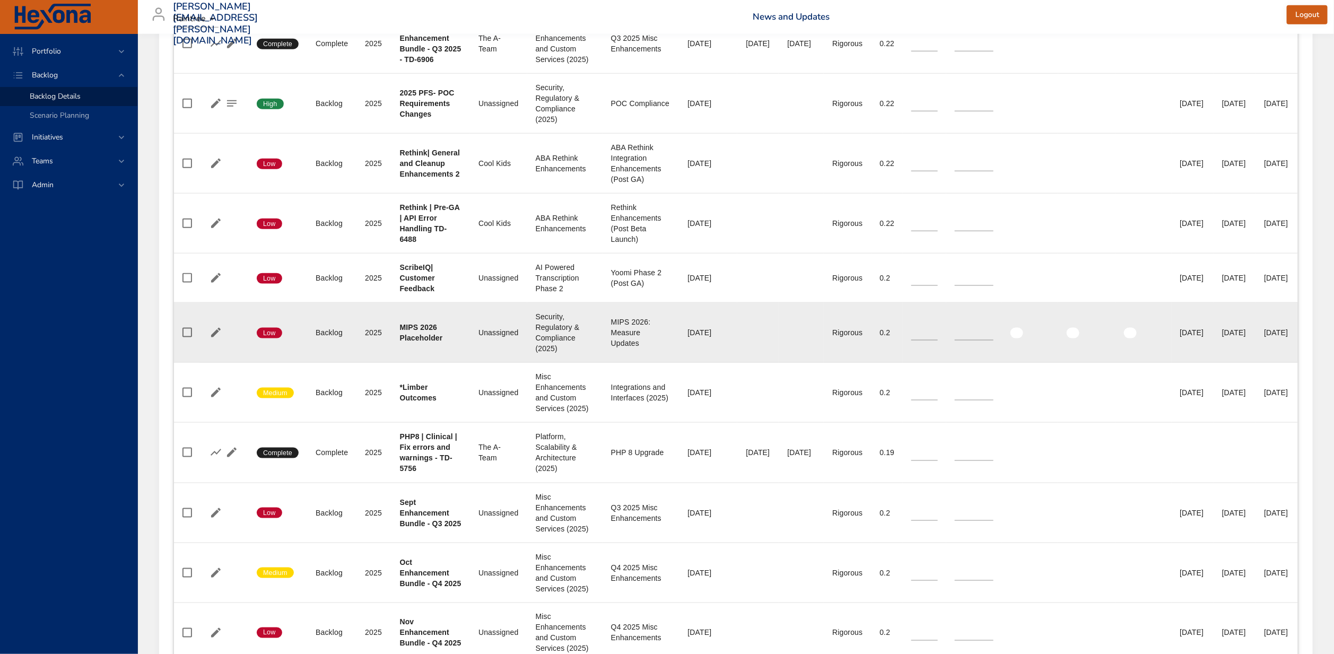
scroll to position [731, 0]
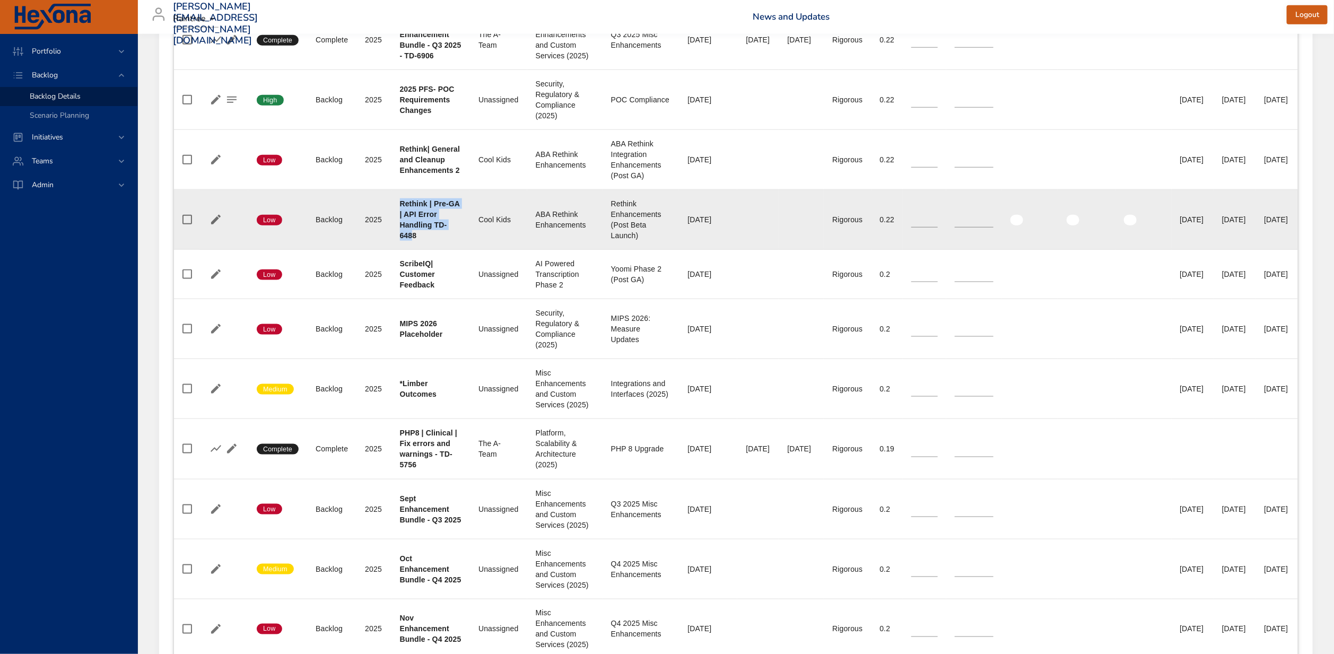
drag, startPoint x: 413, startPoint y: 279, endPoint x: 389, endPoint y: 280, distance: 23.9
click at [391, 250] on td "Project Rethink | Pre-GA | API Error Handling TD-6488" at bounding box center [430, 220] width 79 height 60
click at [417, 241] on div "Rethink | Pre-GA | API Error Handling TD-6488" at bounding box center [431, 219] width 62 height 42
drag, startPoint x: 406, startPoint y: 277, endPoint x: 393, endPoint y: 277, distance: 12.7
click at [393, 250] on td "Project Rethink | Pre-GA | API Error Handling TD-6488" at bounding box center [430, 220] width 79 height 60
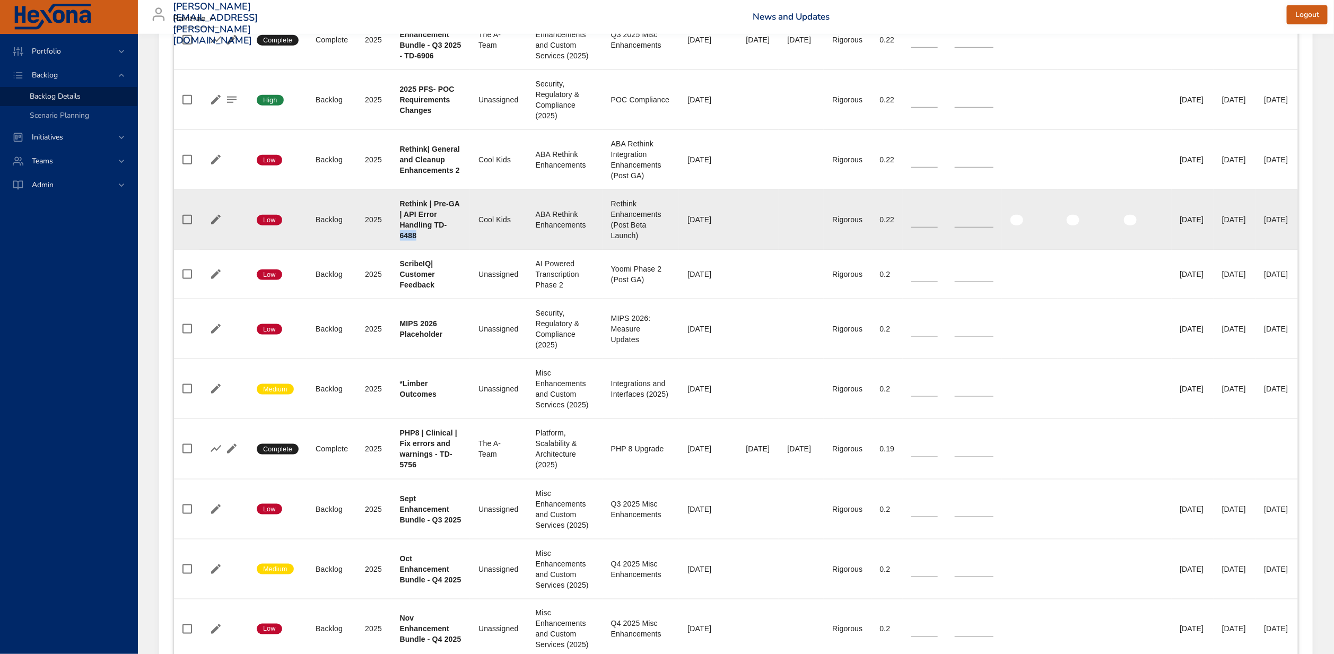
copy b "6488"
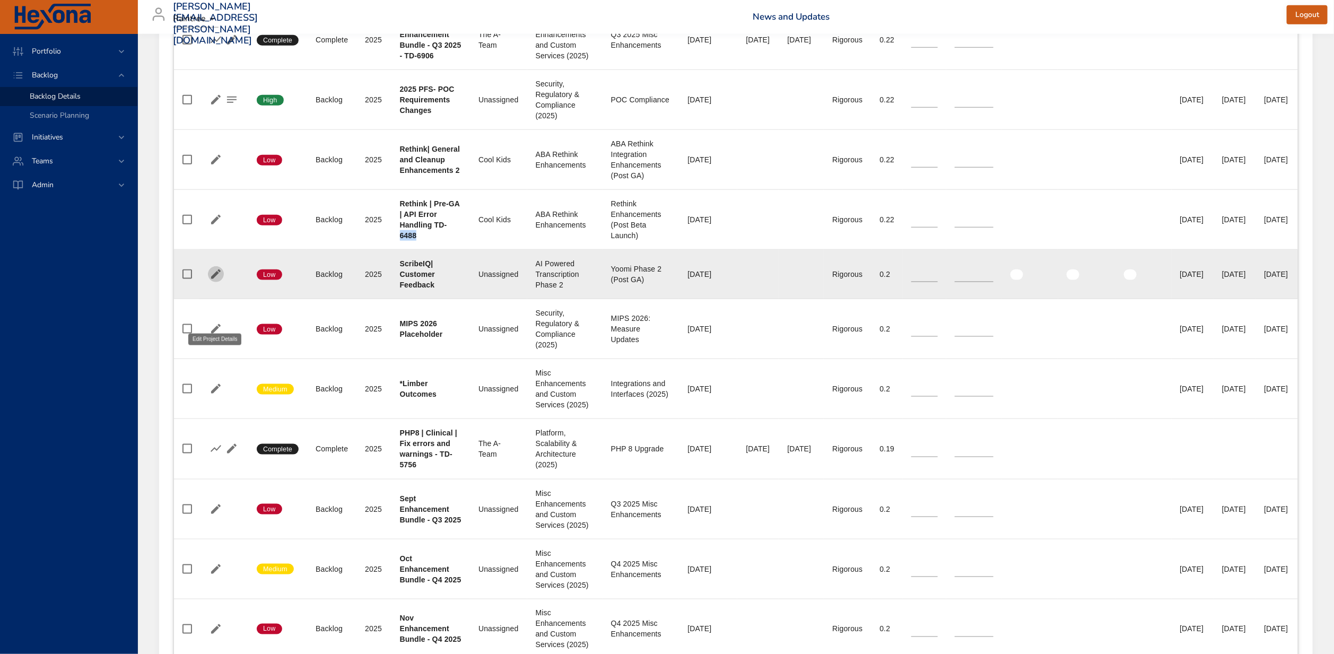
click at [215, 279] on icon "button" at bounding box center [216, 274] width 10 height 10
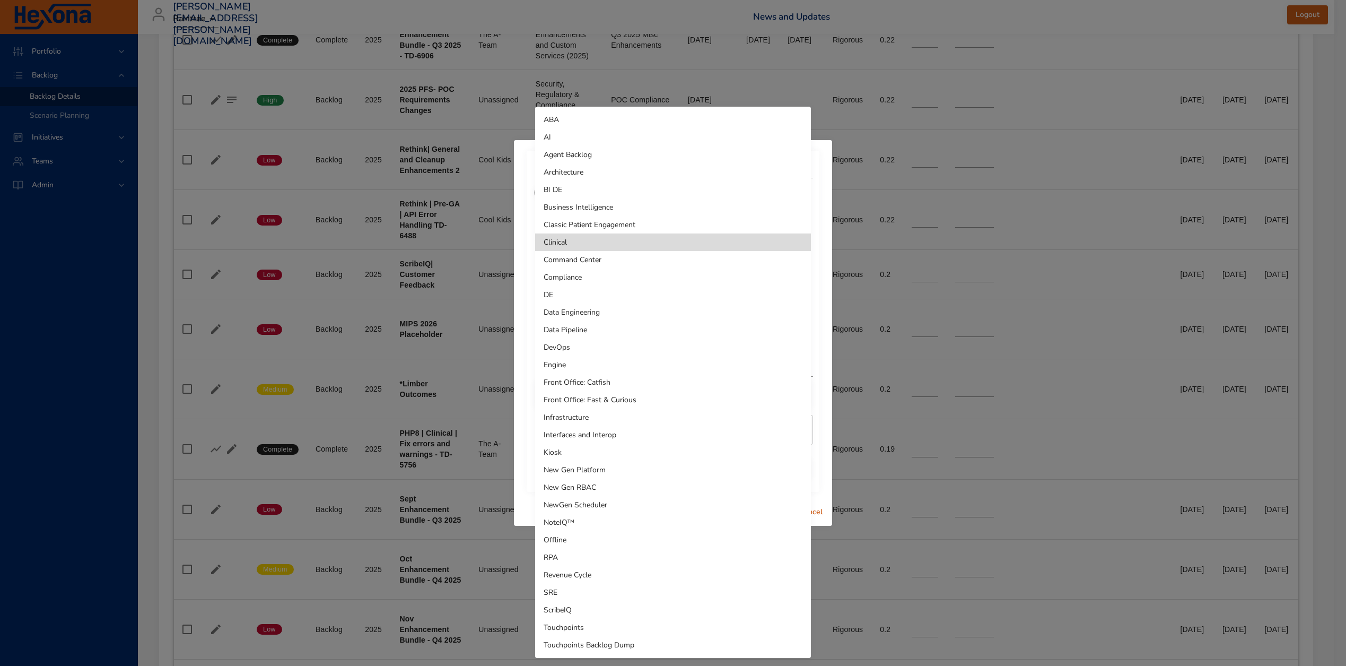
click at [522, 282] on div at bounding box center [673, 333] width 1346 height 666
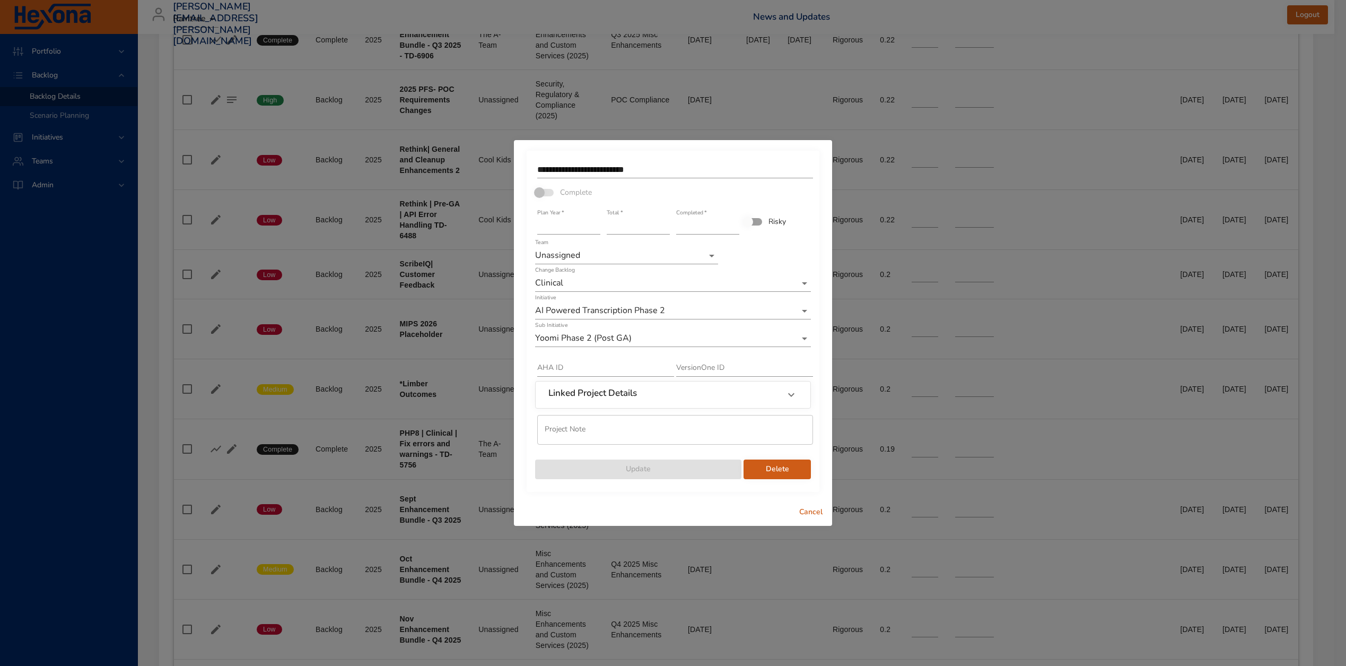
click at [812, 510] on span "Cancel" at bounding box center [810, 511] width 25 height 13
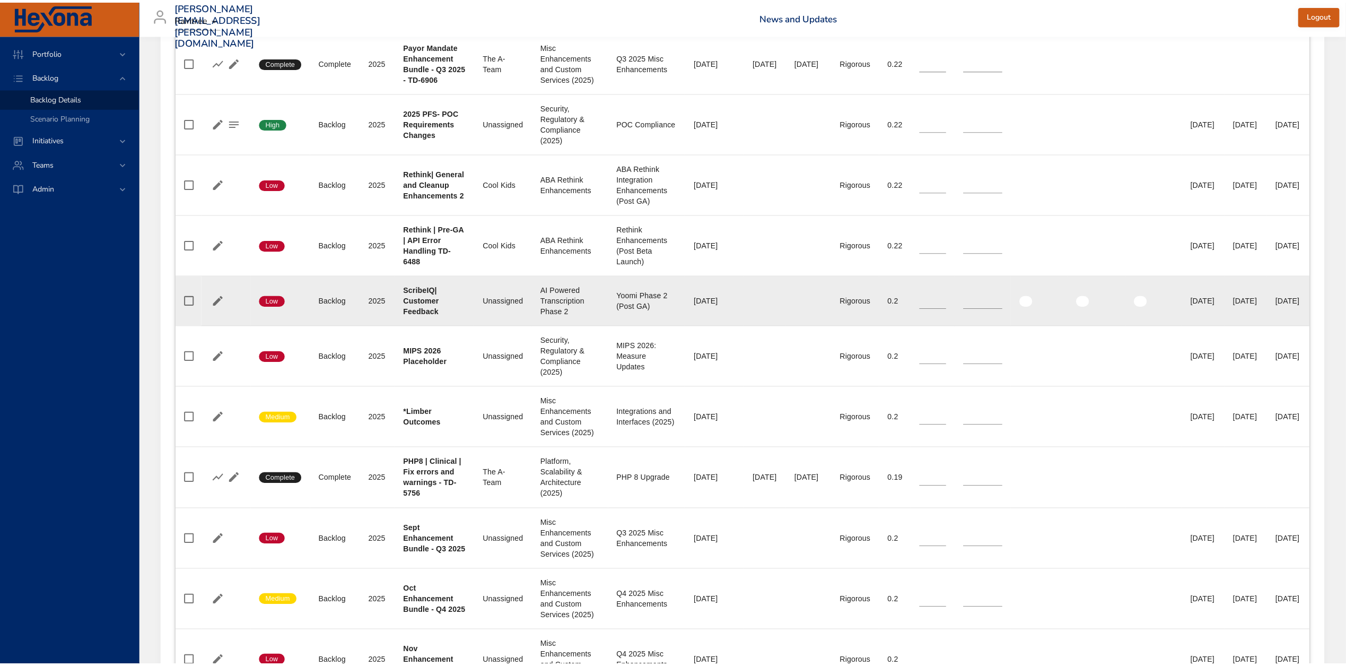
scroll to position [710, 0]
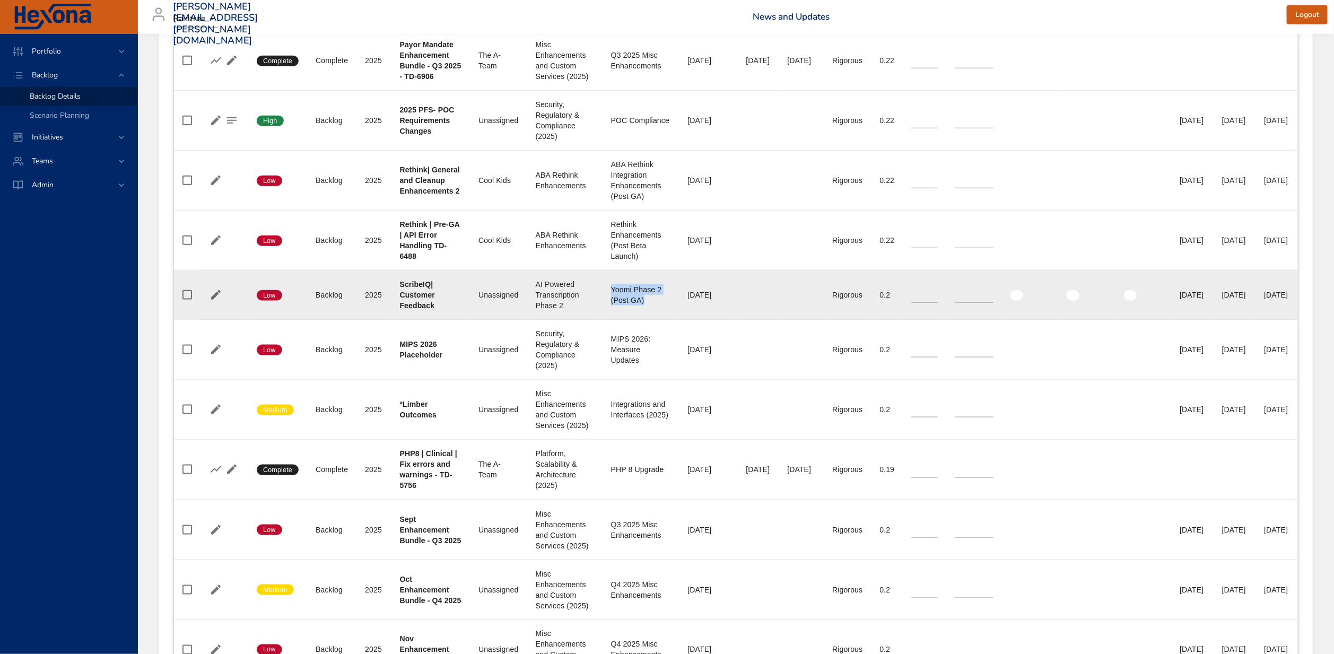
drag, startPoint x: 593, startPoint y: 333, endPoint x: 639, endPoint y: 346, distance: 47.3
click at [639, 305] on div "Yoomi Phase 2 (Post GA)" at bounding box center [641, 294] width 60 height 21
click at [611, 305] on div "Yoomi Phase 2 (Post GA)" at bounding box center [641, 294] width 60 height 21
drag, startPoint x: 592, startPoint y: 331, endPoint x: 637, endPoint y: 343, distance: 47.1
click at [637, 305] on div "Yoomi Phase 2 (Post GA)" at bounding box center [641, 294] width 60 height 21
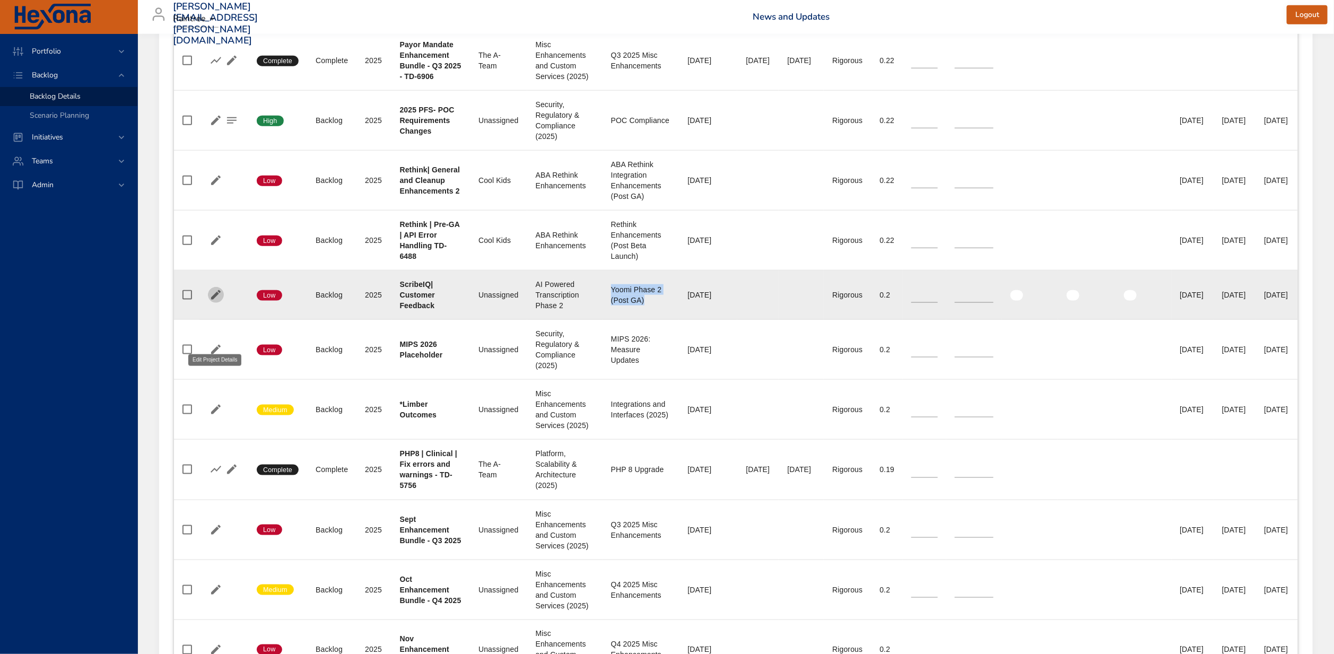
click at [209, 301] on icon "button" at bounding box center [215, 294] width 13 height 13
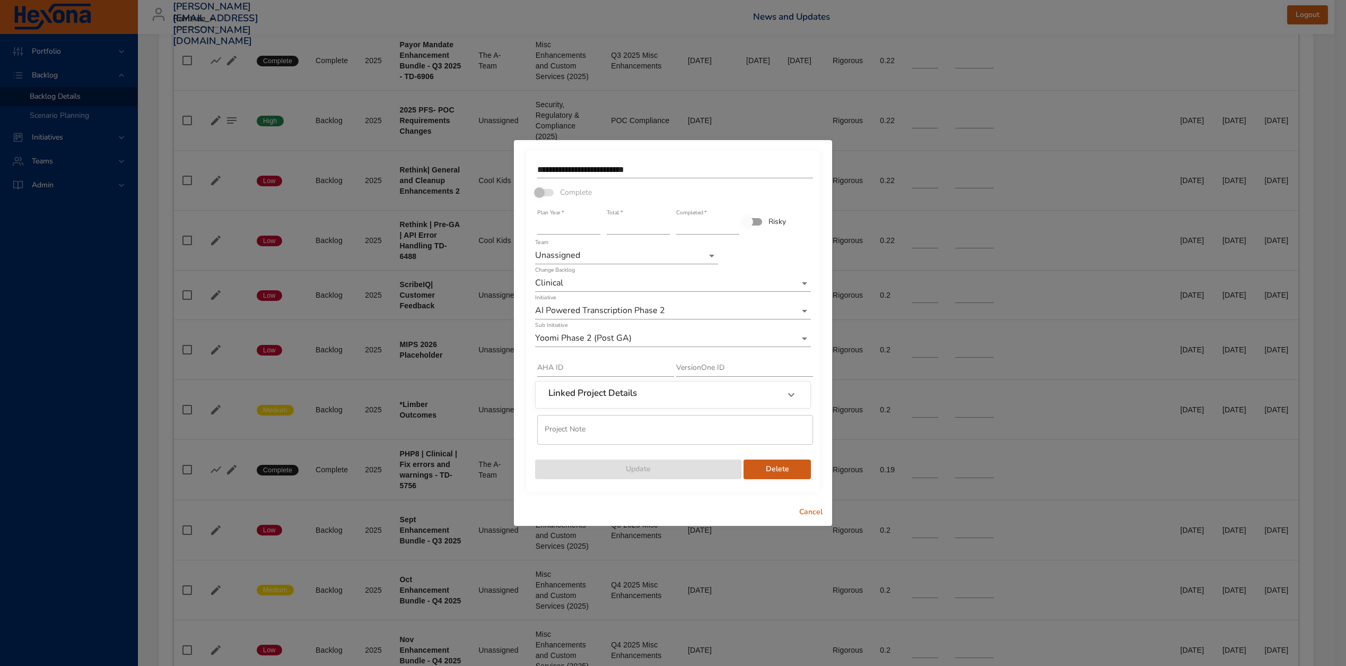
click at [688, 429] on input "text" at bounding box center [675, 430] width 276 height 30
click at [800, 483] on div "**********" at bounding box center [673, 321] width 293 height 341
click at [783, 471] on span "Delete" at bounding box center [777, 468] width 50 height 13
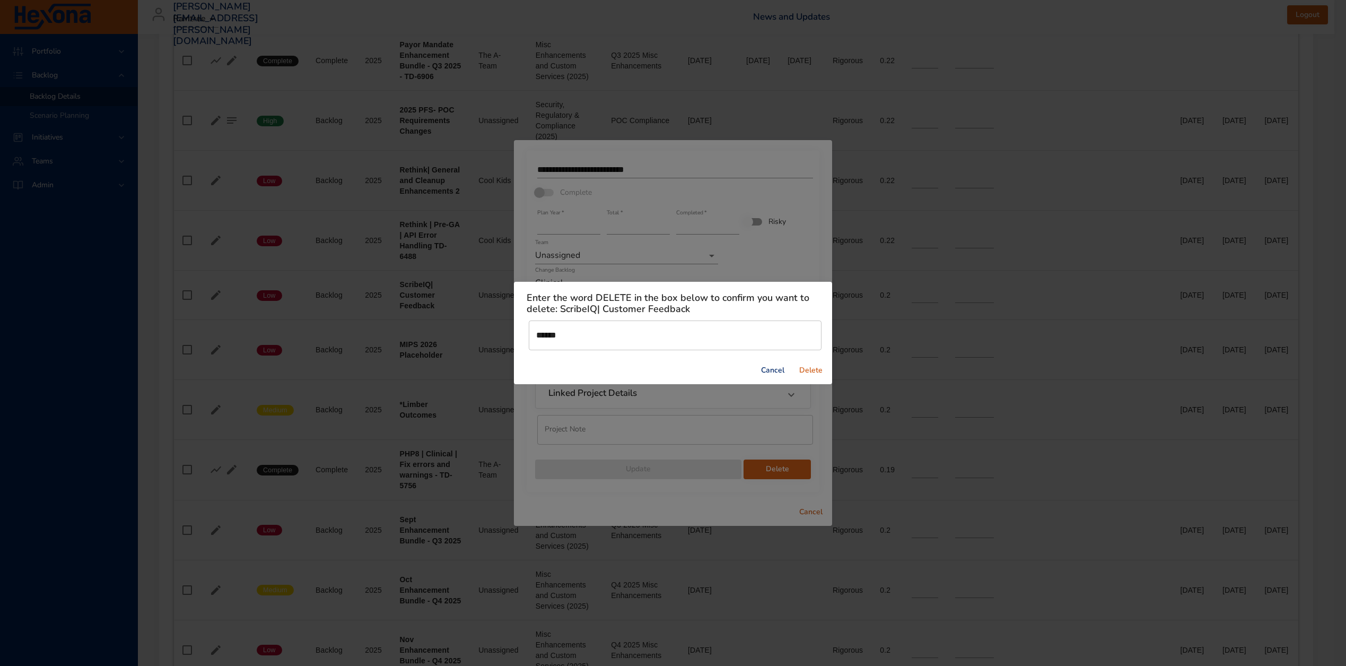
click at [816, 372] on span "Delete" at bounding box center [810, 370] width 25 height 13
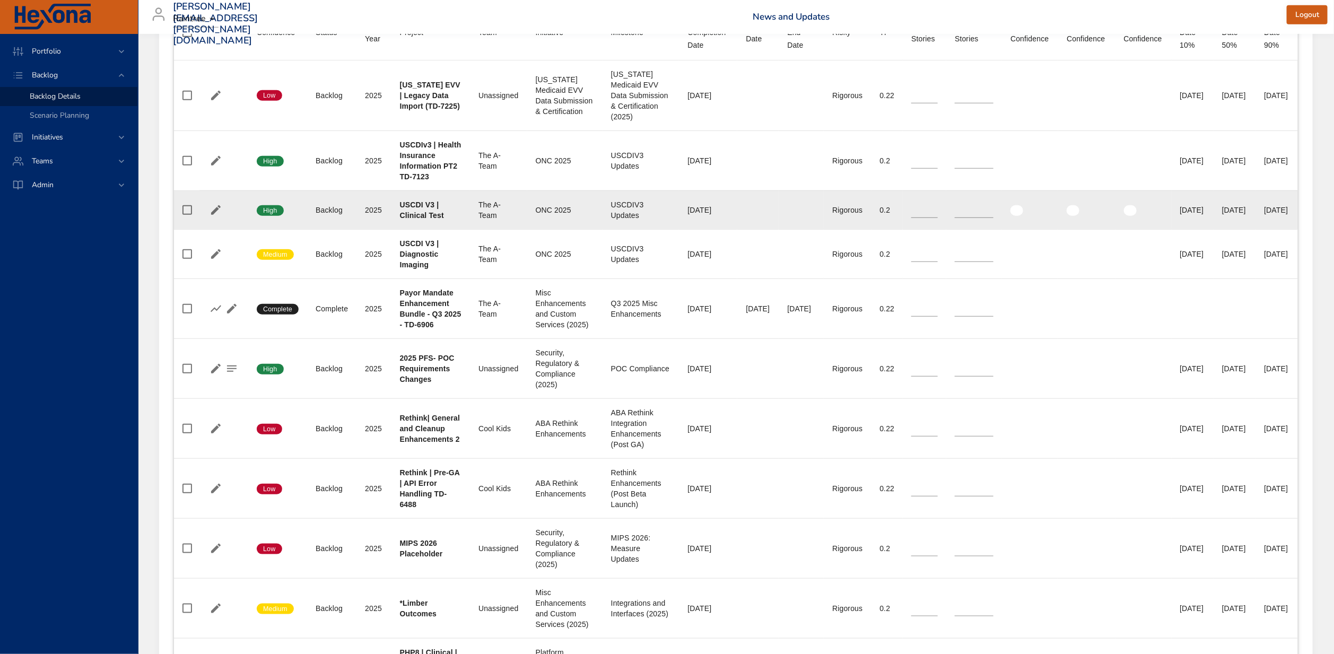
scroll to position [947, 0]
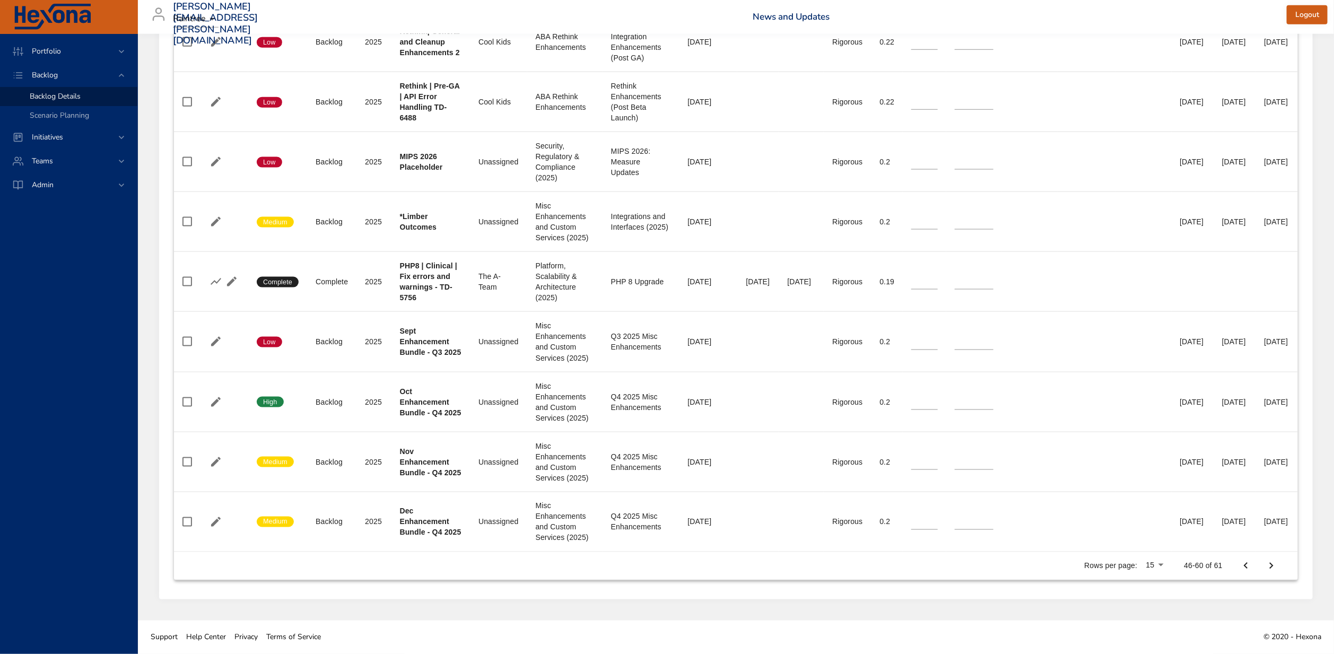
click at [1278, 566] on icon "Next Page" at bounding box center [1271, 565] width 13 height 13
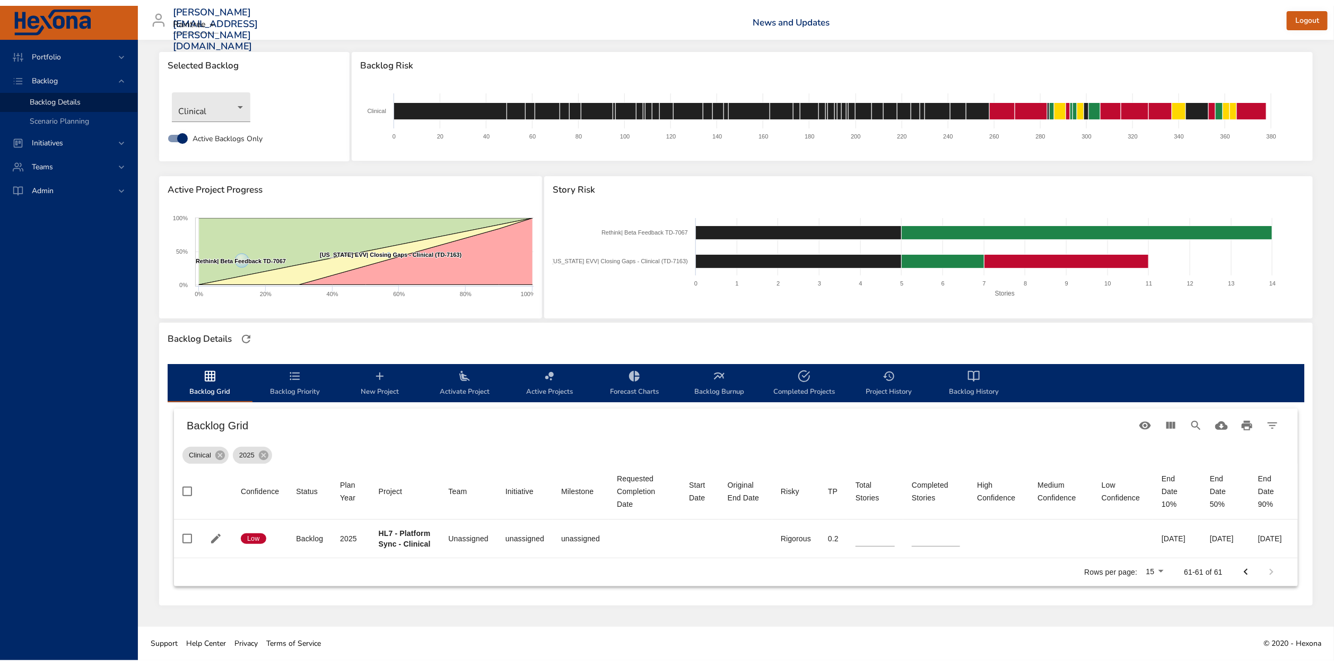
scroll to position [18, 0]
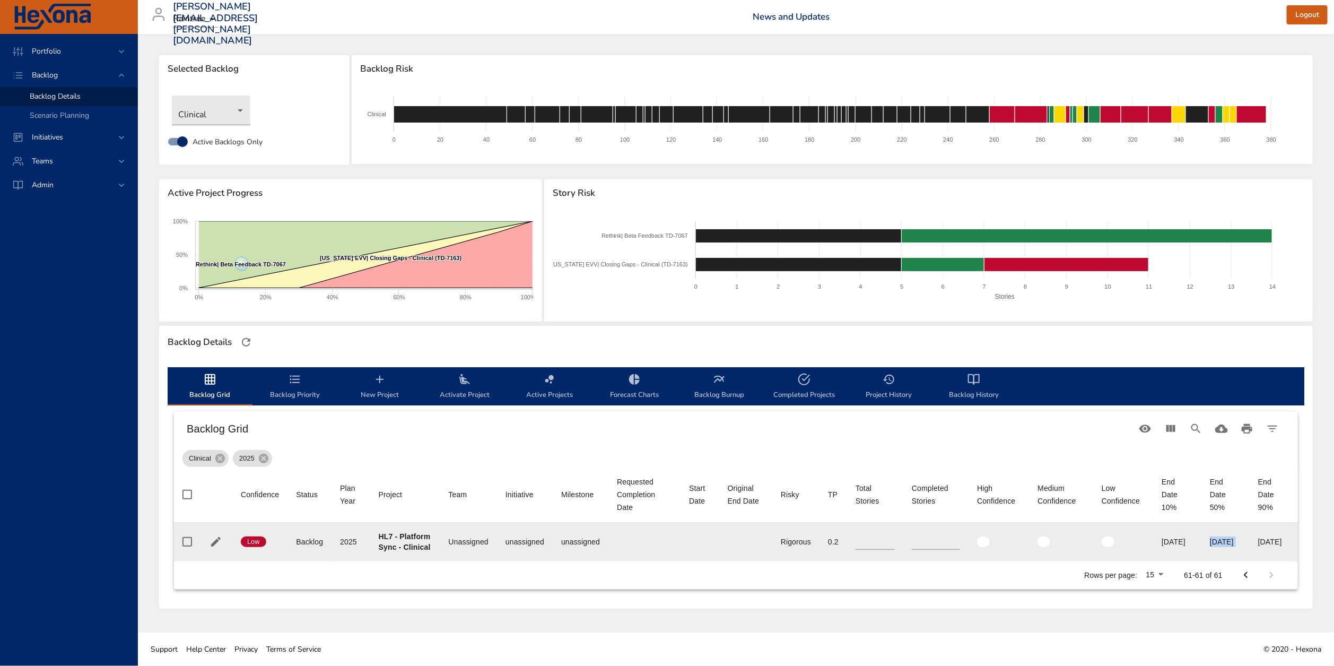
drag, startPoint x: 1198, startPoint y: 535, endPoint x: 1249, endPoint y: 535, distance: 51.4
click at [1249, 535] on tr "Confidence Low Status Backlog Plan Year 2025 Project HL7 - Platform Sync - Clin…" at bounding box center [736, 541] width 1124 height 39
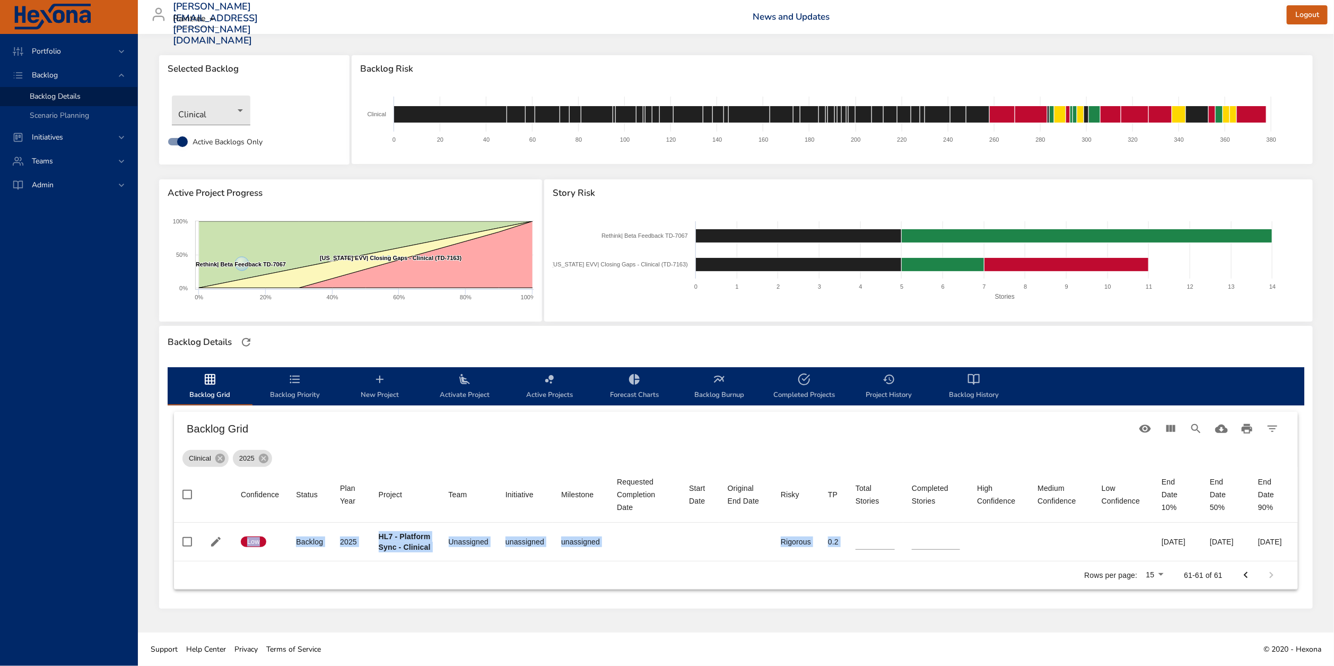
drag, startPoint x: 1135, startPoint y: 531, endPoint x: 1308, endPoint y: 526, distance: 172.4
click at [1308, 526] on div "Backlog Grid Backlog Priority New Project Activate Project Active Projects Fore…" at bounding box center [735, 483] width 1153 height 250
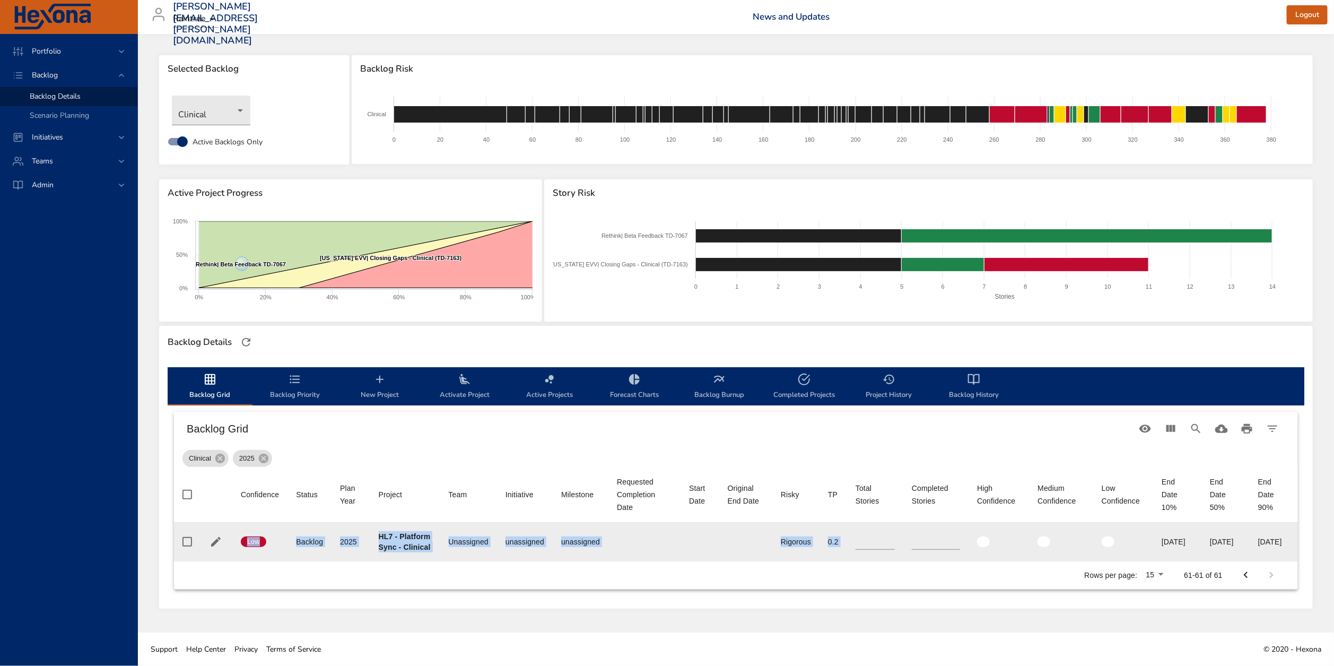
click at [1249, 554] on td "End Date 90% 06/16/2026" at bounding box center [1273, 541] width 48 height 39
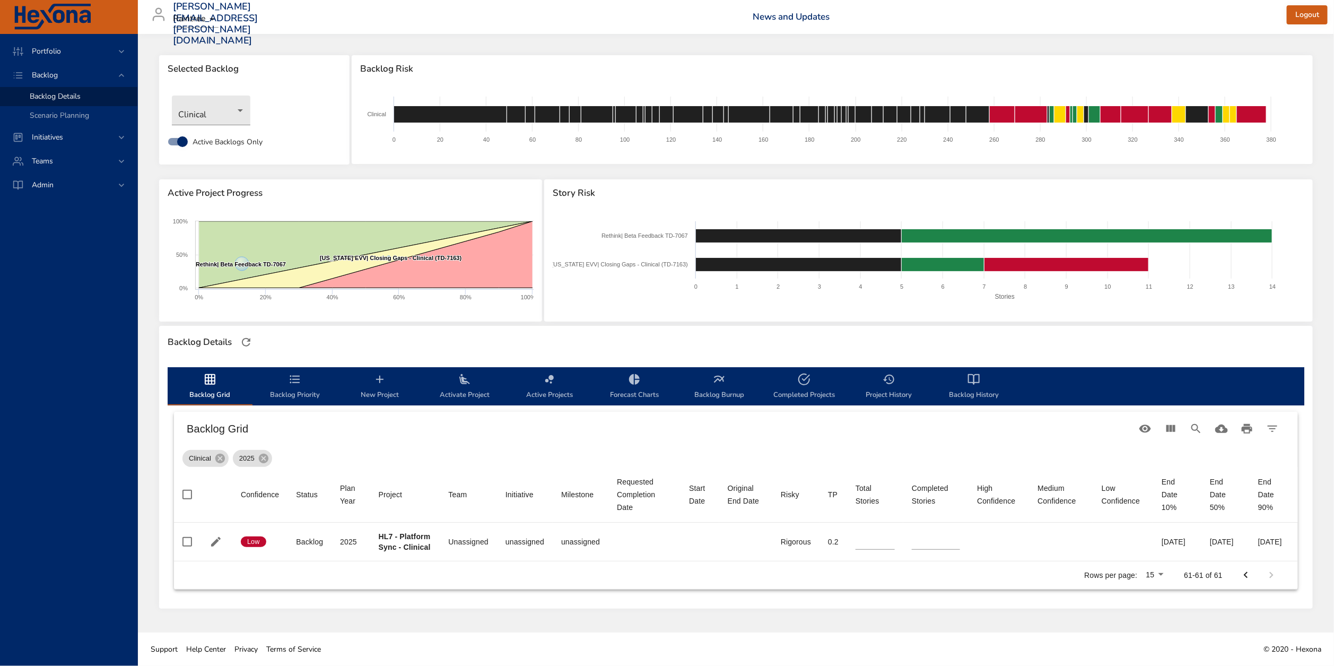
click at [1053, 445] on div "Clinical 2025" at bounding box center [735, 455] width 1107 height 21
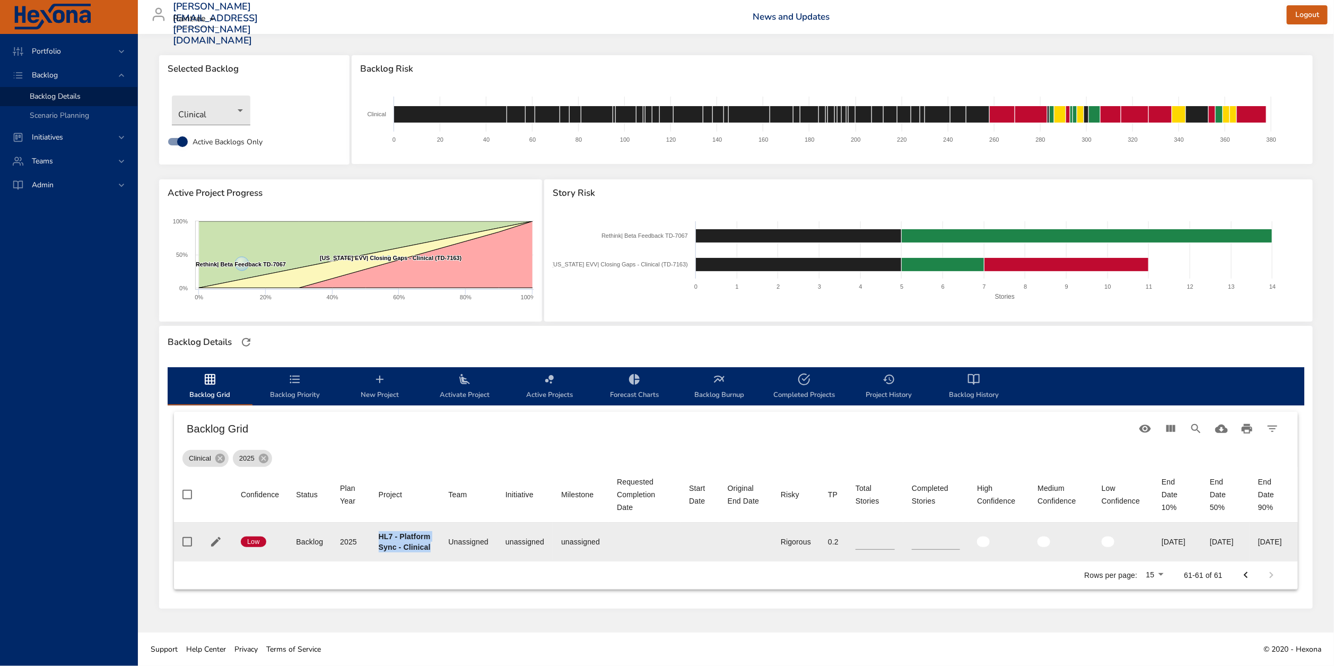
drag, startPoint x: 378, startPoint y: 515, endPoint x: 421, endPoint y: 554, distance: 58.6
click at [421, 552] on div "HL7 - Platform Sync - Clinical" at bounding box center [405, 541] width 53 height 21
click at [412, 552] on div "HL7 - Platform Sync - Clinical" at bounding box center [405, 541] width 53 height 21
drag, startPoint x: 373, startPoint y: 513, endPoint x: 404, endPoint y: 562, distance: 57.2
click at [404, 561] on td "Project HL7 - Platform Sync - Clinical" at bounding box center [405, 541] width 70 height 39
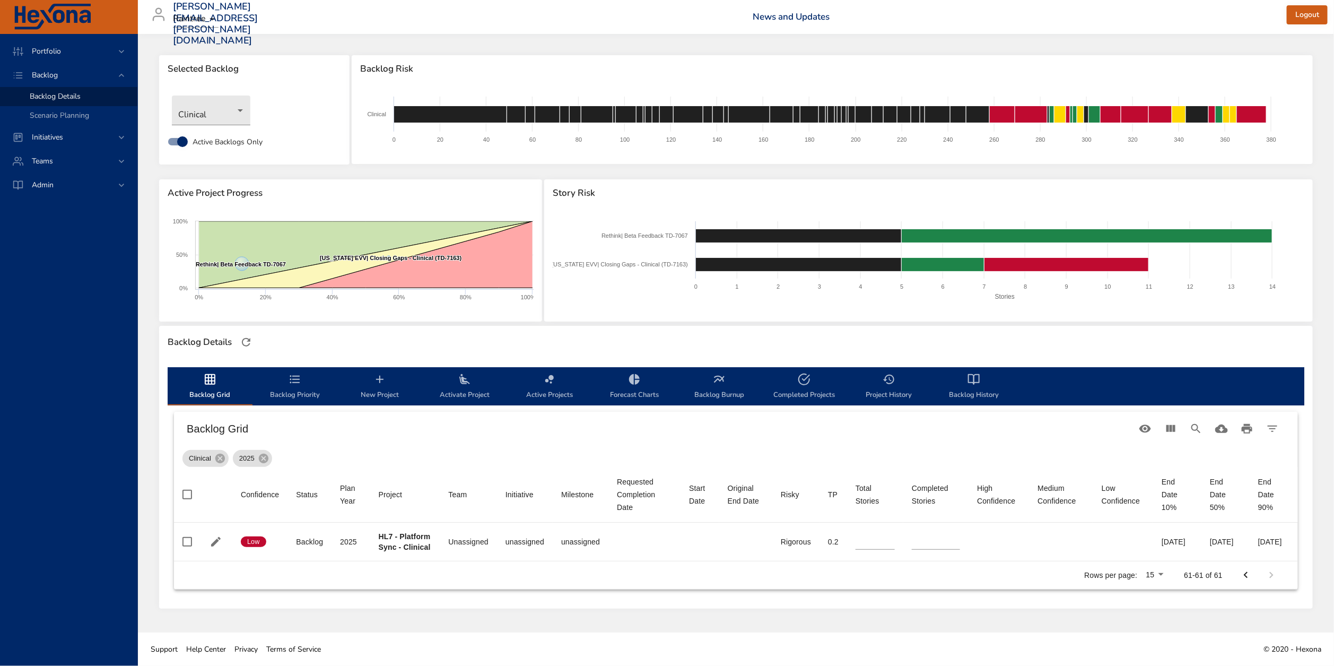
click at [376, 445] on div "Clinical 2025" at bounding box center [735, 455] width 1107 height 21
click at [286, 374] on span "Backlog Priority" at bounding box center [295, 387] width 72 height 28
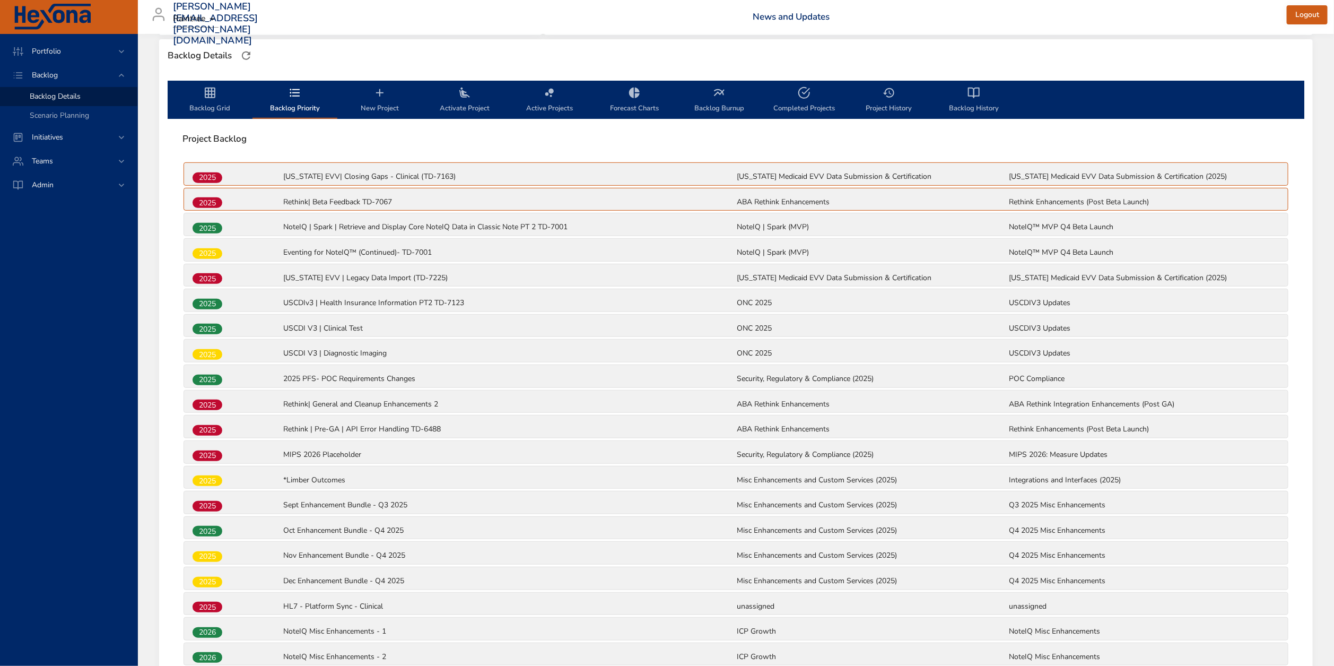
scroll to position [137, 0]
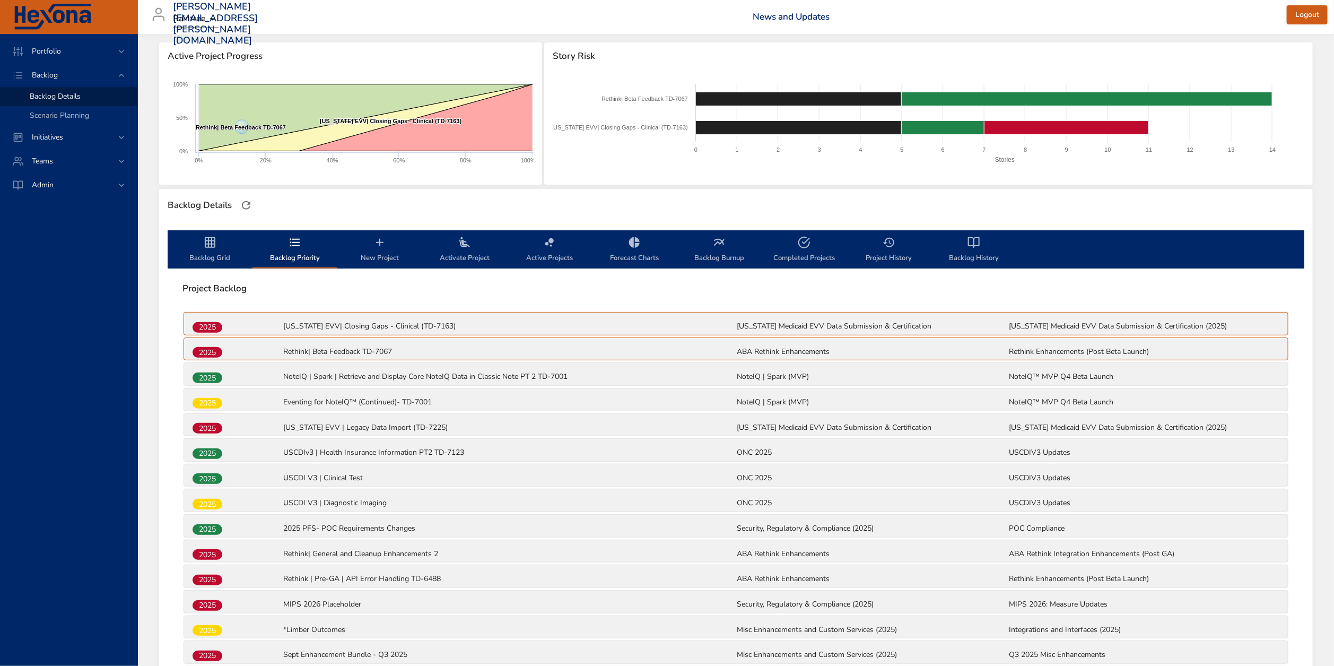
click at [204, 247] on icon "backlog-tab" at bounding box center [210, 242] width 13 height 13
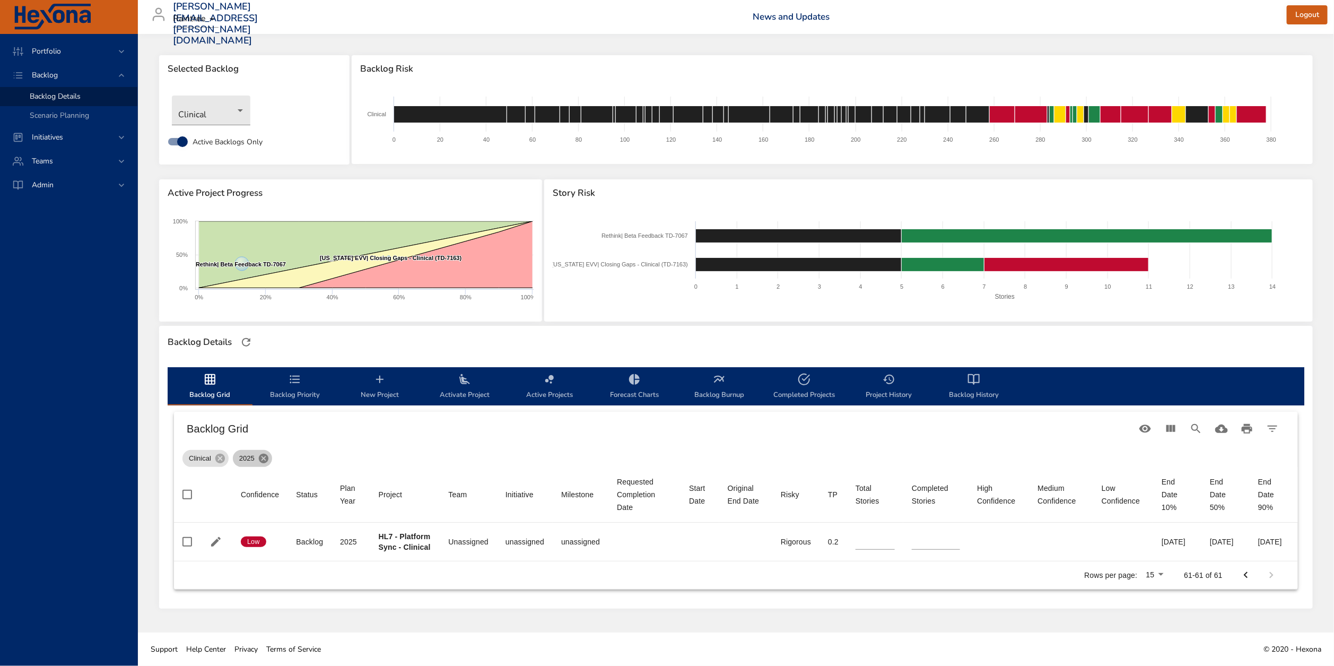
click at [261, 453] on icon at bounding box center [264, 458] width 10 height 10
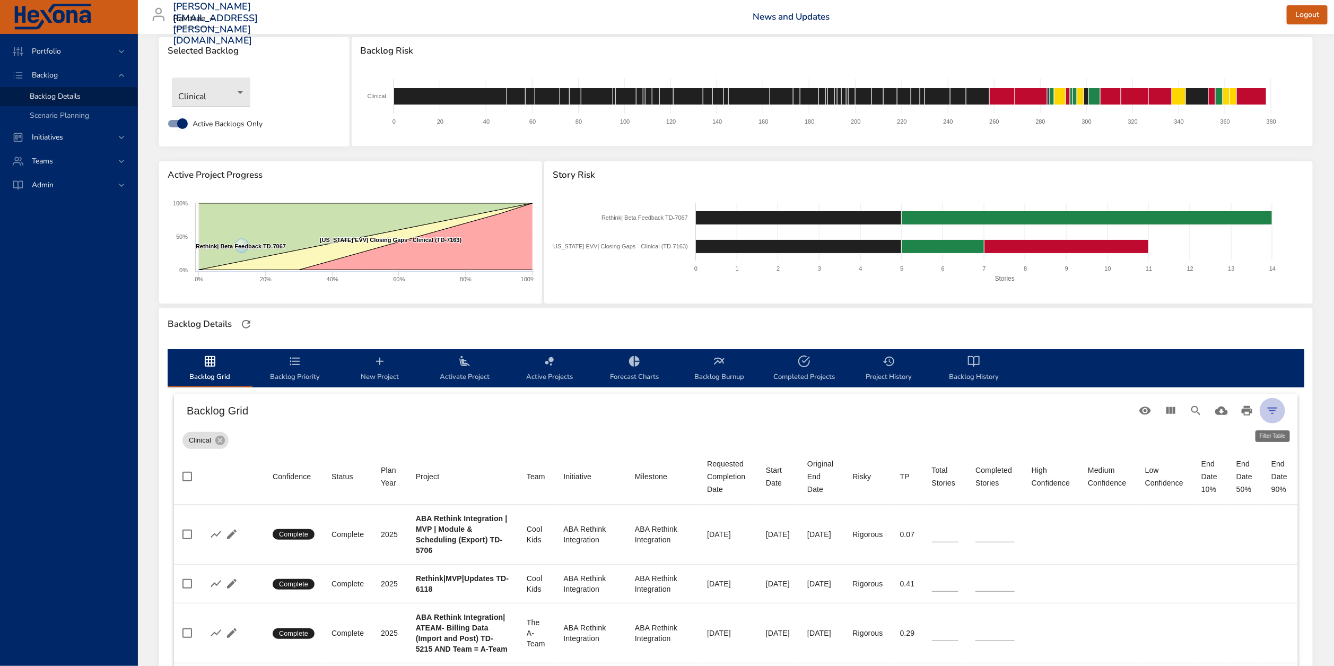
click at [1268, 406] on icon "Filter Table" at bounding box center [1272, 410] width 13 height 13
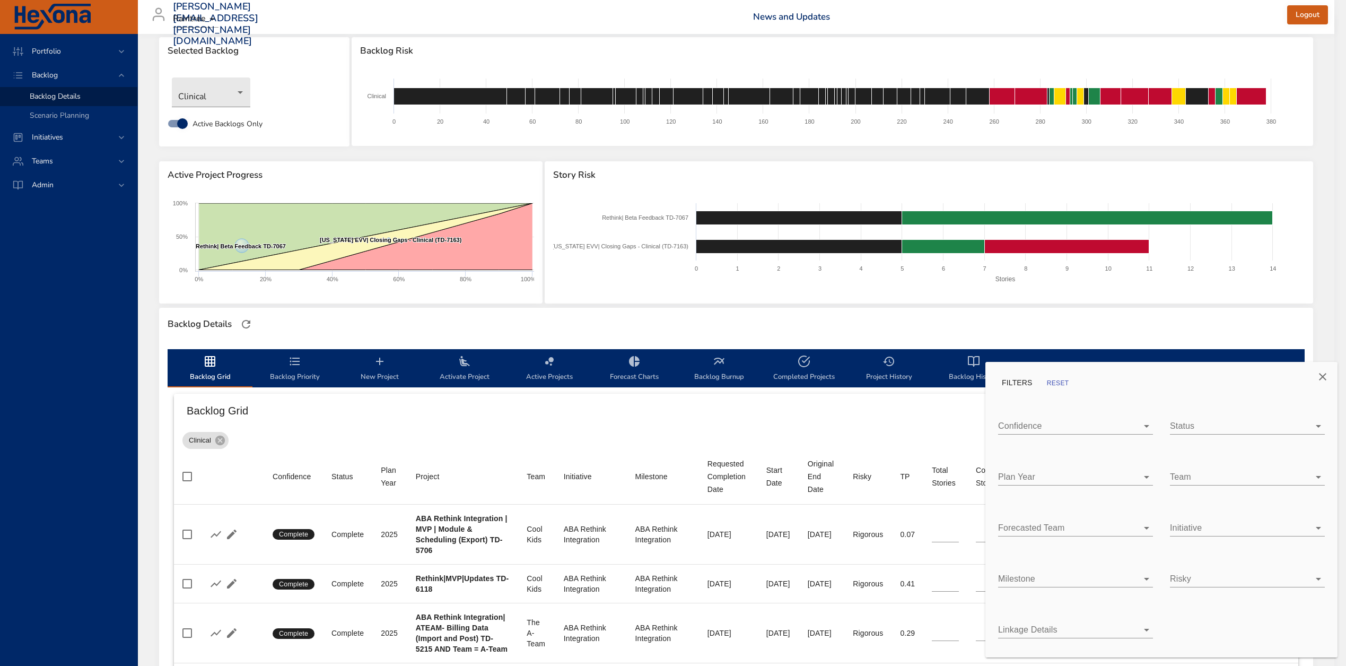
click at [1237, 475] on body "Portfolio Backlog Backlog Details Scenario Planning Initiatives Teams Admin zac…" at bounding box center [673, 315] width 1346 height 666
click at [1082, 470] on div at bounding box center [673, 333] width 1346 height 666
click at [1086, 478] on body "Portfolio Backlog Backlog Details Scenario Planning Initiatives Teams Admin zac…" at bounding box center [673, 315] width 1346 height 666
click at [1046, 566] on div "2026" at bounding box center [1083, 570] width 121 height 13
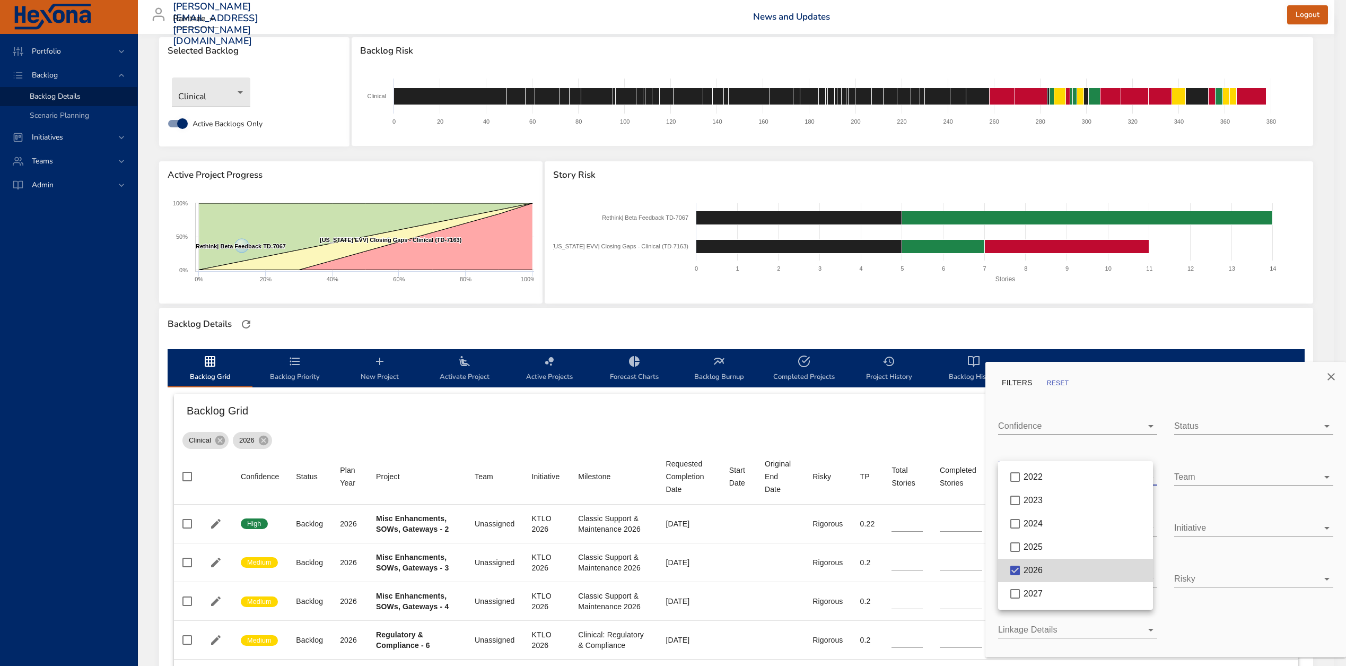
click at [701, 427] on div at bounding box center [673, 333] width 1346 height 666
click at [886, 319] on div at bounding box center [673, 333] width 1346 height 666
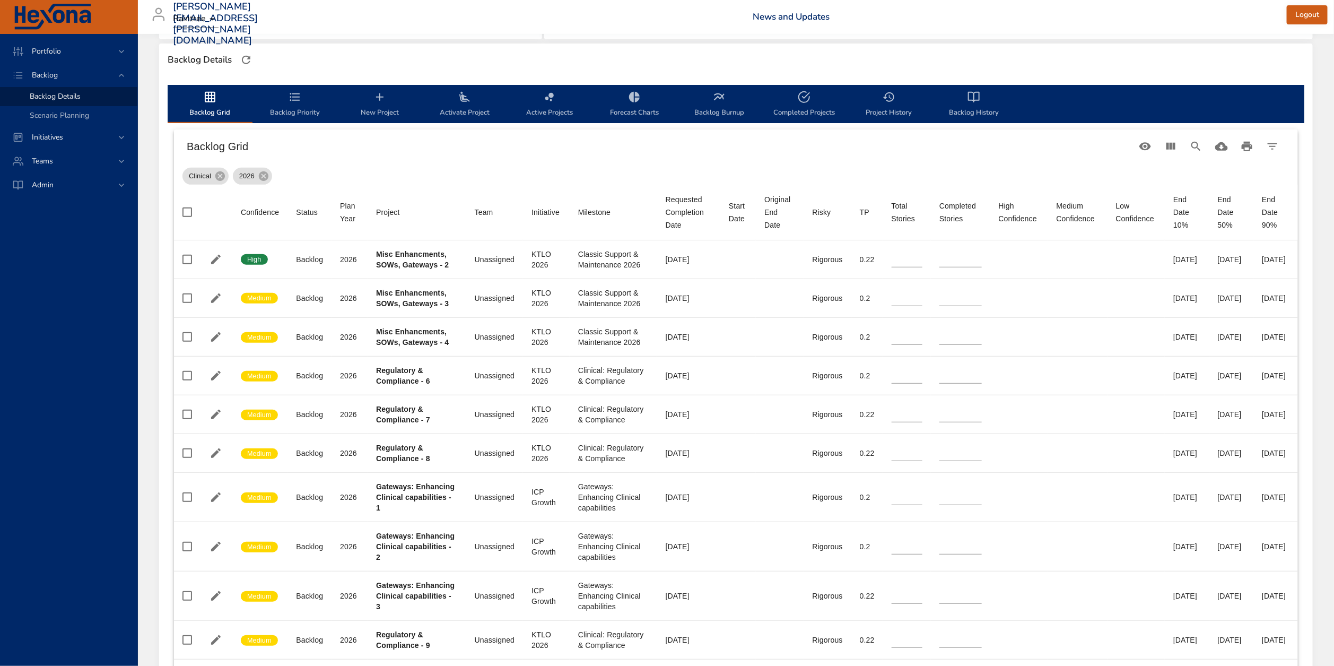
scroll to position [357, 0]
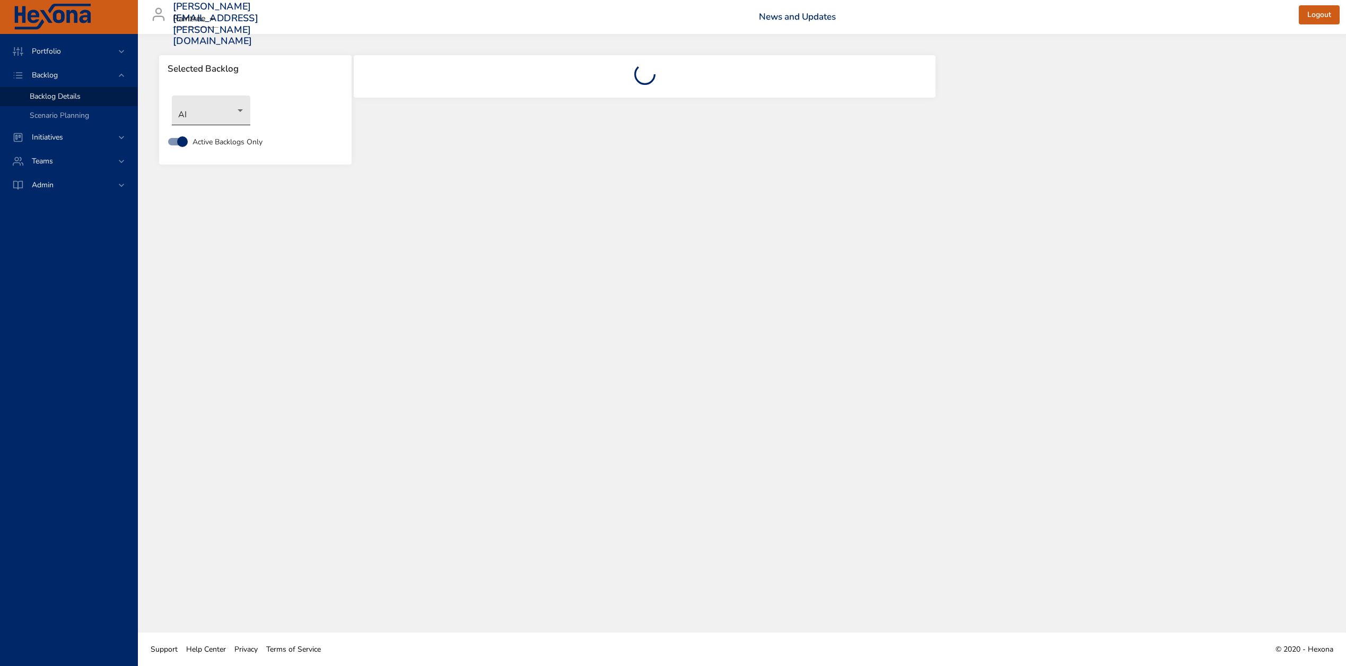
click at [237, 104] on body "Portfolio Backlog Backlog Details Scenario Planning Initiatives Teams Admin [EM…" at bounding box center [673, 333] width 1346 height 666
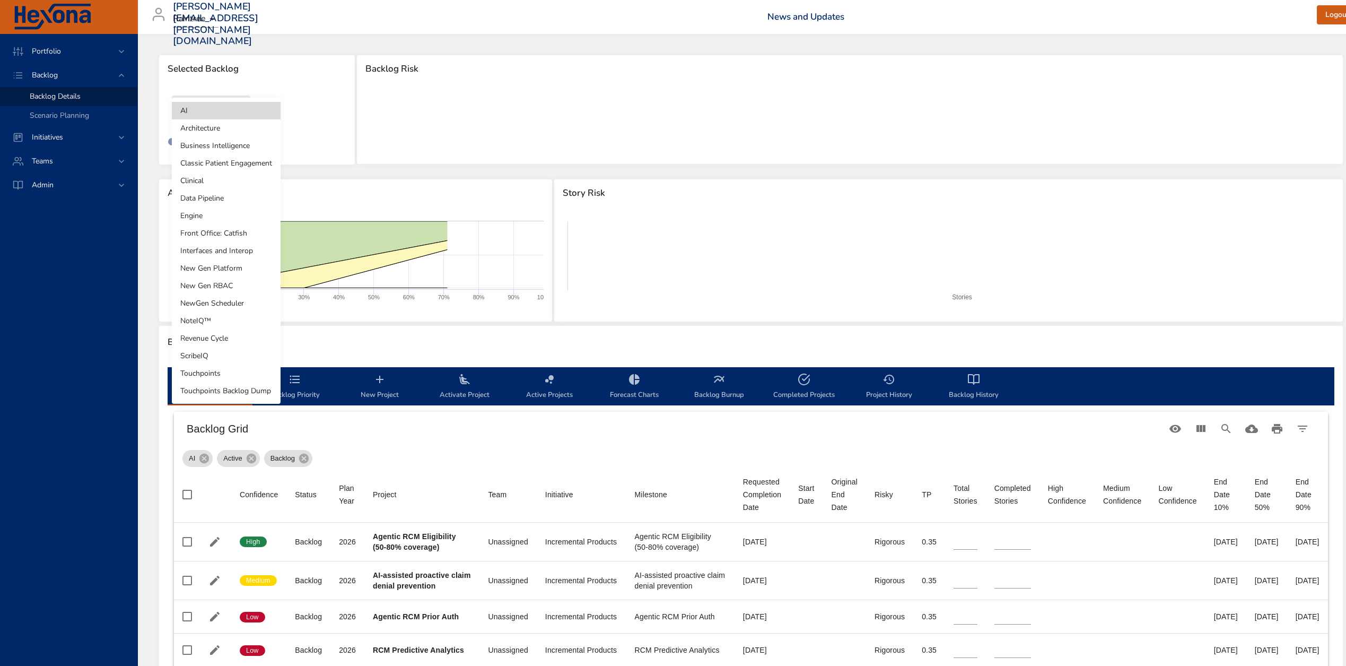
click at [220, 178] on li "Clinical" at bounding box center [226, 181] width 109 height 18
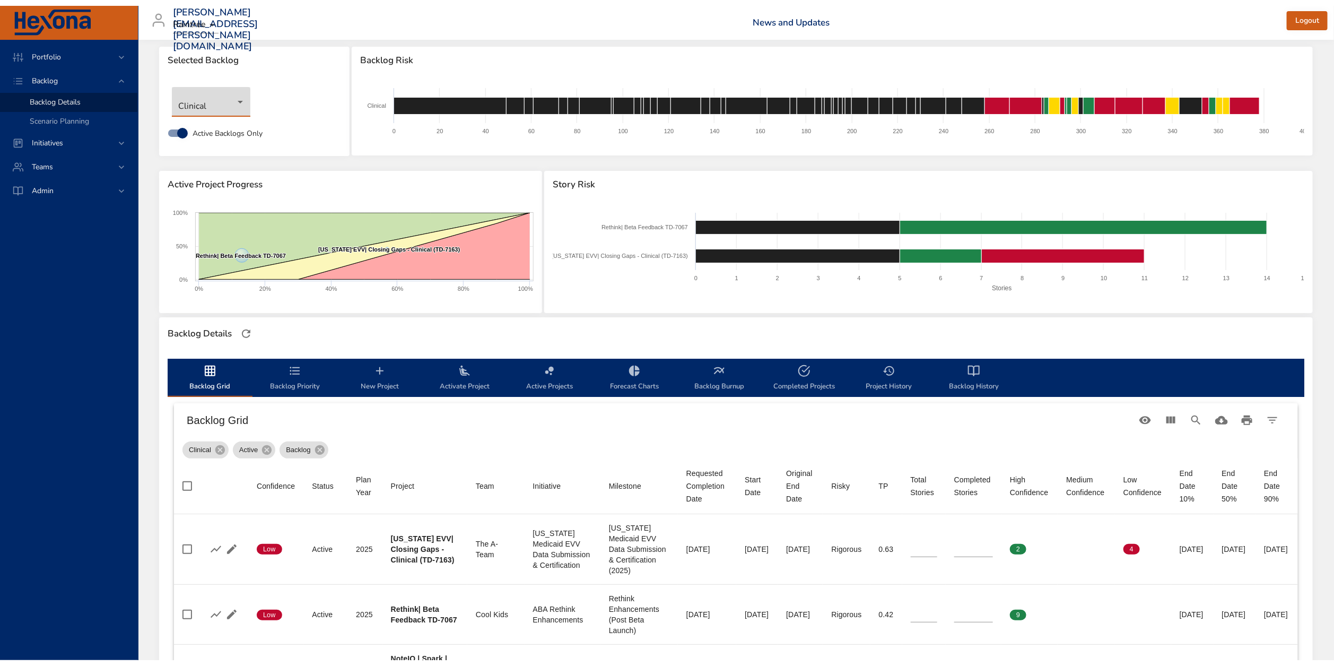
scroll to position [16, 0]
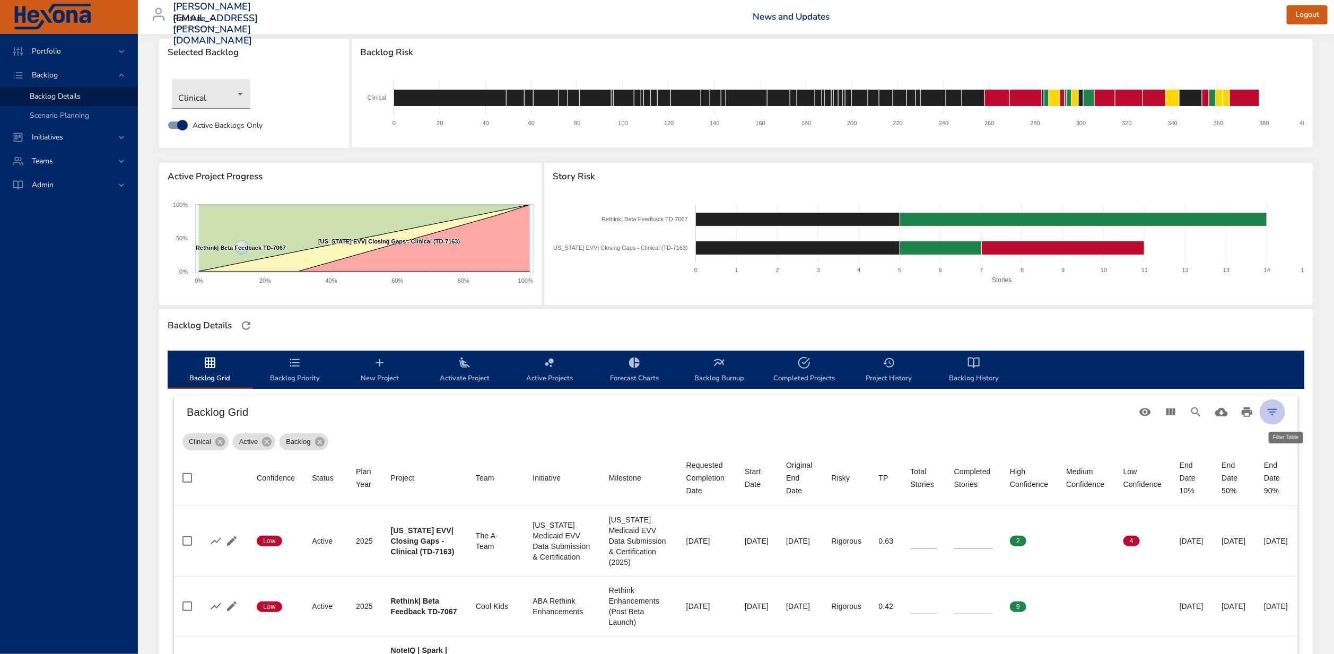
click at [1278, 410] on button "Filter Table" at bounding box center [1271, 411] width 25 height 25
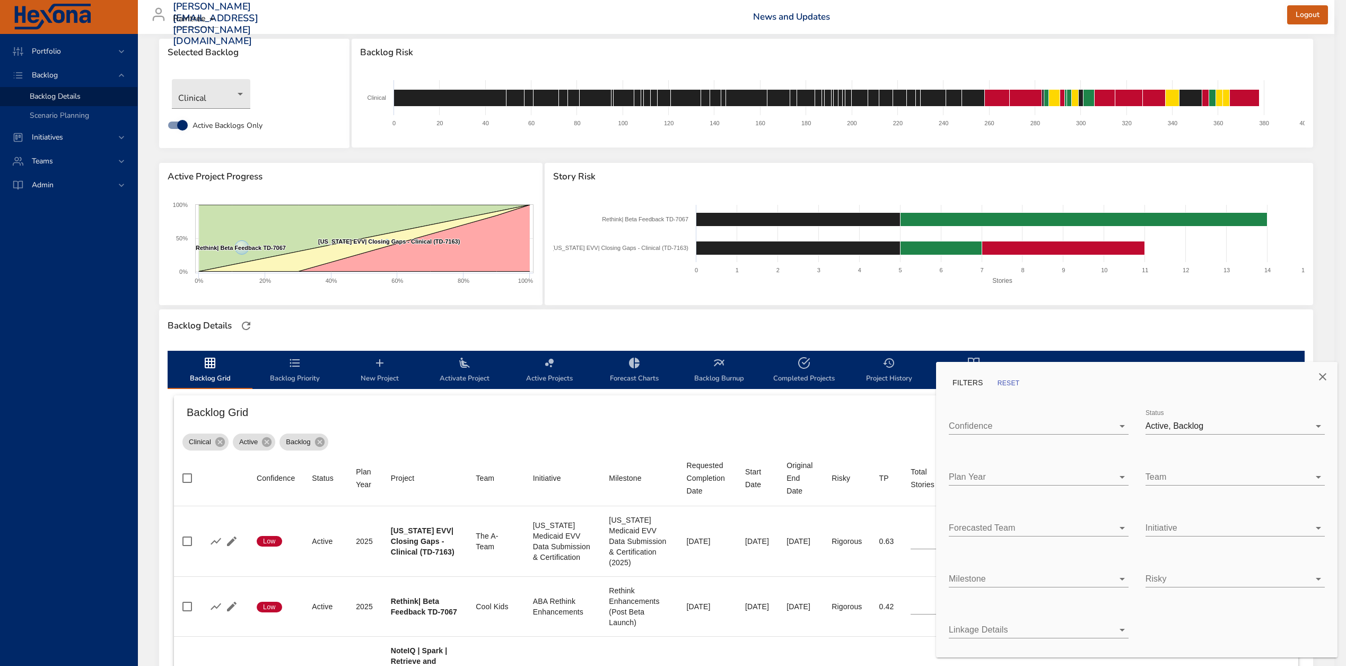
click at [1022, 477] on body "Portfolio Backlog Backlog Details Scenario Planning Initiatives Teams Admin zac…" at bounding box center [673, 317] width 1346 height 666
click at [979, 572] on span "2026" at bounding box center [983, 569] width 19 height 9
type input "*"
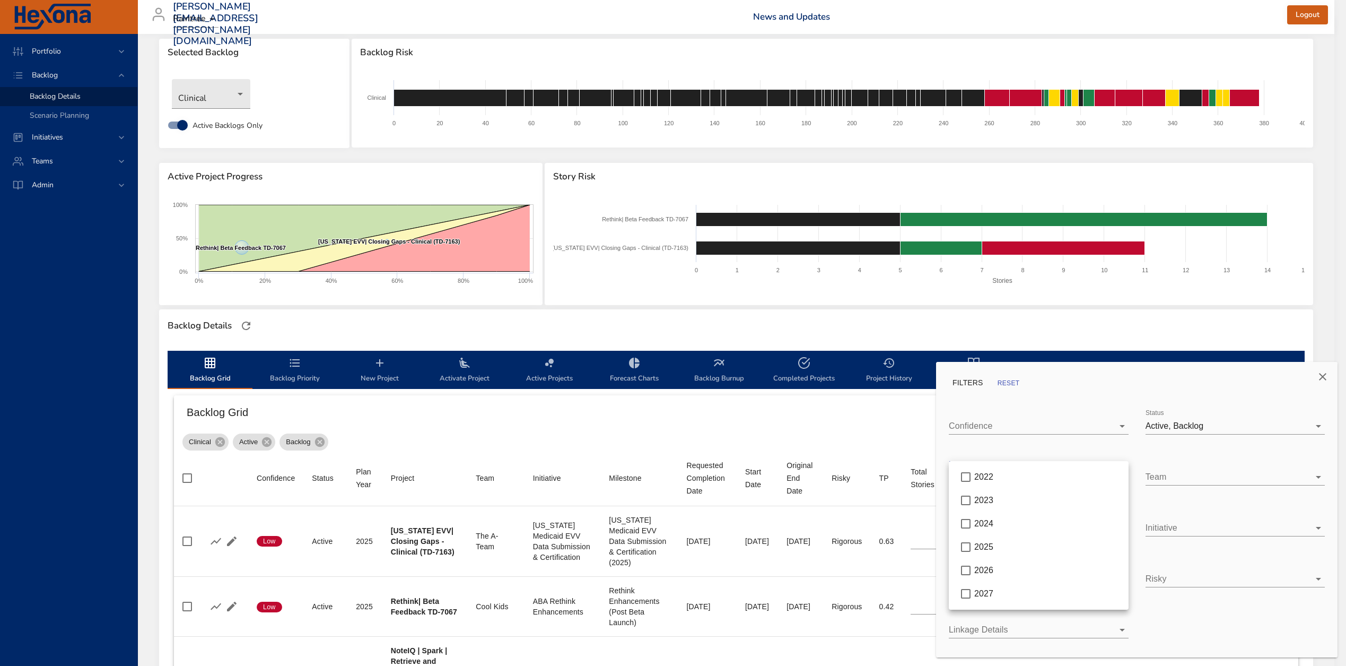
type input "*"
type input "**"
type input "*"
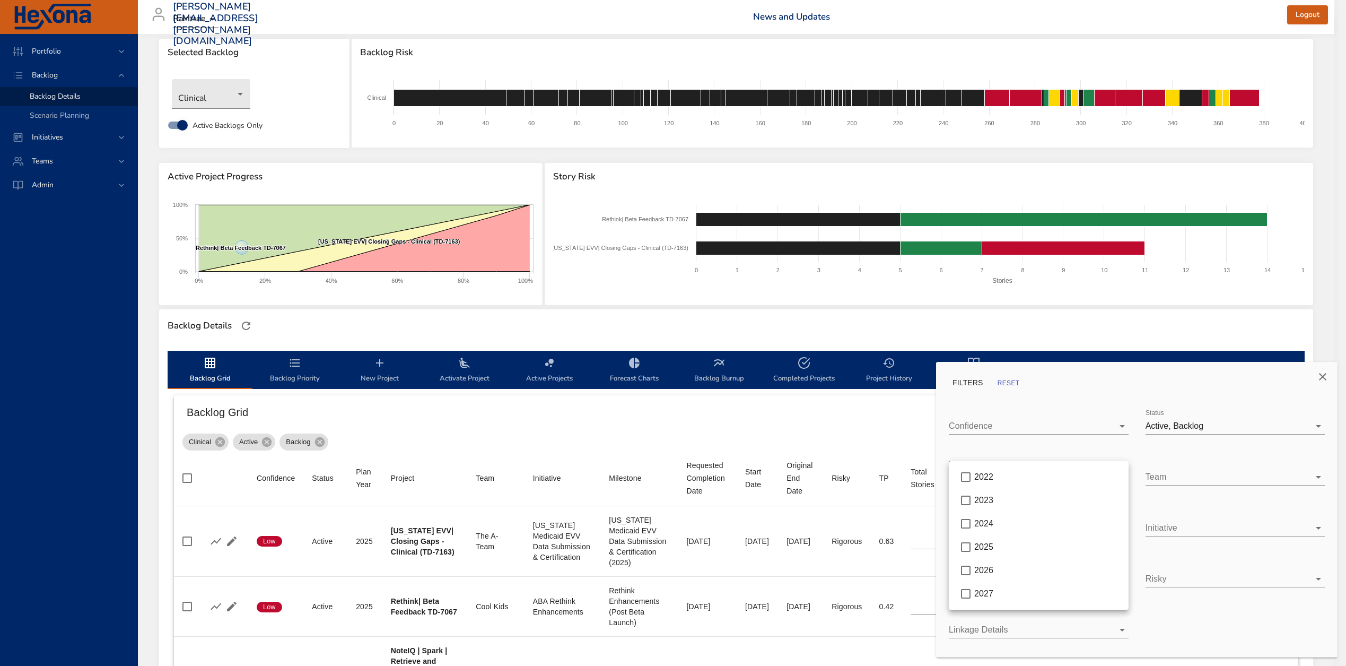
type input "*"
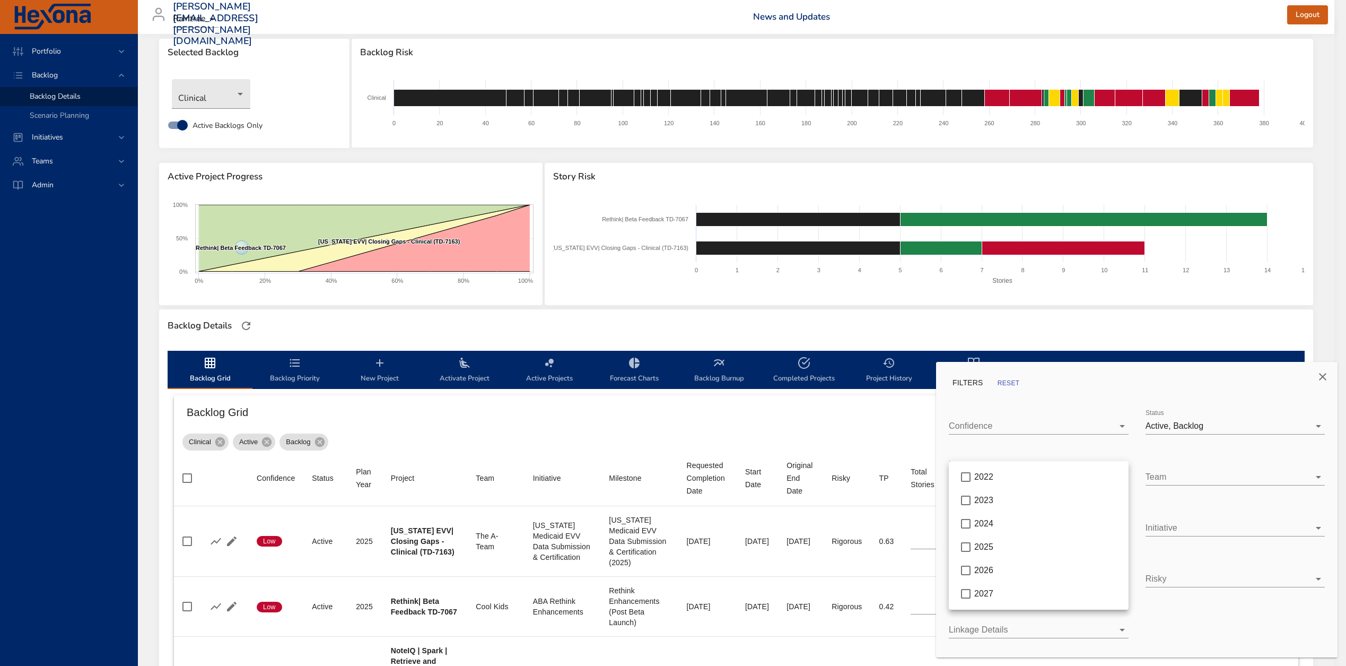
type input "*"
type input "**"
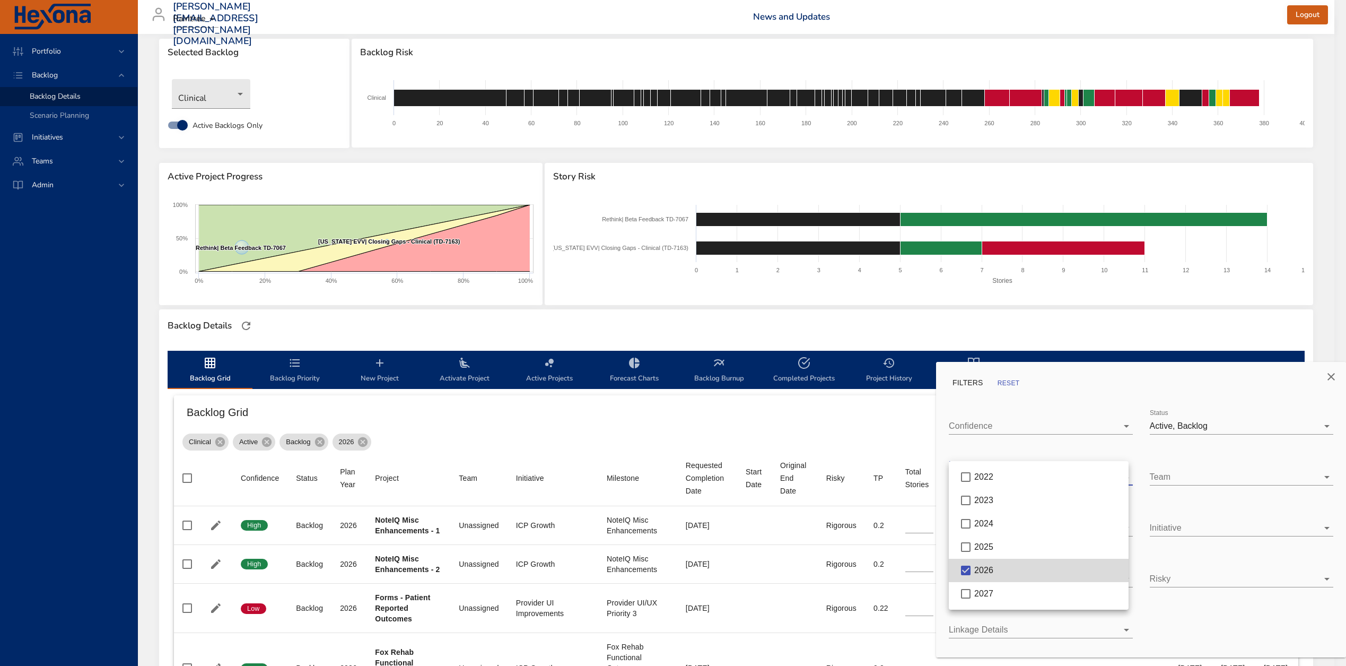
click at [841, 437] on div at bounding box center [673, 333] width 1346 height 666
click at [1299, 312] on div at bounding box center [673, 333] width 1346 height 666
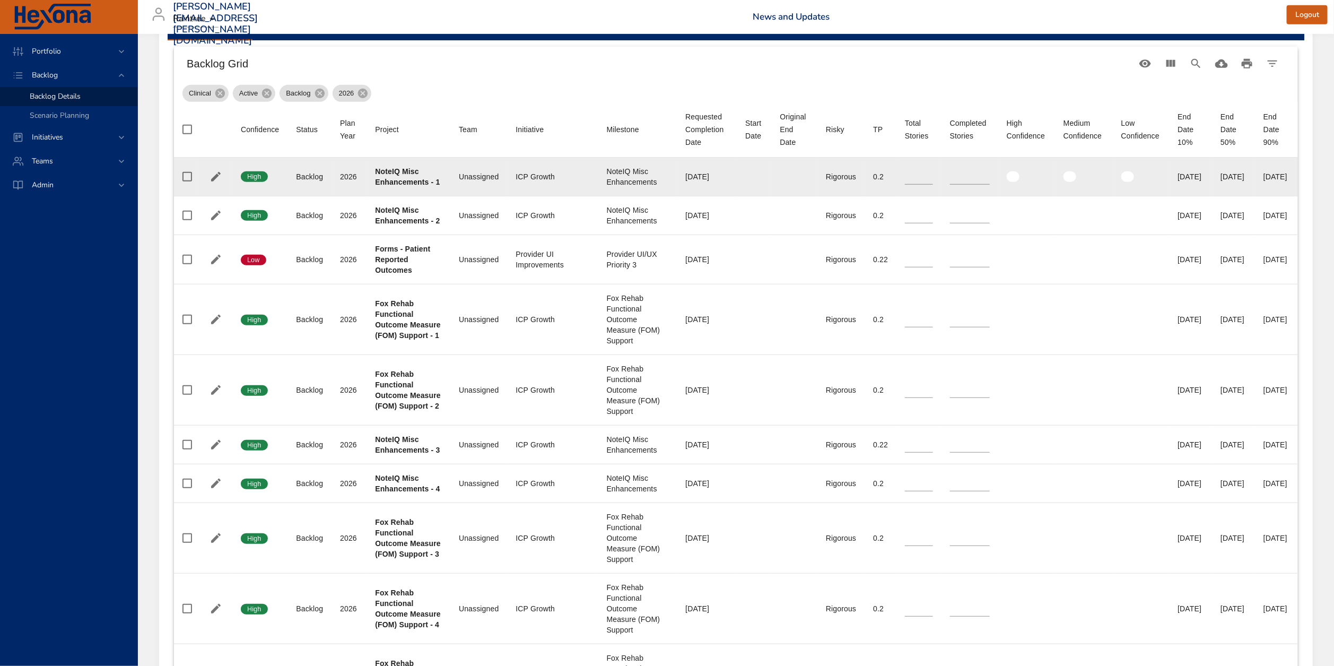
scroll to position [364, 0]
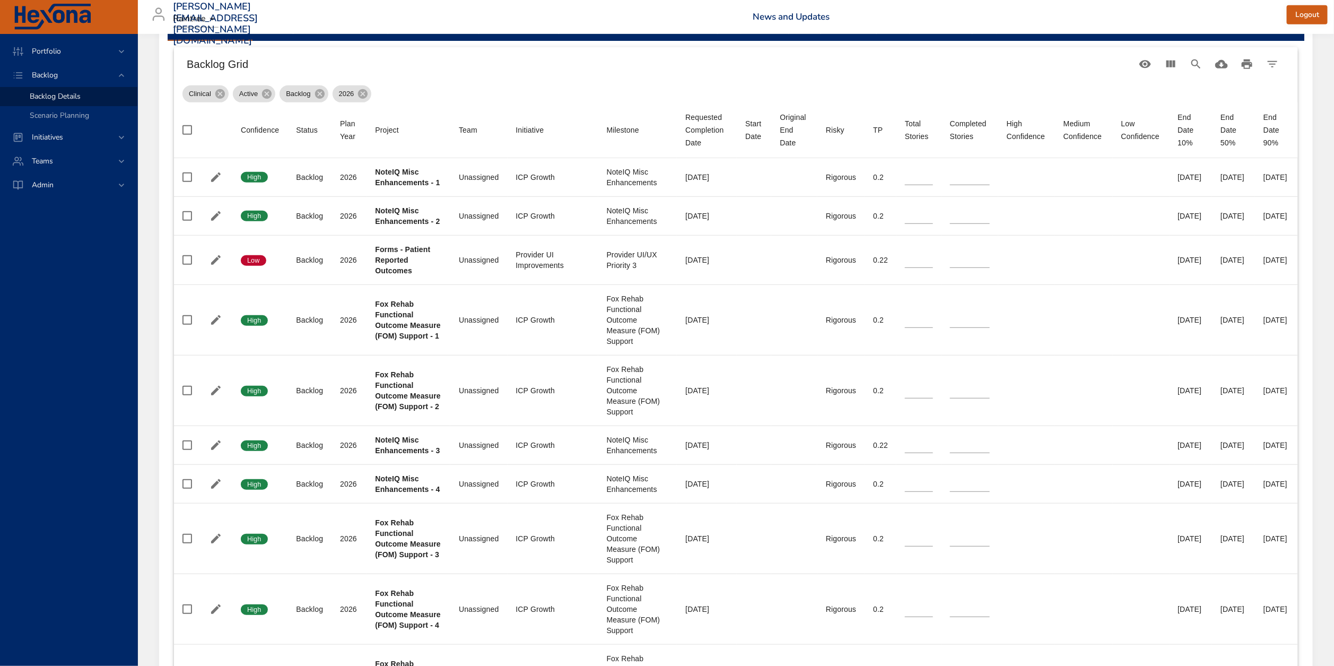
drag, startPoint x: 1248, startPoint y: 135, endPoint x: 1275, endPoint y: 137, distance: 27.1
click at [1275, 137] on th "End Date 90%" at bounding box center [1276, 130] width 43 height 56
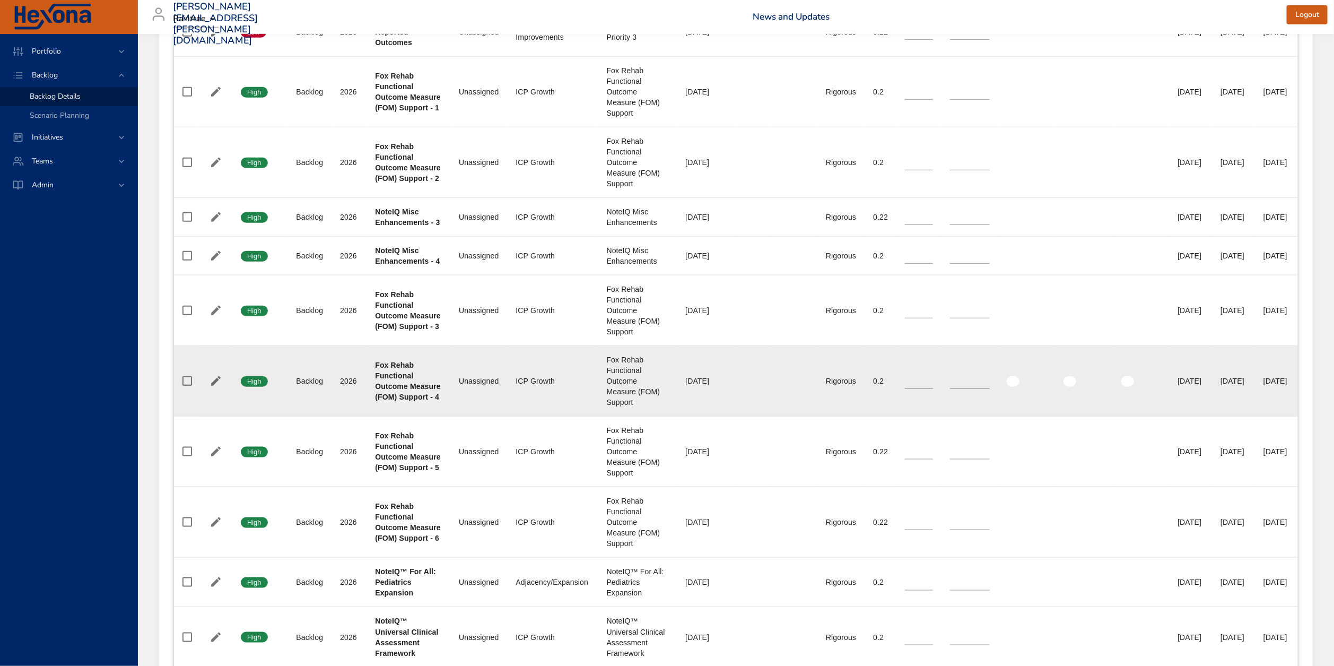
scroll to position [685, 0]
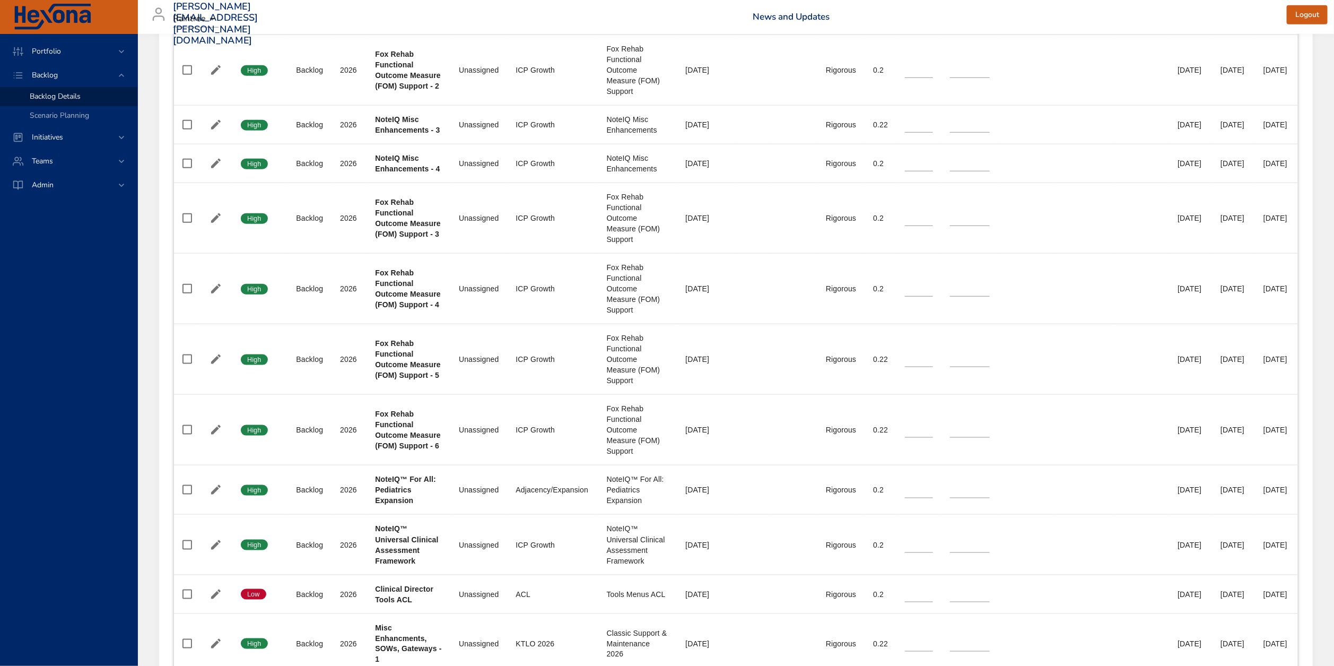
drag, startPoint x: 1271, startPoint y: 135, endPoint x: 1315, endPoint y: 7, distance: 135.2
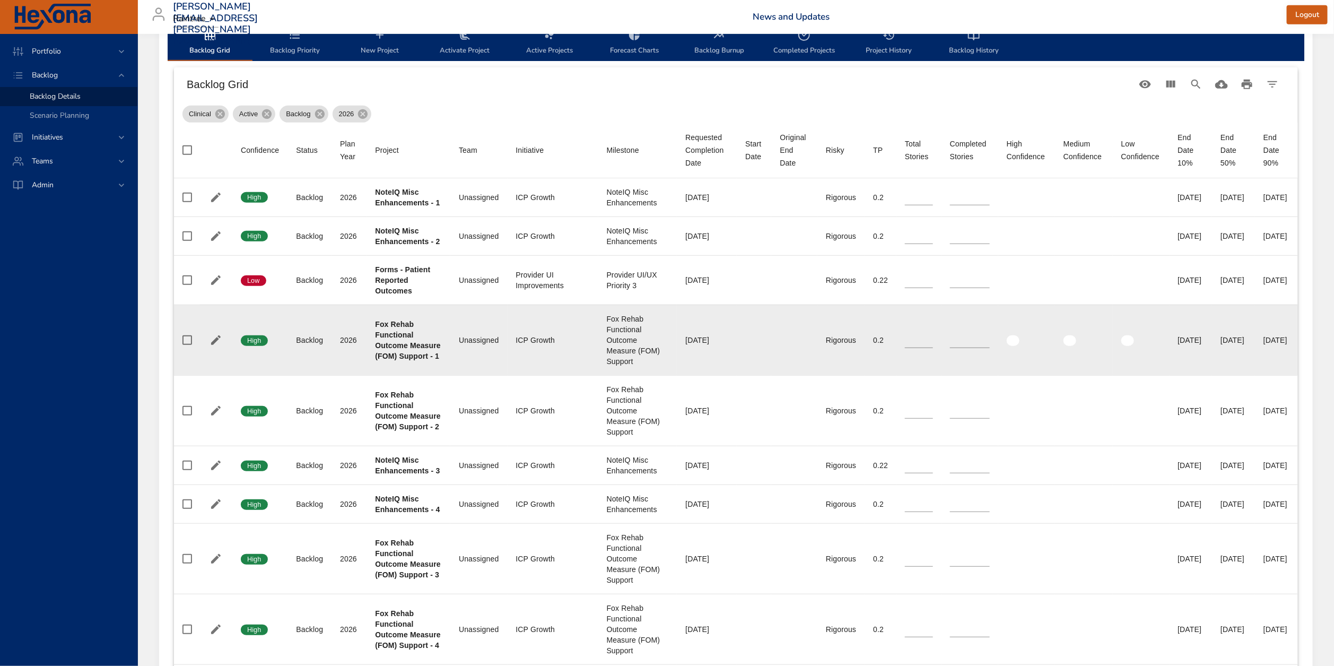
scroll to position [325, 0]
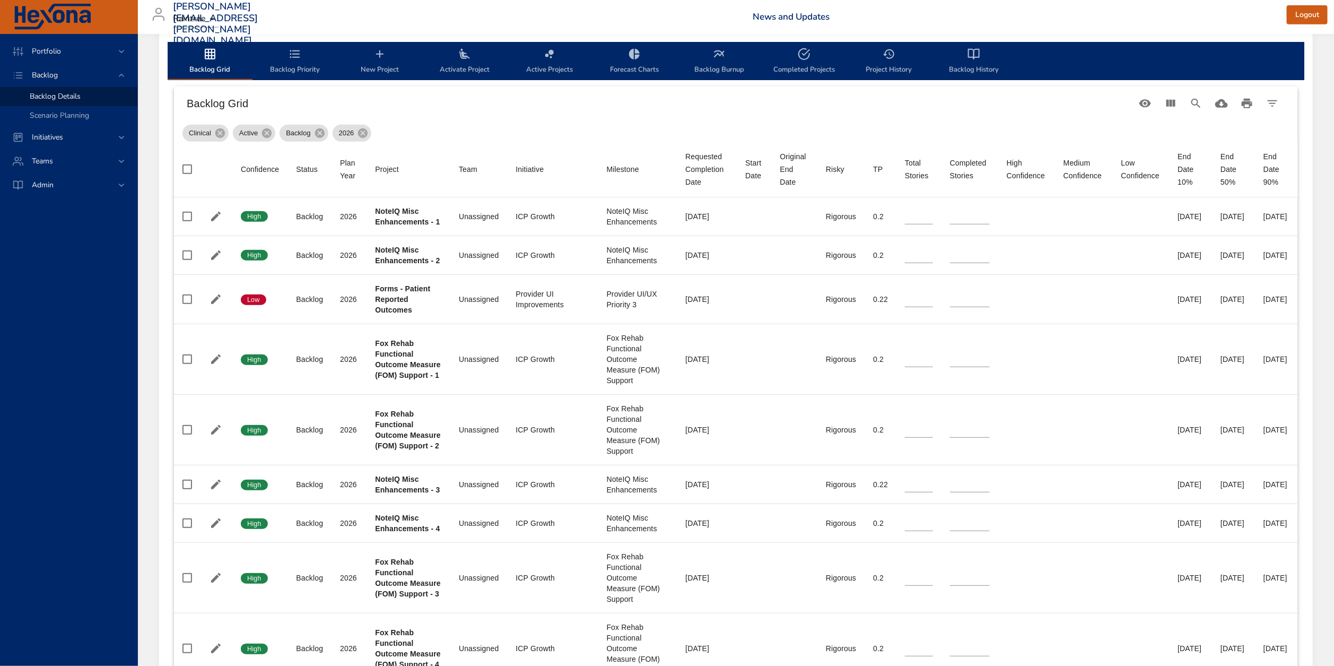
click at [301, 52] on span "Backlog Priority" at bounding box center [295, 62] width 72 height 28
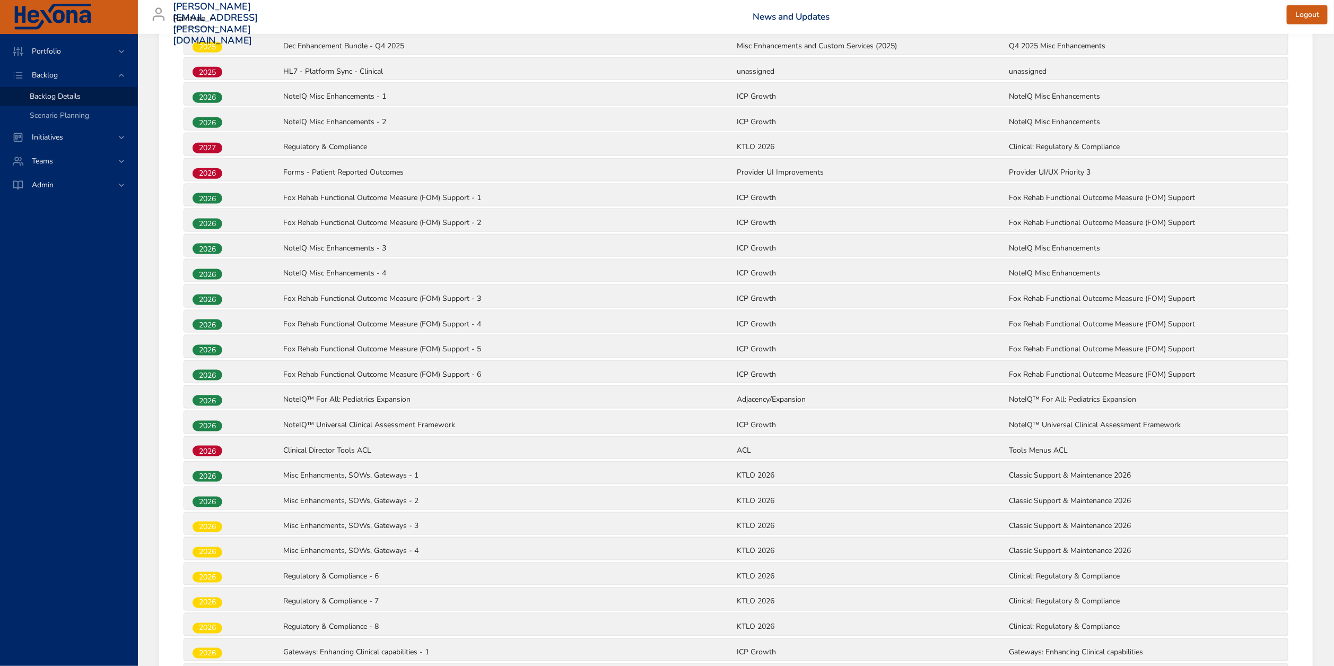
scroll to position [819, 0]
click at [315, 305] on p "Fox Rehab Functional Outcome Measure (FOM) Support - 3" at bounding box center [508, 300] width 451 height 11
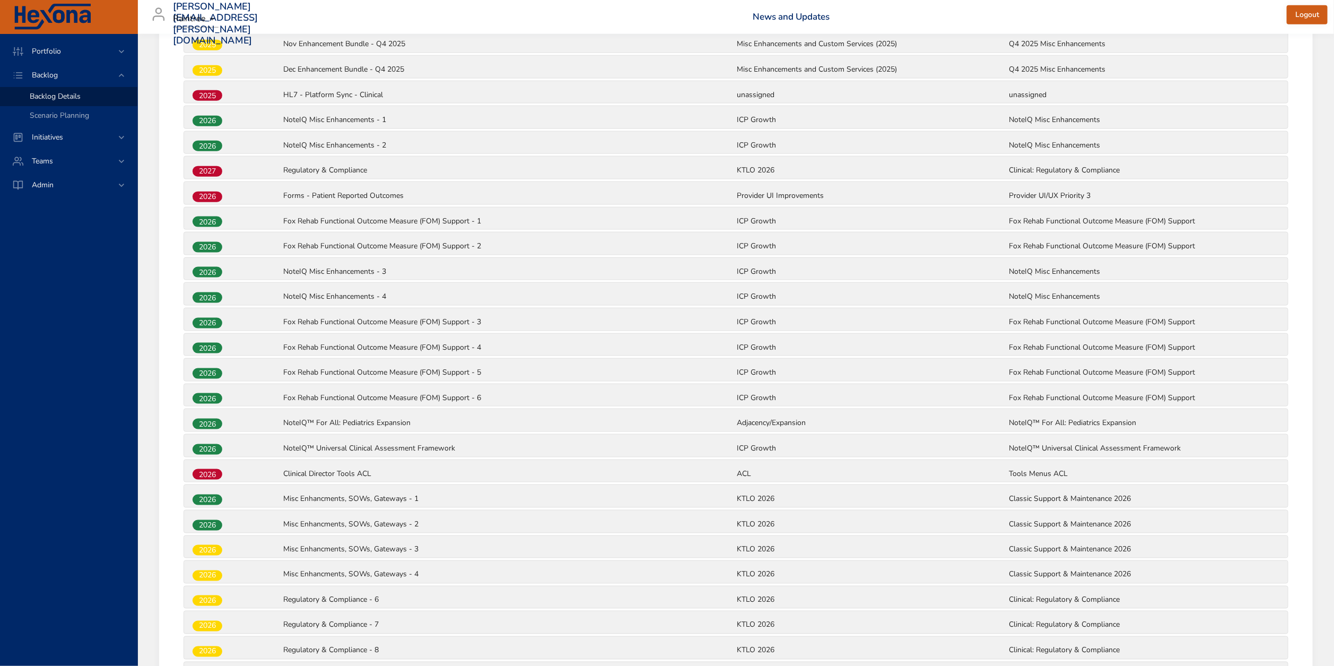
scroll to position [797, 0]
click at [307, 225] on p "Fox Rehab Functional Outcome Measure (FOM) Support - 1" at bounding box center [508, 221] width 451 height 11
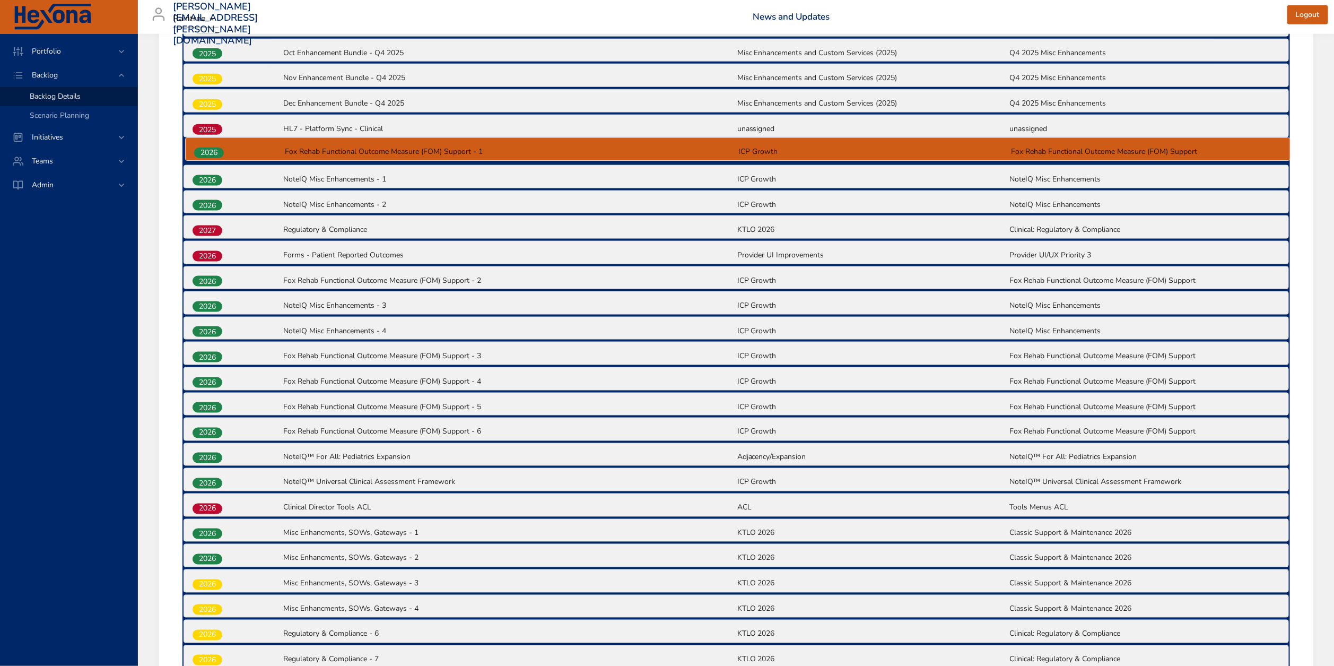
drag, startPoint x: 205, startPoint y: 224, endPoint x: 206, endPoint y: 148, distance: 75.8
click at [206, 148] on div "2025 Texas EVV| Closing Gaps - Clinical (TD-7163) Texas Medicaid EVV Data Submi…" at bounding box center [735, 303] width 1107 height 1239
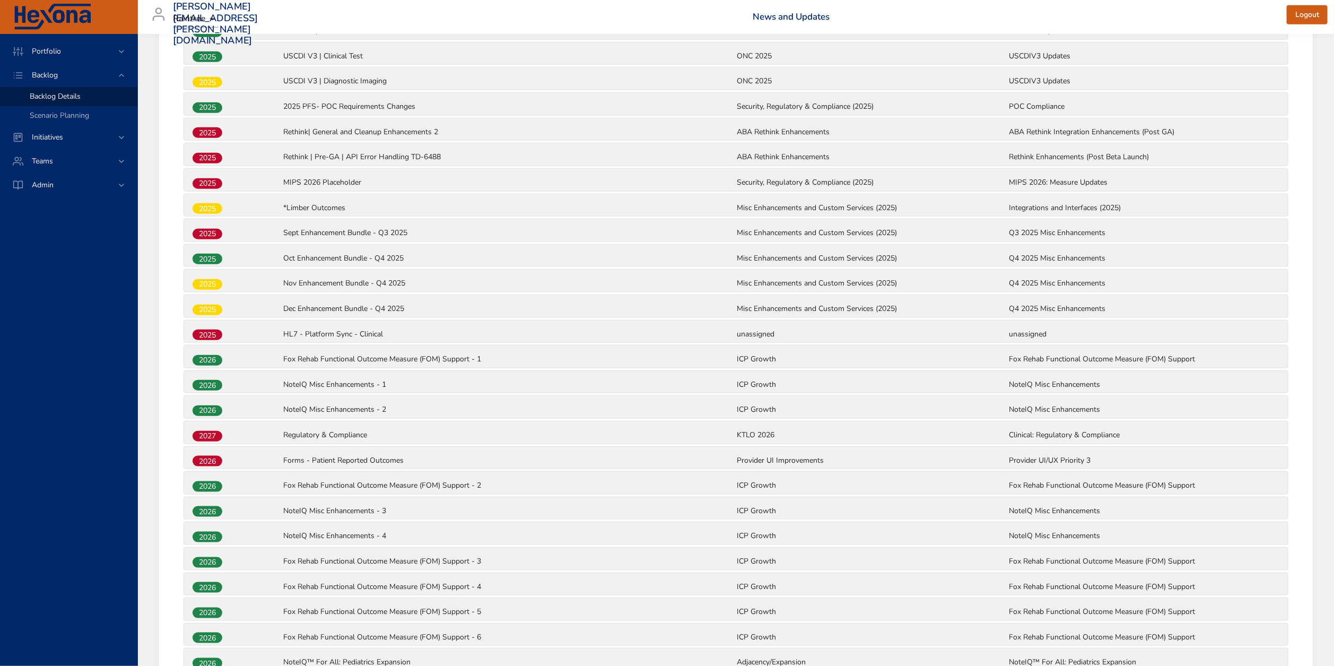
scroll to position [571, 0]
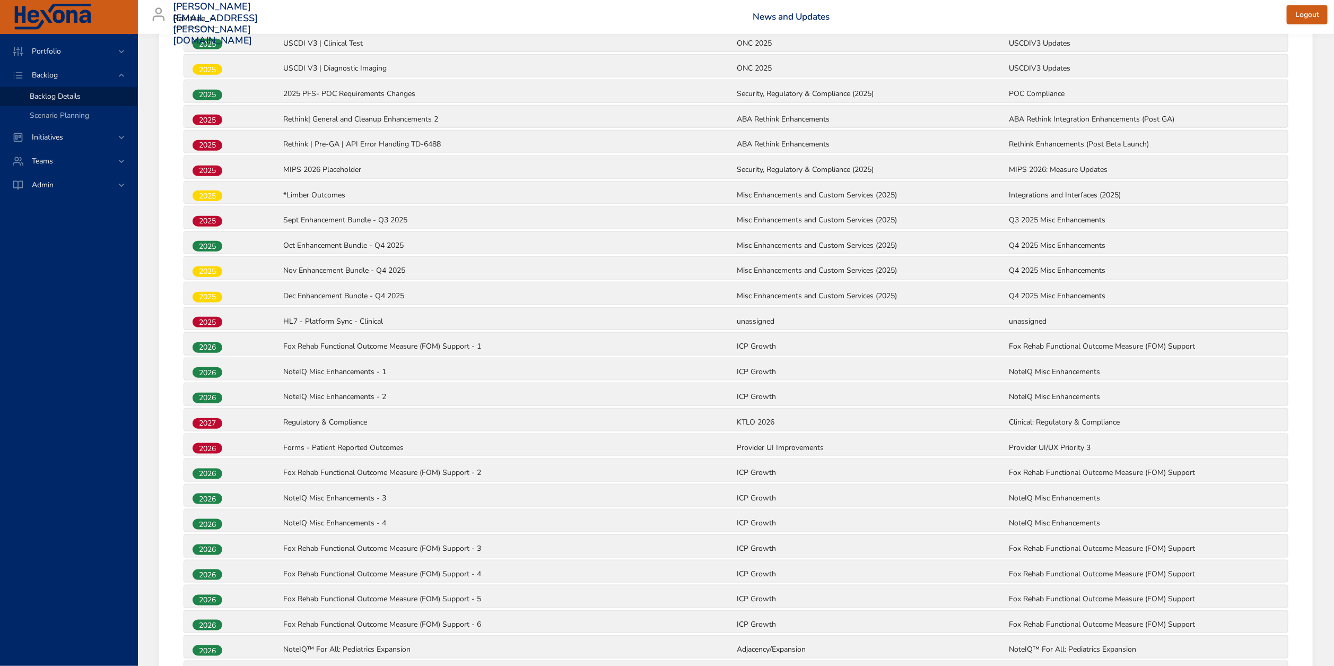
click at [214, 481] on div "2026 Fox Rehab Functional Outcome Measure (FOM) Support - 2 ICP Growth Fox Reha…" at bounding box center [736, 470] width 1104 height 22
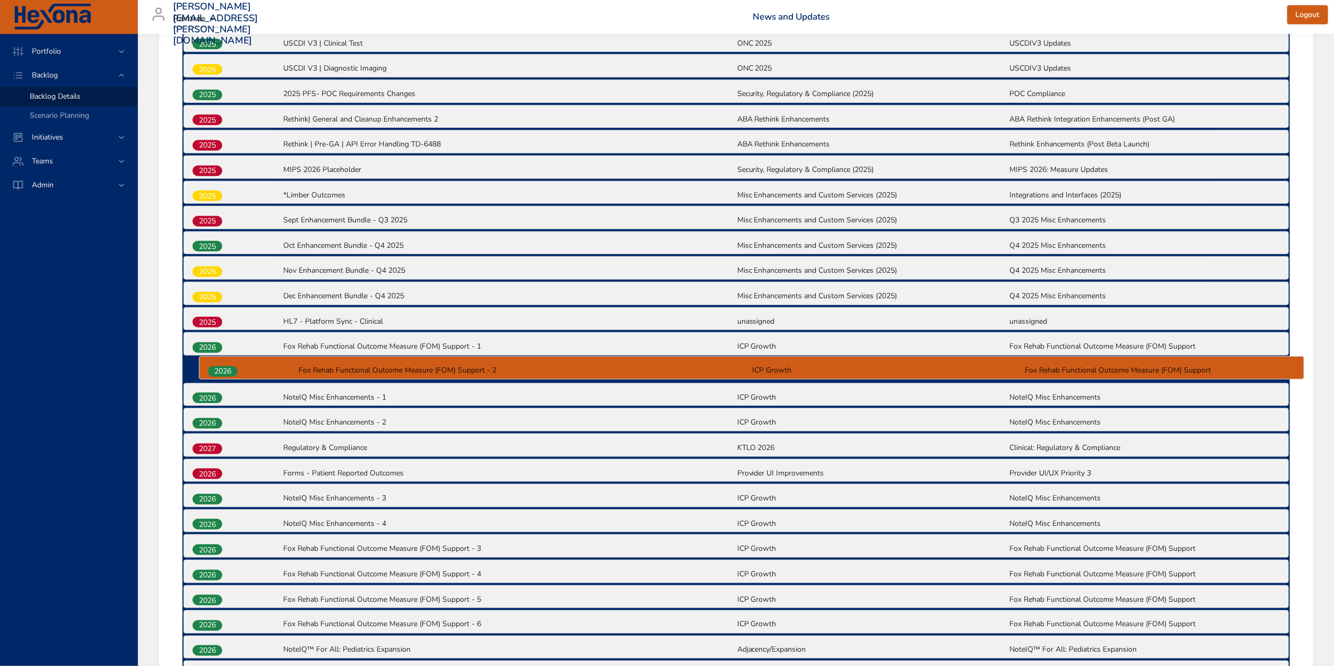
drag, startPoint x: 210, startPoint y: 478, endPoint x: 226, endPoint y: 369, distance: 110.4
click at [226, 369] on div "2025 Texas EVV| Closing Gaps - Clinical (TD-7163) Texas Medicaid EVV Data Submi…" at bounding box center [735, 495] width 1107 height 1239
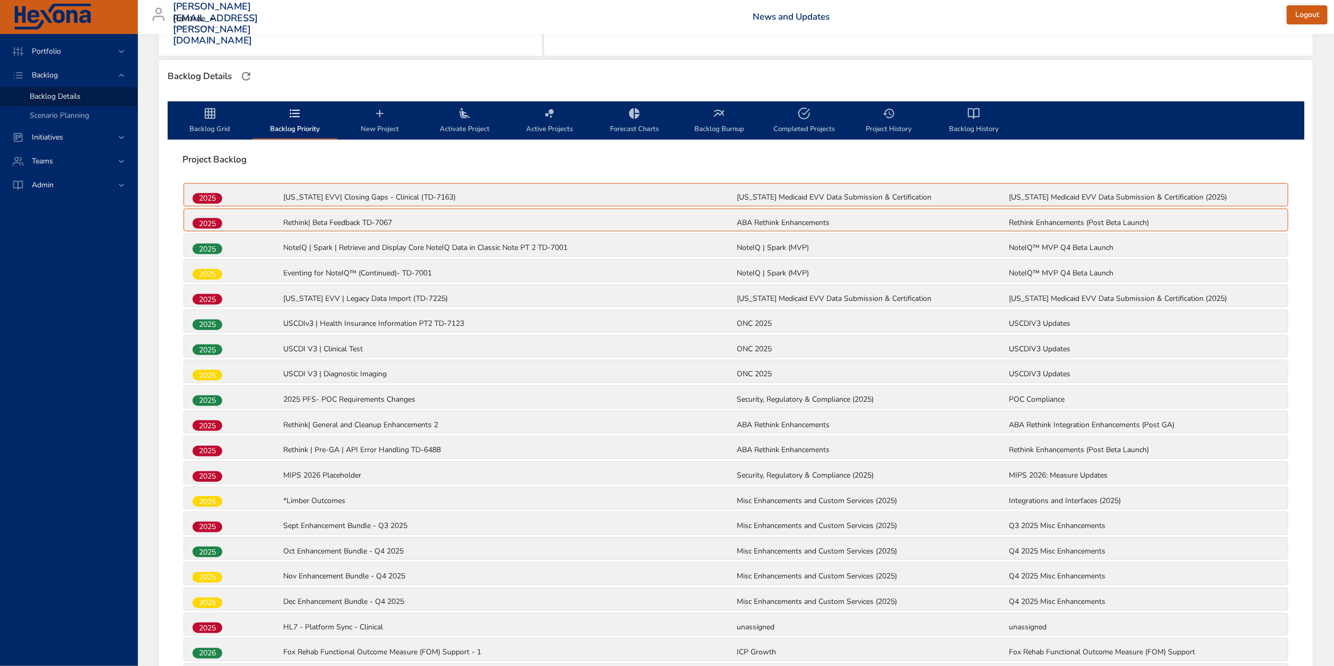
scroll to position [0, 0]
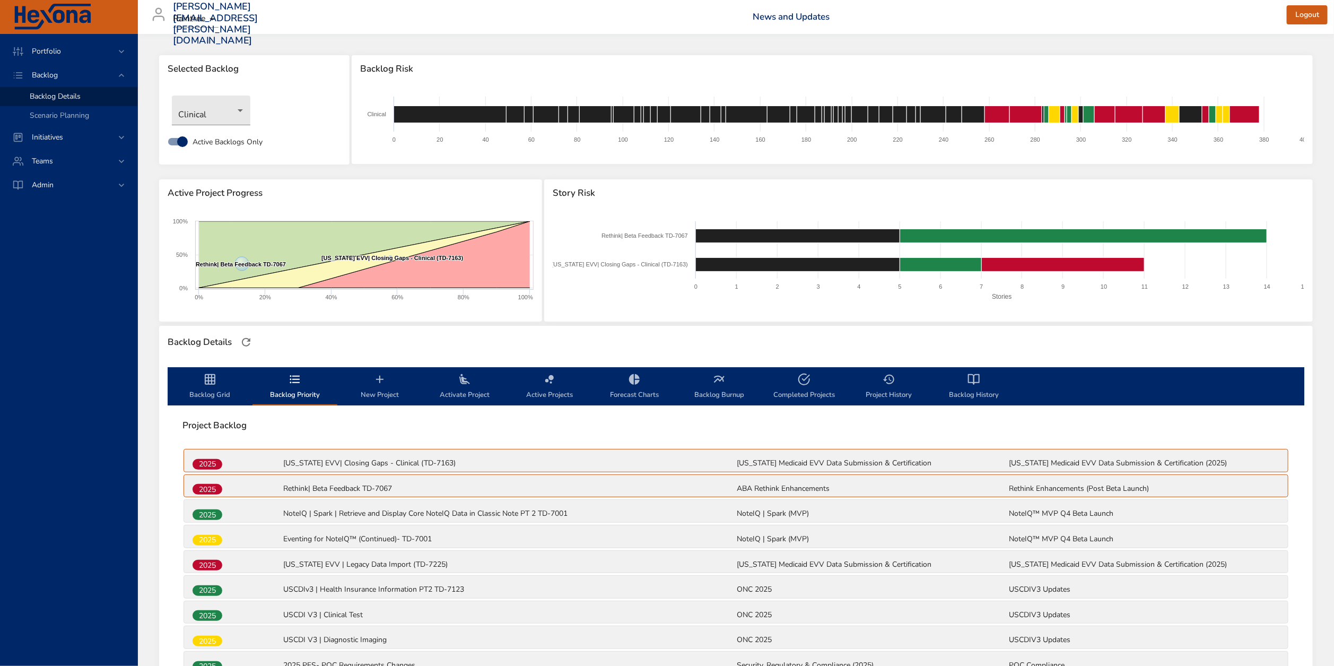
click at [218, 386] on span "Backlog Grid" at bounding box center [210, 387] width 72 height 28
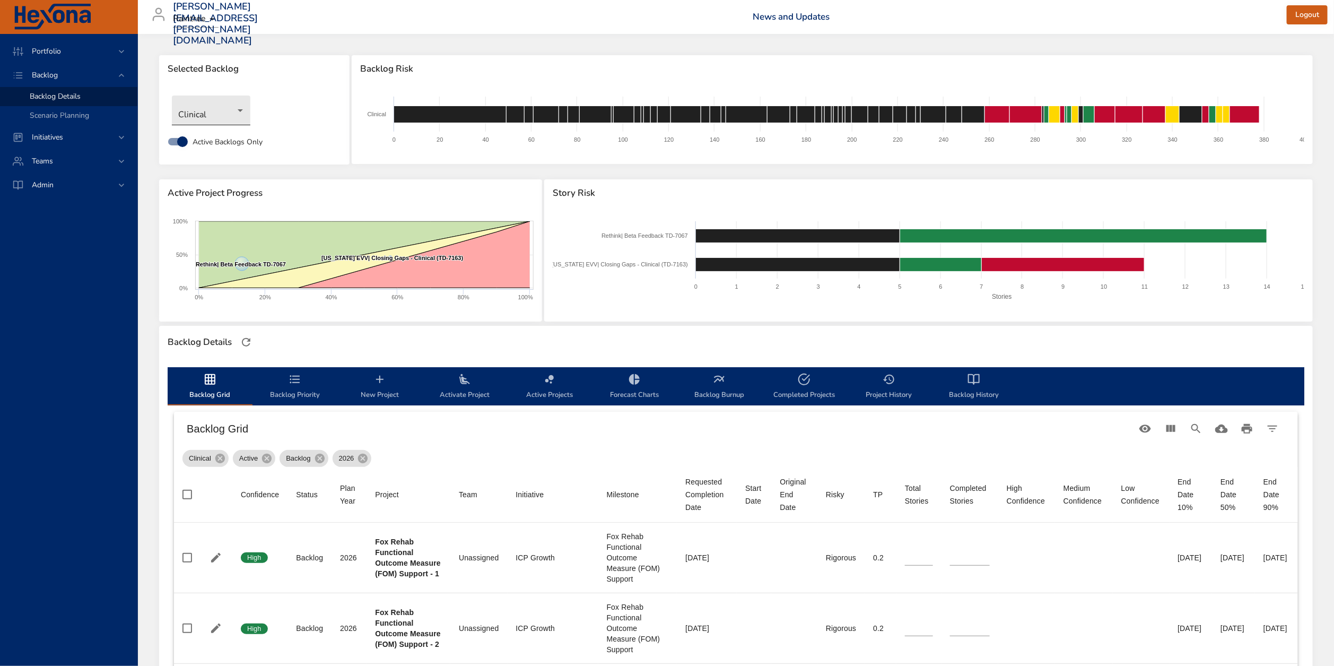
click at [202, 117] on body "Portfolio Backlog Backlog Details Scenario Planning Initiatives Teams Admin zac…" at bounding box center [667, 333] width 1334 height 666
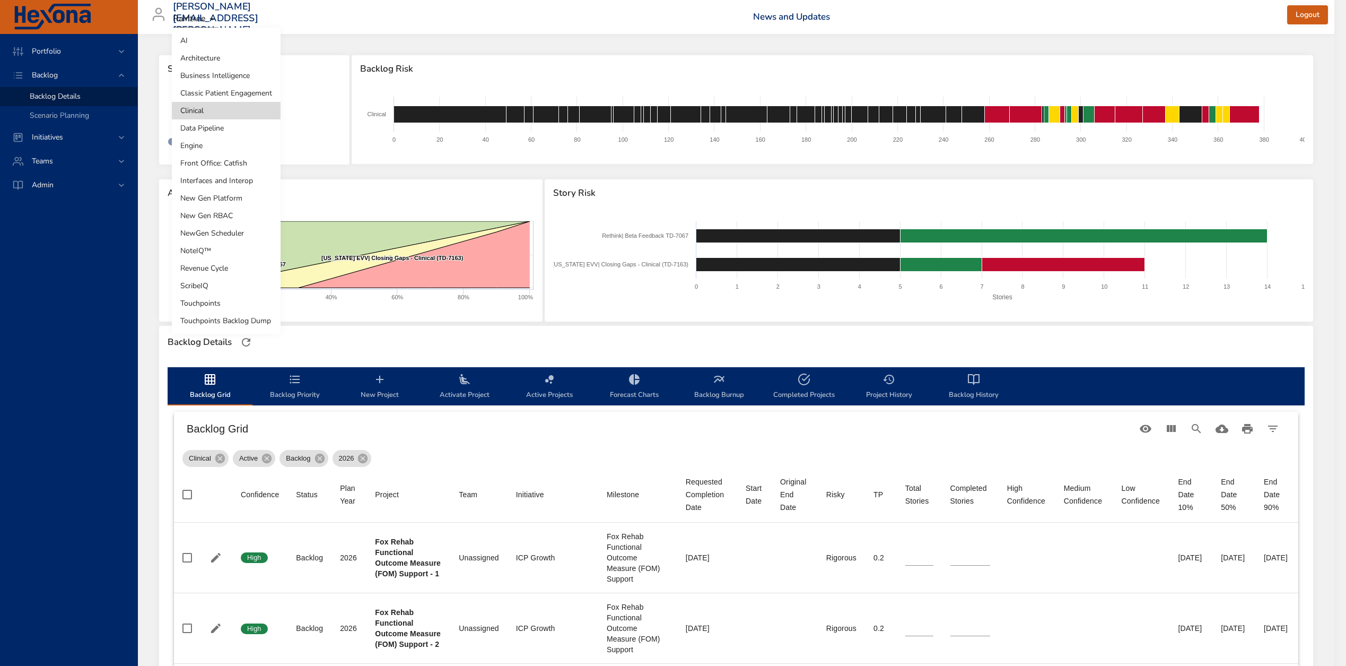
click at [211, 250] on li "NoteIQ™" at bounding box center [226, 251] width 109 height 18
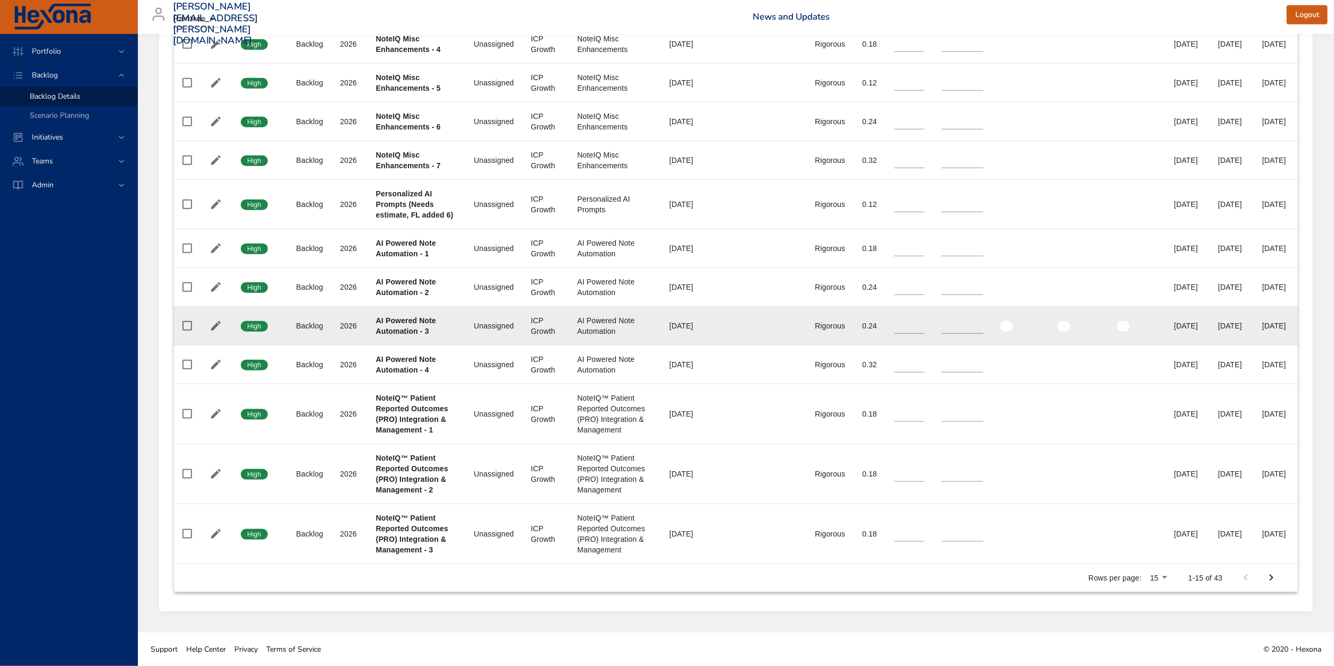
scroll to position [637, 0]
